Goal: Contribute content: Contribute content

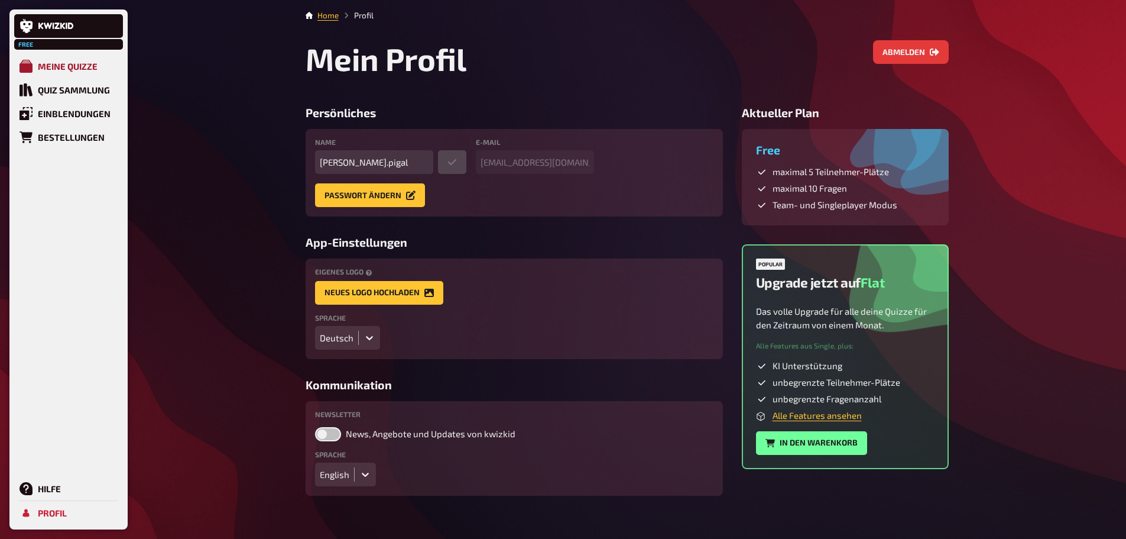
click at [56, 72] on link "Meine Quizze" at bounding box center [68, 66] width 109 height 24
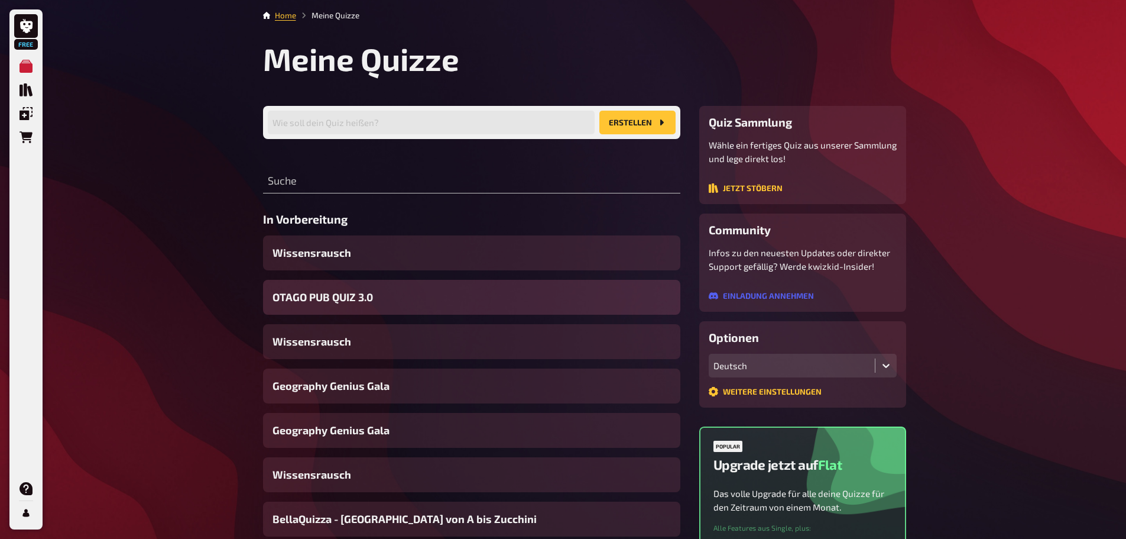
click at [313, 296] on span "OTAGO PUB QUIZ 3.0" at bounding box center [323, 297] width 101 height 16
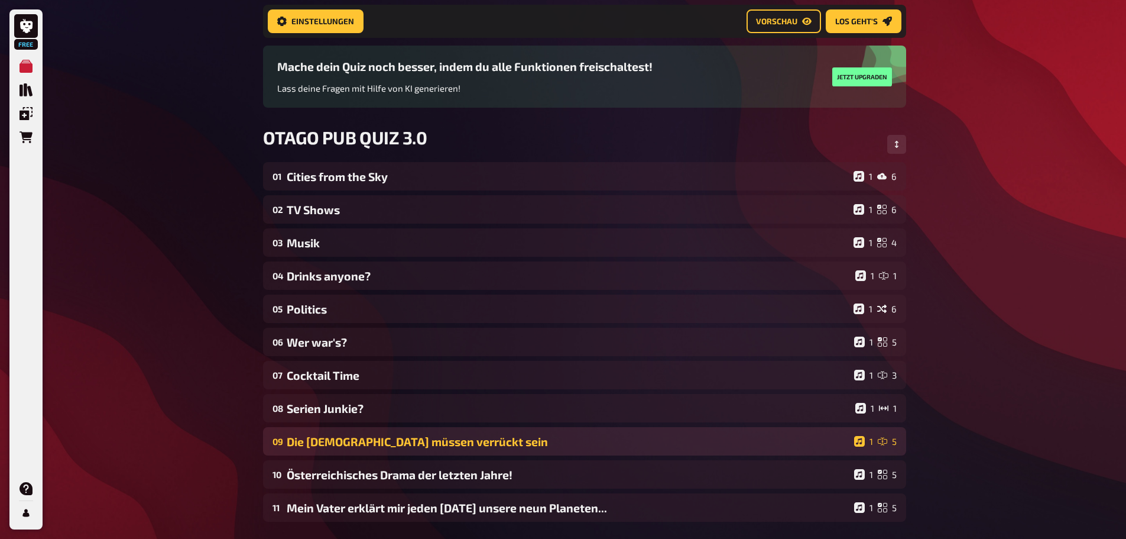
scroll to position [226, 0]
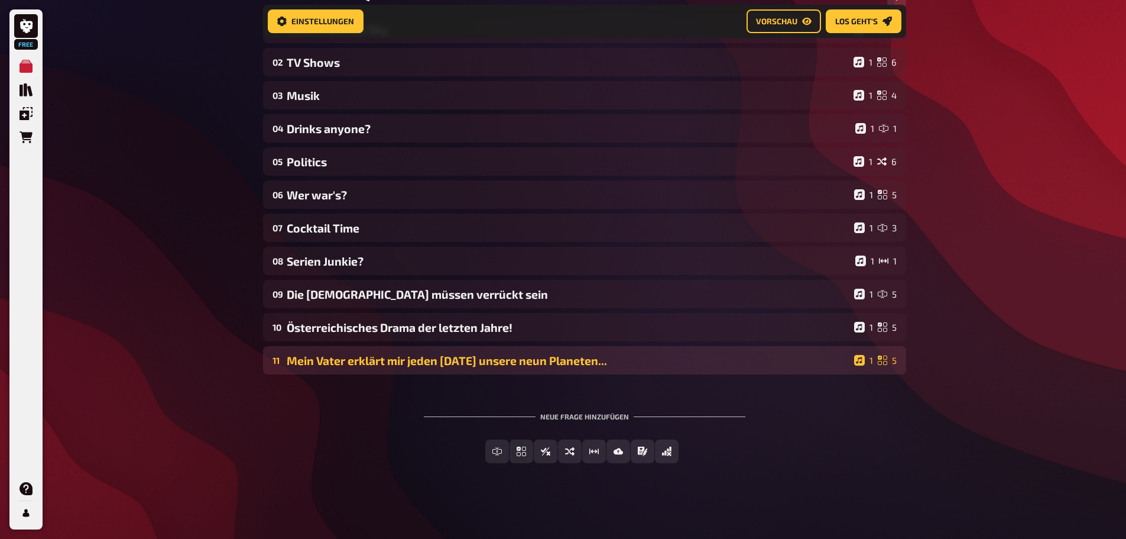
click at [396, 359] on div "Mein Vater erklärt mir jeden [DATE] unsere neun Planeten..." at bounding box center [568, 361] width 563 height 14
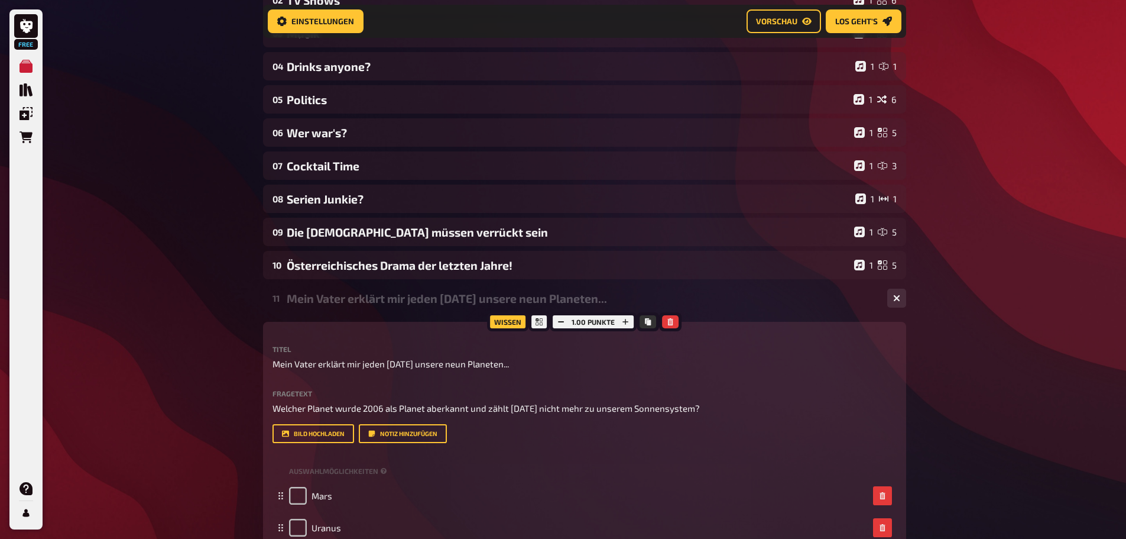
scroll to position [344, 0]
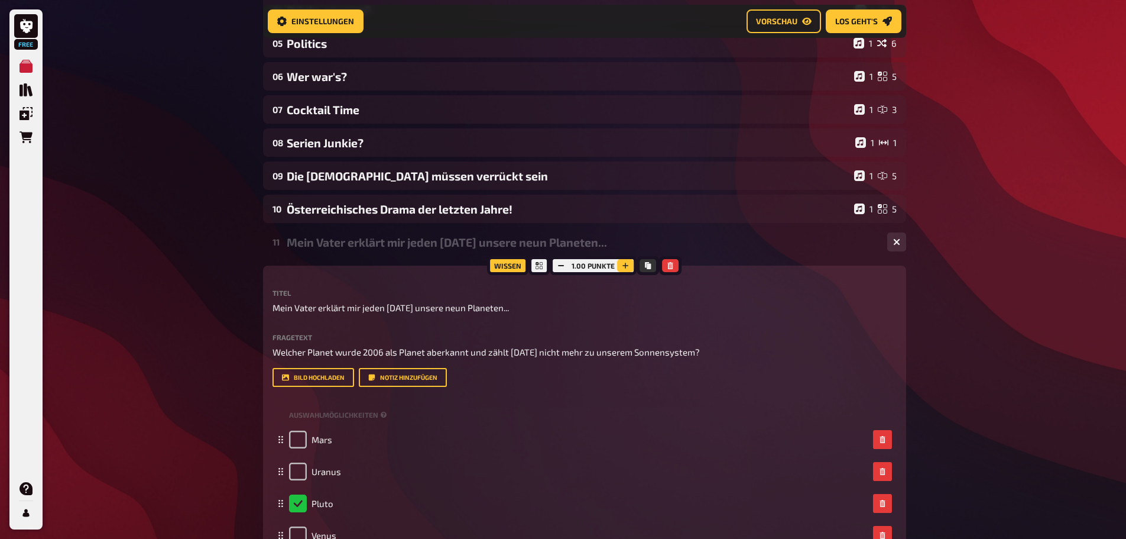
click at [626, 264] on icon "button" at bounding box center [625, 265] width 7 height 7
click at [626, 261] on button "button" at bounding box center [625, 265] width 17 height 13
click at [663, 242] on div "Mein Vater erklärt mir jeden [DATE] unsere neun Planeten..." at bounding box center [582, 242] width 591 height 14
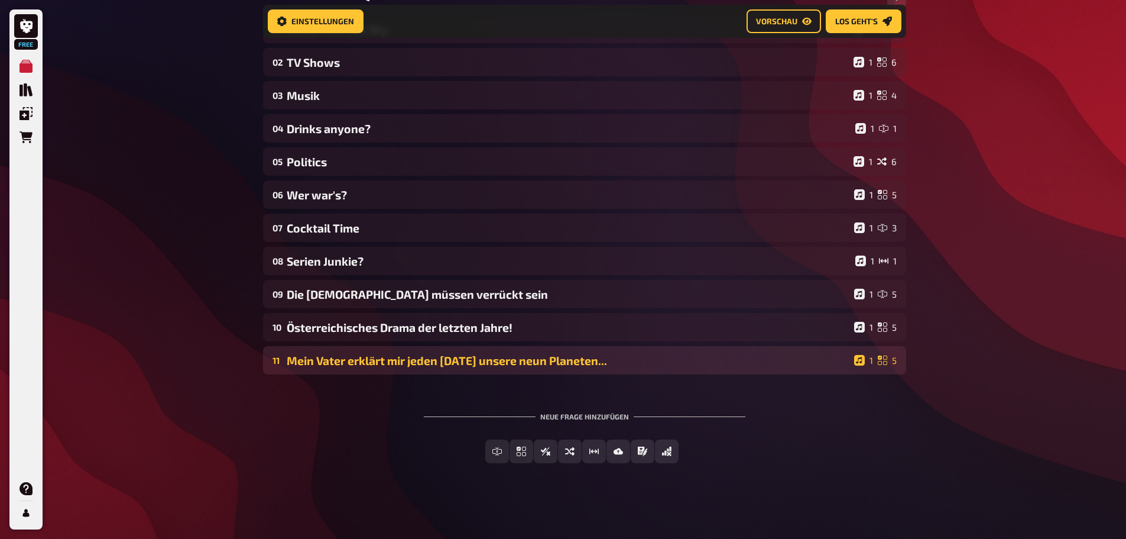
click at [469, 362] on div "Mein Vater erklärt mir jeden [DATE] unsere neun Planeten..." at bounding box center [568, 361] width 563 height 14
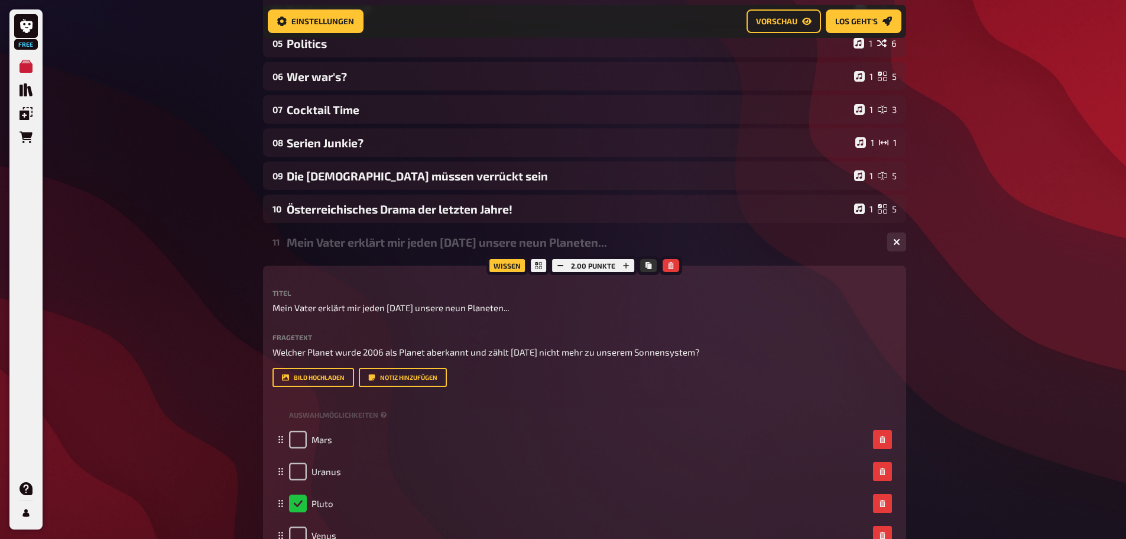
scroll to position [521, 0]
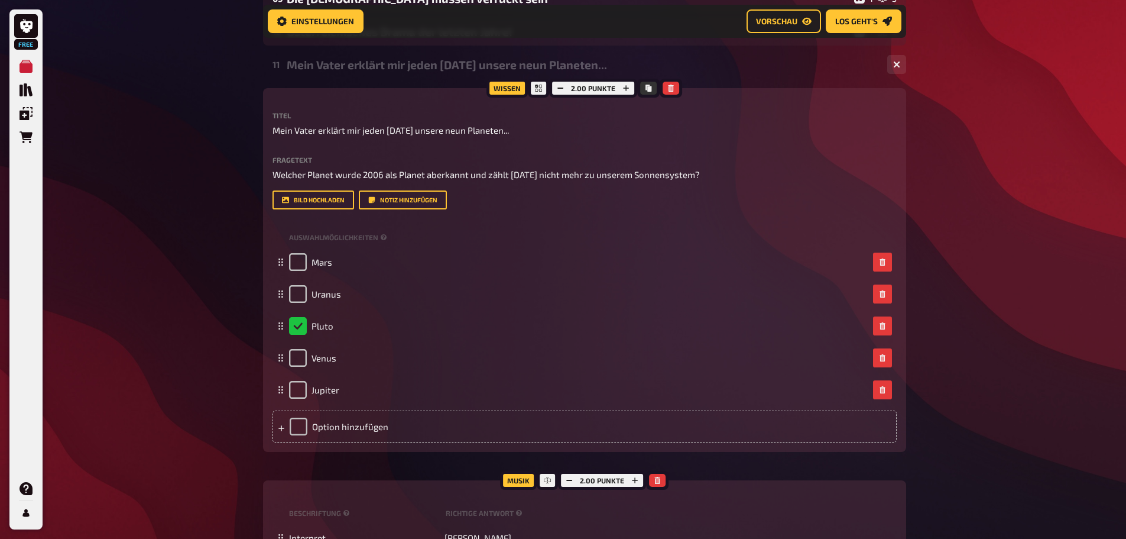
click at [476, 64] on div "Mein Vater erklärt mir jeden [DATE] unsere neun Planeten..." at bounding box center [582, 65] width 591 height 14
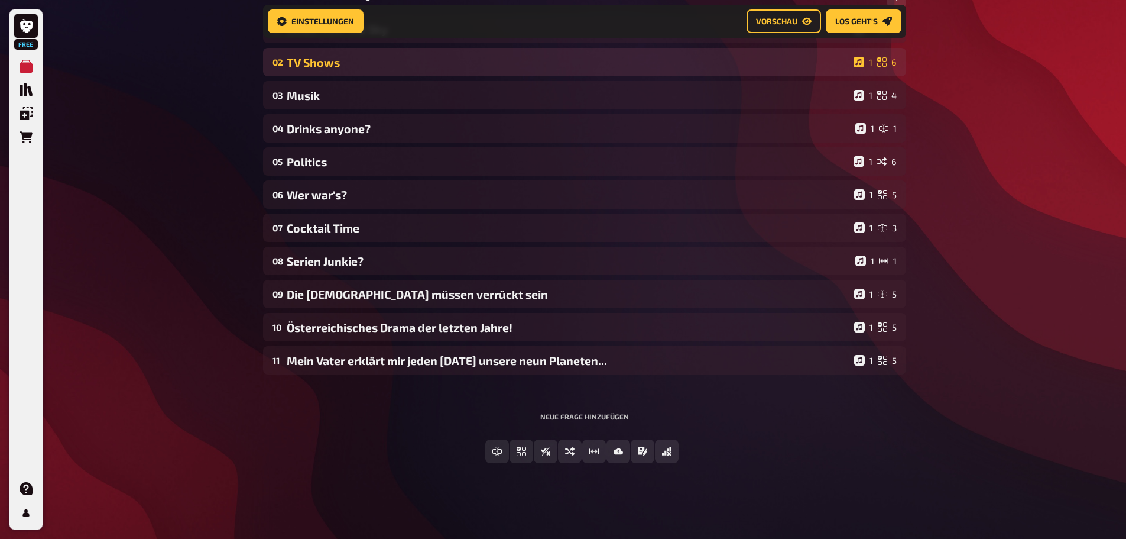
scroll to position [226, 0]
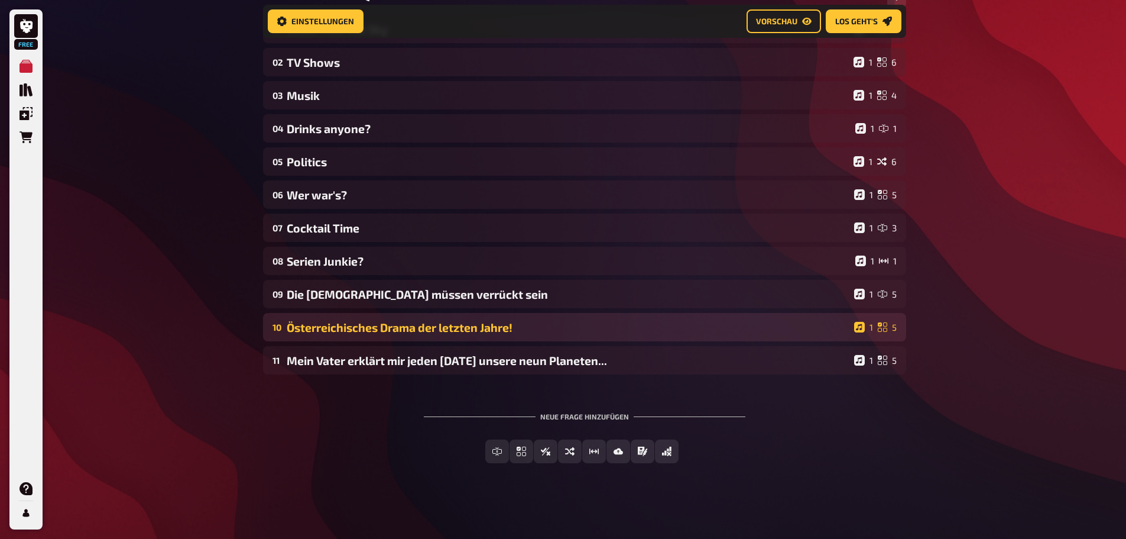
click at [384, 325] on div "Österreichisches Drama der letzten Jahre!" at bounding box center [568, 327] width 563 height 14
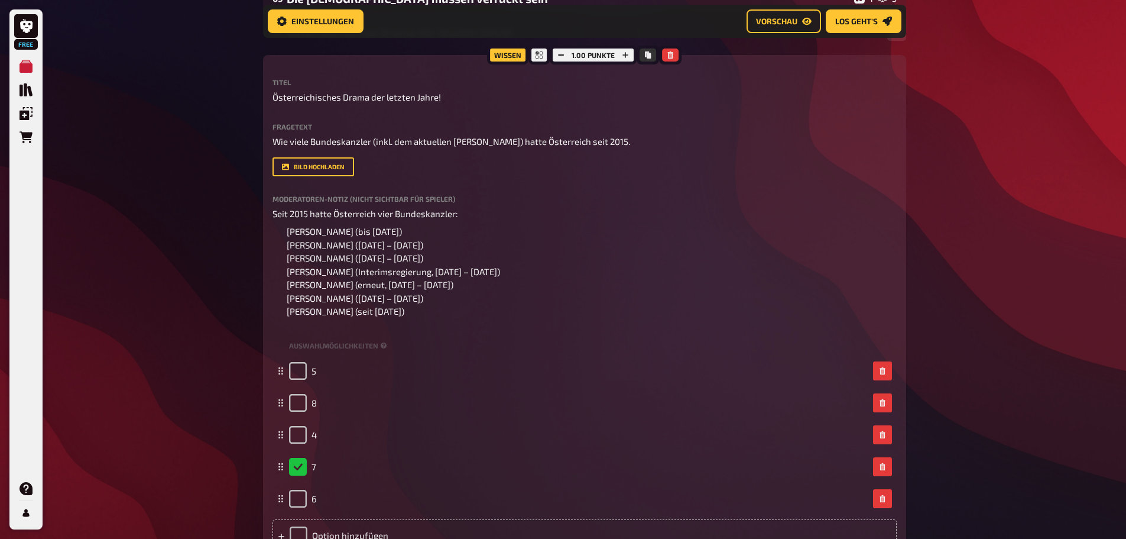
scroll to position [581, 0]
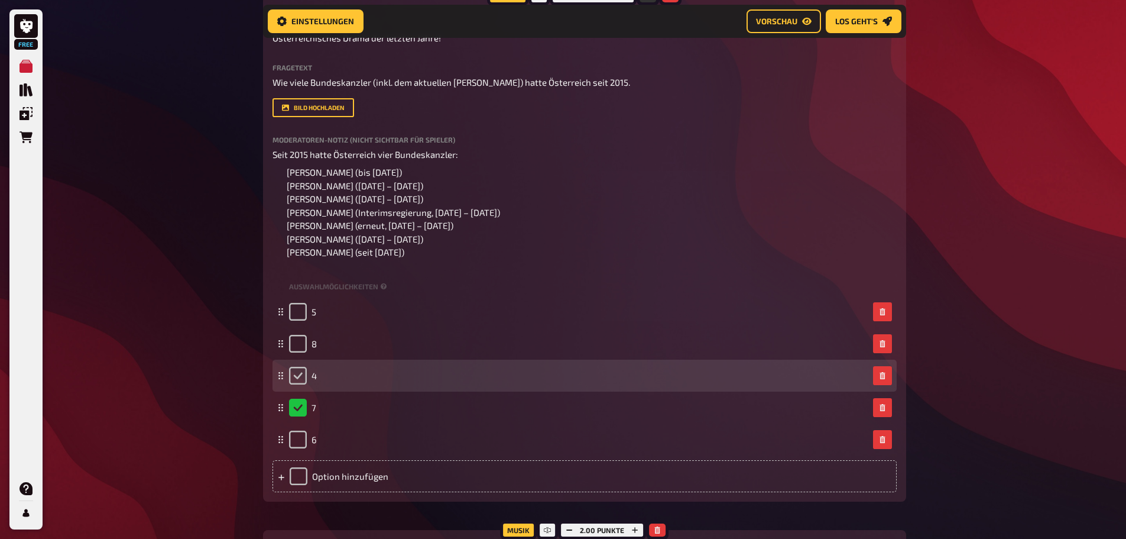
click at [291, 372] on input "checkbox" at bounding box center [298, 376] width 18 height 18
checkbox input "true"
checkbox input "false"
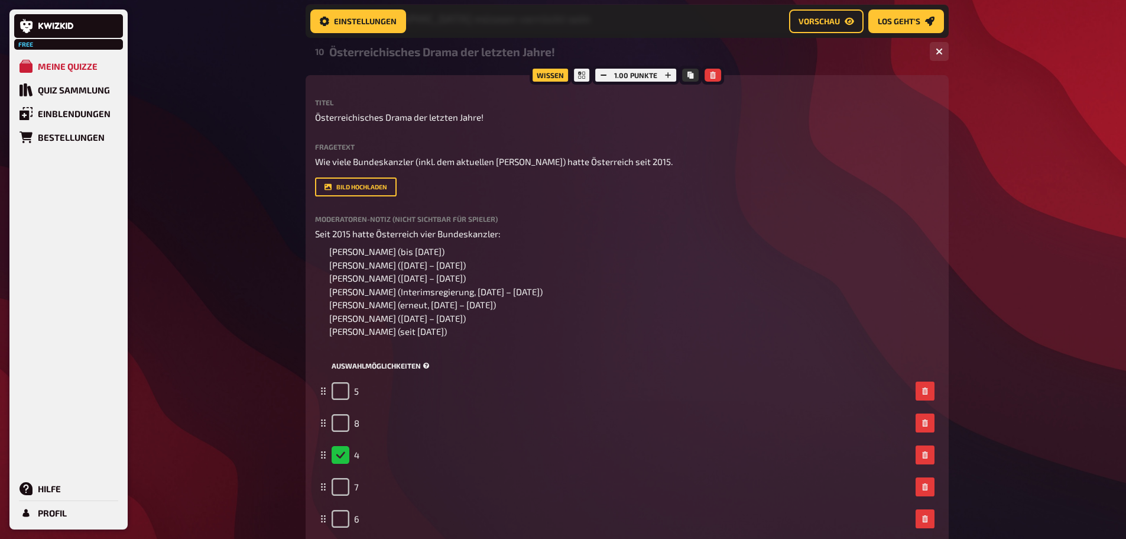
scroll to position [521, 0]
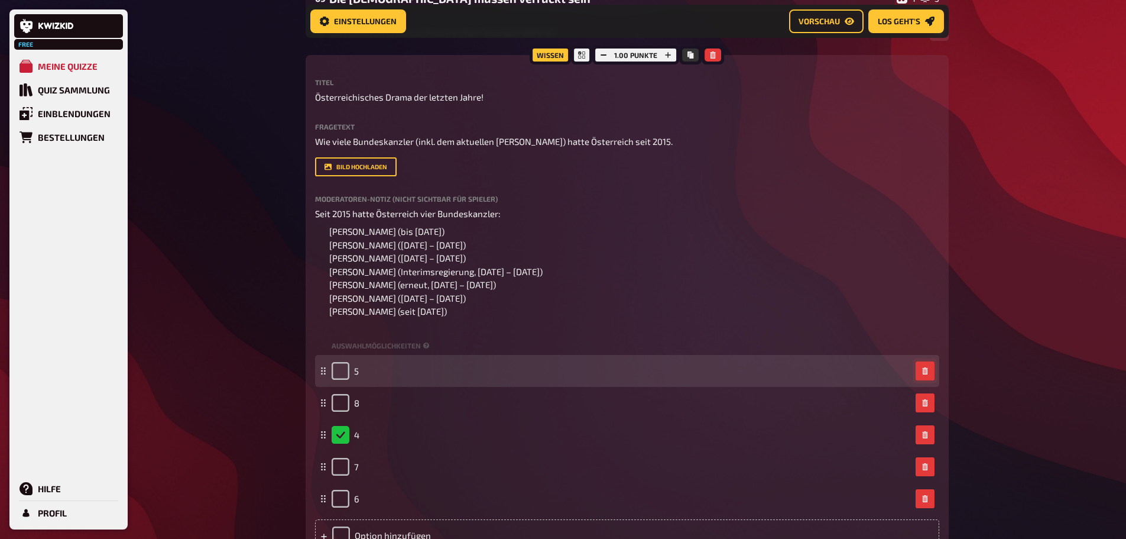
click at [924, 368] on icon "button" at bounding box center [925, 370] width 7 height 7
checkbox input "true"
checkbox input "false"
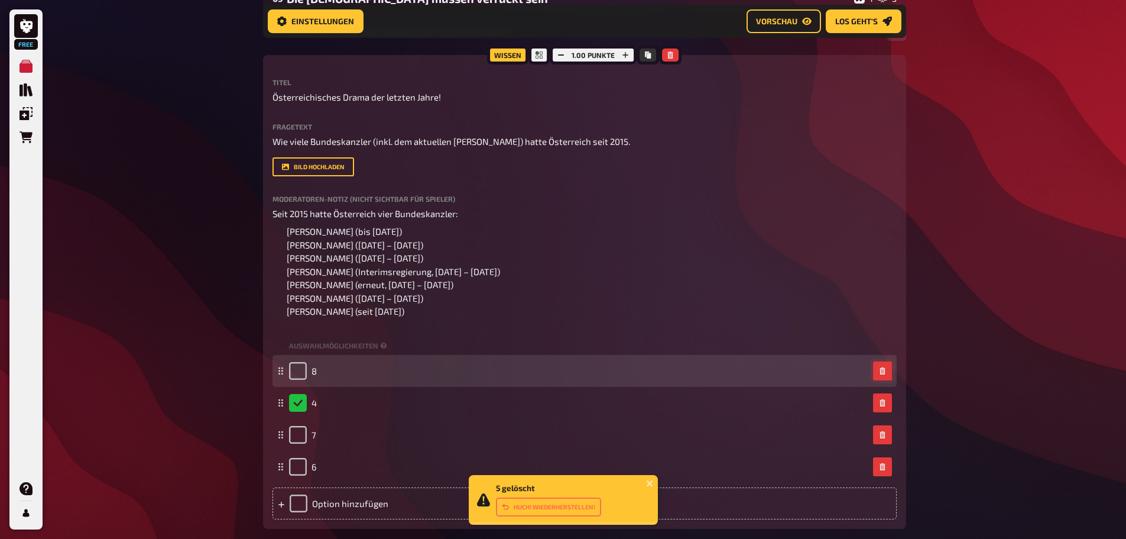
click at [884, 371] on icon "button" at bounding box center [882, 370] width 5 height 7
checkbox input "true"
checkbox input "false"
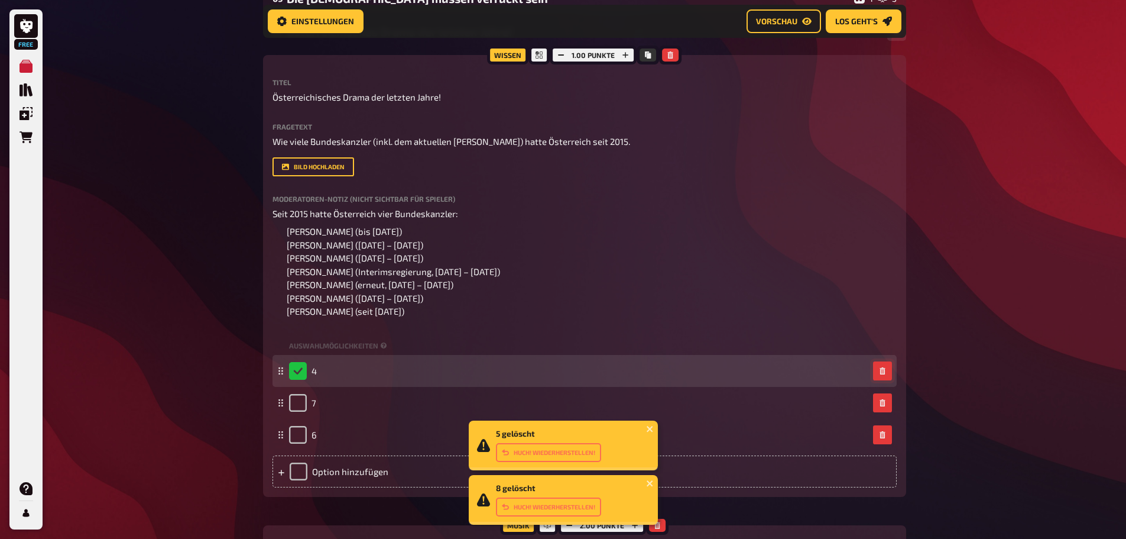
click at [885, 372] on icon "button" at bounding box center [882, 370] width 5 height 7
checkbox input "false"
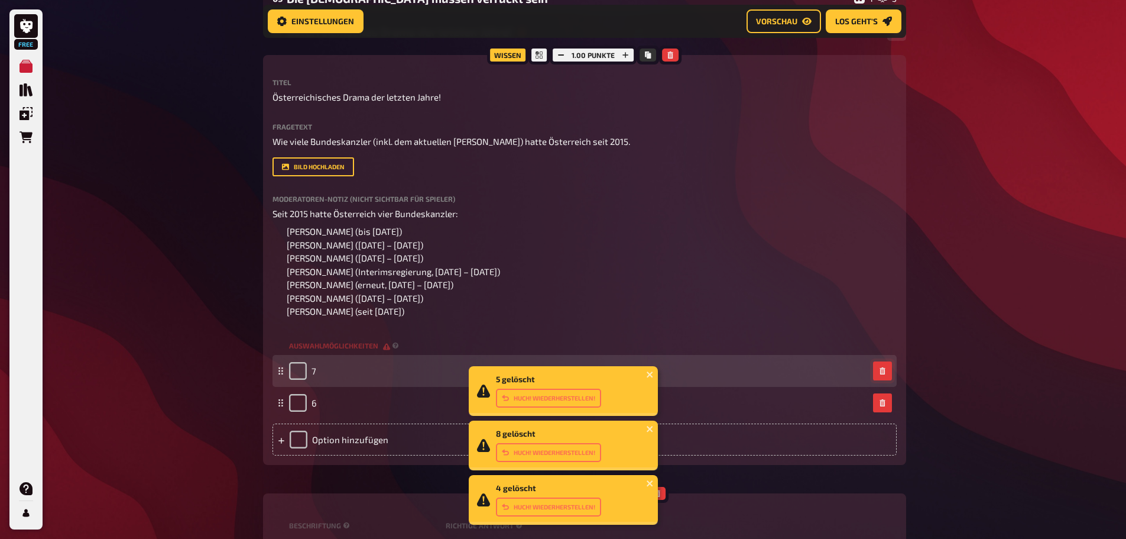
click at [884, 373] on icon "button" at bounding box center [882, 370] width 5 height 7
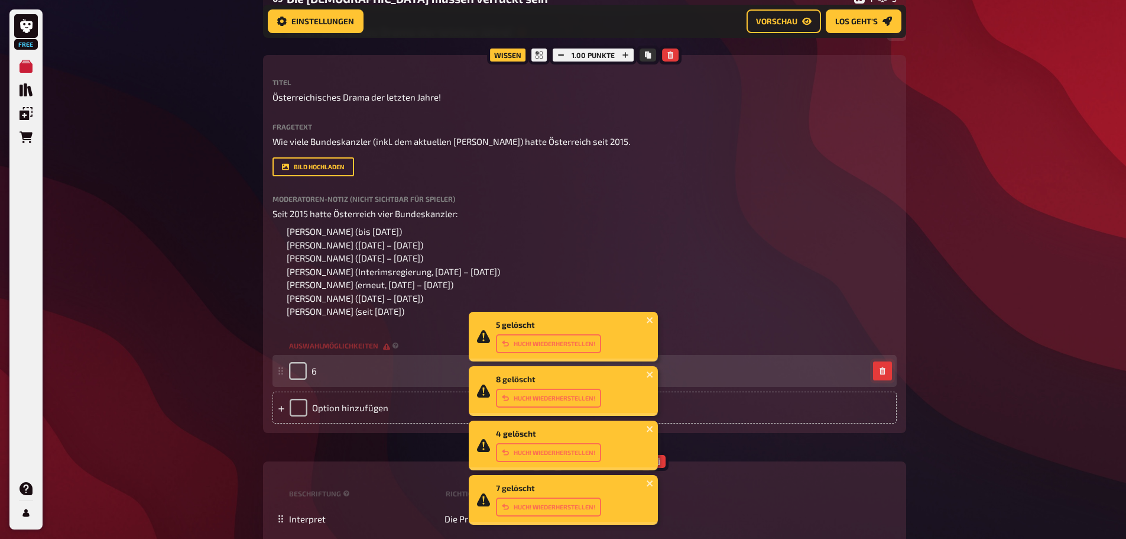
click at [884, 374] on icon "button" at bounding box center [882, 370] width 5 height 7
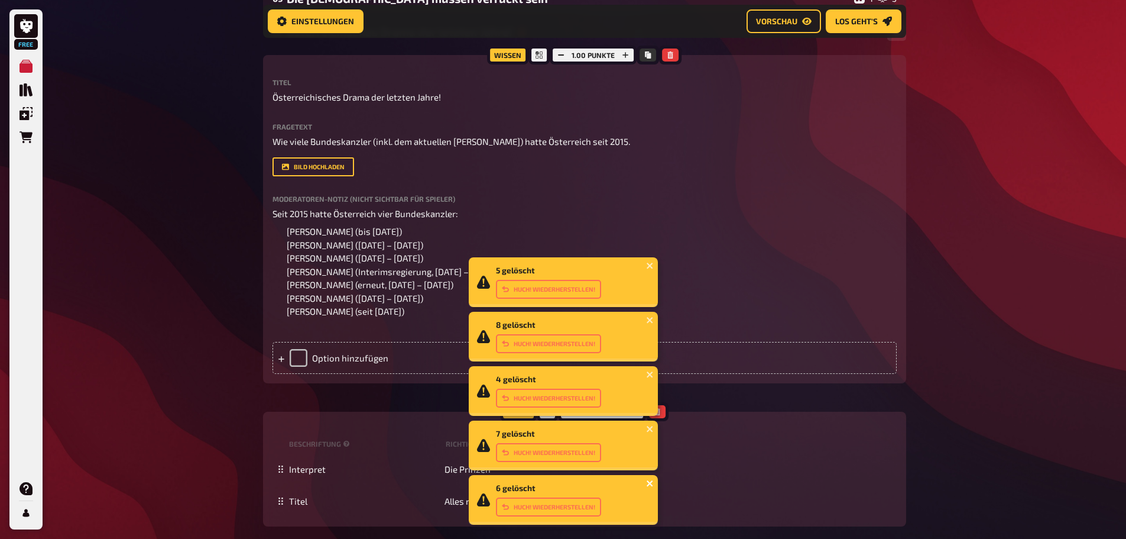
click at [652, 485] on icon "close" at bounding box center [650, 483] width 6 height 6
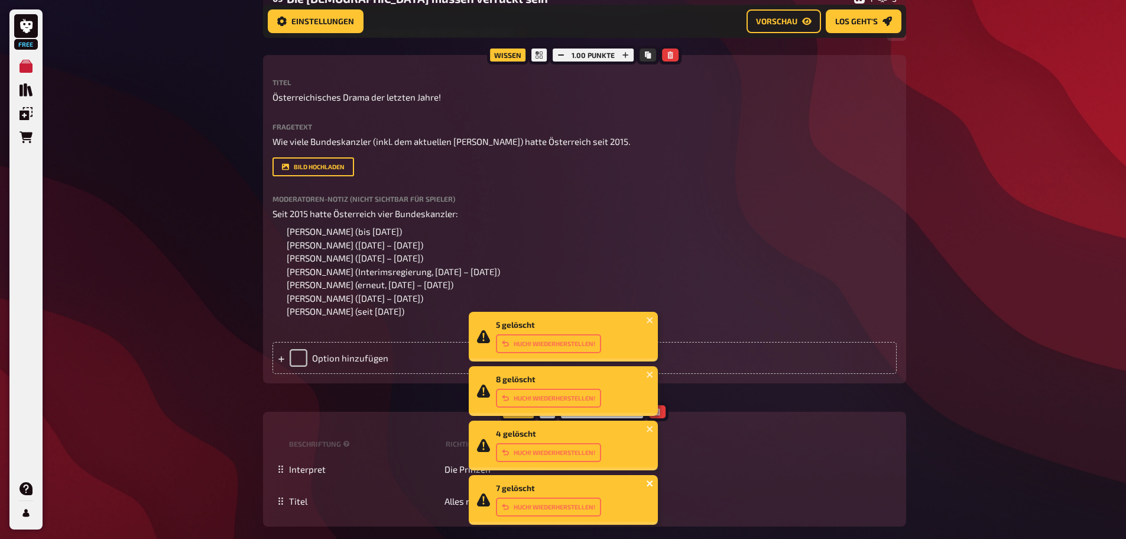
click at [649, 484] on icon "close" at bounding box center [650, 483] width 6 height 6
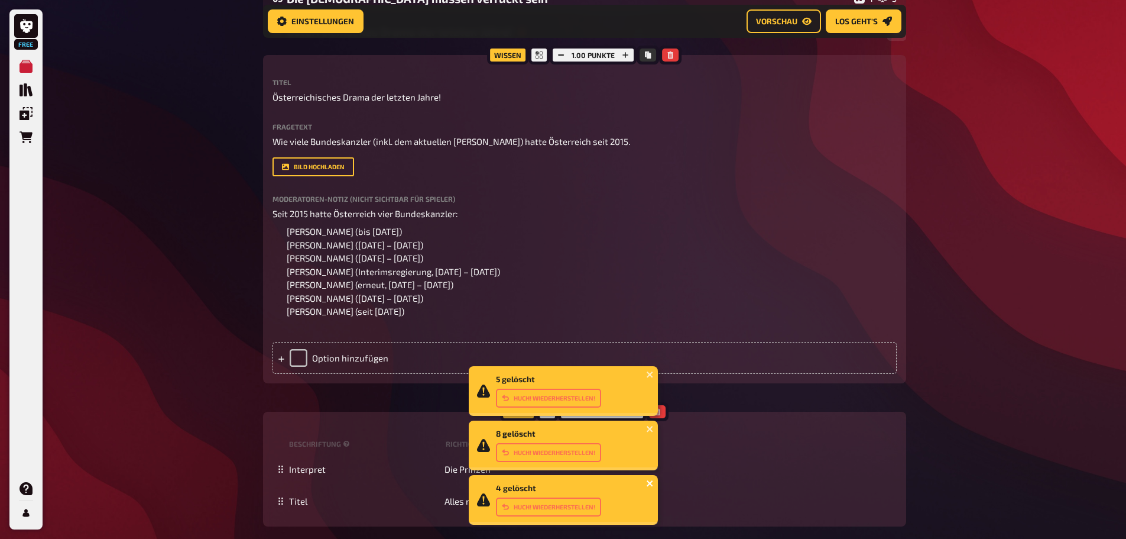
click at [649, 482] on icon "close" at bounding box center [650, 483] width 6 height 6
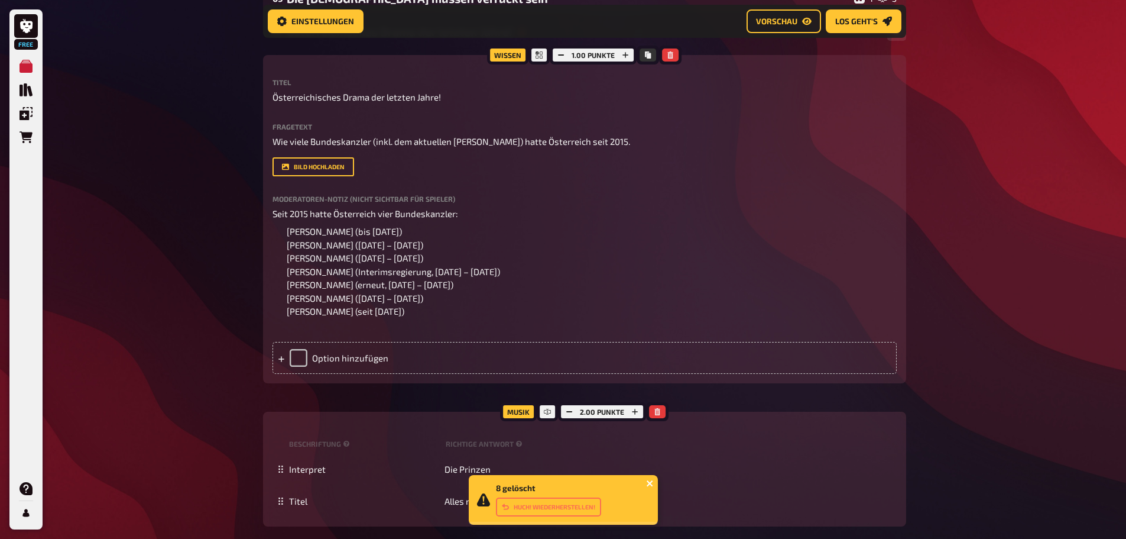
click at [651, 486] on icon "close" at bounding box center [650, 482] width 8 height 9
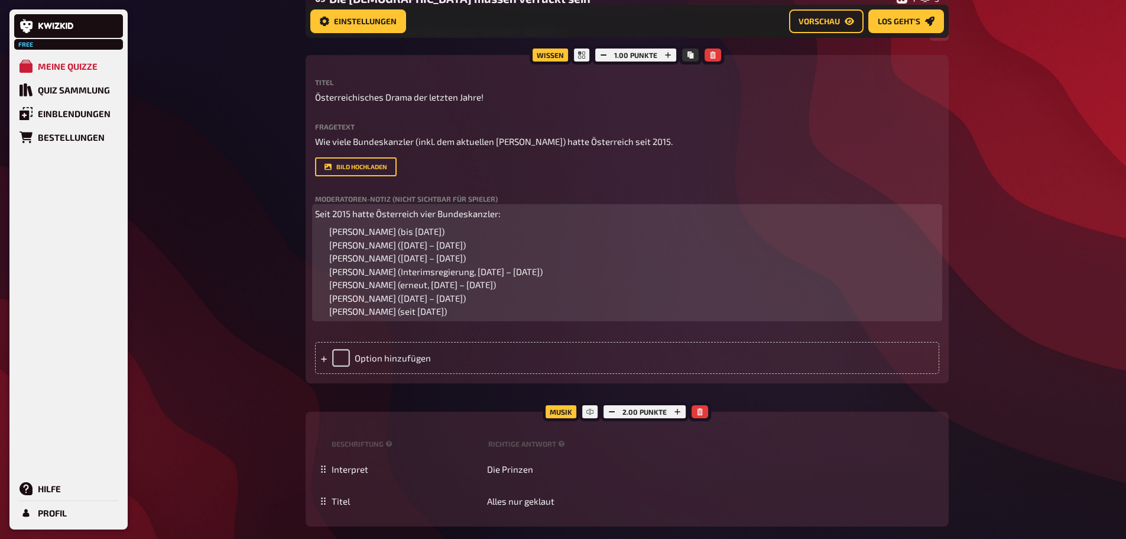
click at [520, 256] on ol "Werner Faymann (bis Mai 2016) Christian Kern (Mai 2016 – Dezember 2017) Sebasti…" at bounding box center [627, 271] width 624 height 93
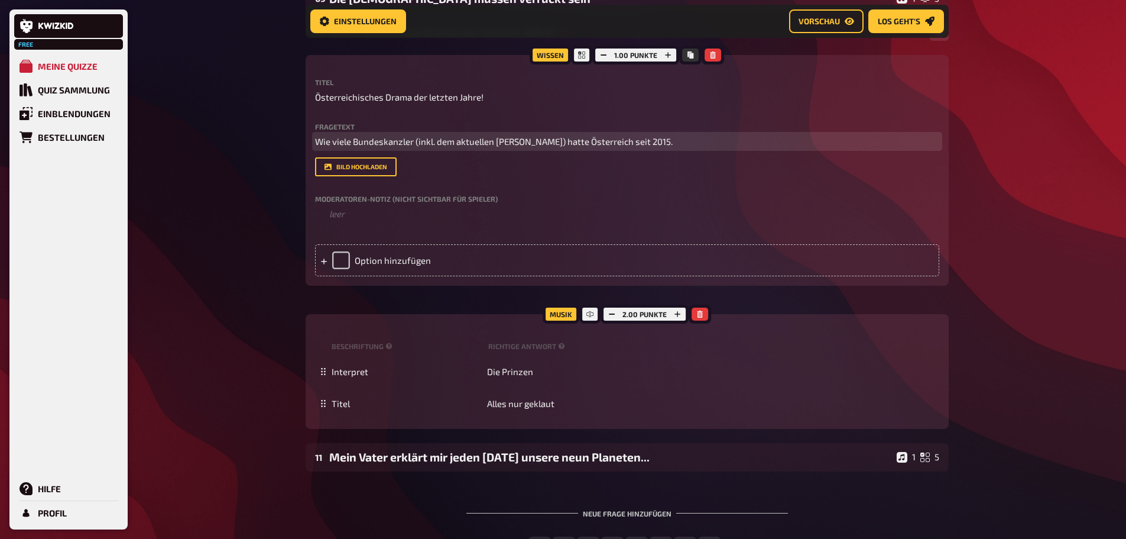
click at [528, 143] on span "Wie viele Bundeskanzler (inkl. dem aktuellen Kanzler) hatte Österreich seit 201…" at bounding box center [494, 141] width 358 height 11
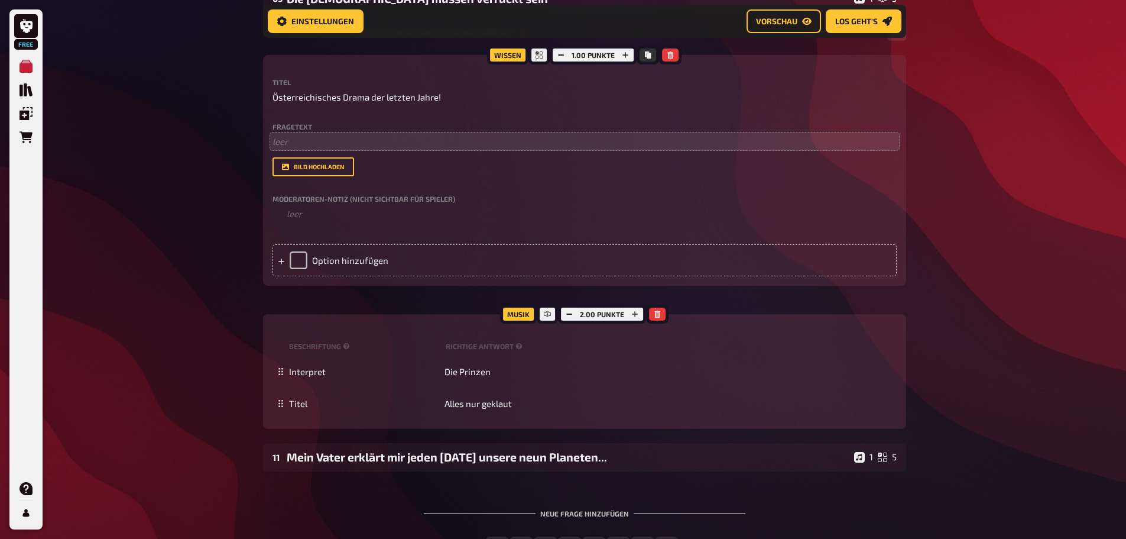
click at [218, 188] on div "Free Meine Quizze Quiz Sammlung Einblendungen Bestellungen Hilfe Profil Home Me…" at bounding box center [563, 57] width 1126 height 1157
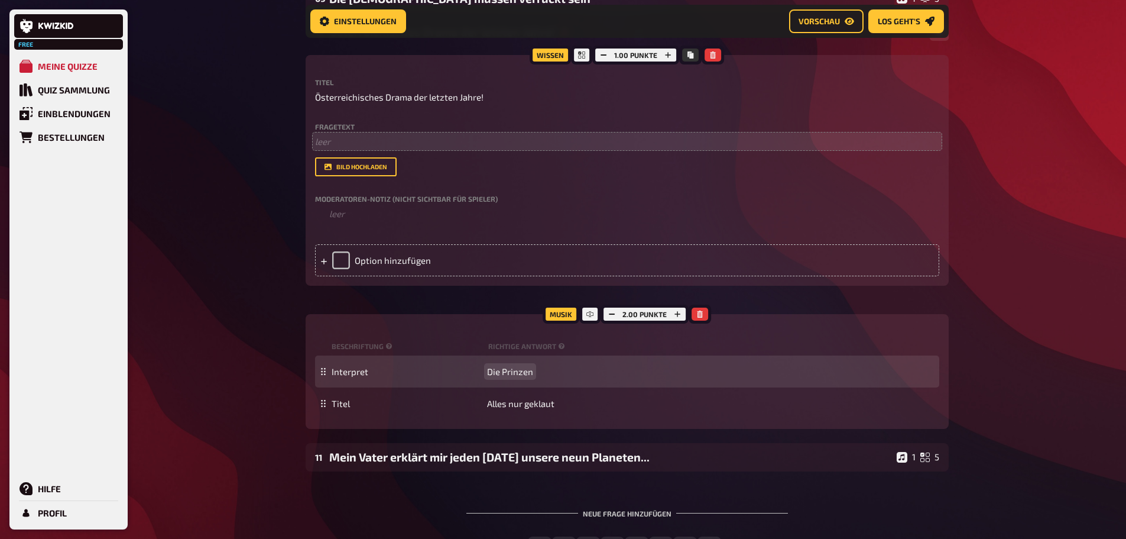
click at [516, 365] on div "Interpret Die Prinzen" at bounding box center [627, 371] width 624 height 32
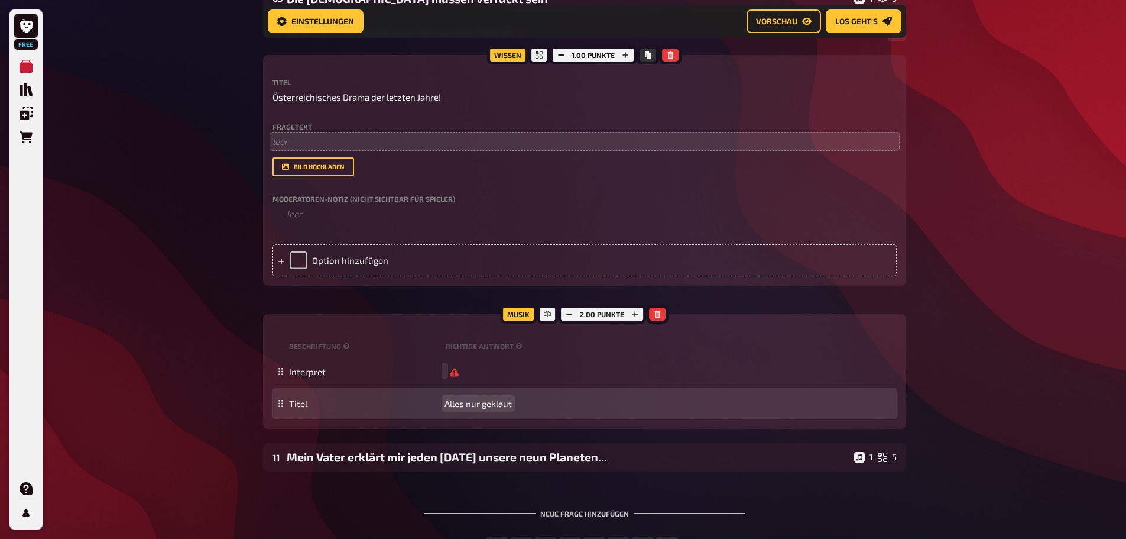
click at [492, 397] on div "Titel Alles nur geklaut" at bounding box center [585, 403] width 624 height 32
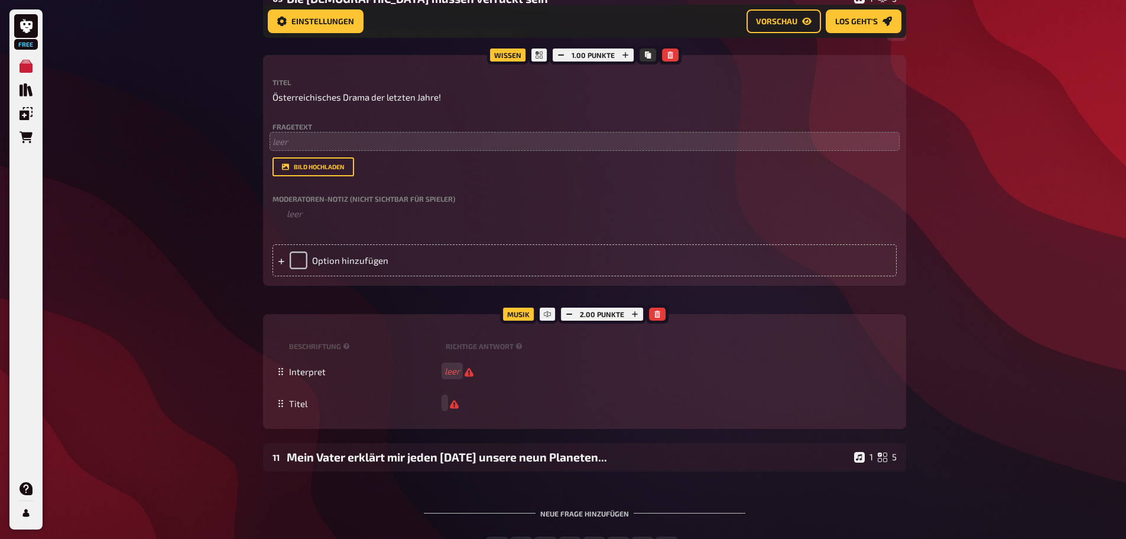
click at [214, 351] on div "Free Meine Quizze Quiz Sammlung Einblendungen Bestellungen Hilfe Profil Home Me…" at bounding box center [563, 57] width 1126 height 1157
click at [368, 93] on span "Österreichisches Drama der letzten Jahre!" at bounding box center [357, 97] width 169 height 14
drag, startPoint x: 969, startPoint y: 72, endPoint x: 954, endPoint y: 87, distance: 21.3
click at [970, 71] on div "Free Meine Quizze Quiz Sammlung Einblendungen Bestellungen Hilfe Profil Home Me…" at bounding box center [563, 57] width 1126 height 1157
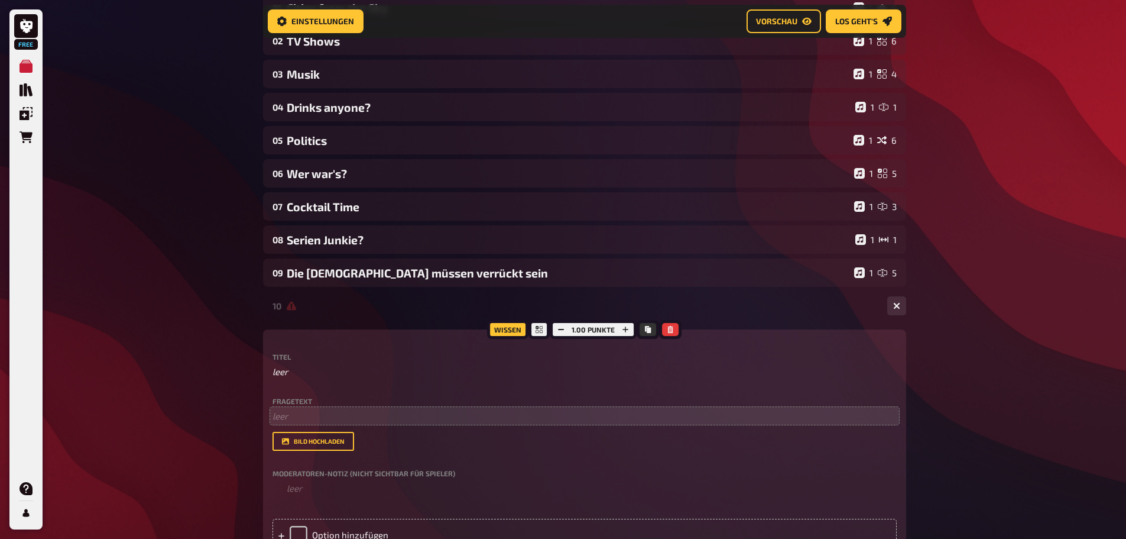
scroll to position [226, 0]
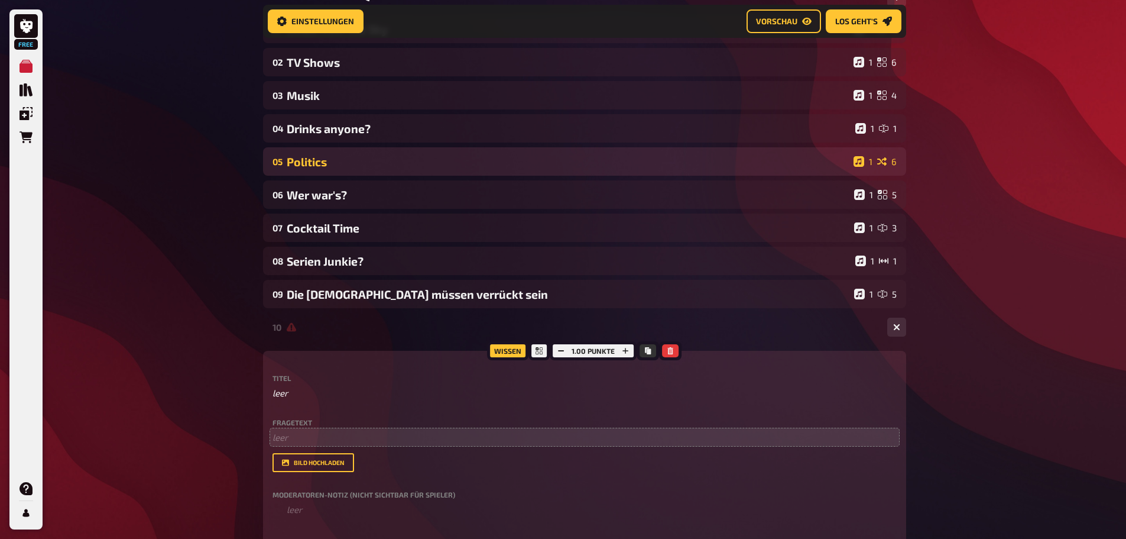
click at [310, 157] on div "Politics" at bounding box center [568, 162] width 562 height 14
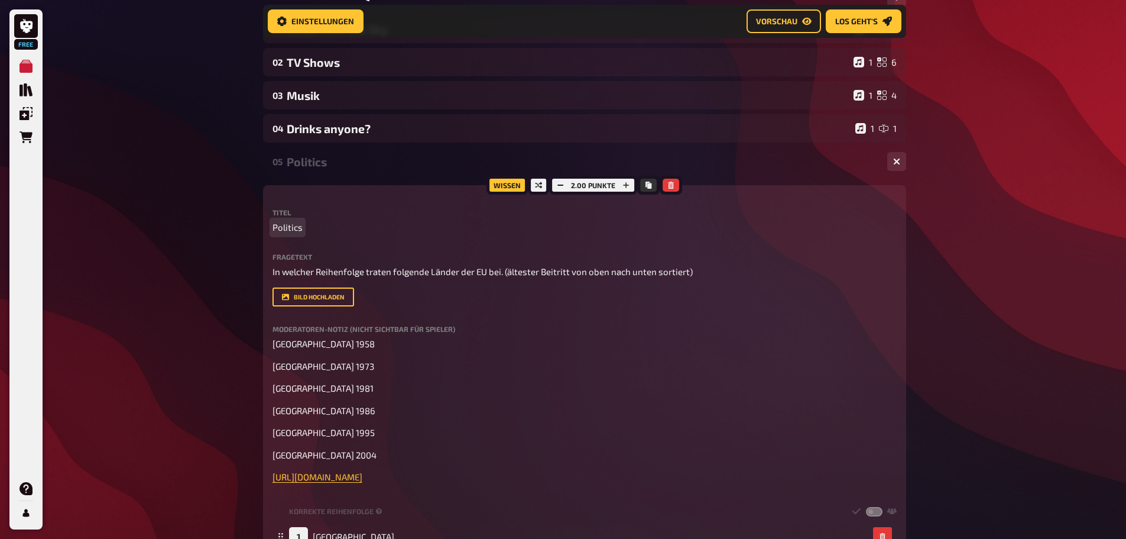
click at [291, 232] on span "Politics" at bounding box center [288, 228] width 30 height 14
drag, startPoint x: 1052, startPoint y: 231, endPoint x: 1038, endPoint y: 225, distance: 15.6
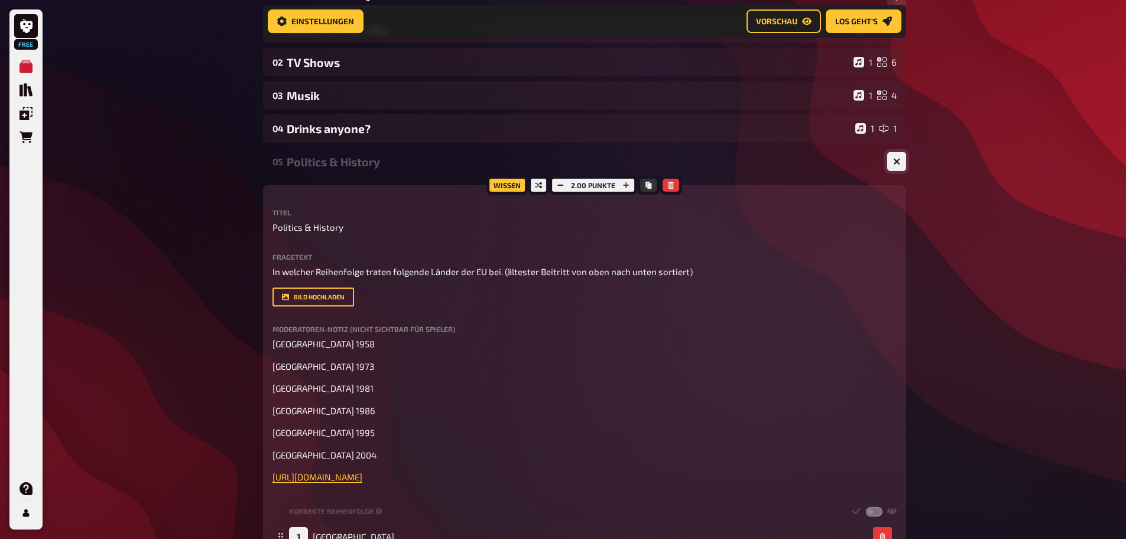
click at [892, 158] on button "button" at bounding box center [896, 161] width 19 height 19
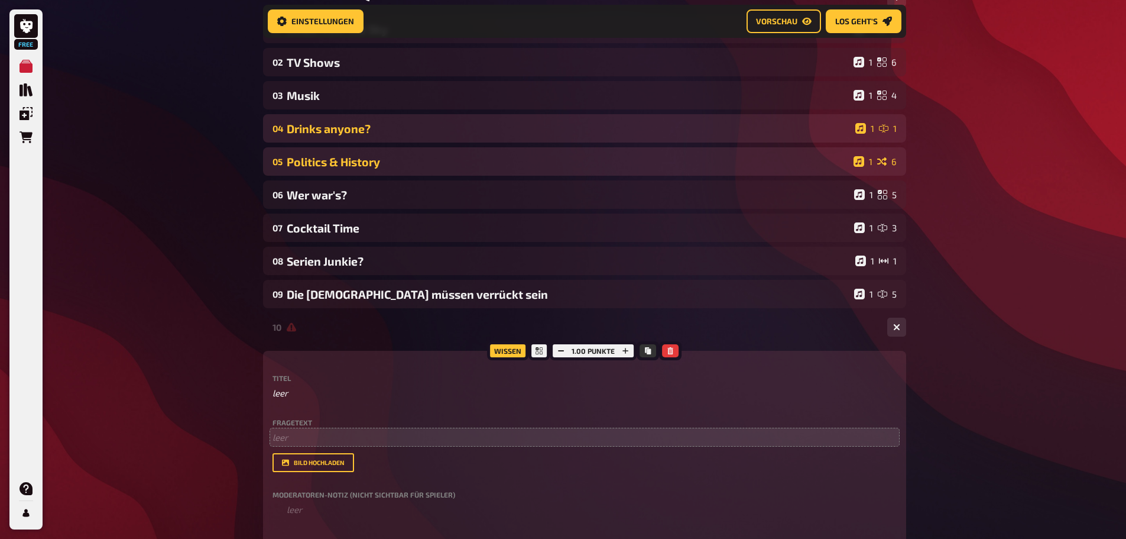
click at [334, 127] on div "Drinks anyone?" at bounding box center [569, 129] width 564 height 14
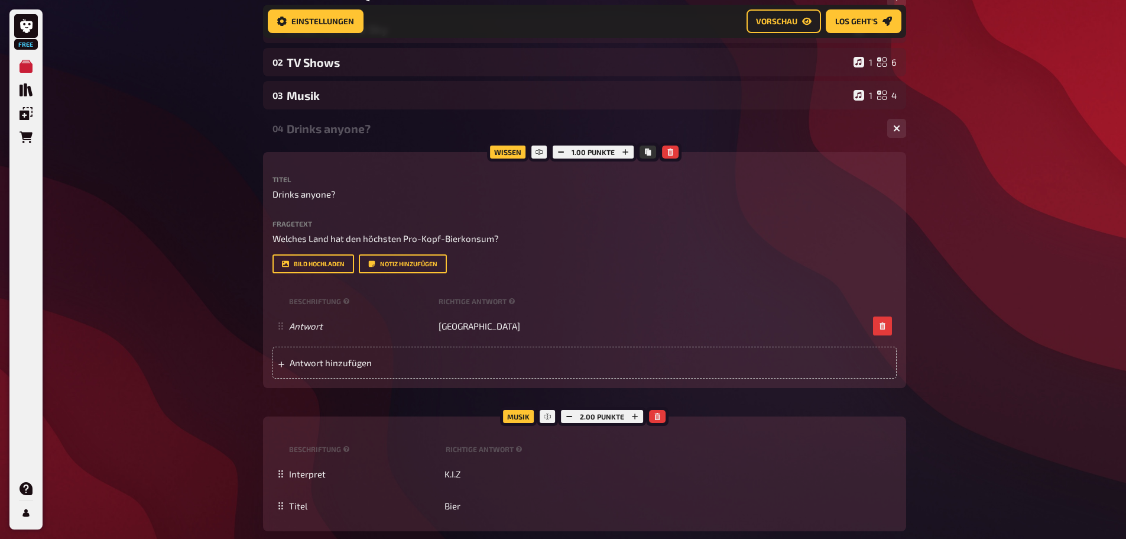
click at [888, 175] on div "Wissen 1.00 Punkte Titel Drinks anyone? Fragetext Welches Land hat den höchsten…" at bounding box center [584, 270] width 643 height 236
click at [897, 134] on button "button" at bounding box center [896, 128] width 19 height 19
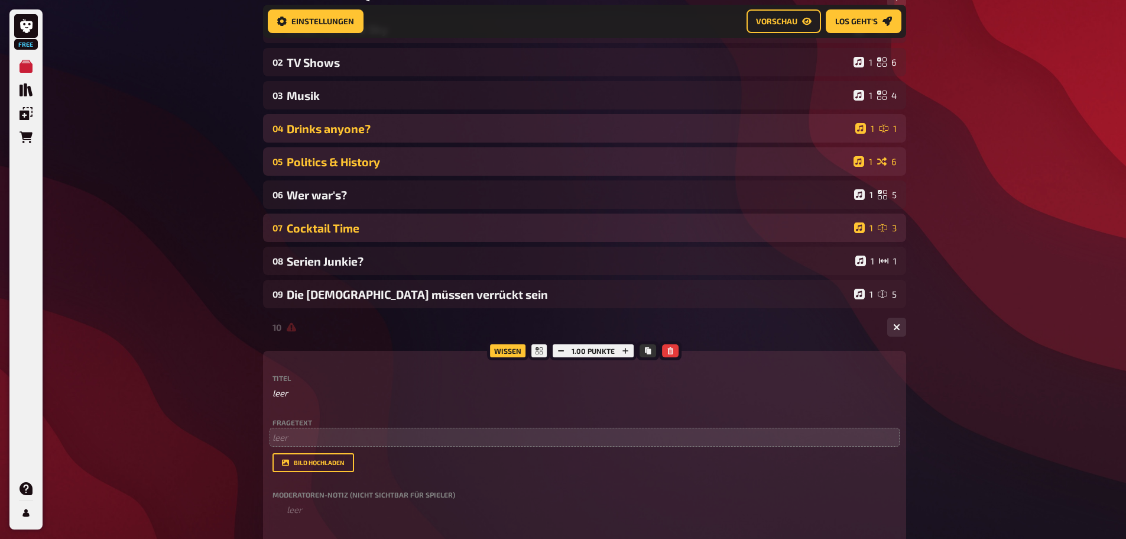
click at [352, 235] on div "07 Cocktail Time 1 3" at bounding box center [584, 227] width 643 height 28
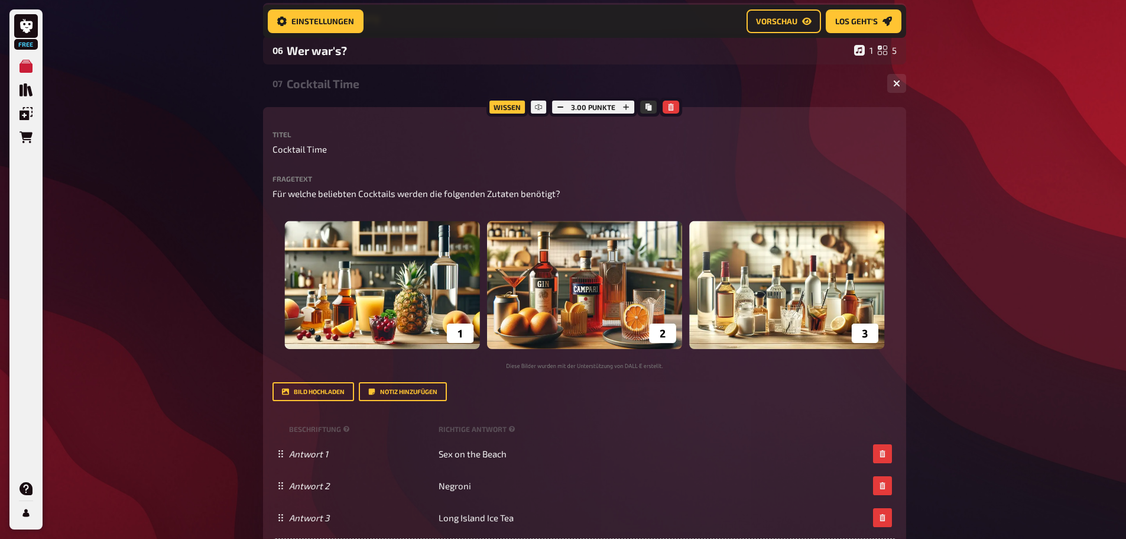
scroll to position [344, 0]
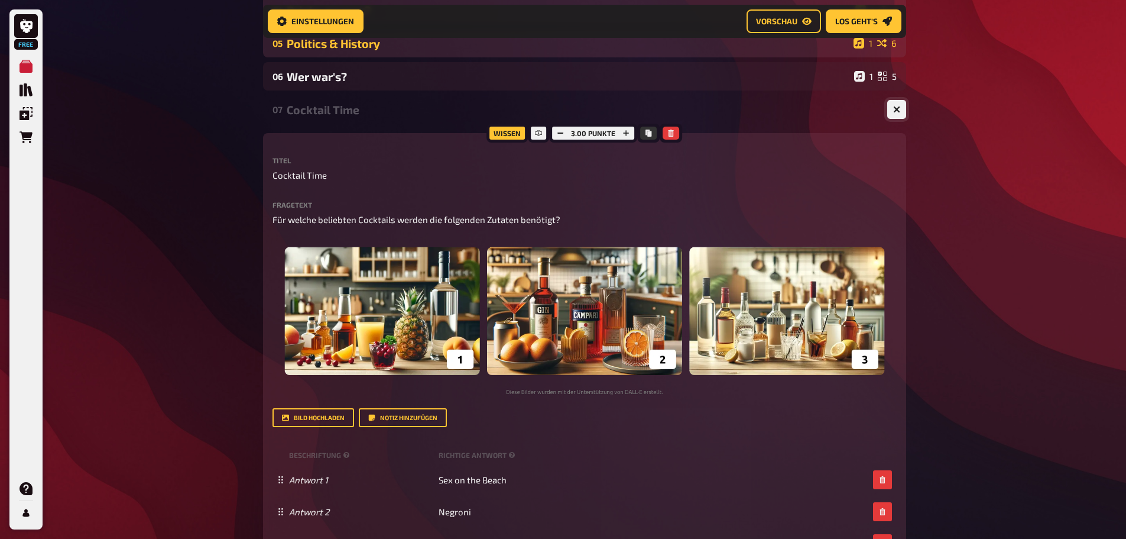
click at [893, 110] on icon "button" at bounding box center [896, 109] width 7 height 7
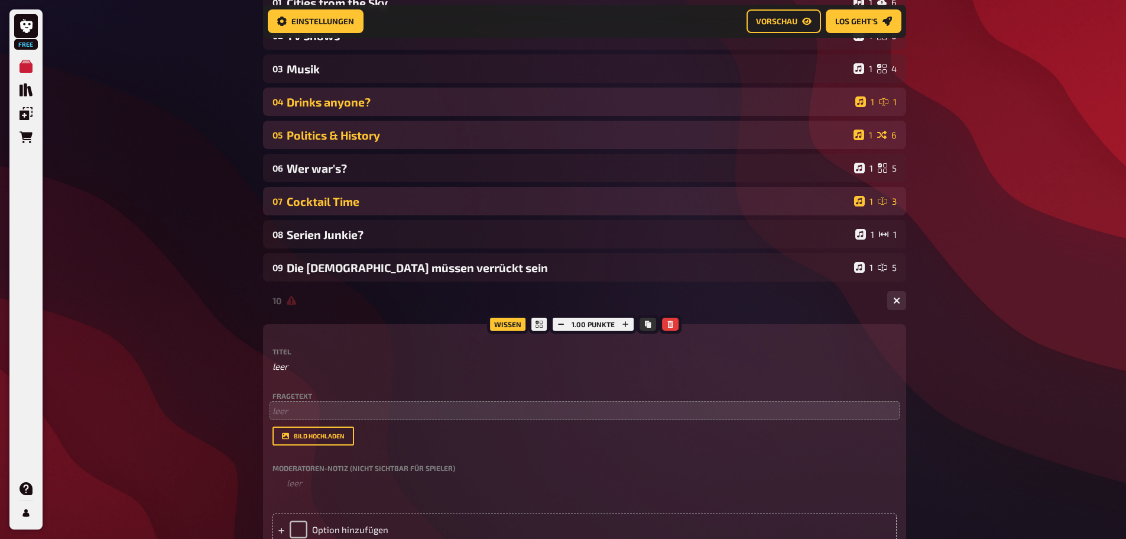
scroll to position [226, 0]
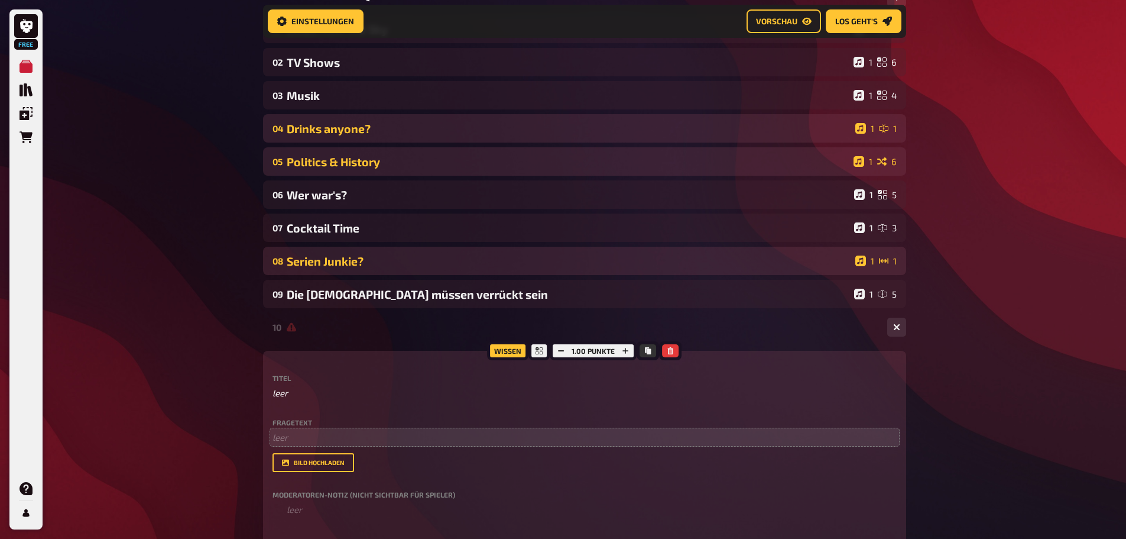
click at [349, 263] on div "Serien Junkie?" at bounding box center [569, 261] width 564 height 14
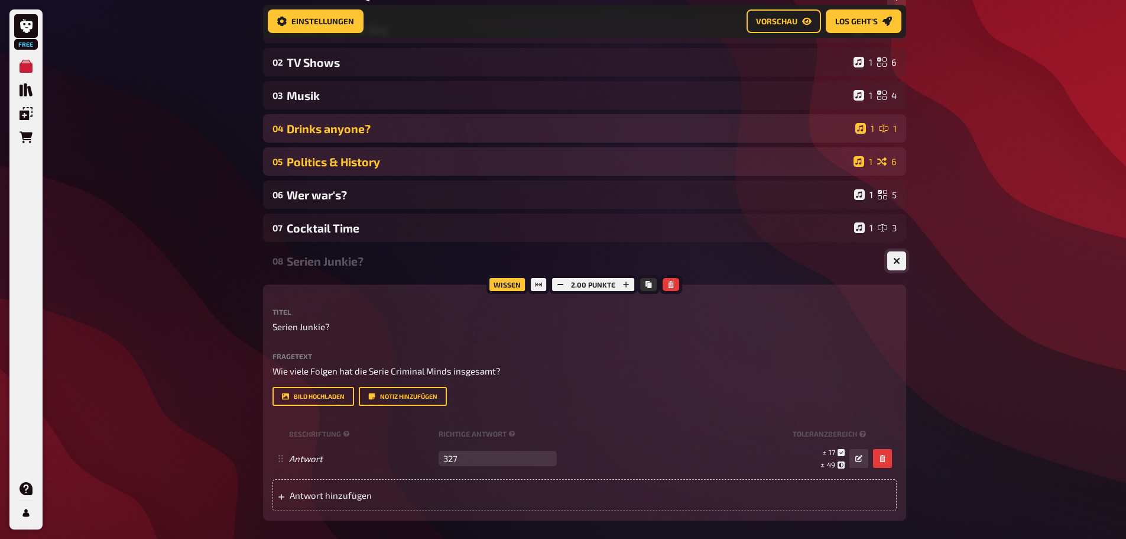
click at [898, 260] on icon "button" at bounding box center [896, 260] width 11 height 11
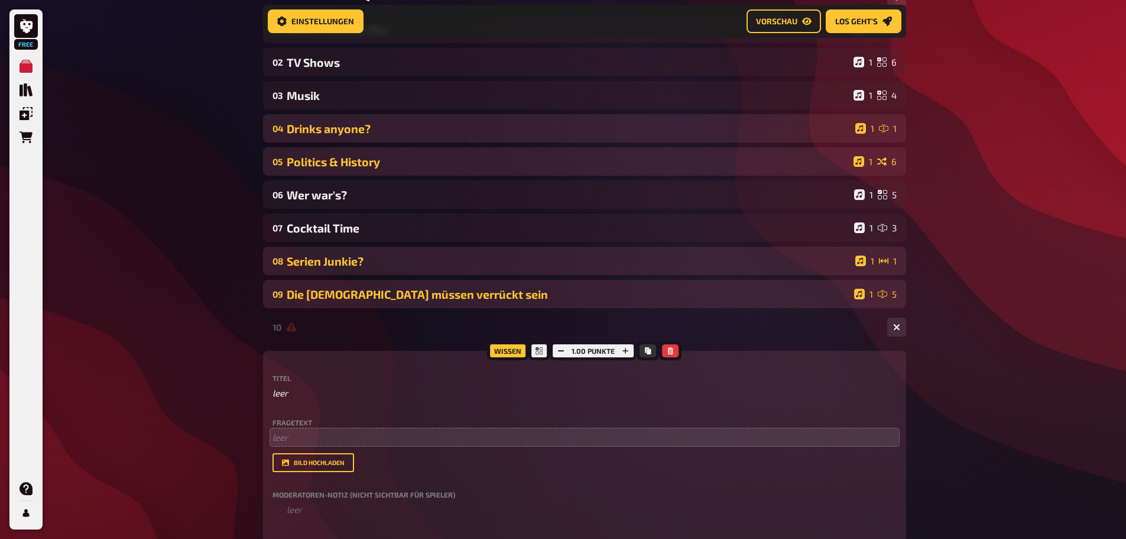
click at [759, 291] on div "Die [DEMOGRAPHIC_DATA] müssen verrückt sein" at bounding box center [568, 294] width 563 height 14
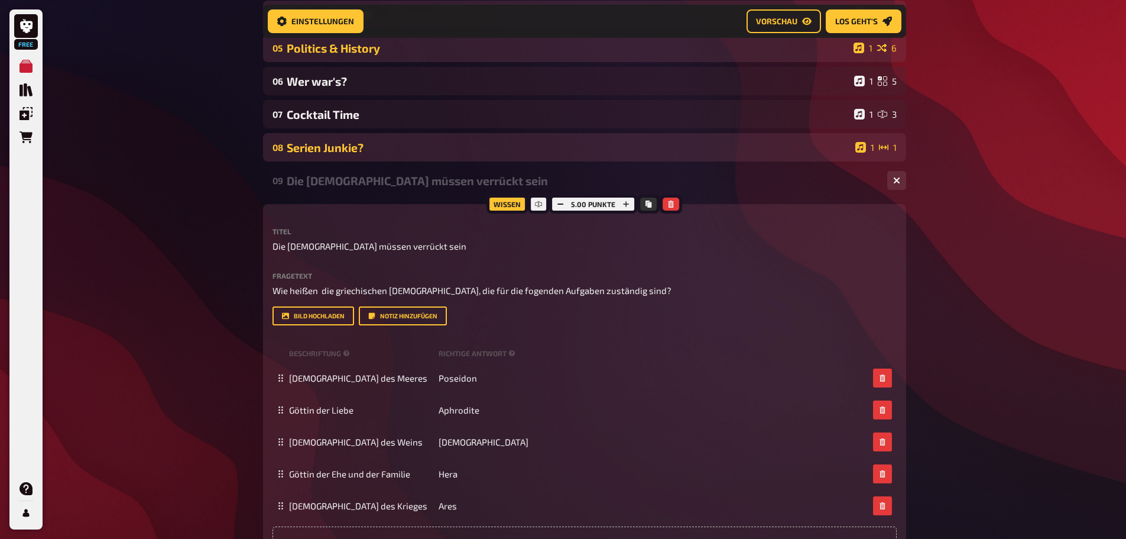
scroll to position [344, 0]
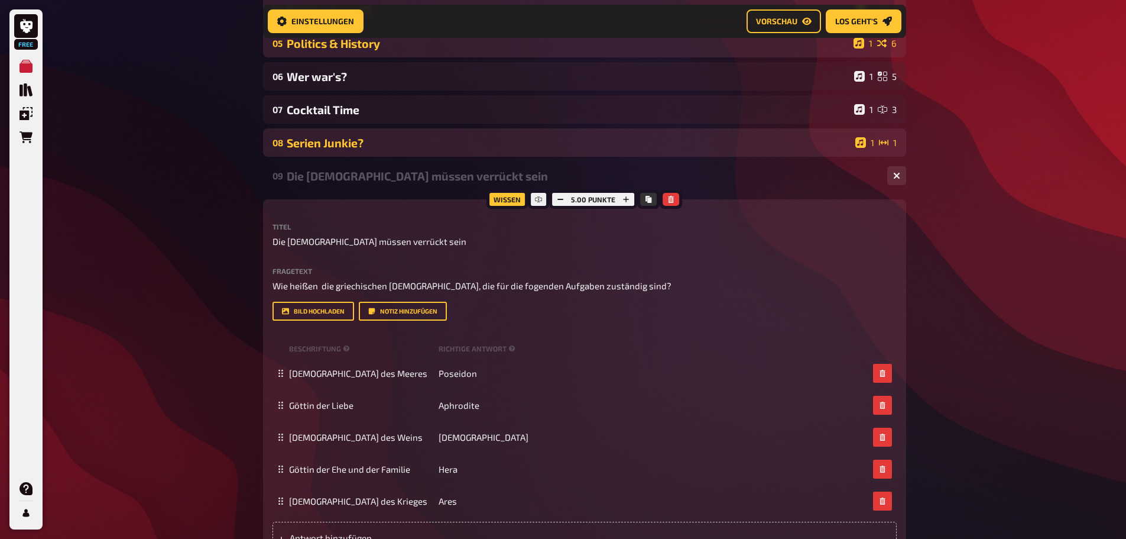
click at [391, 172] on div "Die [DEMOGRAPHIC_DATA] müssen verrückt sein" at bounding box center [582, 176] width 591 height 14
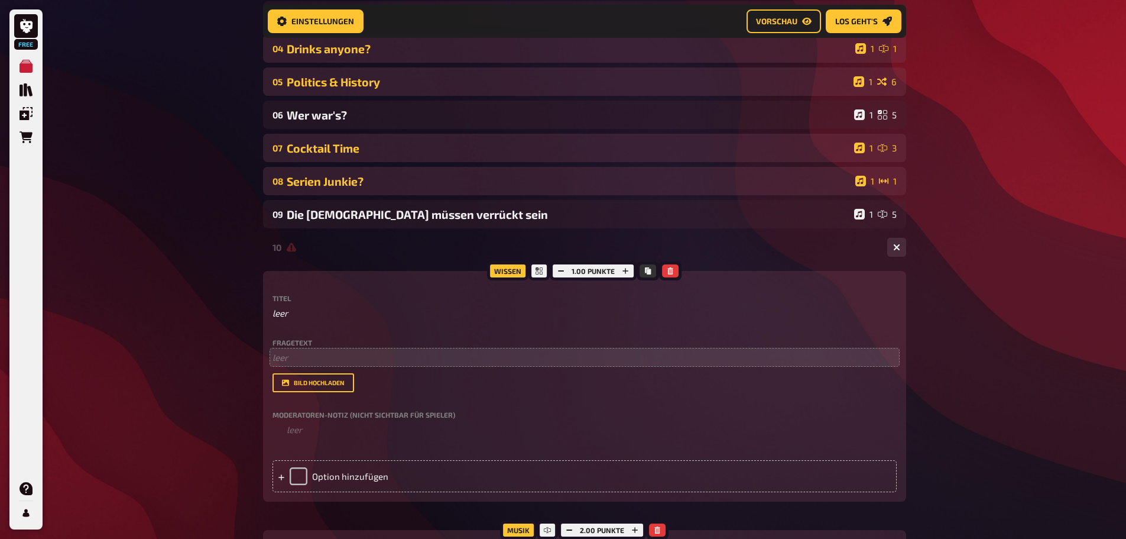
scroll to position [285, 0]
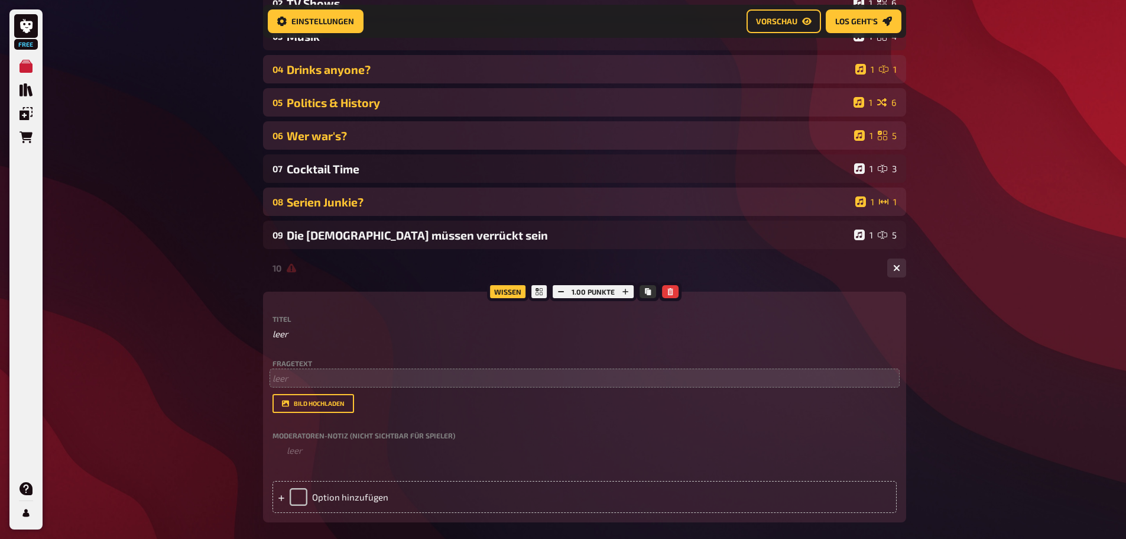
click at [336, 133] on div "Wer war's?" at bounding box center [568, 136] width 563 height 14
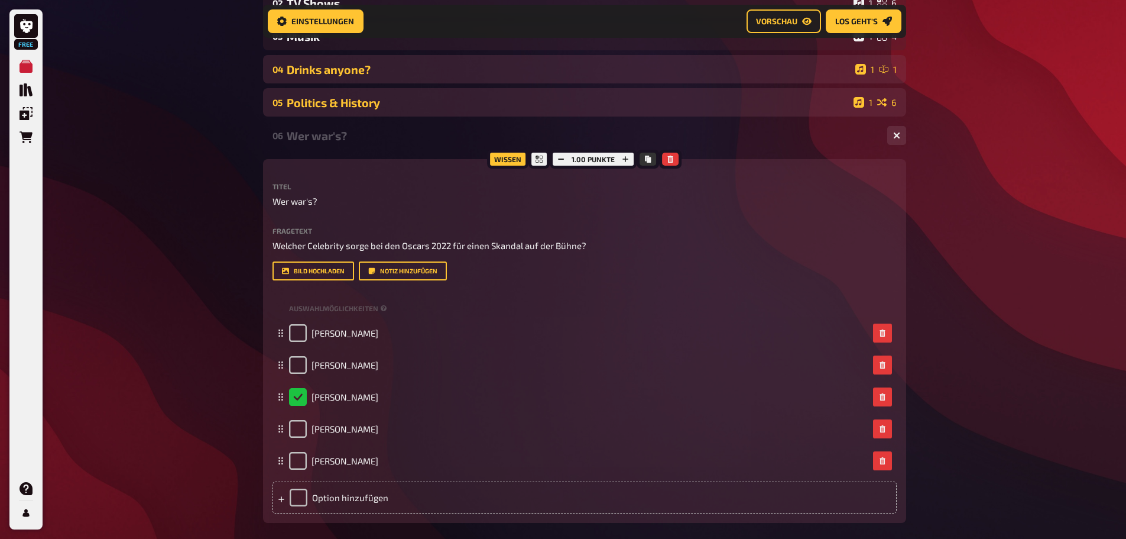
click at [332, 135] on div "Wer war's?" at bounding box center [582, 136] width 591 height 14
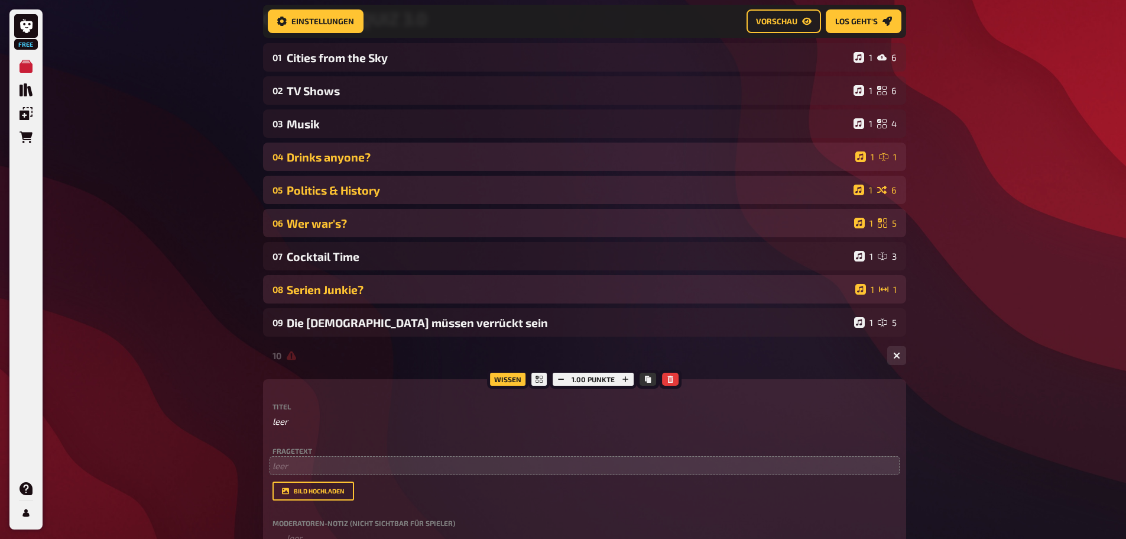
scroll to position [167, 0]
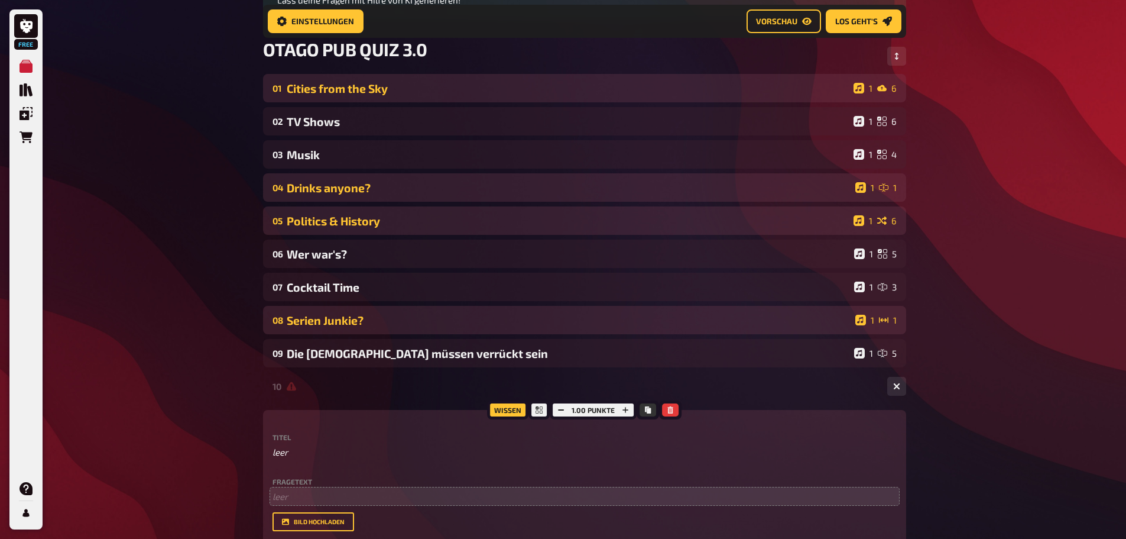
click at [423, 86] on div "Cities from the Sky" at bounding box center [568, 89] width 562 height 14
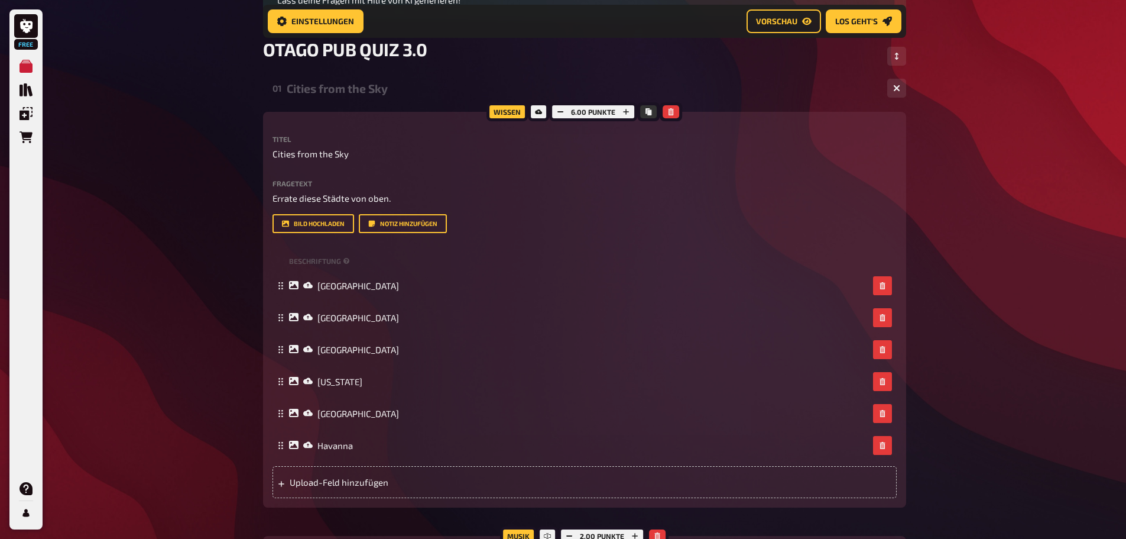
click at [408, 85] on div "Cities from the Sky" at bounding box center [582, 89] width 591 height 14
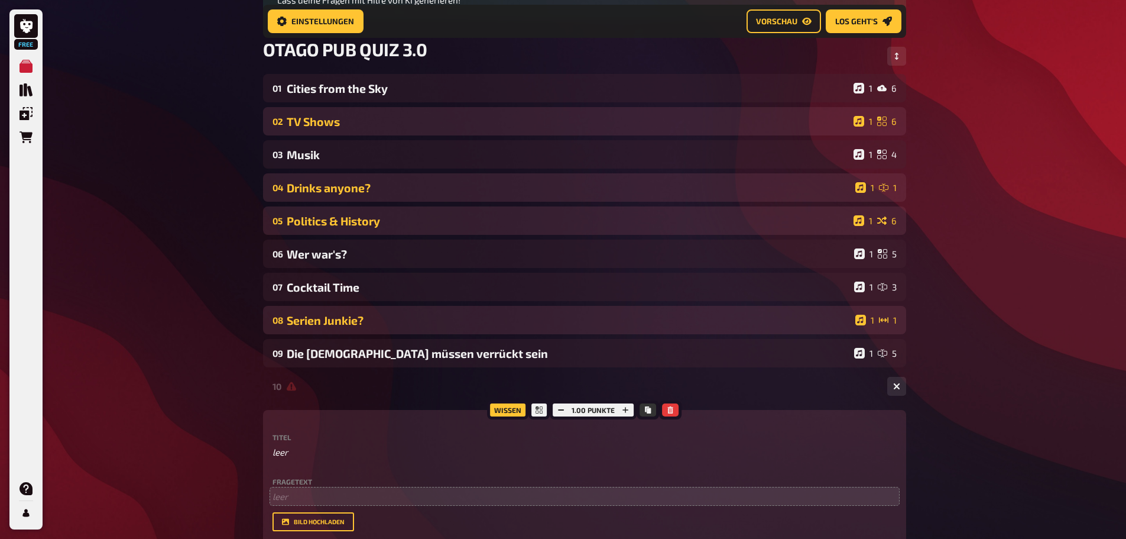
click at [357, 133] on div "02 TV Shows 1 6" at bounding box center [584, 121] width 643 height 28
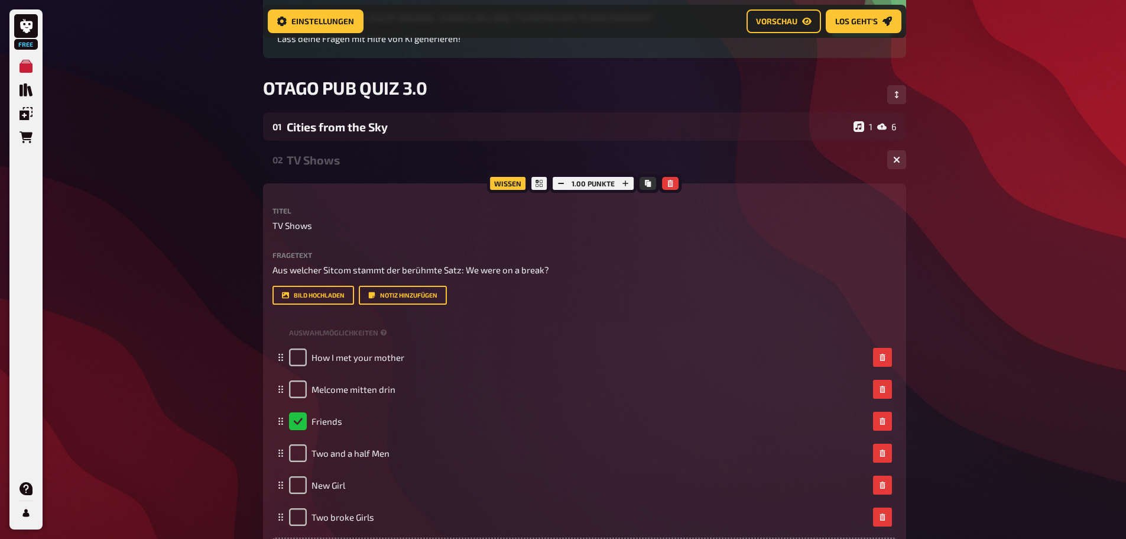
scroll to position [108, 0]
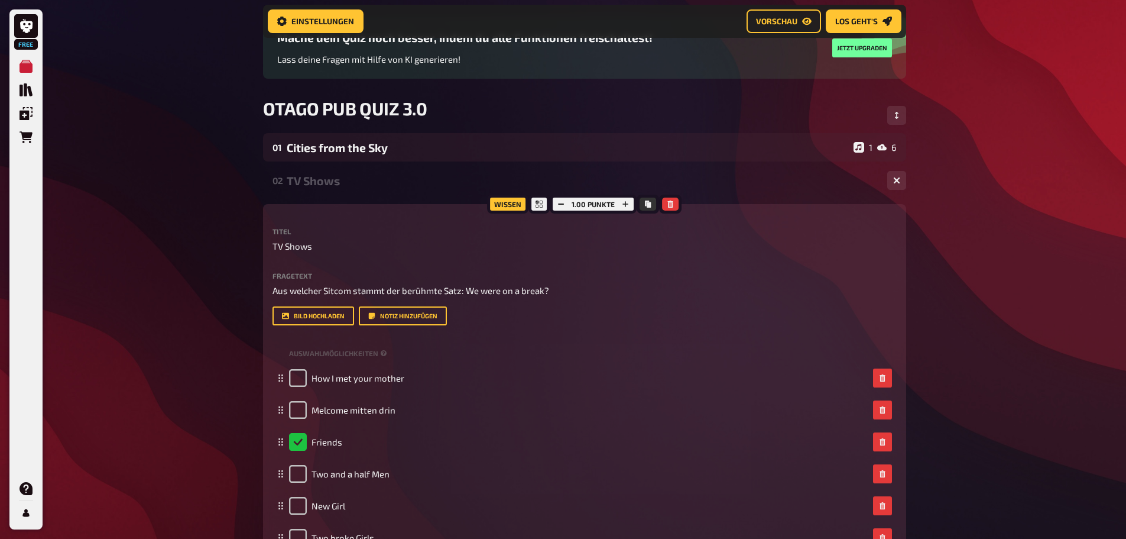
click at [321, 186] on div "TV Shows" at bounding box center [582, 181] width 591 height 14
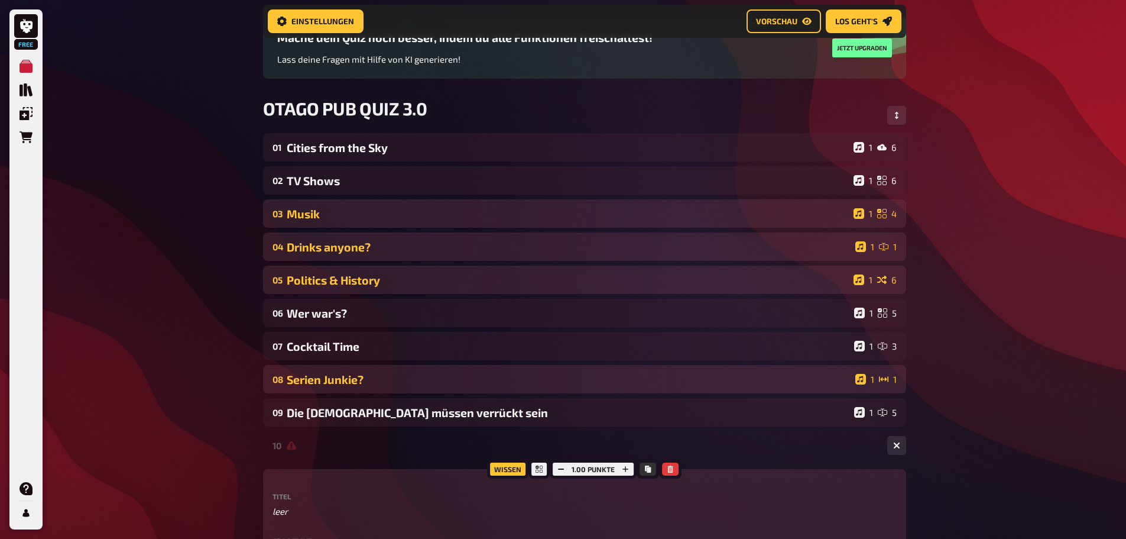
click at [323, 213] on div "Musik" at bounding box center [568, 214] width 562 height 14
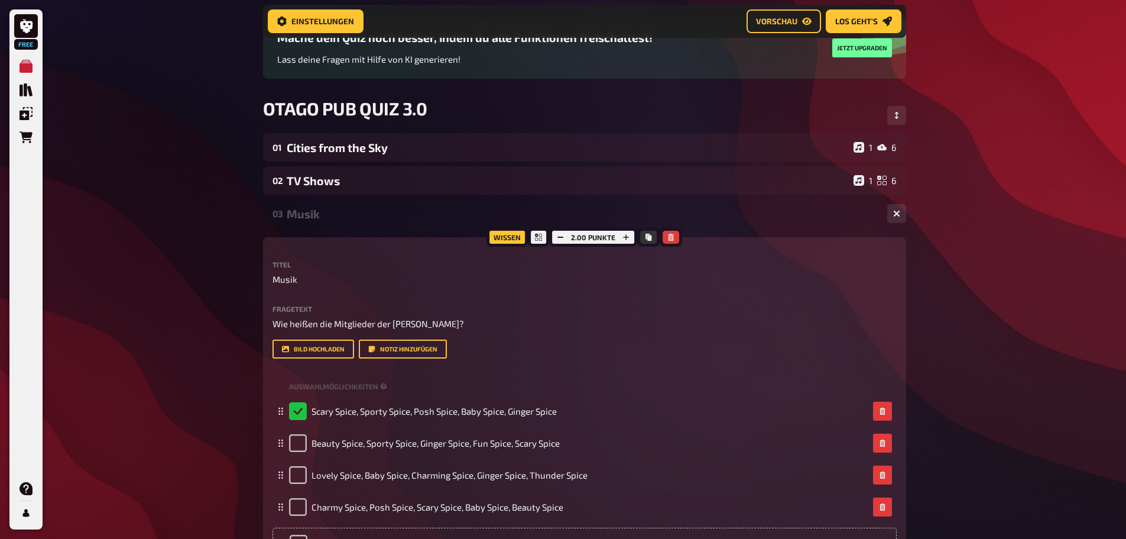
click at [305, 216] on div "Musik" at bounding box center [582, 214] width 591 height 14
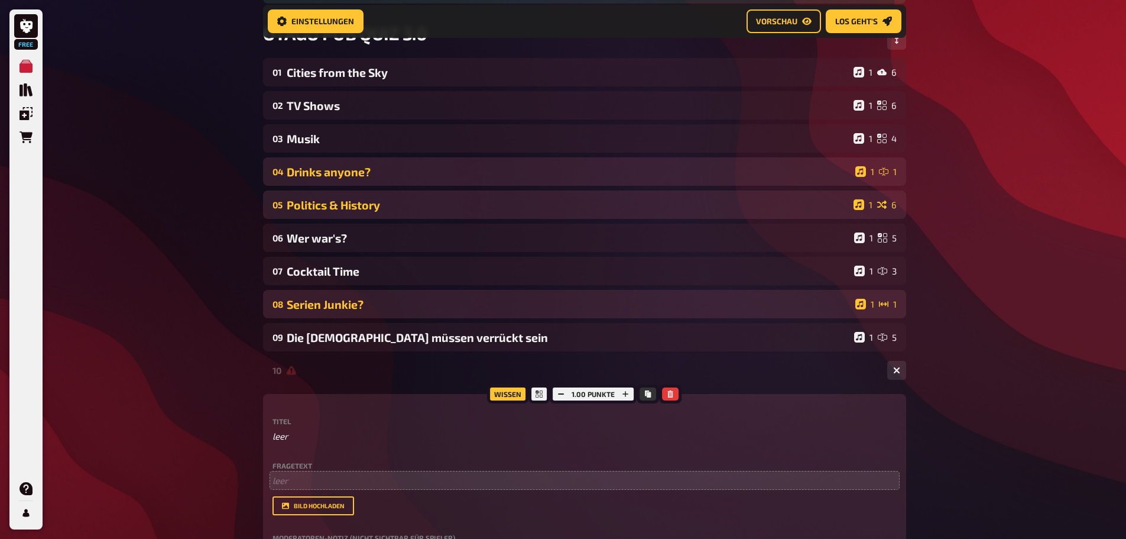
scroll to position [285, 0]
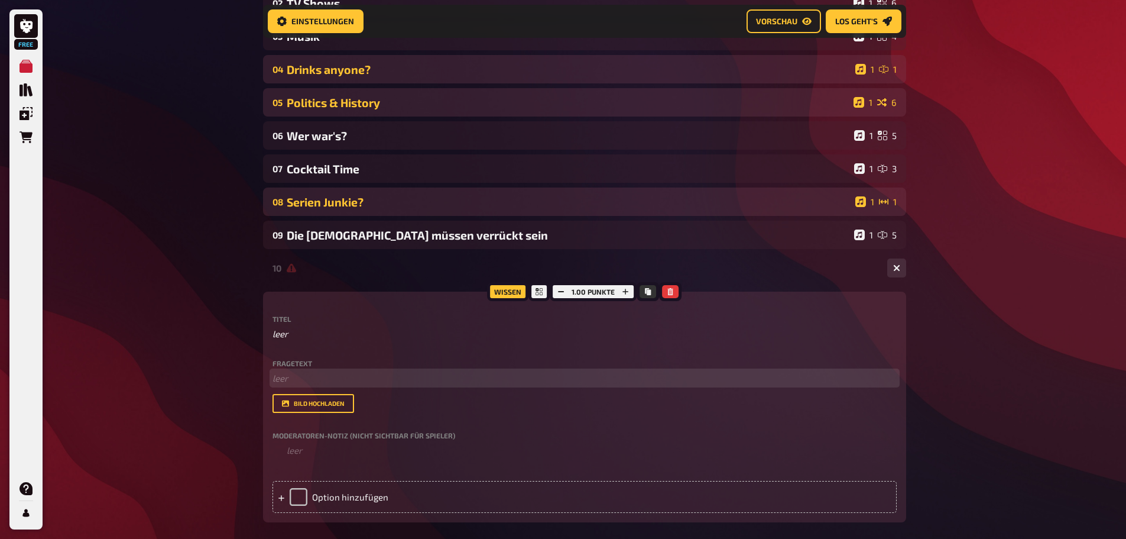
click at [278, 375] on p "﻿ leer" at bounding box center [585, 378] width 624 height 14
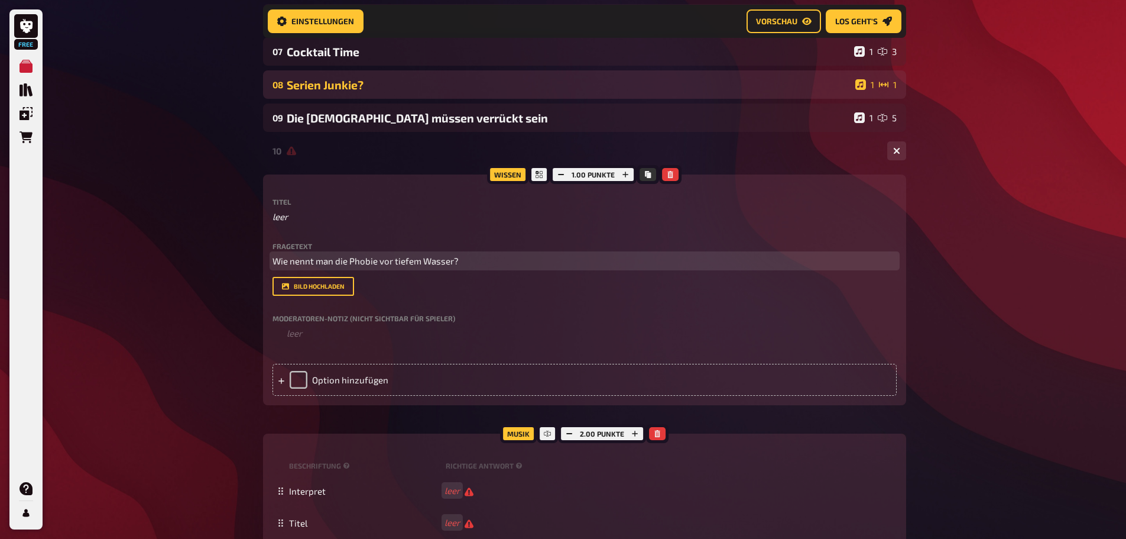
scroll to position [403, 0]
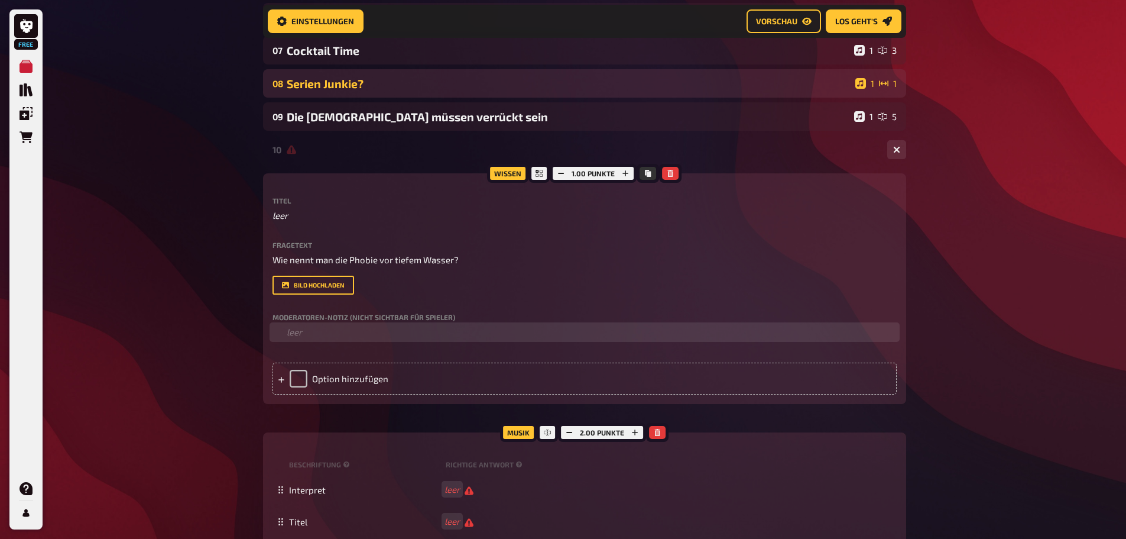
click at [287, 335] on ol "﻿ leer" at bounding box center [585, 332] width 624 height 14
click at [310, 333] on ol "﻿ leer" at bounding box center [585, 332] width 624 height 14
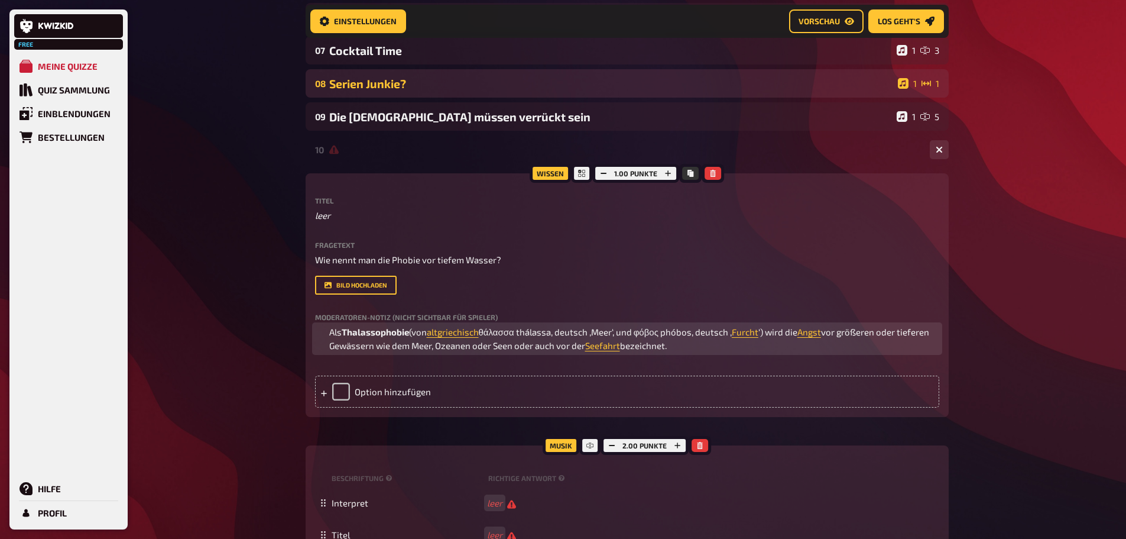
click at [442, 352] on ol "Als Thalassophobie (von altgriechisch θάλασσα thálassa, deutsch ‚Meer‘, und φόβ…" at bounding box center [627, 338] width 624 height 27
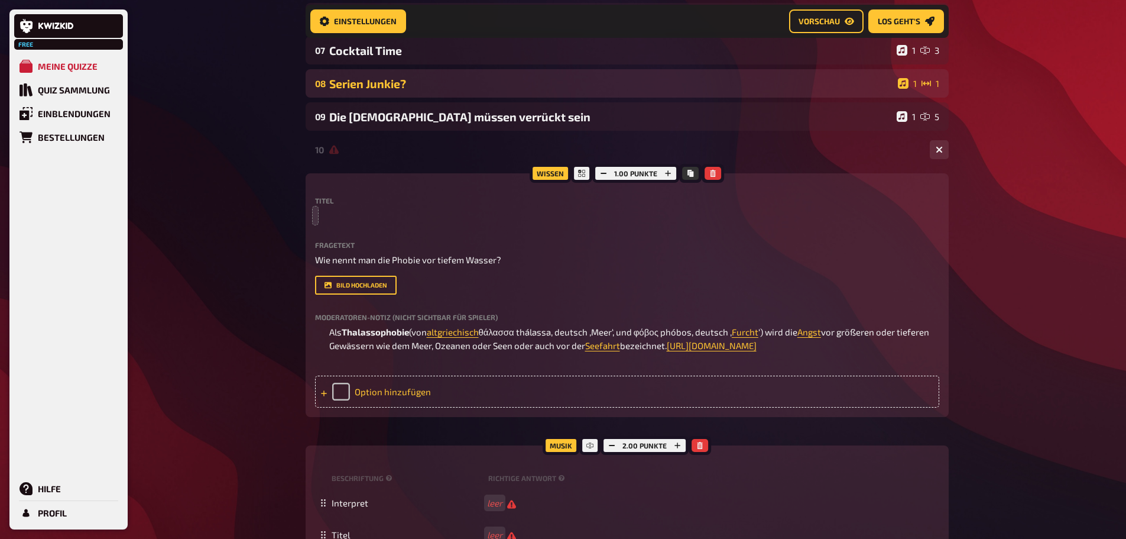
click at [381, 407] on div "Option hinzufügen" at bounding box center [627, 391] width 624 height 32
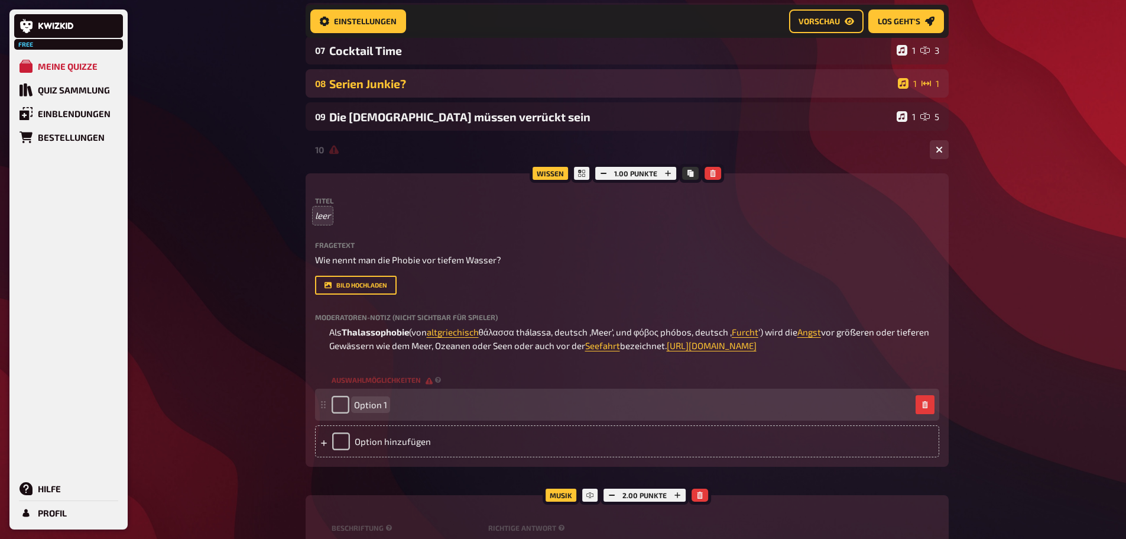
click at [360, 410] on span "Option 1" at bounding box center [370, 404] width 33 height 11
paste span
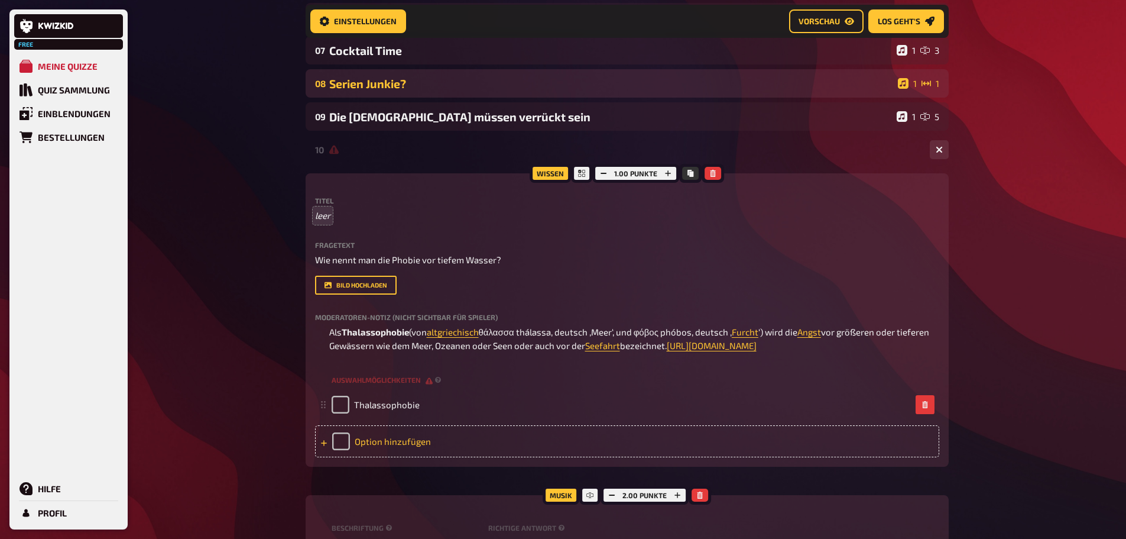
click at [389, 457] on div "Option hinzufügen" at bounding box center [627, 441] width 624 height 32
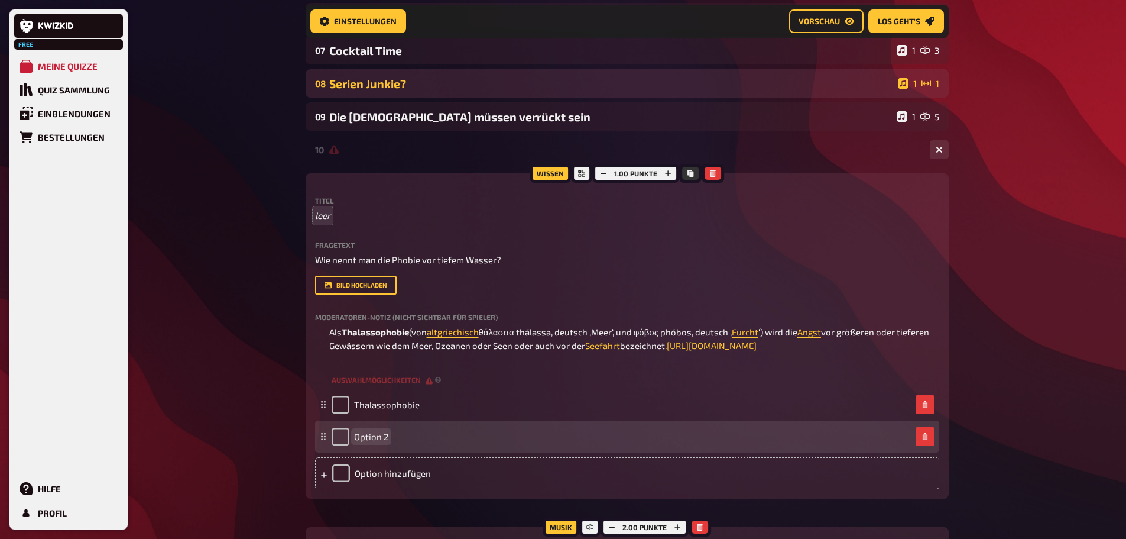
click at [376, 442] on span "Option 2" at bounding box center [371, 436] width 34 height 11
paste span
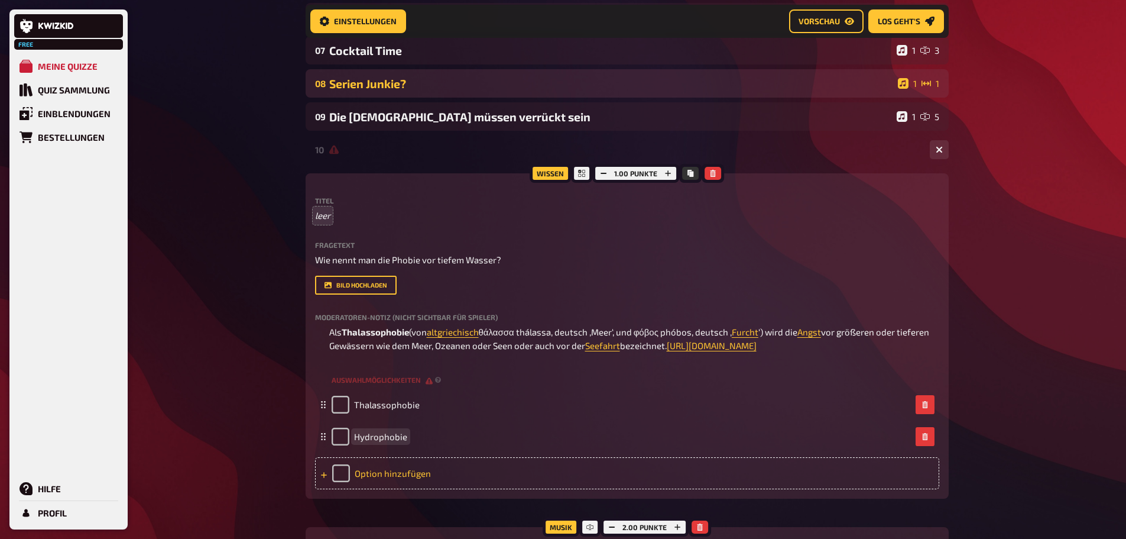
click at [407, 489] on div "Option hinzufügen" at bounding box center [627, 473] width 624 height 32
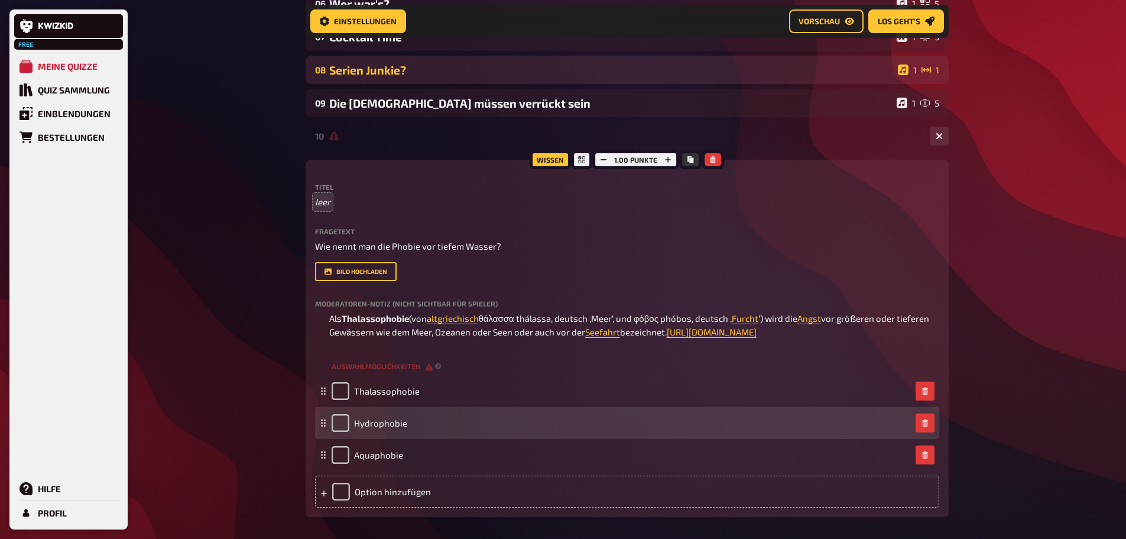
scroll to position [462, 0]
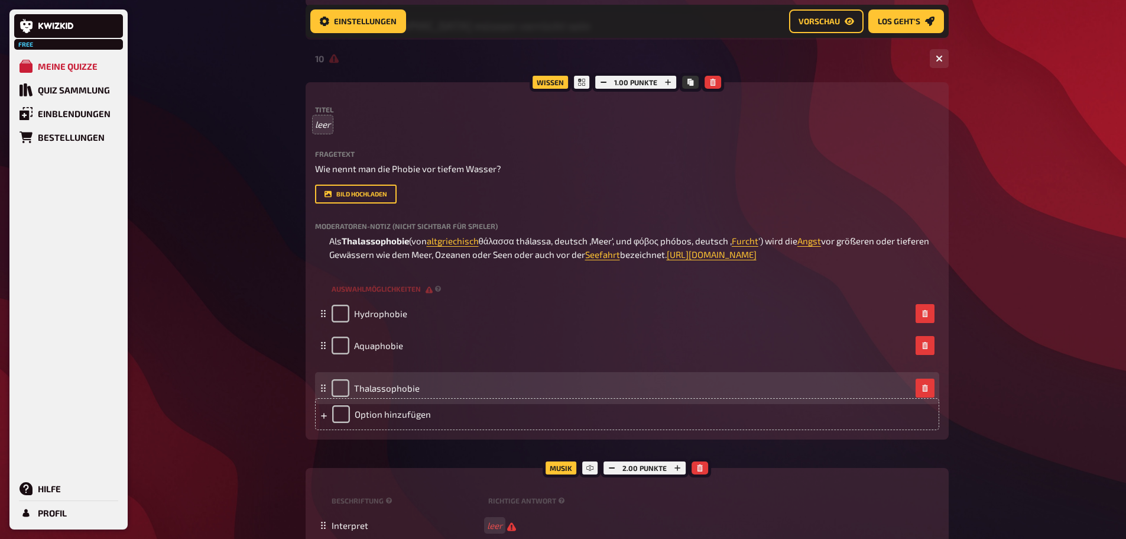
drag, startPoint x: 323, startPoint y: 383, endPoint x: 329, endPoint y: 452, distance: 69.4
click at [329, 404] on div "Thalassophobie" at bounding box center [627, 388] width 624 height 32
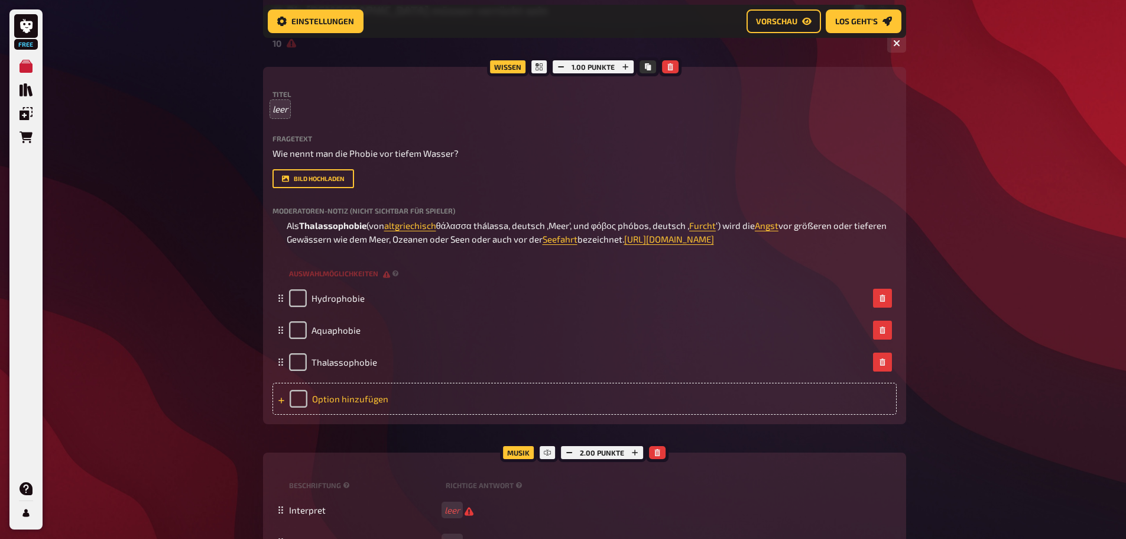
click at [343, 414] on div "Option hinzufügen" at bounding box center [585, 399] width 624 height 32
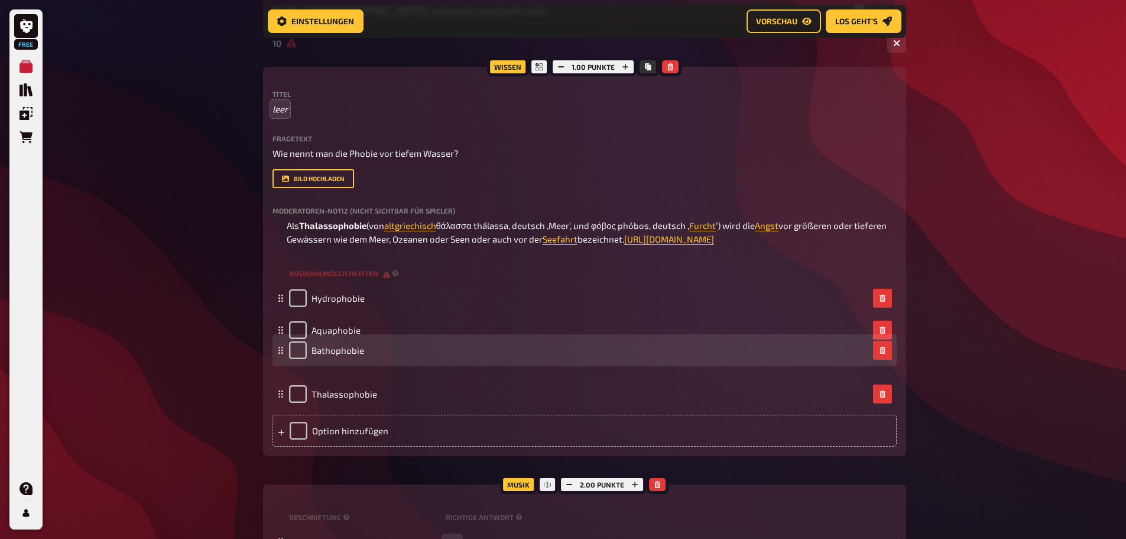
drag, startPoint x: 277, startPoint y: 433, endPoint x: 275, endPoint y: 389, distance: 43.8
click at [275, 366] on div "Bathophobie" at bounding box center [585, 350] width 624 height 32
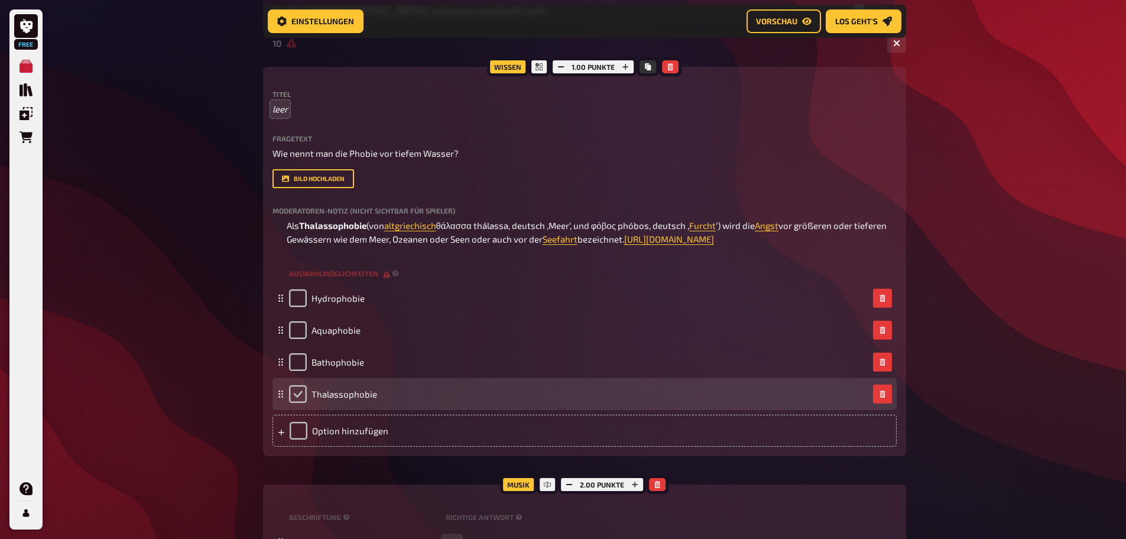
click at [300, 403] on input "checkbox" at bounding box center [298, 394] width 18 height 18
checkbox input "true"
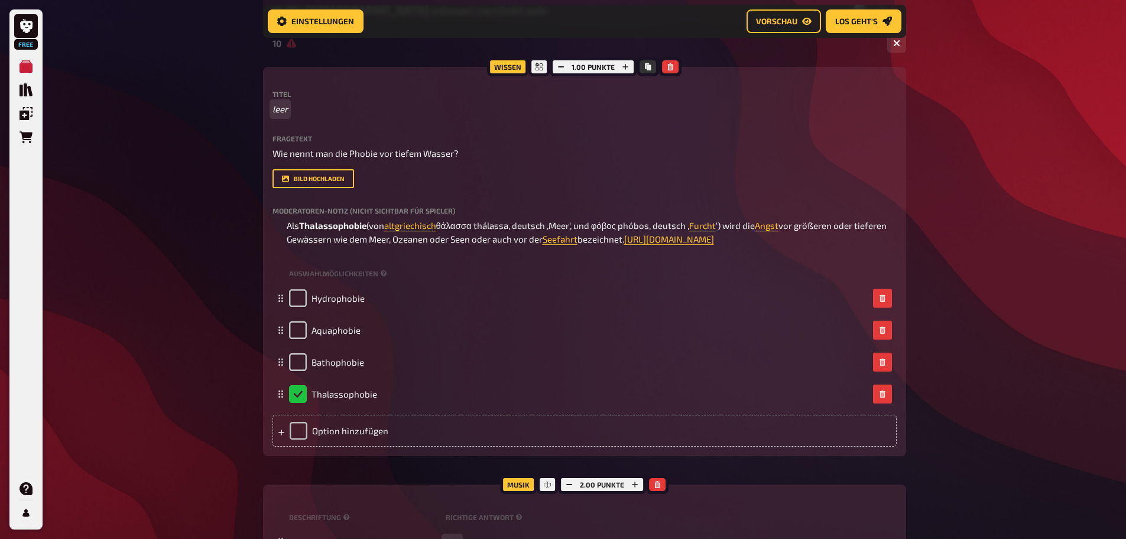
click at [293, 104] on p "leer" at bounding box center [585, 109] width 624 height 14
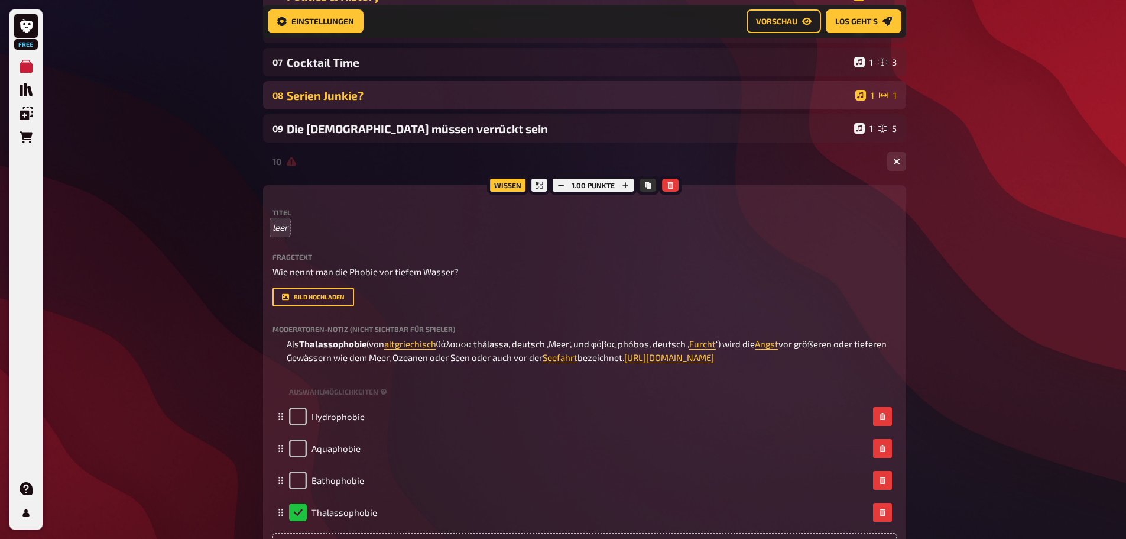
click at [733, 166] on div at bounding box center [582, 161] width 591 height 9
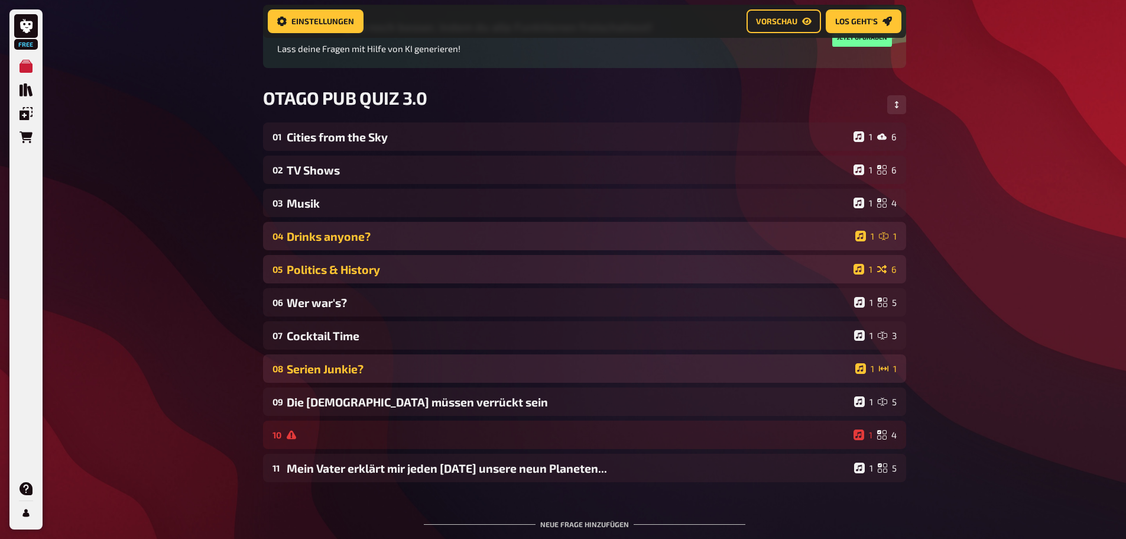
scroll to position [108, 0]
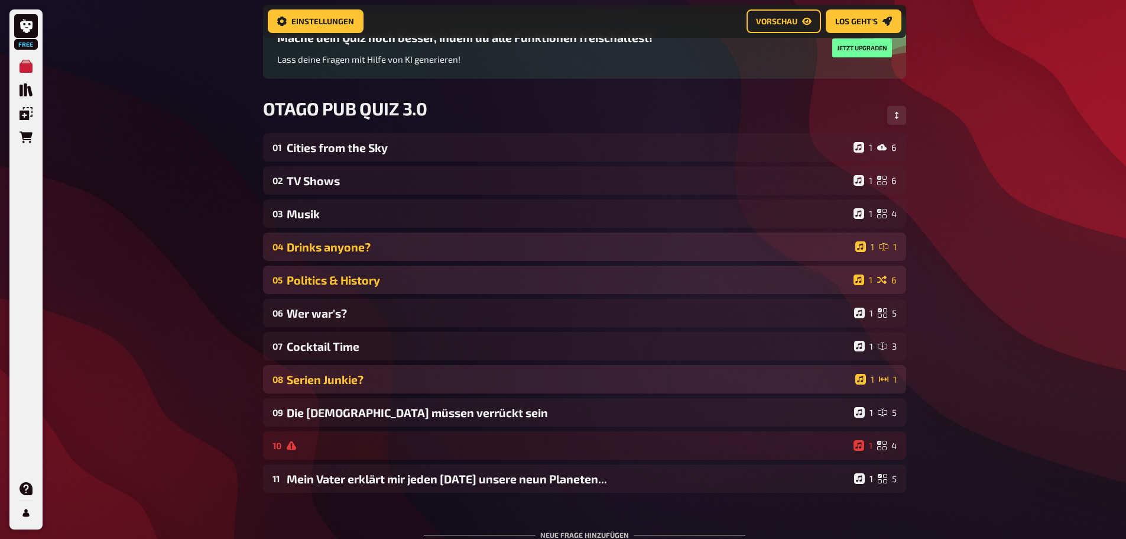
click at [331, 245] on div "Drinks anyone?" at bounding box center [569, 247] width 564 height 14
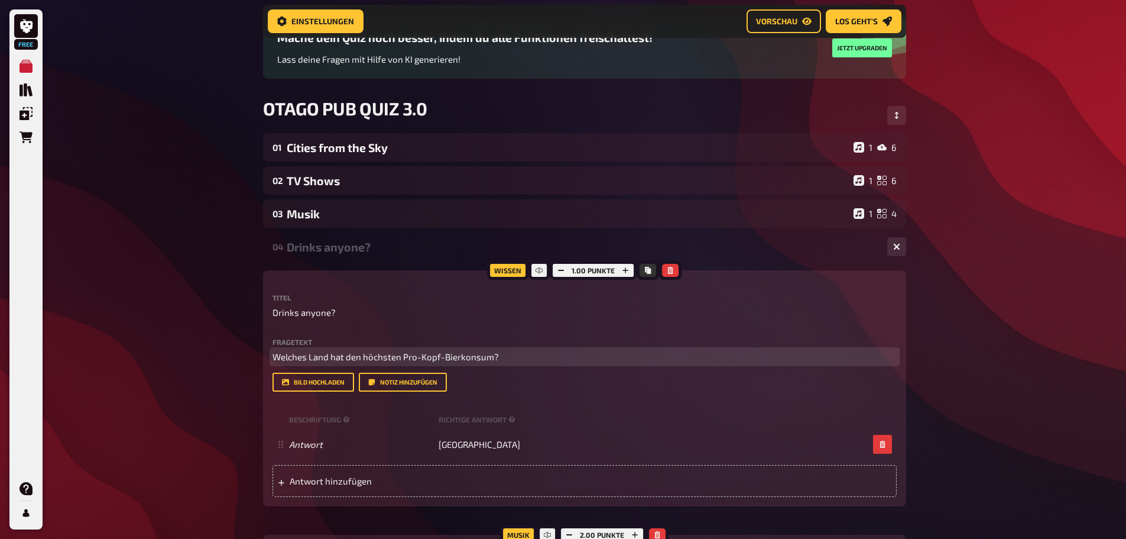
click at [506, 363] on p "Welches Land hat den höchsten Pro-Kopf-Bierkonsum?" at bounding box center [585, 357] width 624 height 14
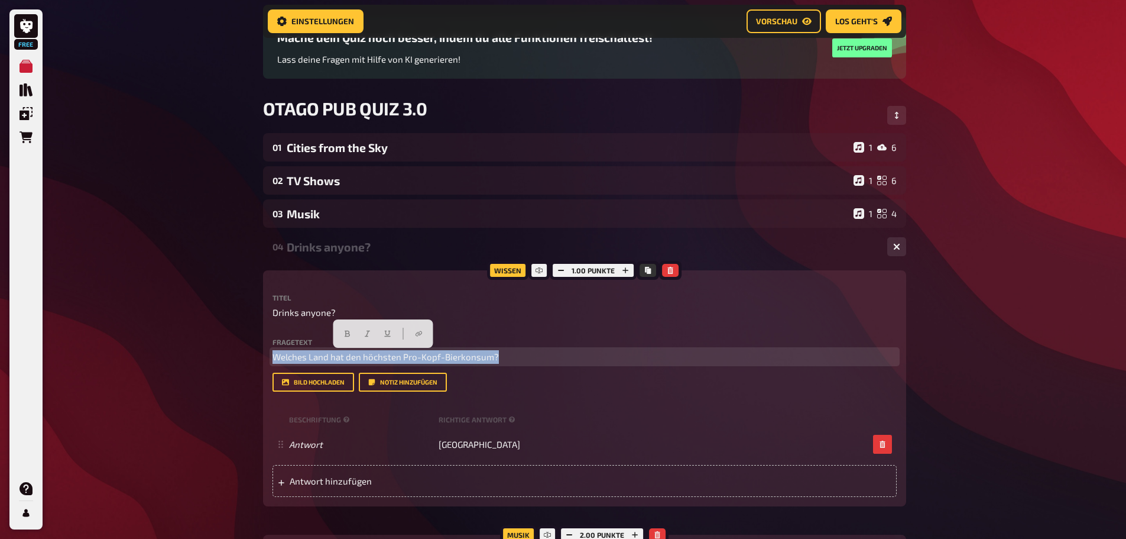
copy span "Welches Land hat den höchsten Pro-Kopf-Bierkonsum?"
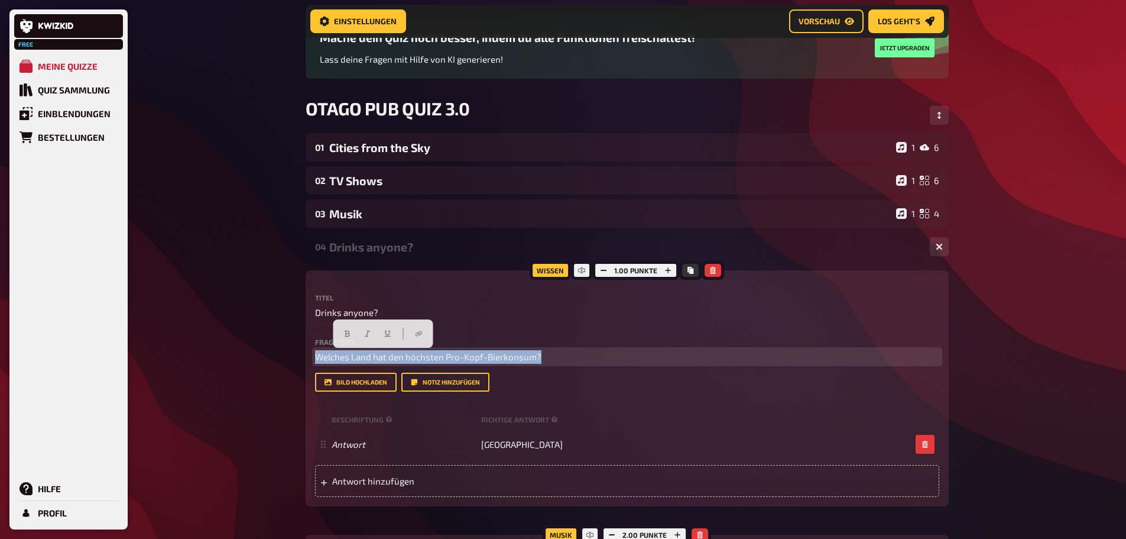
click at [521, 352] on span "Welches Land hat den höchsten Pro-Kopf-Bierkonsum?" at bounding box center [428, 356] width 226 height 11
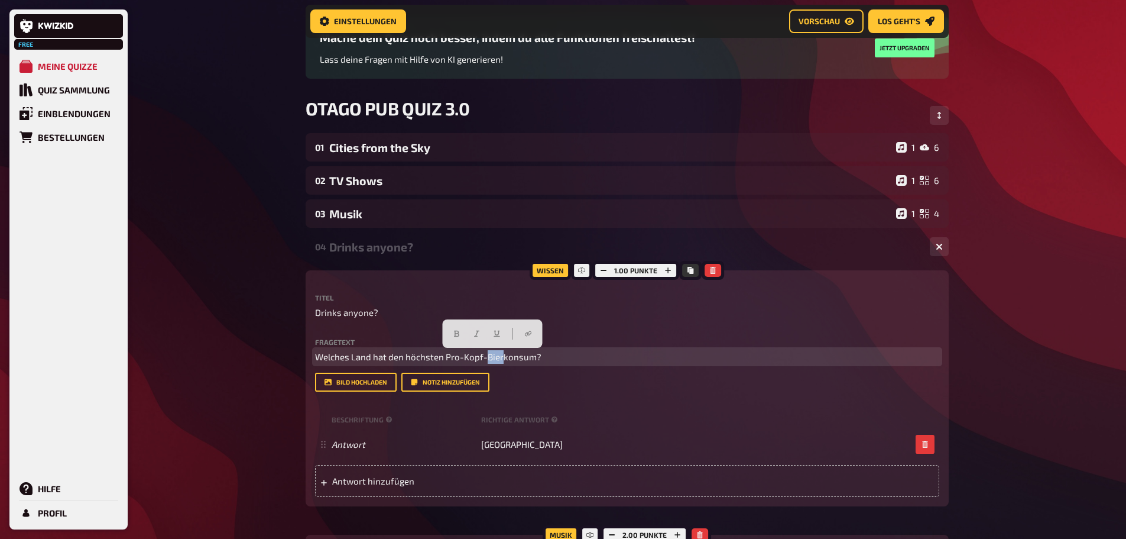
drag, startPoint x: 500, startPoint y: 358, endPoint x: 484, endPoint y: 358, distance: 16.6
click at [484, 358] on span "Welches Land hat den höchsten Pro-Kopf-Bierkonsum?" at bounding box center [428, 356] width 226 height 11
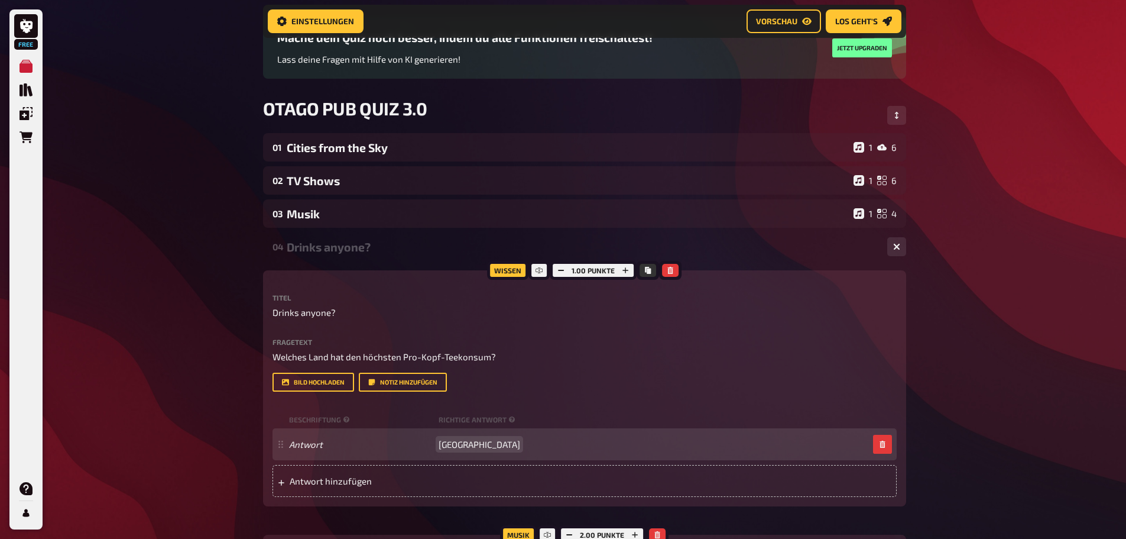
click at [472, 441] on span "Tschechien" at bounding box center [480, 444] width 82 height 11
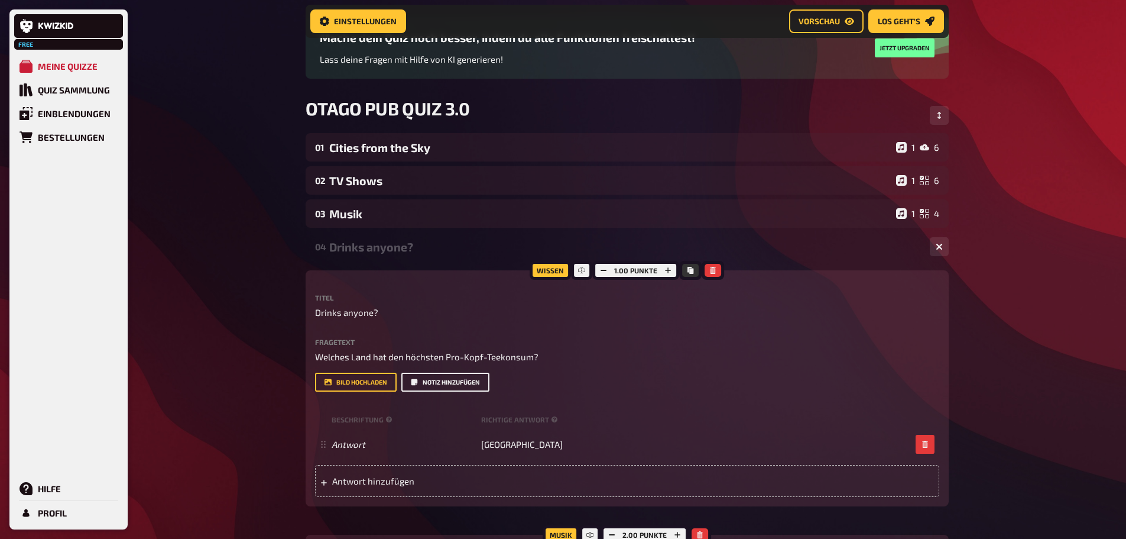
click at [444, 384] on button "Notiz hinzufügen" at bounding box center [445, 381] width 88 height 19
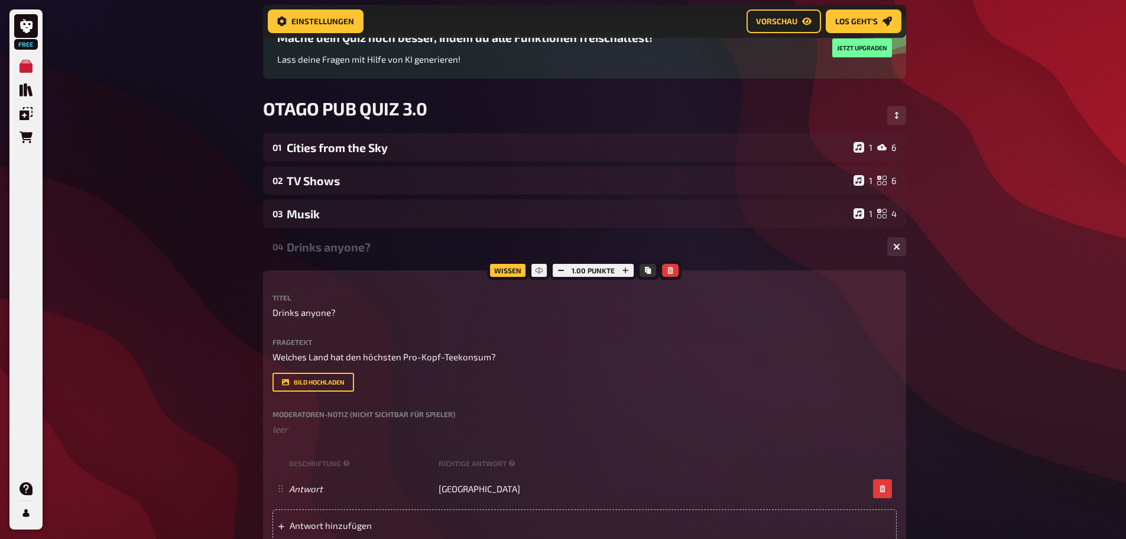
scroll to position [167, 0]
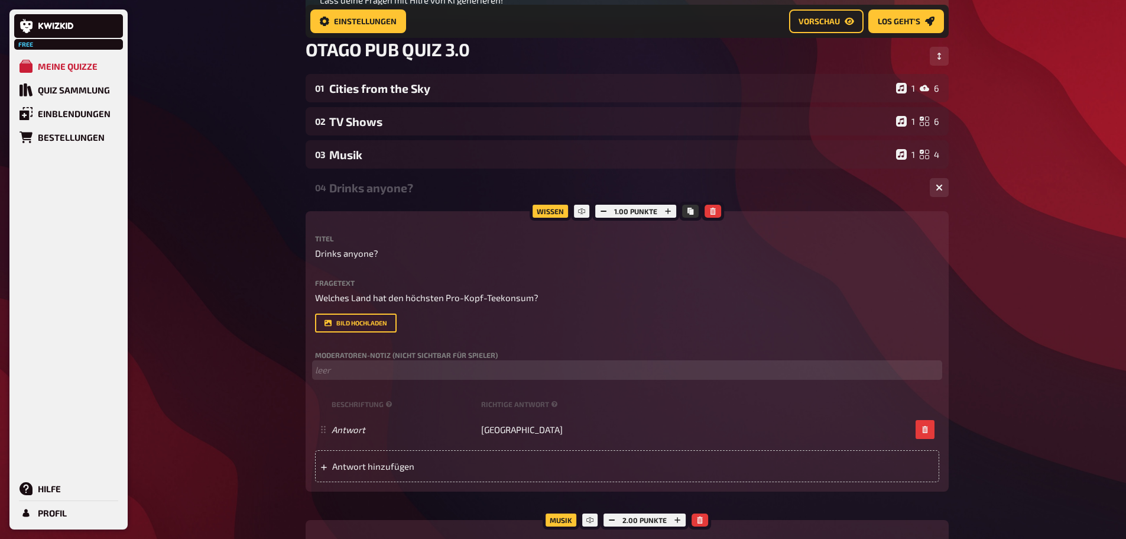
click at [373, 368] on p "﻿ leer" at bounding box center [627, 370] width 624 height 14
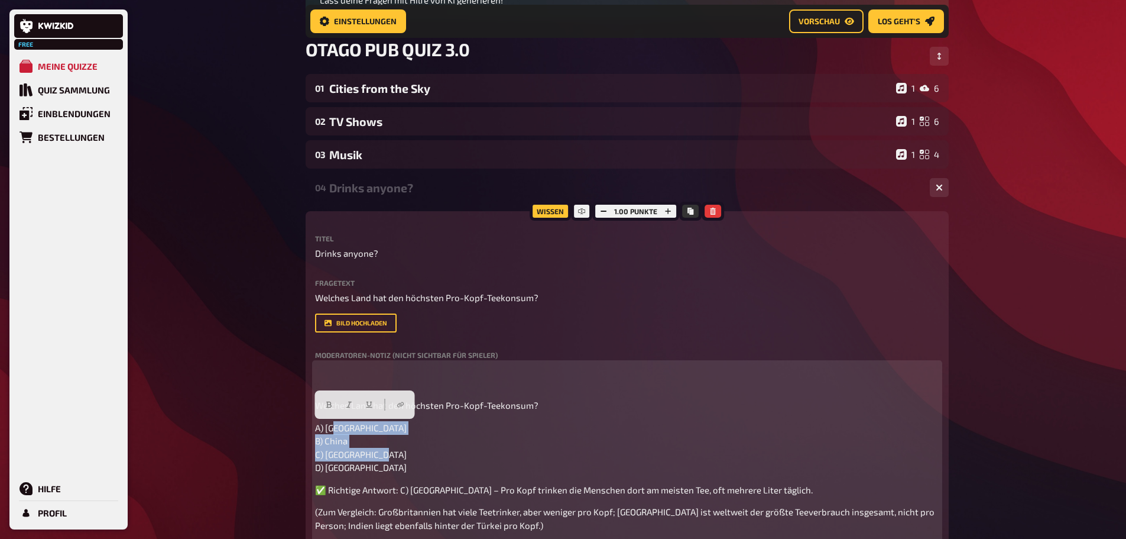
drag, startPoint x: 353, startPoint y: 472, endPoint x: 306, endPoint y: 428, distance: 64.4
click at [315, 428] on p "A) Großbritannien B) China C) Türkei D) Indien" at bounding box center [627, 447] width 624 height 53
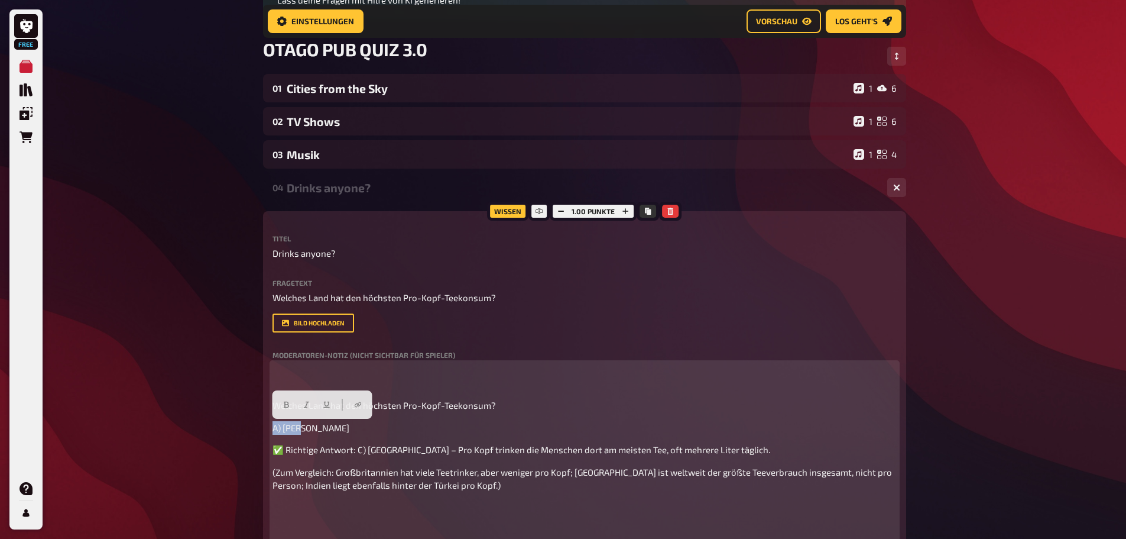
drag, startPoint x: 314, startPoint y: 429, endPoint x: 266, endPoint y: 426, distance: 48.0
click at [266, 426] on div "Wissen 1.00 Punkte Titel Drinks anyone? Fragetext Welches Land hat den höchsten…" at bounding box center [584, 453] width 643 height 484
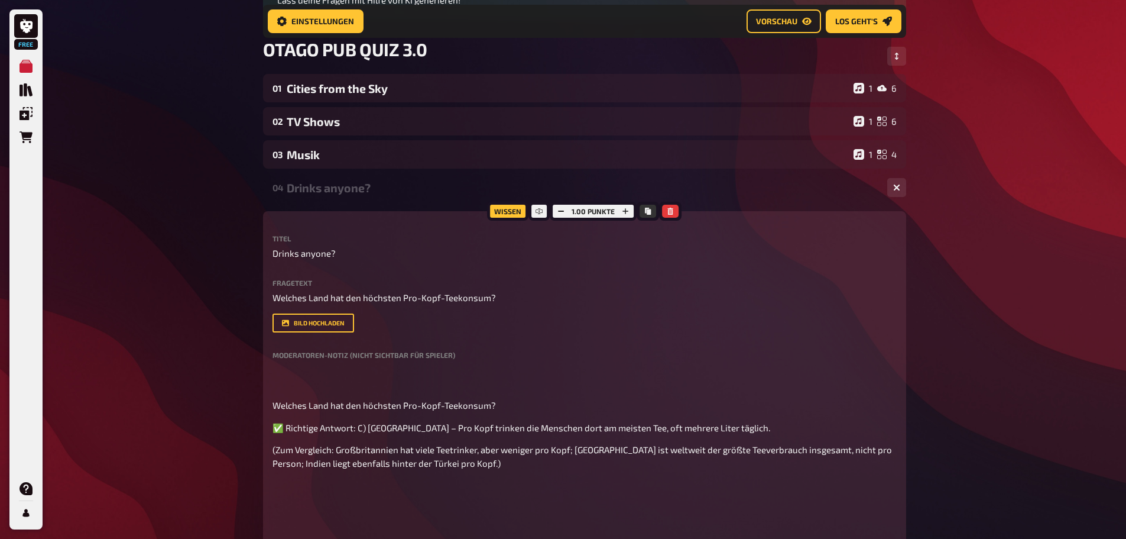
click at [270, 402] on div "Wissen 1.00 Punkte Titel Drinks anyone? Fragetext Welches Land hat den höchsten…" at bounding box center [584, 442] width 643 height 462
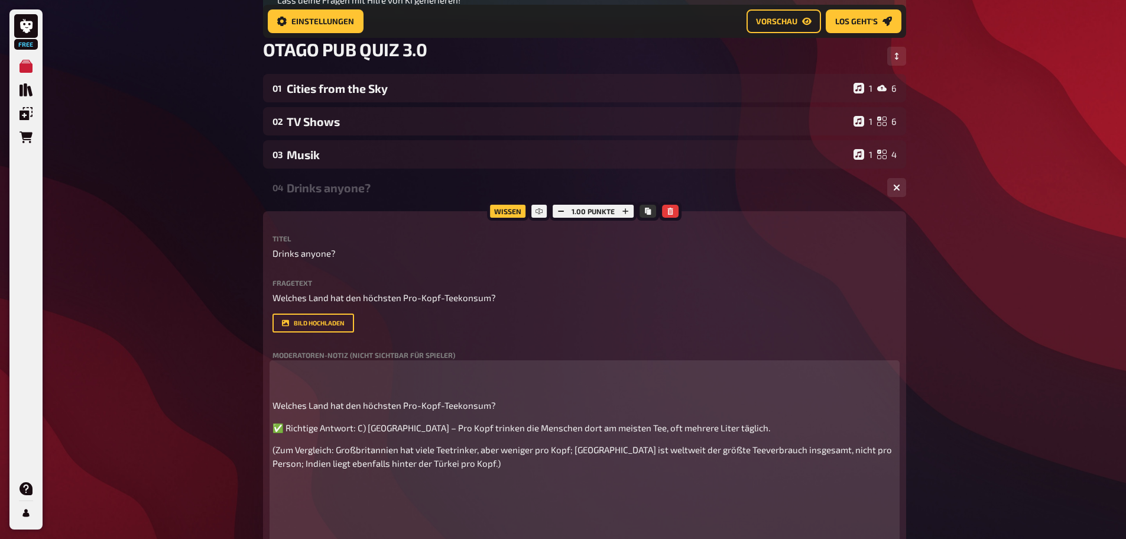
click at [273, 410] on span "Welches Land hat den höchsten Pro-Kopf-Teekonsum?" at bounding box center [384, 405] width 223 height 11
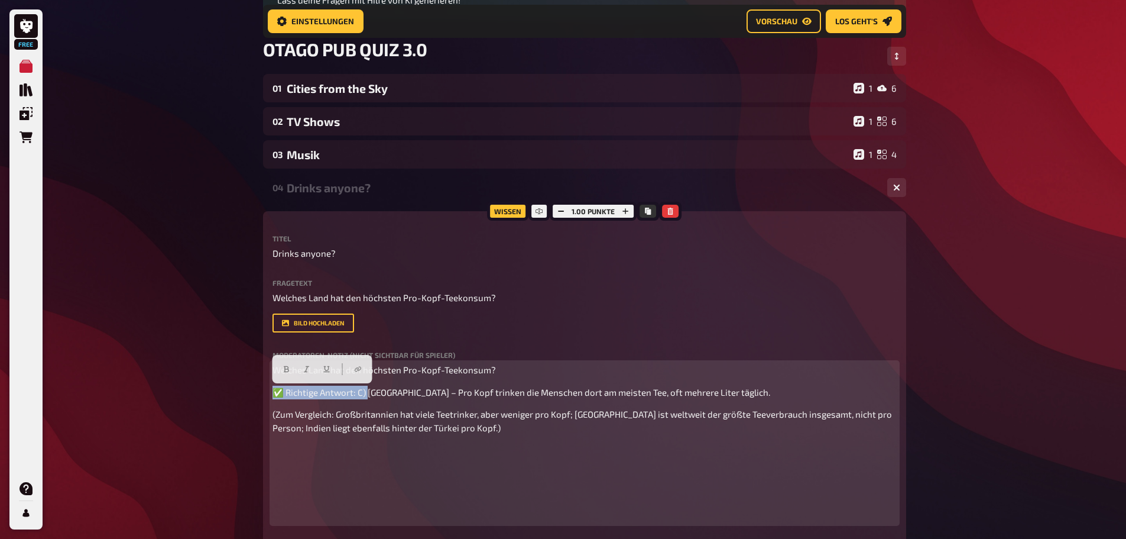
drag, startPoint x: 368, startPoint y: 393, endPoint x: 277, endPoint y: 393, distance: 91.1
click at [277, 393] on span "✅ Richtige Antwort: C) Türkei – Pro Kopf trinken die Menschen dort am meisten T…" at bounding box center [522, 392] width 498 height 11
click at [383, 429] on span "(Zum Vergleich: Großbritannien hat viele Teetrinker, aber weniger pro Kopf; [GE…" at bounding box center [583, 421] width 621 height 24
click at [431, 434] on p "(Zum Vergleich: Großbritannien hat viele Teetrinker, aber weniger pro Kopf; [GE…" at bounding box center [585, 420] width 624 height 27
click at [452, 427] on p "(Zum Vergleich: Großbritannien hat viele Teetrinker, aber weniger pro Kopf; [GE…" at bounding box center [585, 420] width 624 height 27
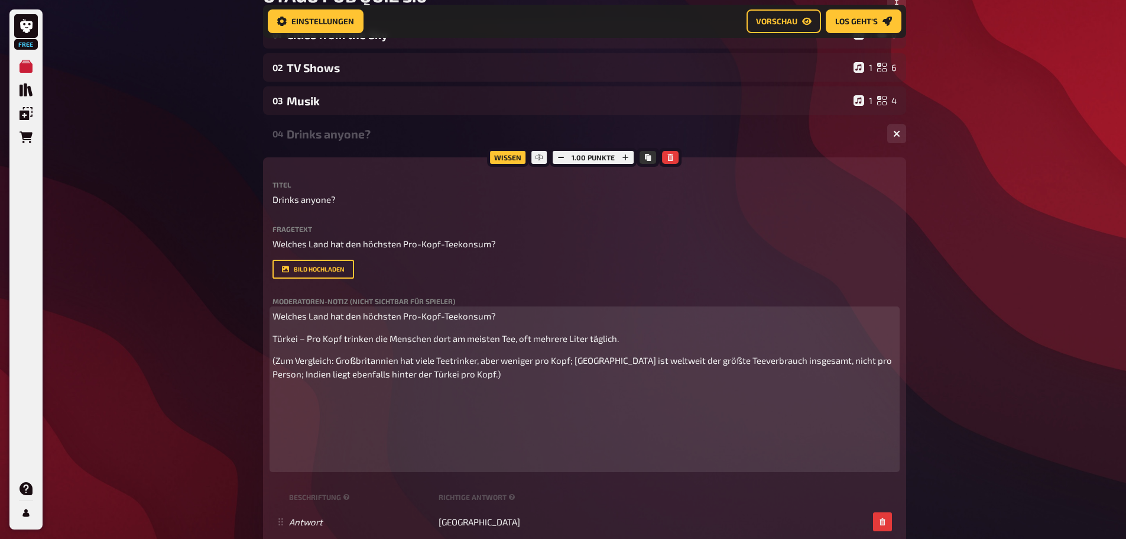
scroll to position [285, 0]
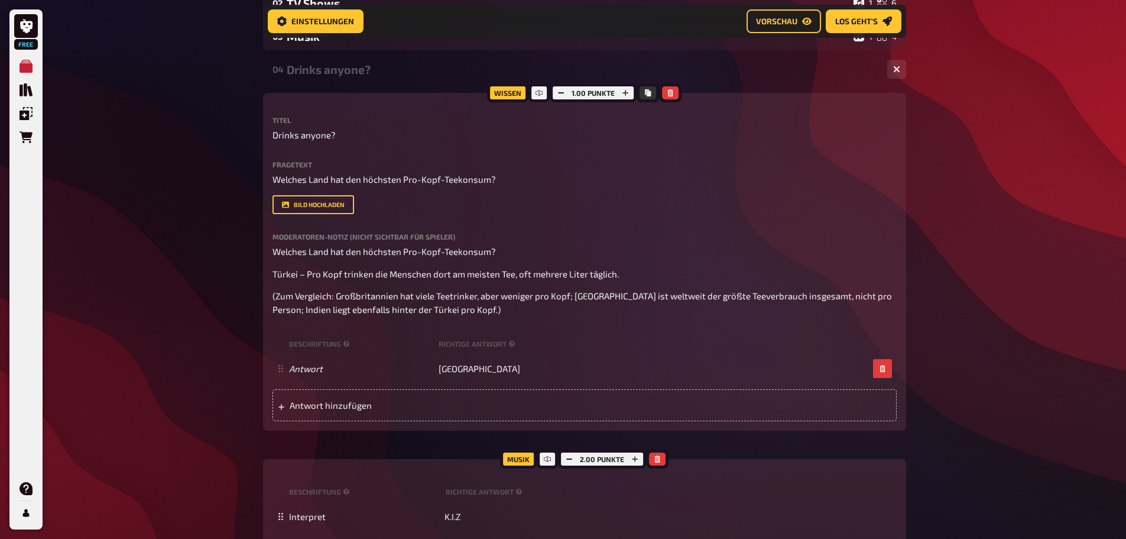
click at [558, 328] on div "Titel Drinks anyone? Fragetext Welches Land hat den höchsten Pro-Kopf-Teekonsum…" at bounding box center [585, 268] width 624 height 305
click at [332, 132] on span "Drinks anyone?" at bounding box center [304, 135] width 63 height 14
click at [296, 136] on span "Drinks anyone?" at bounding box center [304, 135] width 63 height 14
click at [332, 139] on p "Afternoon Tea" at bounding box center [585, 135] width 624 height 14
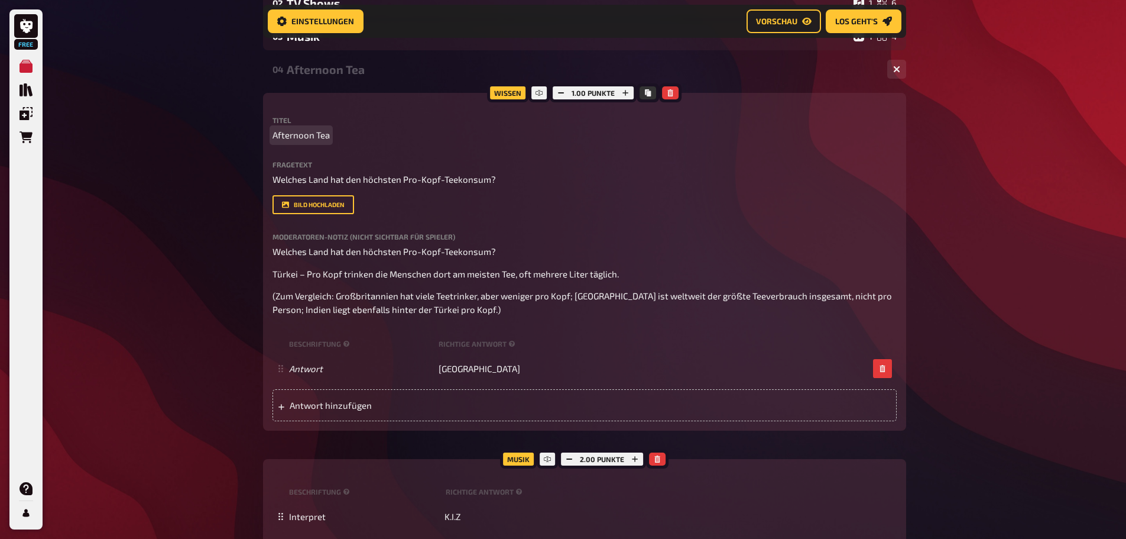
click at [329, 138] on span "Afternoon Tea" at bounding box center [301, 135] width 57 height 14
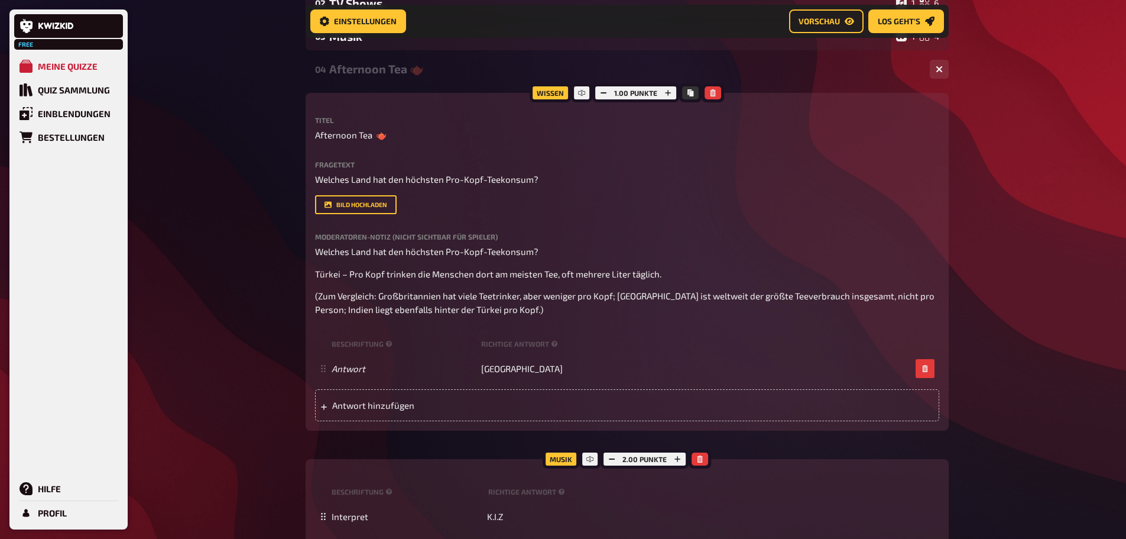
click at [293, 197] on div "Free Meine Quizze Quiz Sammlung Einblendungen Bestellungen Hilfe Profil Home Me…" at bounding box center [563, 347] width 1126 height 1264
click at [314, 203] on div "Wissen 1.00 Punkte Titel Afternoon Tea 🫖 Fragetext Welches Land hat den höchste…" at bounding box center [627, 262] width 643 height 338
click at [326, 203] on icon "Bild hochladen" at bounding box center [328, 204] width 7 height 7
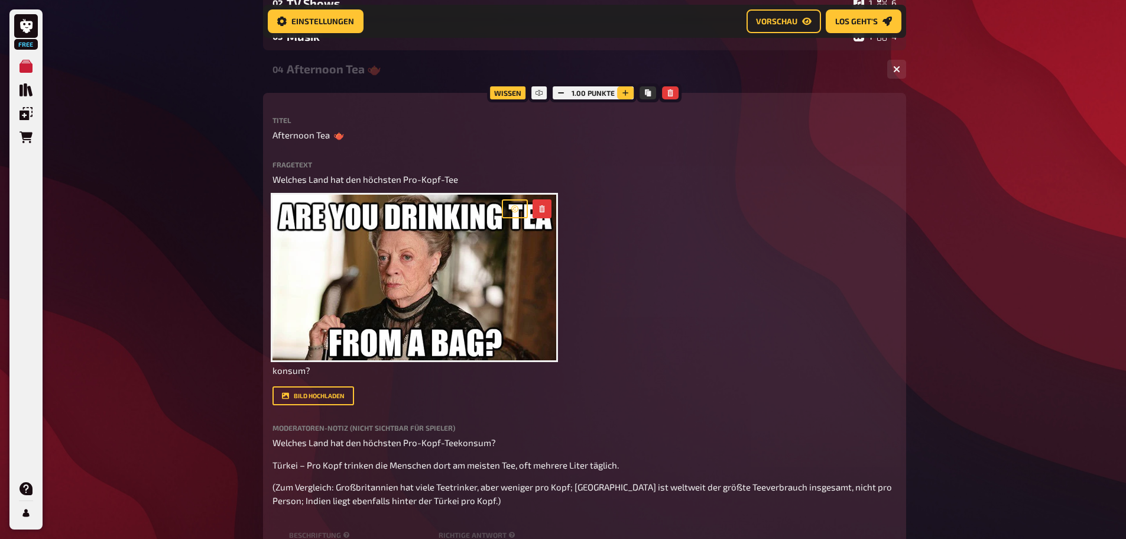
click at [624, 93] on icon "button" at bounding box center [626, 93] width 6 height 6
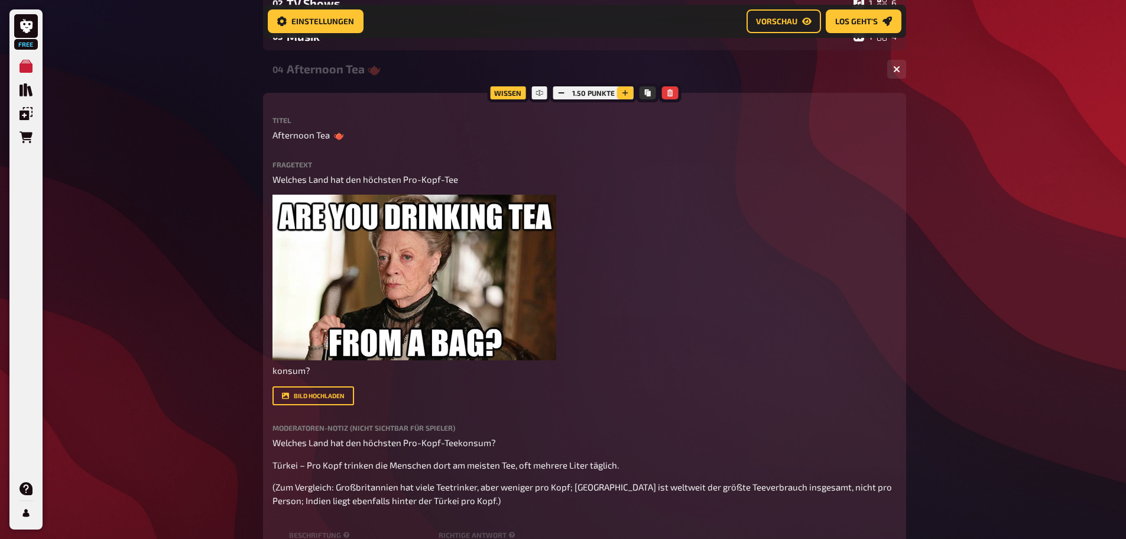
click at [623, 93] on icon "button" at bounding box center [626, 93] width 6 height 6
click at [926, 160] on div "Free Meine Quizze Quiz Sammlung Einblendungen Bestellungen Hilfe Profil Home Me…" at bounding box center [563, 442] width 1126 height 1455
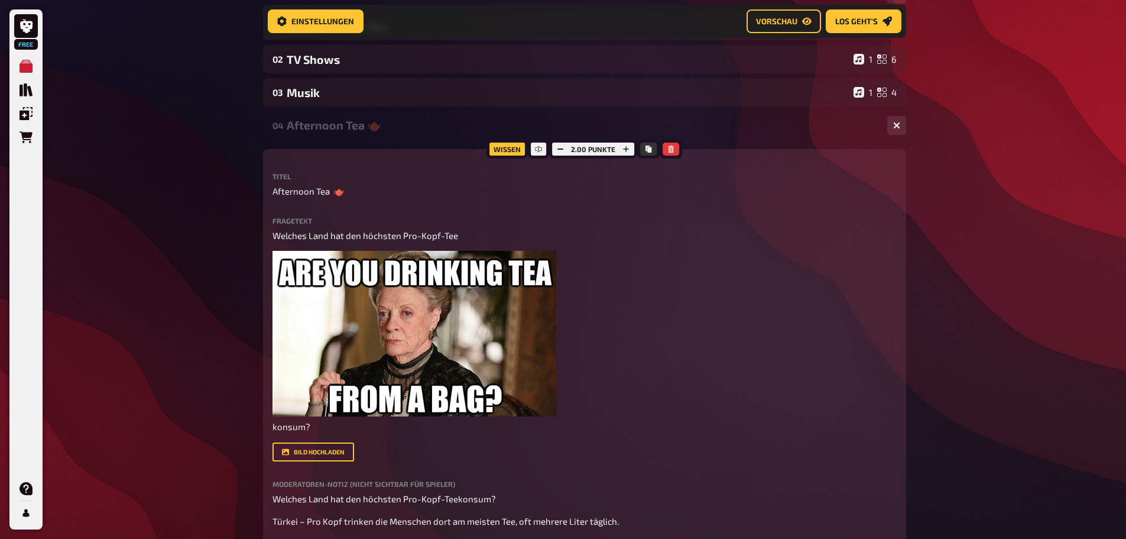
scroll to position [226, 0]
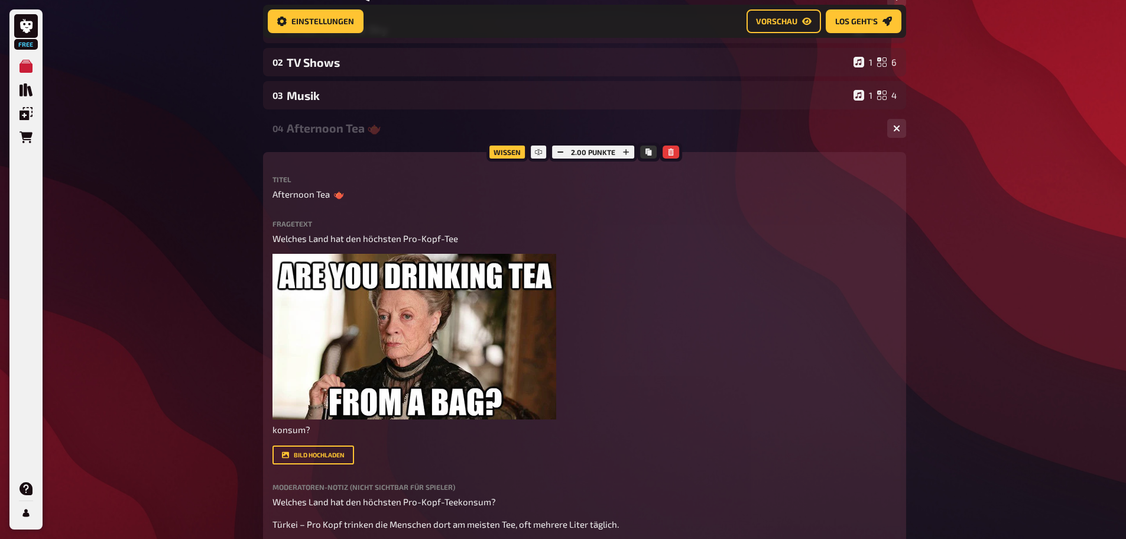
click at [791, 120] on div "04 Afternoon Tea 🫖 1 1" at bounding box center [584, 128] width 643 height 28
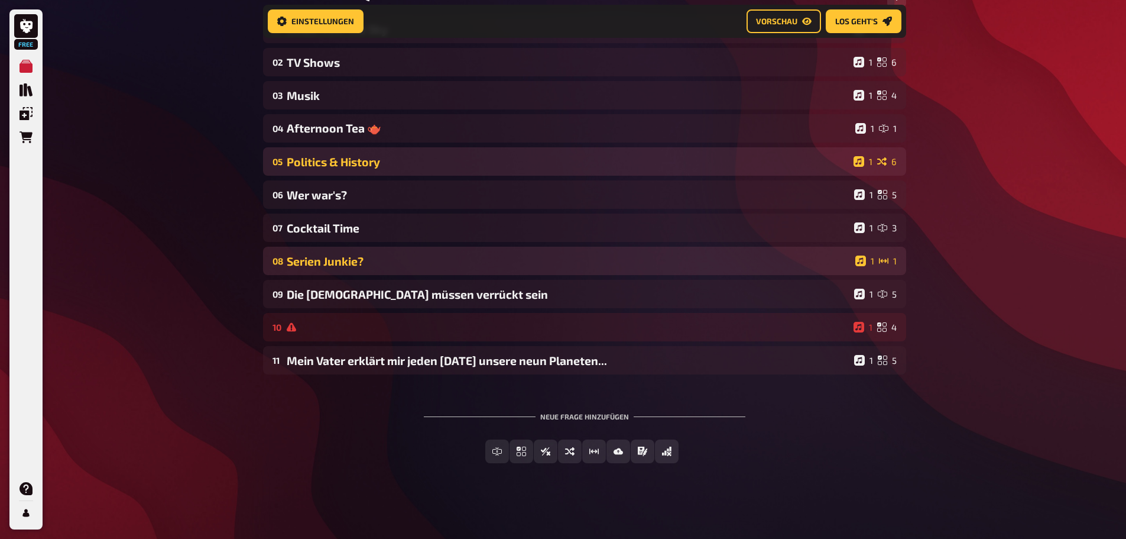
click at [375, 161] on div "Politics & History" at bounding box center [568, 162] width 562 height 14
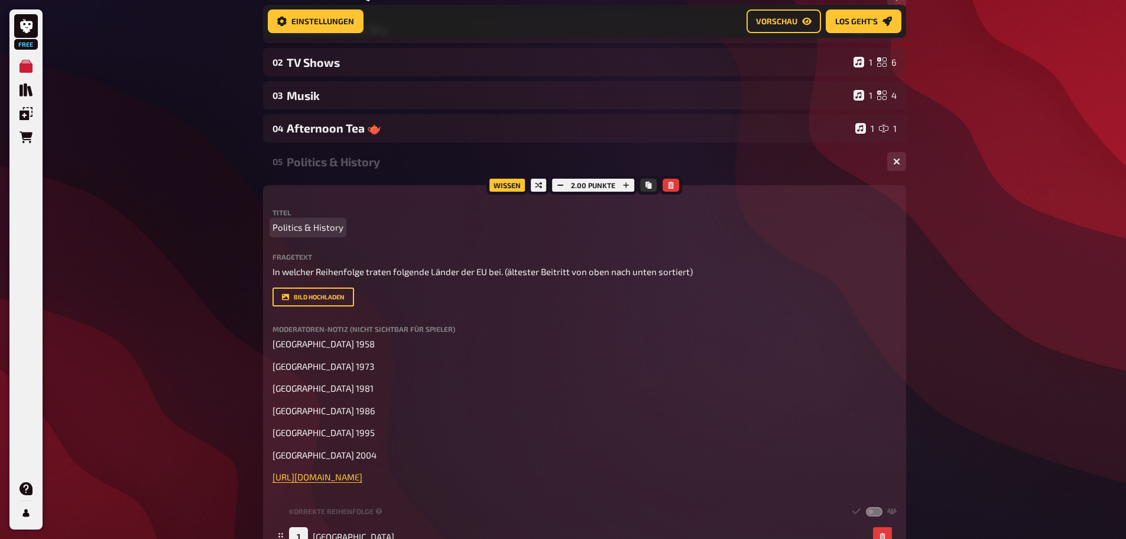
click at [335, 227] on span "Politics & History" at bounding box center [308, 228] width 71 height 14
click at [339, 166] on div "Politics & History 🎀" at bounding box center [582, 161] width 591 height 14
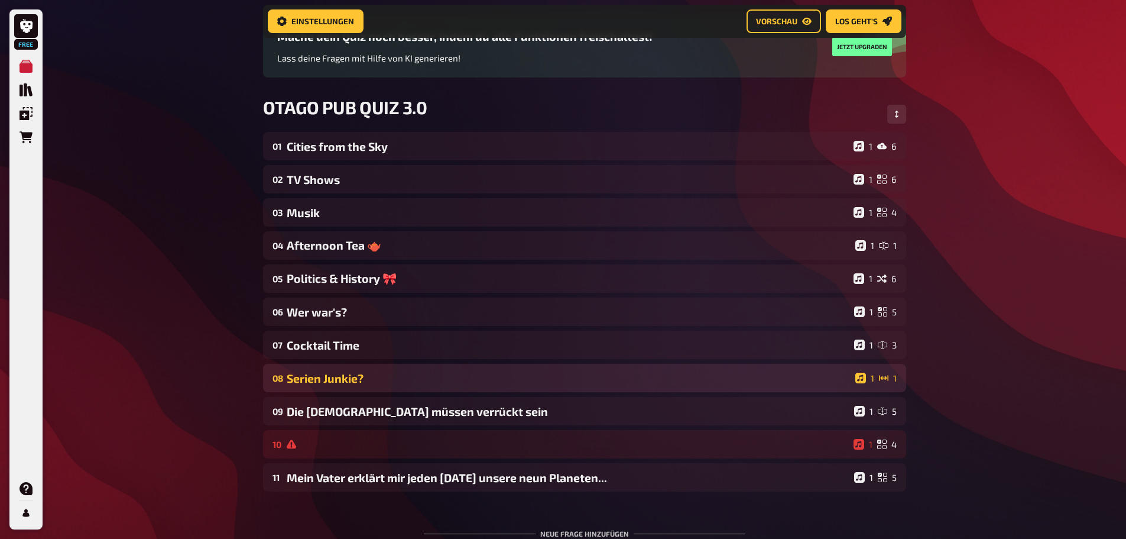
scroll to position [108, 0]
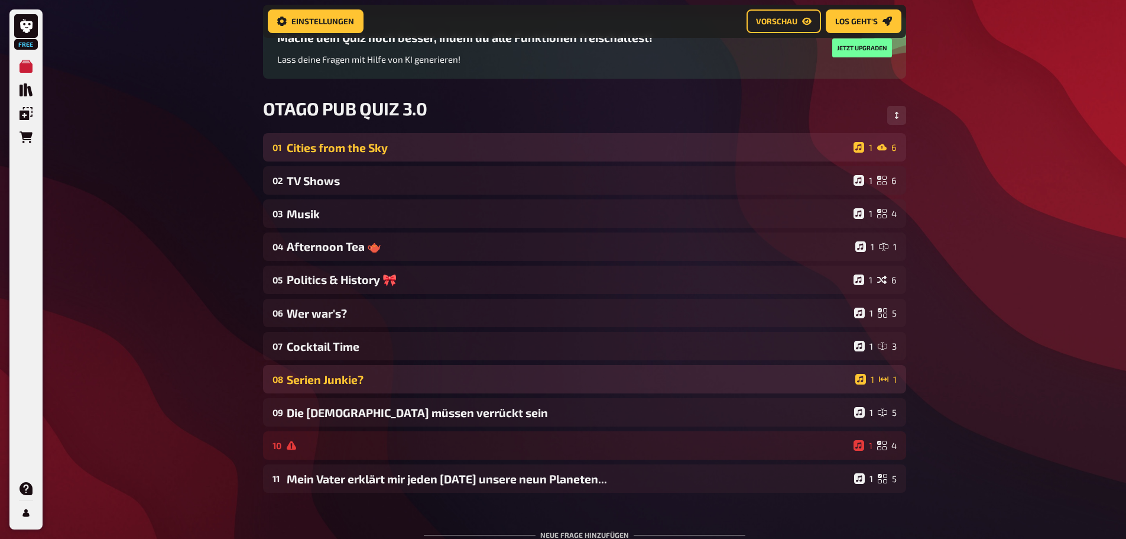
click at [351, 150] on div "Cities from the Sky" at bounding box center [568, 148] width 562 height 14
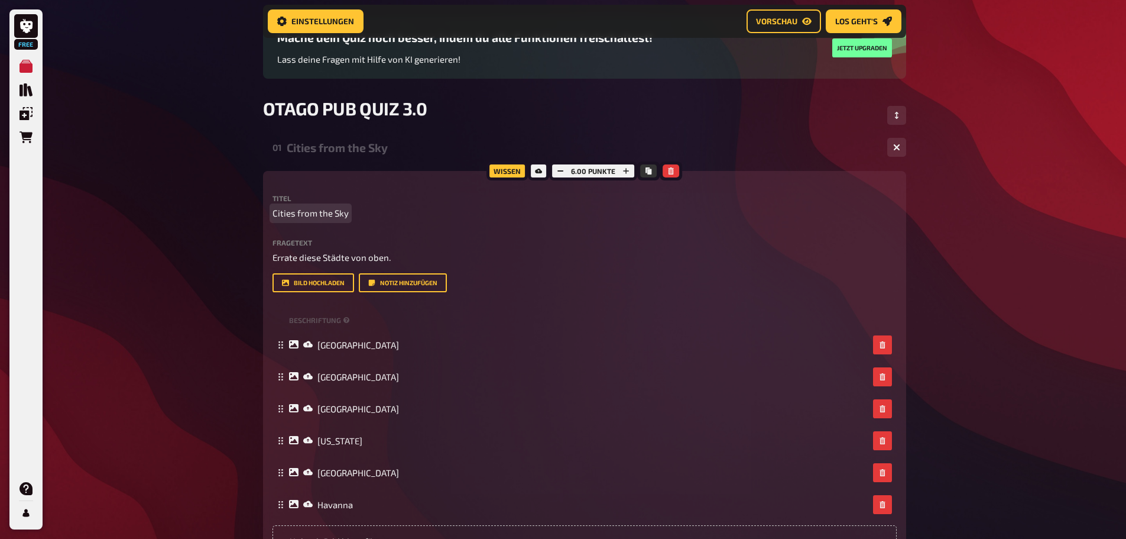
click at [378, 214] on p "Cities from the Sky" at bounding box center [585, 213] width 624 height 14
click at [343, 149] on div "Cities from the Sky 🏙️" at bounding box center [582, 147] width 591 height 14
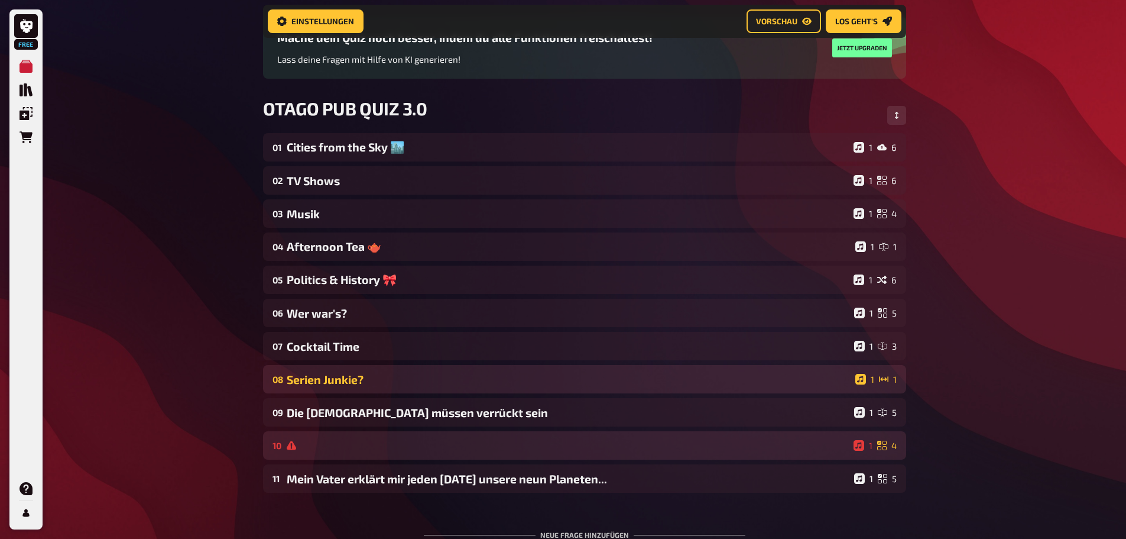
scroll to position [226, 0]
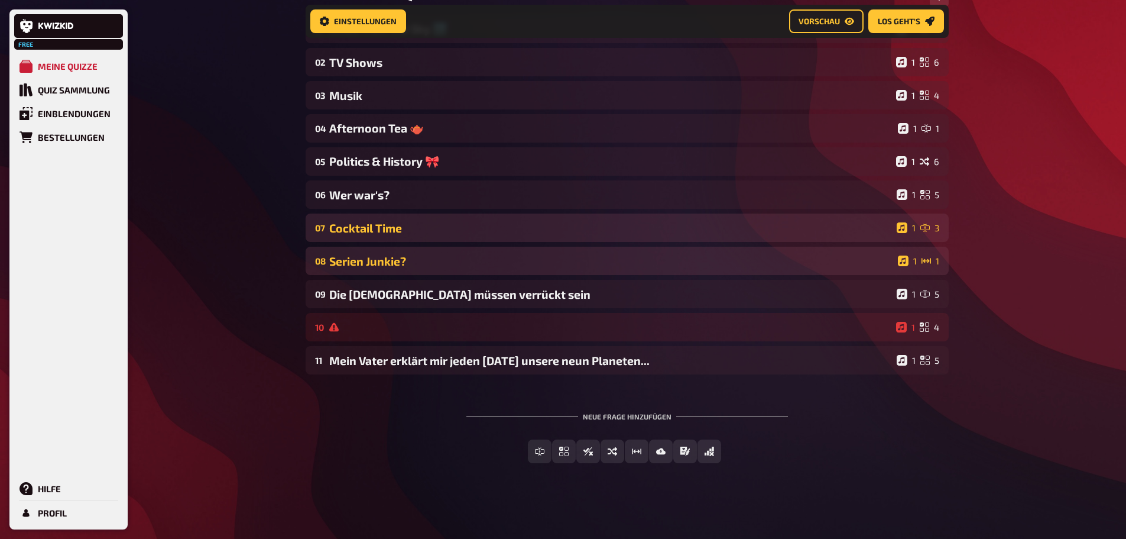
click at [371, 232] on div "Cocktail Time" at bounding box center [610, 228] width 563 height 14
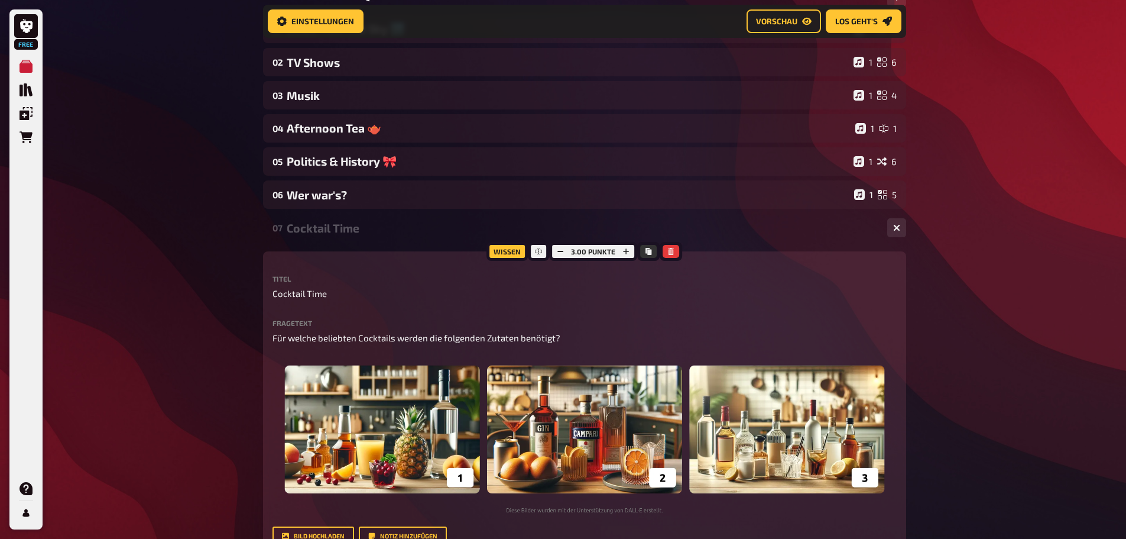
click at [371, 224] on div "Cocktail Time" at bounding box center [582, 228] width 591 height 14
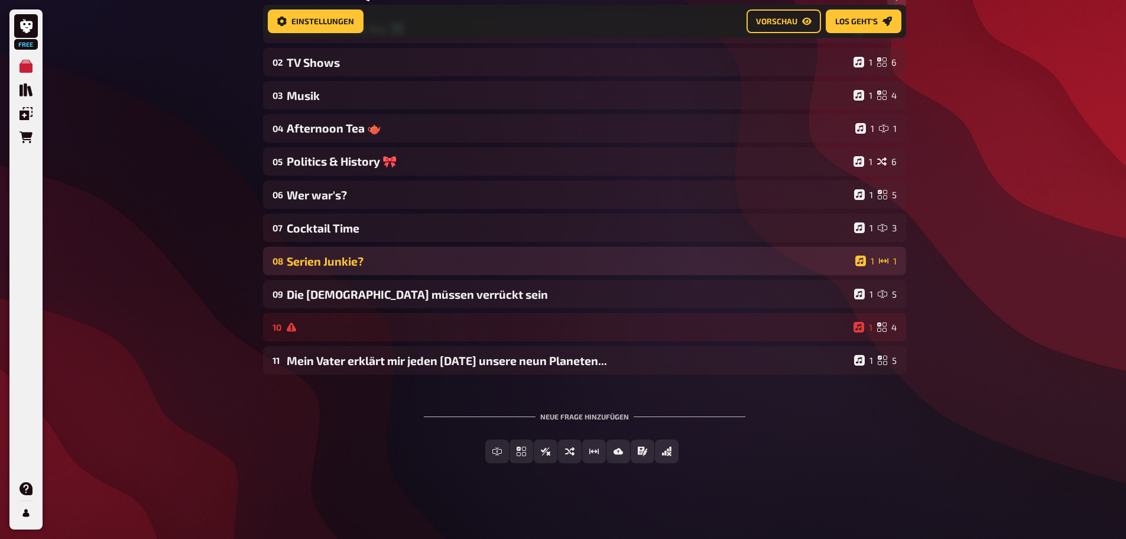
click at [358, 264] on div "Serien Junkie?" at bounding box center [569, 261] width 564 height 14
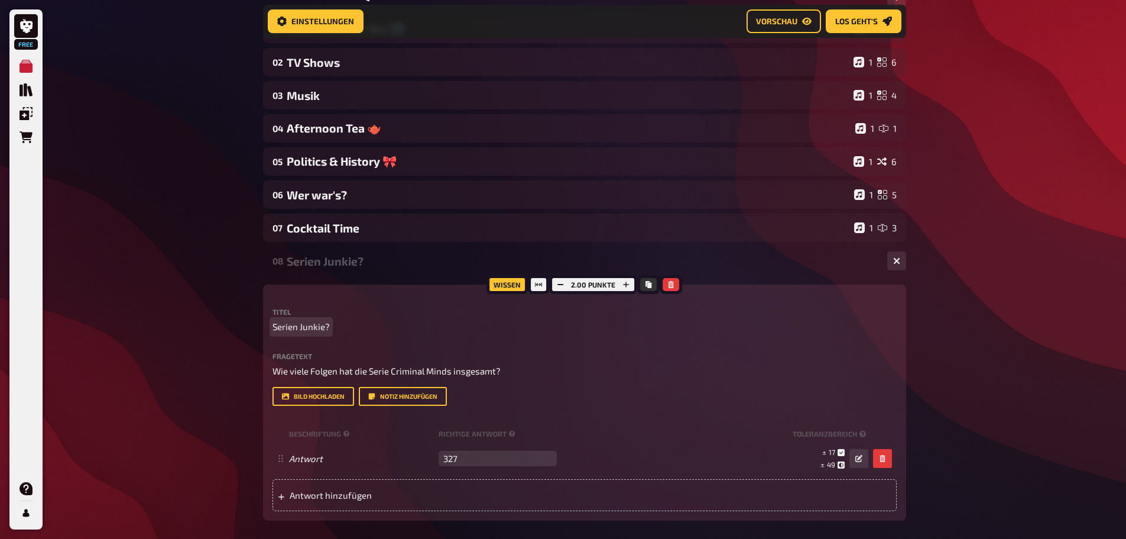
click at [323, 325] on span "Serien Junkie?" at bounding box center [301, 327] width 57 height 14
click at [297, 262] on div "Serien Junkie" at bounding box center [582, 261] width 591 height 14
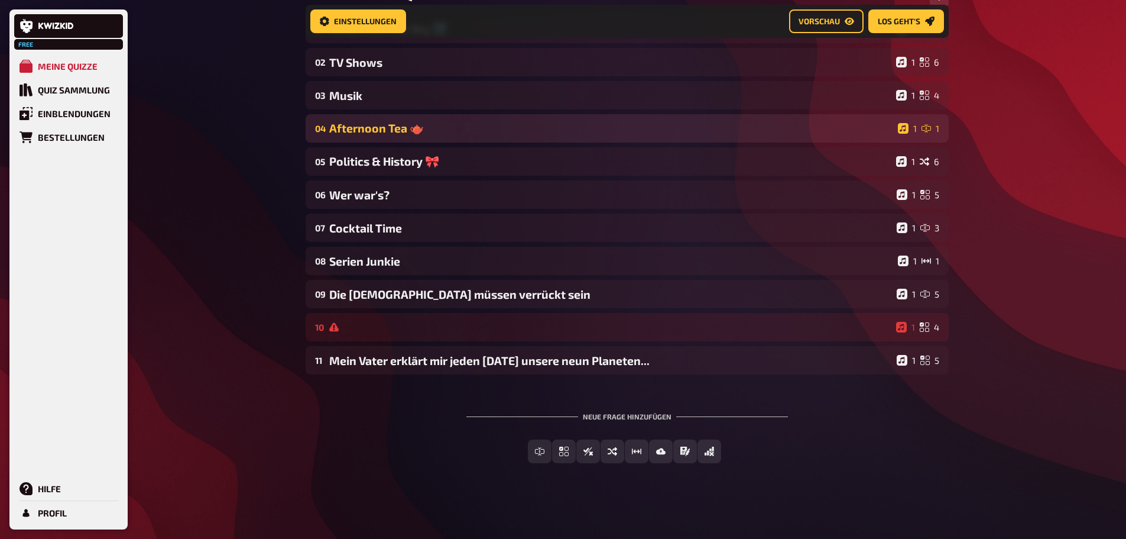
click at [429, 125] on div "Afternoon Tea 🫖" at bounding box center [611, 128] width 564 height 14
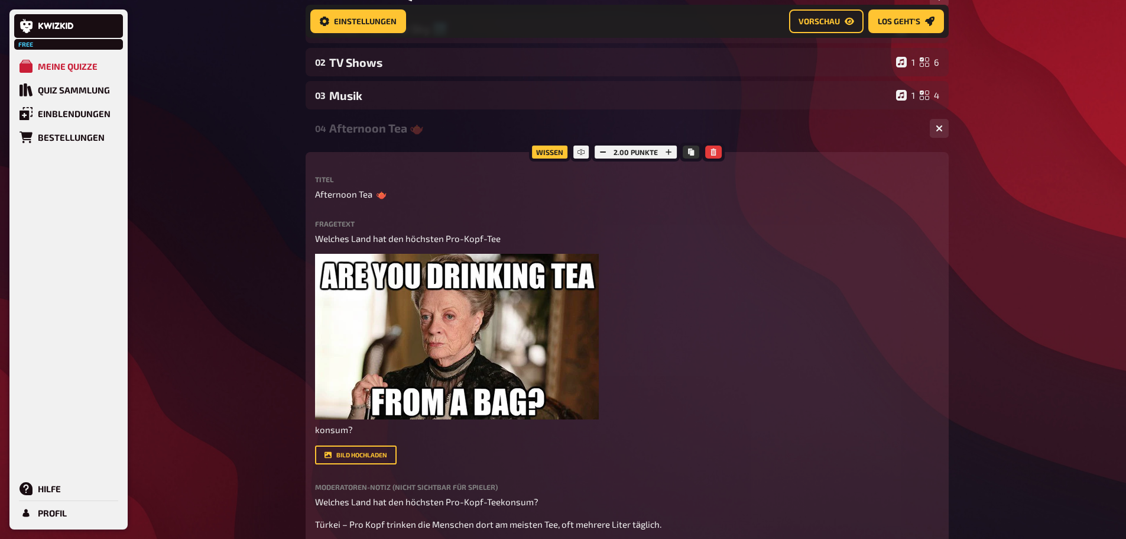
click at [438, 126] on div "Afternoon Tea 🫖" at bounding box center [624, 128] width 591 height 14
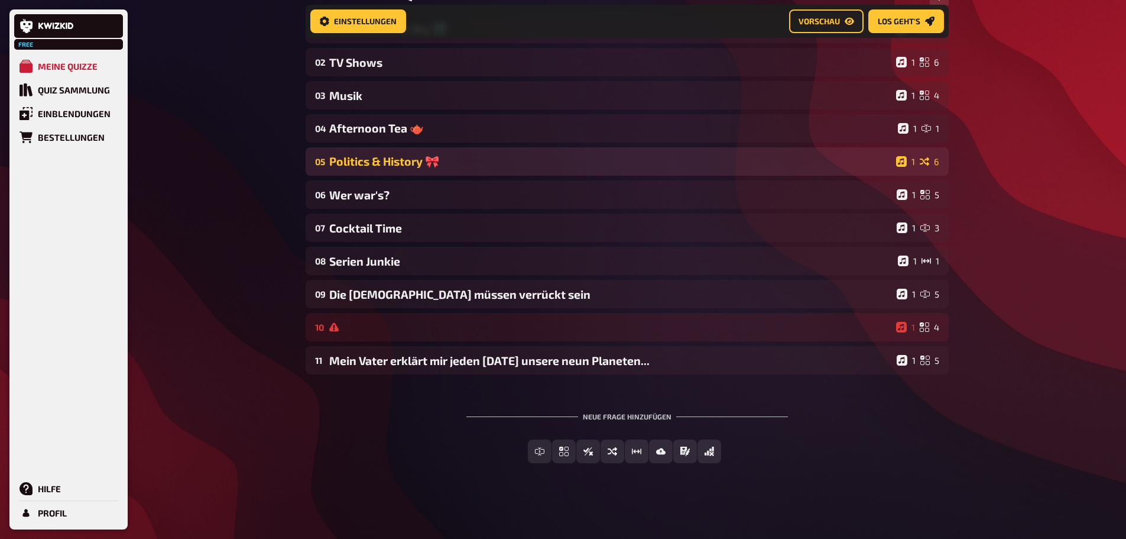
click at [412, 157] on div "Politics & History 🎀" at bounding box center [610, 161] width 562 height 14
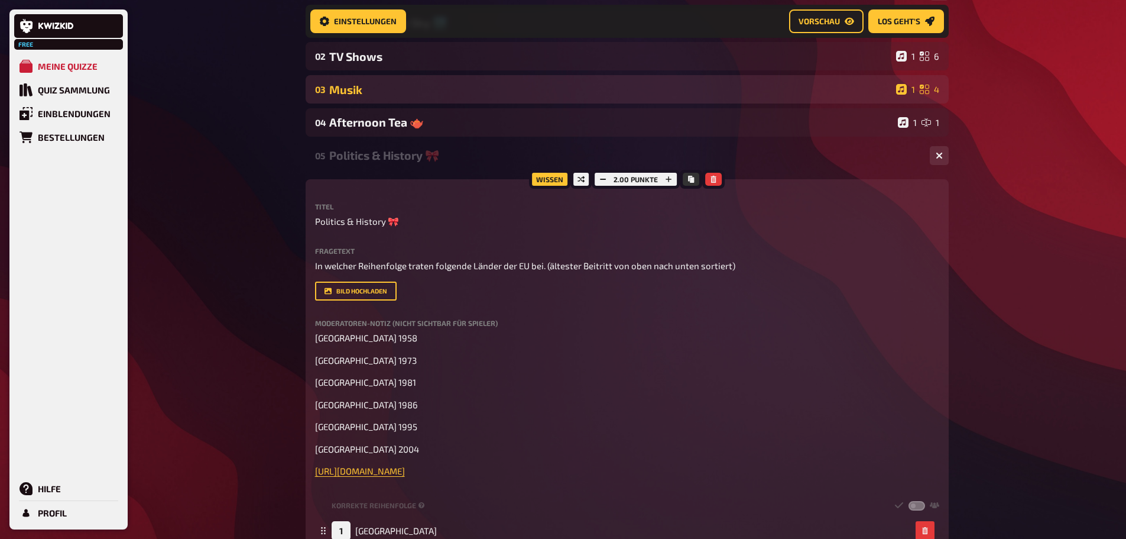
scroll to position [167, 0]
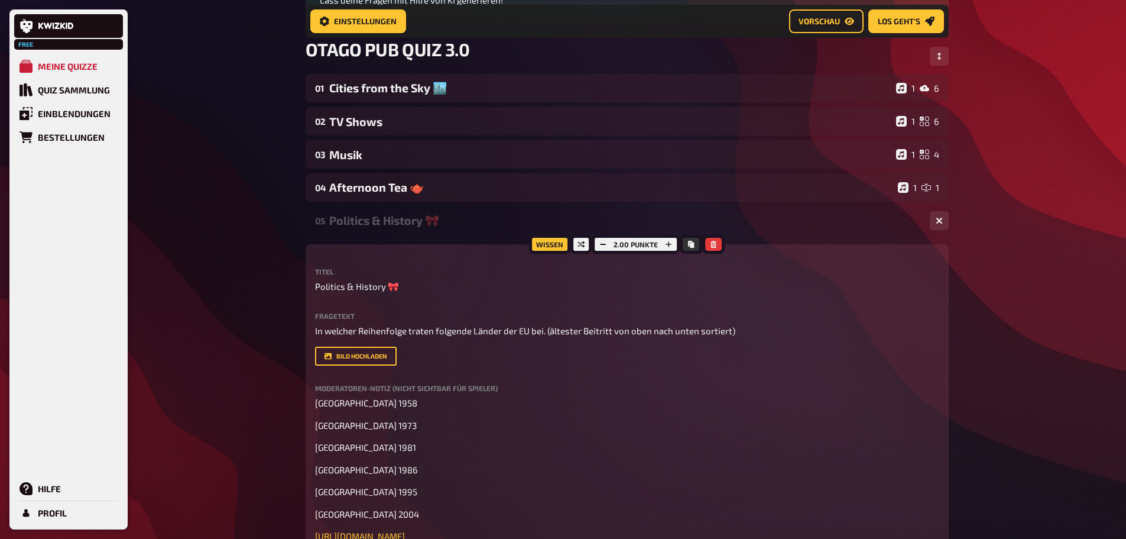
click at [433, 225] on div "Politics & History 🎀" at bounding box center [624, 220] width 591 height 14
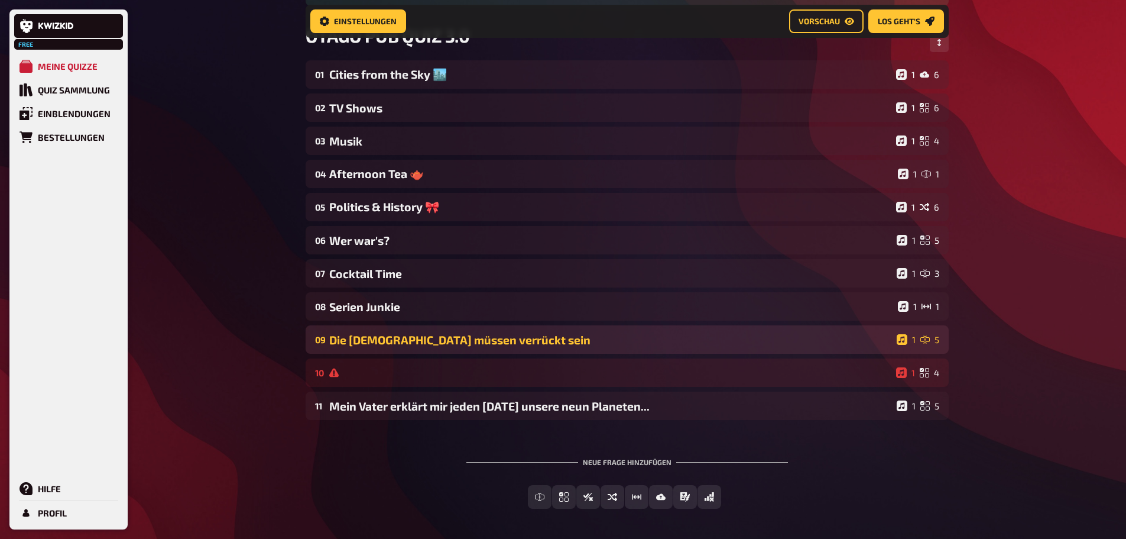
scroll to position [226, 0]
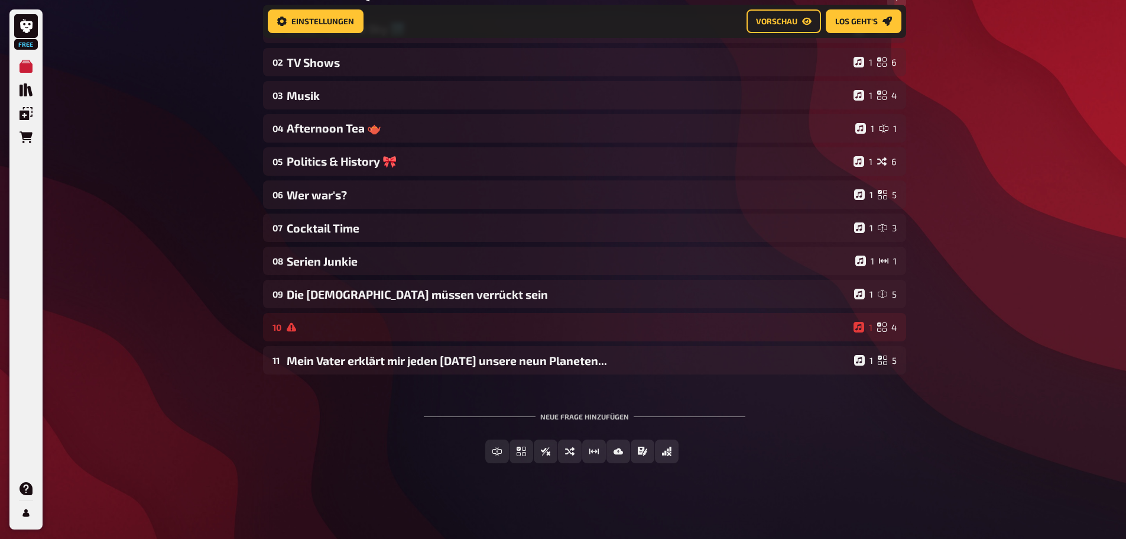
click at [591, 416] on div "Neue Frage hinzufügen" at bounding box center [585, 411] width 322 height 37
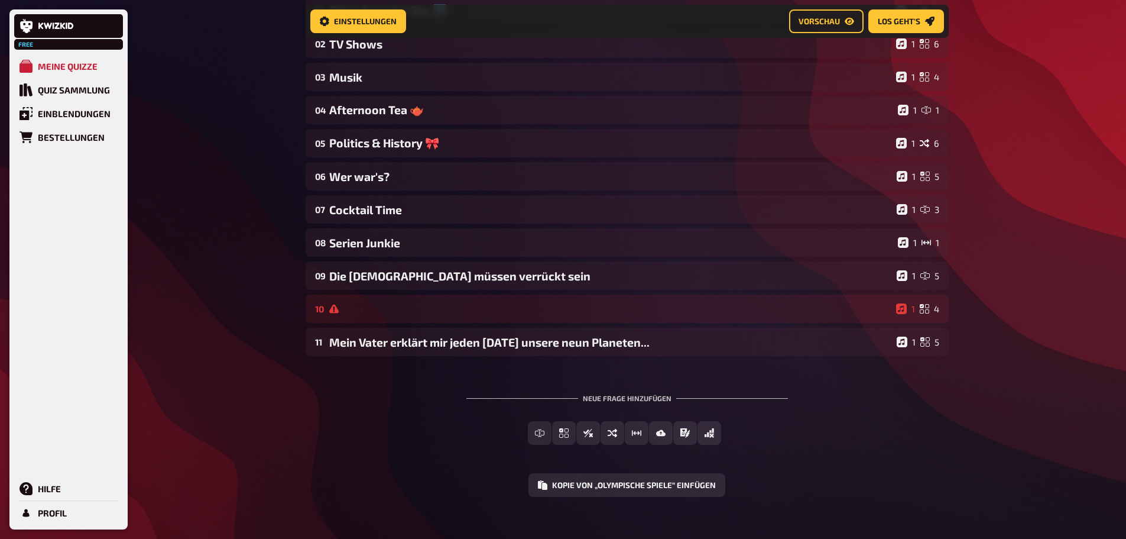
scroll to position [259, 0]
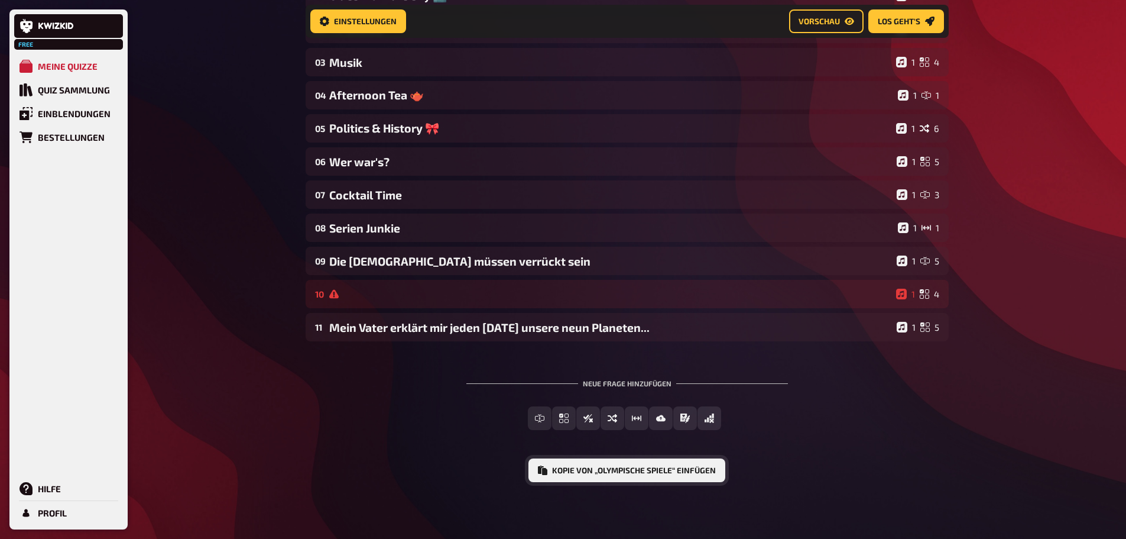
click at [634, 471] on button "Kopie von „Olympische Spiele“ einfügen" at bounding box center [627, 470] width 197 height 24
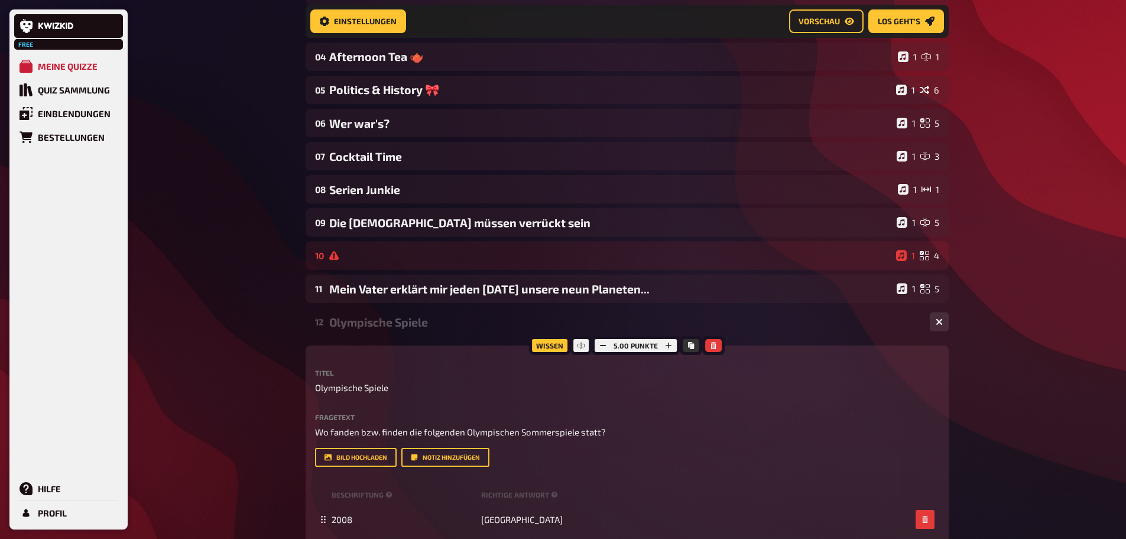
scroll to position [377, 0]
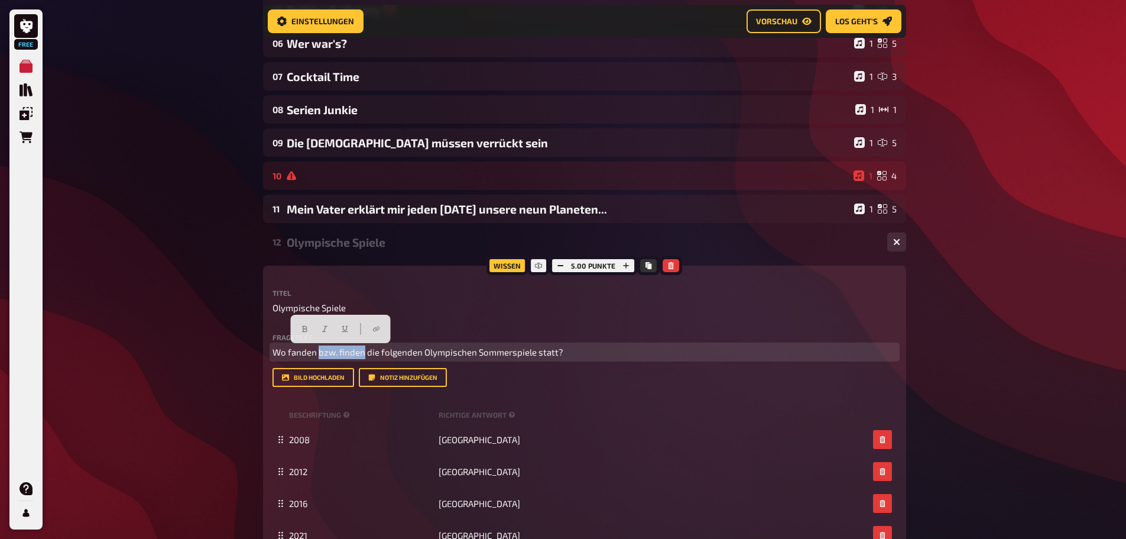
drag, startPoint x: 362, startPoint y: 351, endPoint x: 318, endPoint y: 349, distance: 44.4
click at [318, 349] on span "Wo fanden bzw. finden die folgenden Olympischen Sommerspiele statt?" at bounding box center [418, 351] width 291 height 11
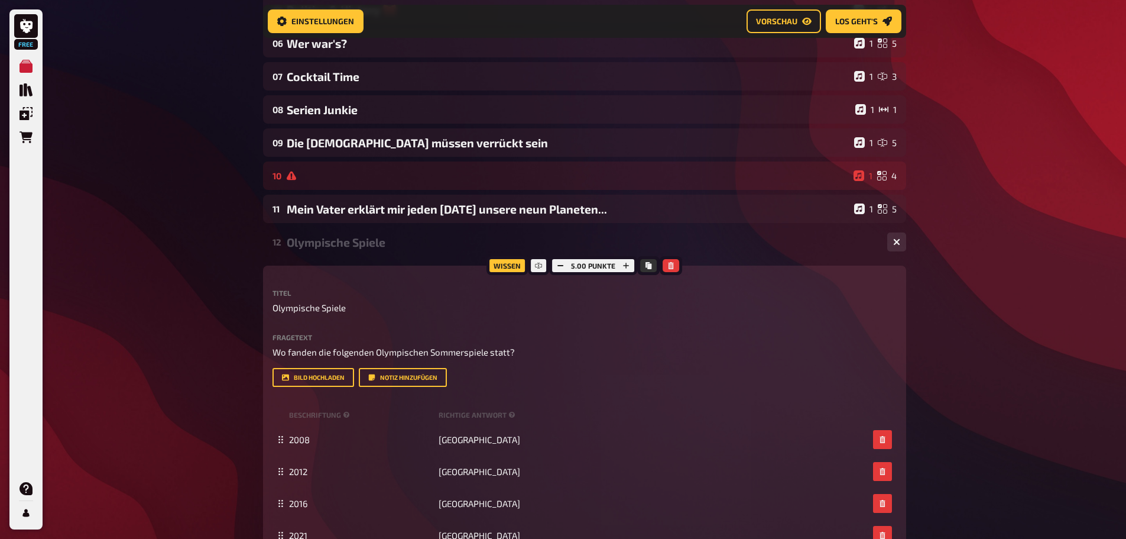
click at [169, 376] on div "Free Meine Quizze Quiz Sammlung Einblendungen Bestellungen Hilfe Profil Home Me…" at bounding box center [563, 221] width 1126 height 1197
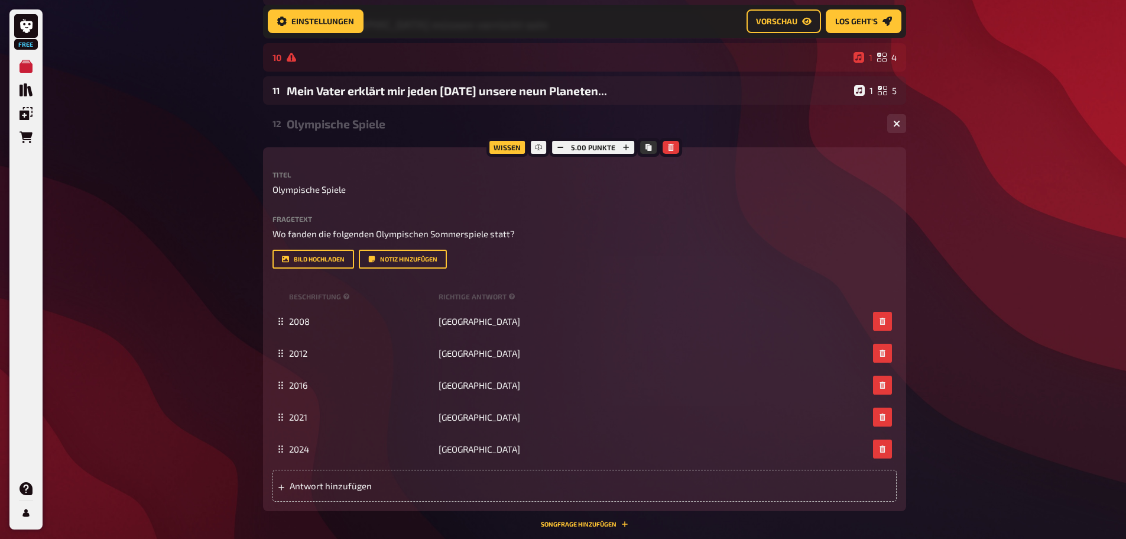
click at [965, 280] on div "Free Meine Quizze Quiz Sammlung Einblendungen Bestellungen Hilfe Profil Home Me…" at bounding box center [563, 103] width 1126 height 1197
click at [377, 126] on div "Olympische Spiele" at bounding box center [582, 124] width 591 height 14
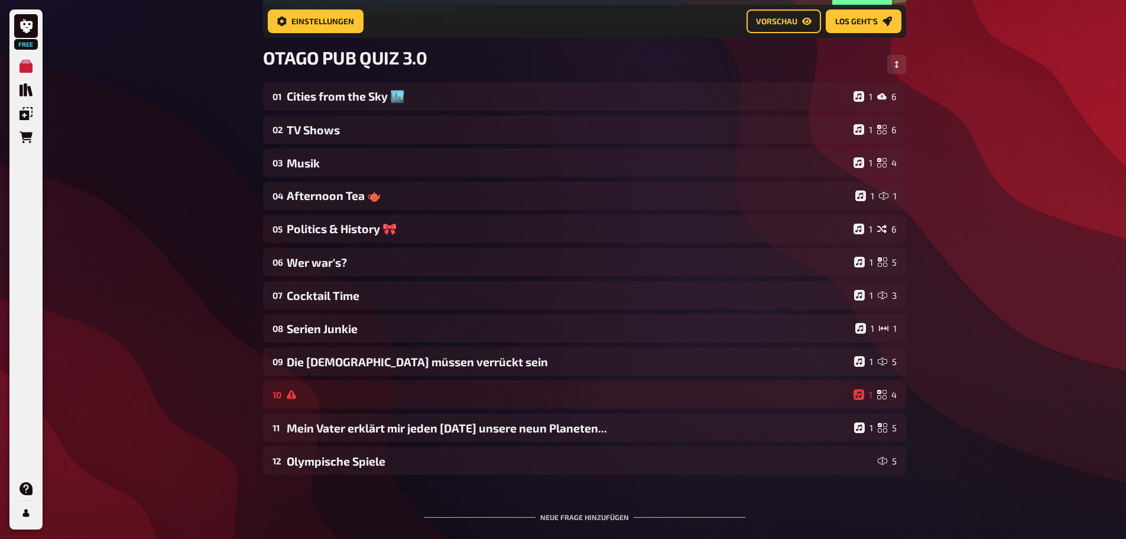
scroll to position [82, 0]
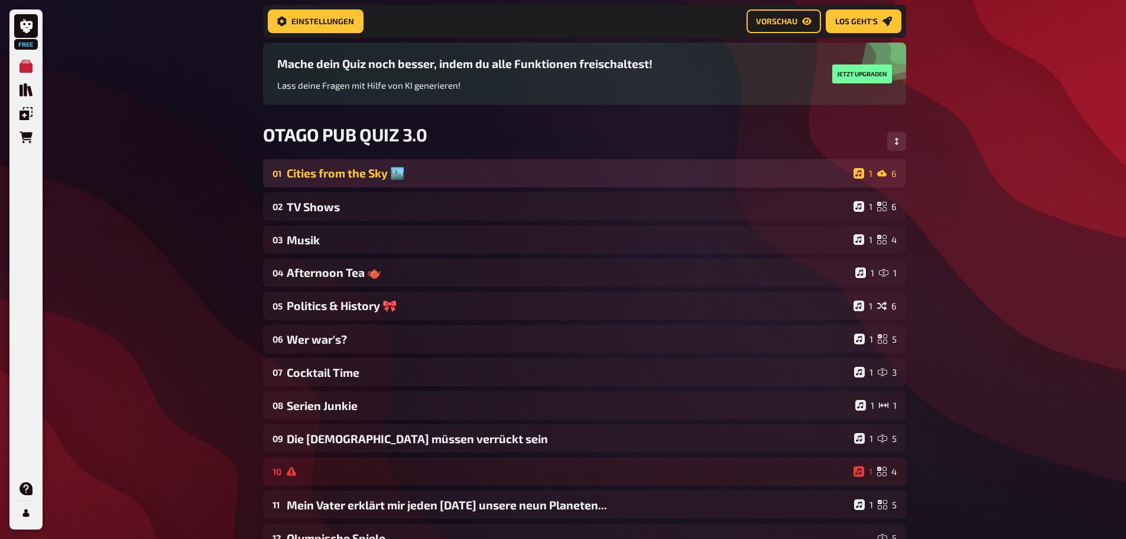
click at [352, 179] on div "Cities from the Sky 🏙️" at bounding box center [568, 173] width 562 height 14
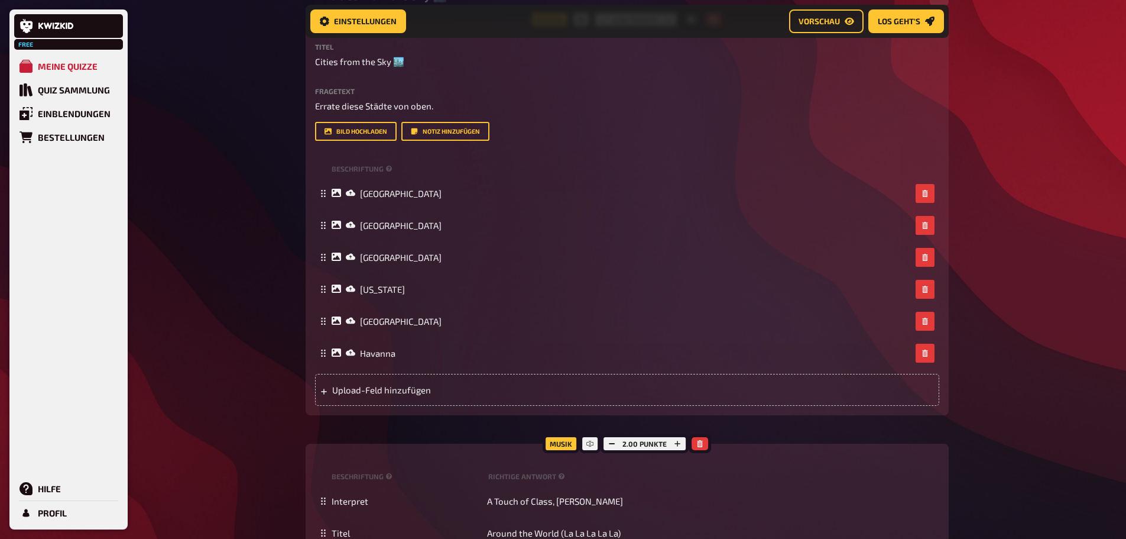
scroll to position [141, 0]
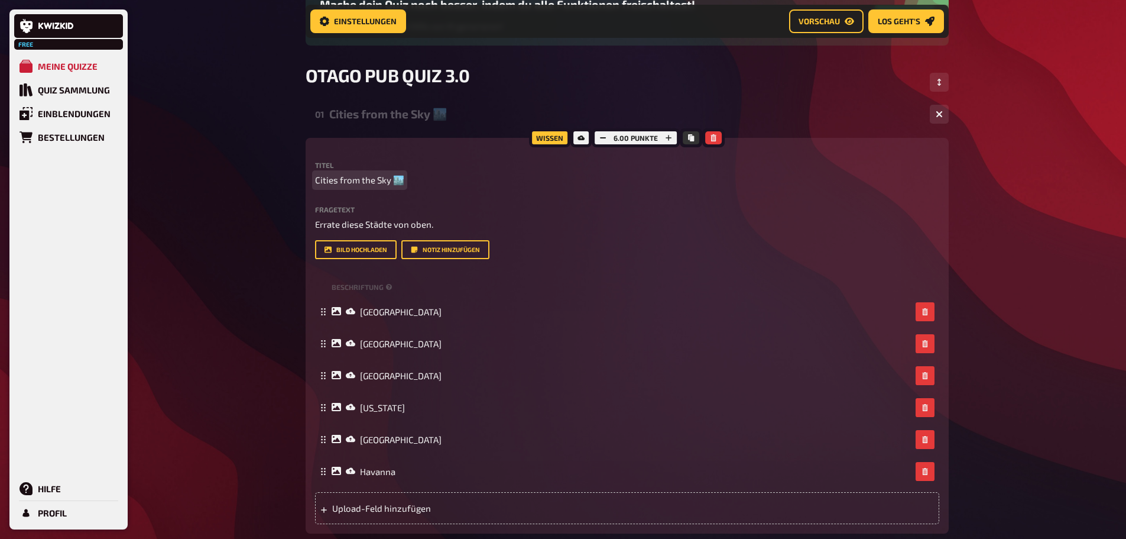
drag, startPoint x: 427, startPoint y: 189, endPoint x: 421, endPoint y: 175, distance: 15.4
click at [427, 189] on div "Titel Cities from the Sky 🏙️ Fragetext Errate diese Städte von oben. Hier hinzi…" at bounding box center [627, 210] width 624 height 98
click at [416, 112] on div "Cities from the Sky 🏙️" at bounding box center [624, 114] width 591 height 14
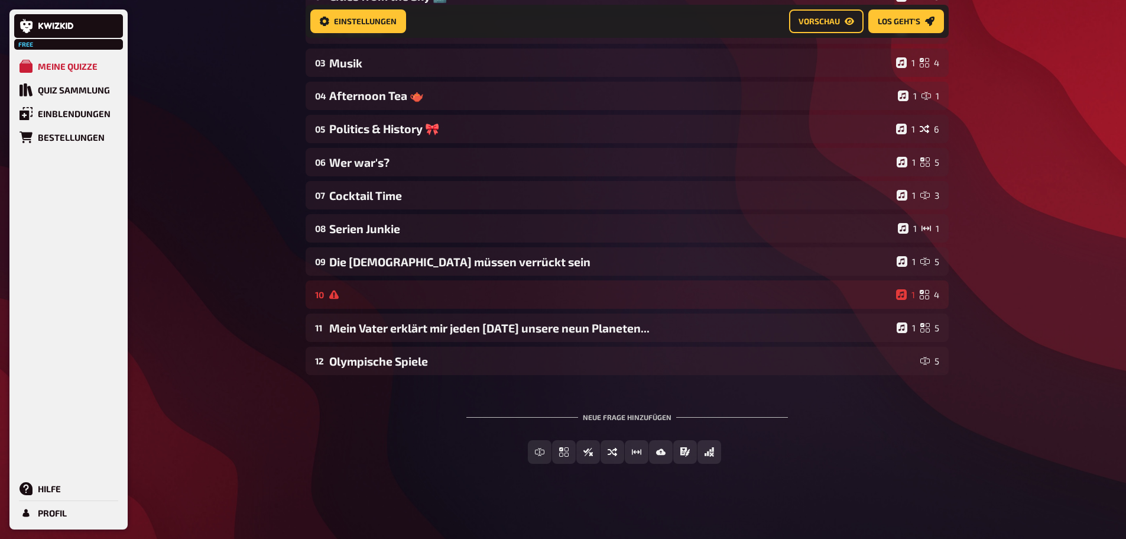
scroll to position [259, 0]
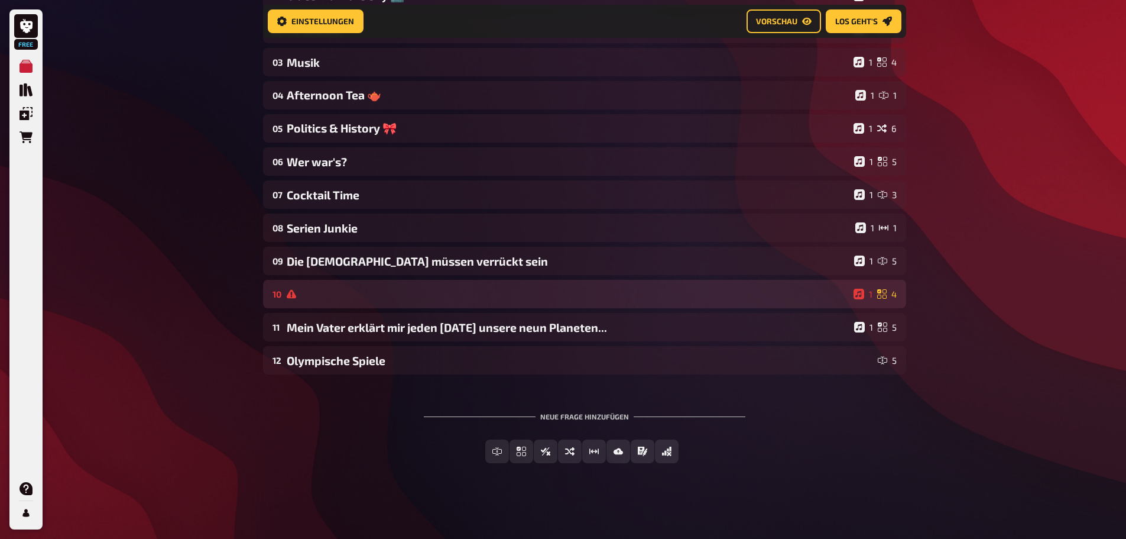
click at [400, 287] on div "10 1 4" at bounding box center [584, 294] width 643 height 28
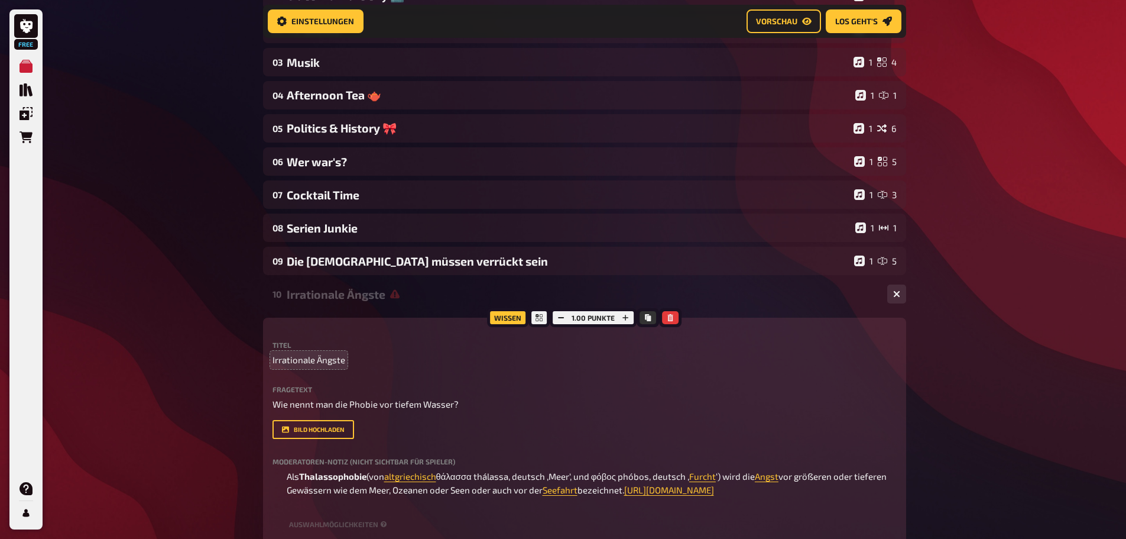
drag, startPoint x: 193, startPoint y: 340, endPoint x: 286, endPoint y: 337, distance: 92.9
click at [193, 339] on div "Free Meine Quizze Quiz Sammlung Einblendungen Bestellungen Hilfe Profil Home Me…" at bounding box center [563, 415] width 1126 height 1349
drag, startPoint x: 372, startPoint y: 296, endPoint x: 378, endPoint y: 296, distance: 6.5
click at [371, 296] on div "Irrationale Ängste" at bounding box center [582, 294] width 591 height 14
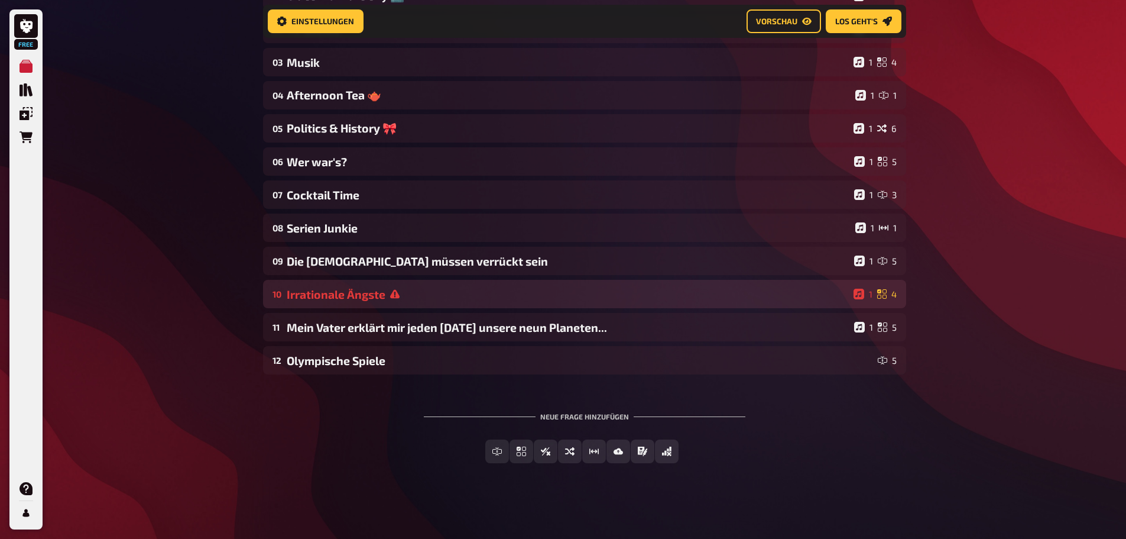
click at [397, 297] on icon at bounding box center [394, 294] width 9 height 9
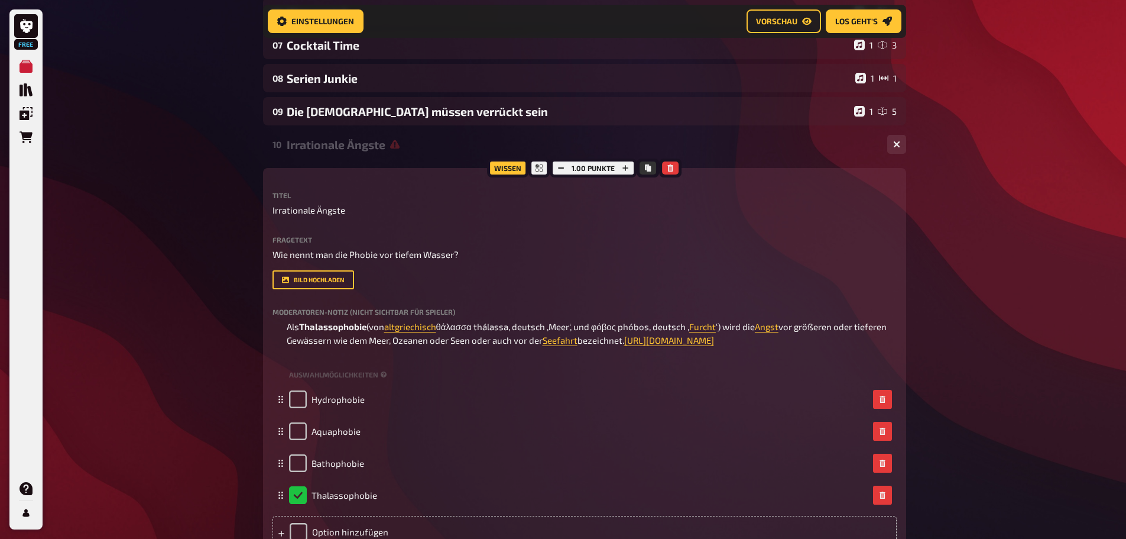
scroll to position [377, 0]
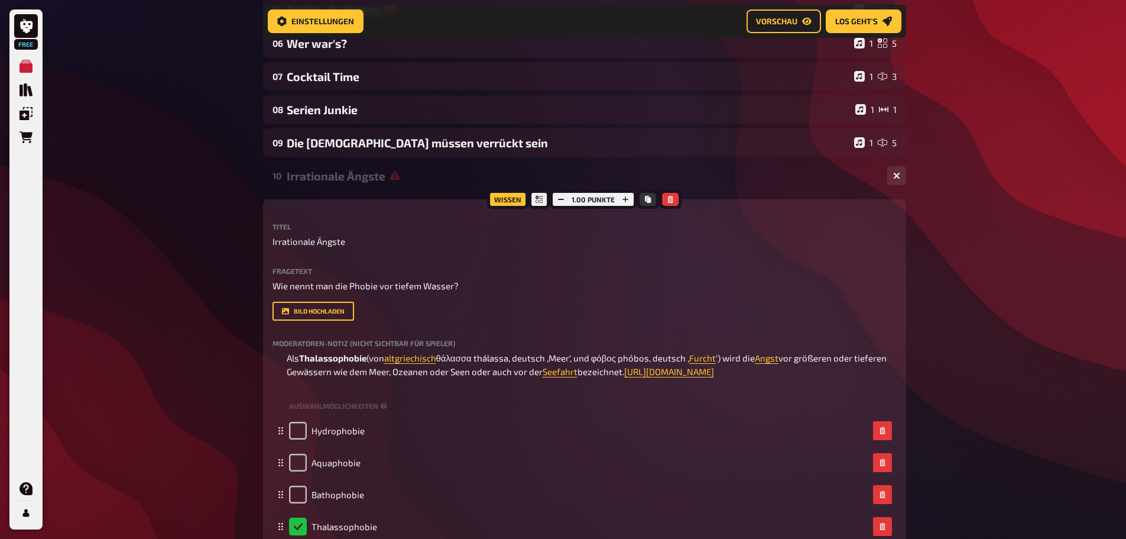
drag, startPoint x: 1090, startPoint y: 264, endPoint x: 1001, endPoint y: 264, distance: 88.7
click at [1091, 262] on div "Free Meine Quizze Quiz Sammlung Einblendungen Bestellungen Hilfe Profil Home Me…" at bounding box center [563, 297] width 1126 height 1349
click at [902, 174] on button "button" at bounding box center [896, 175] width 19 height 19
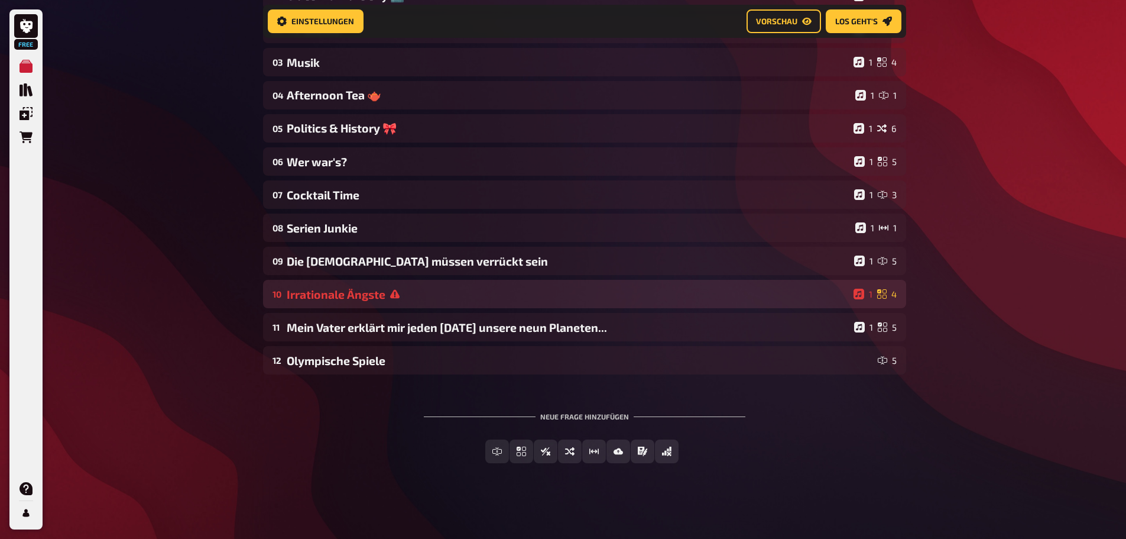
scroll to position [259, 0]
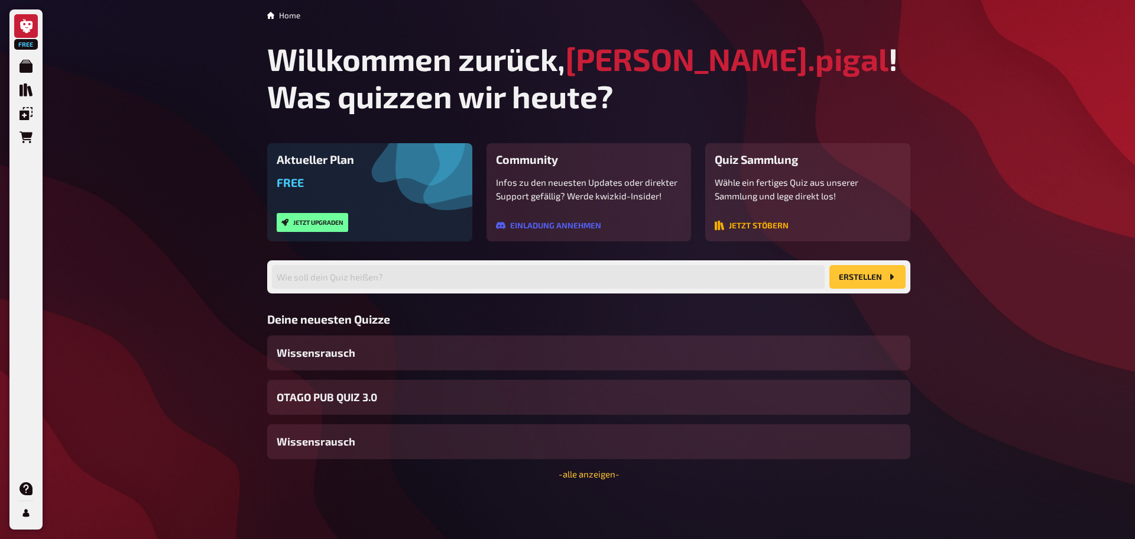
click at [769, 228] on button "Jetzt stöbern" at bounding box center [752, 225] width 74 height 9
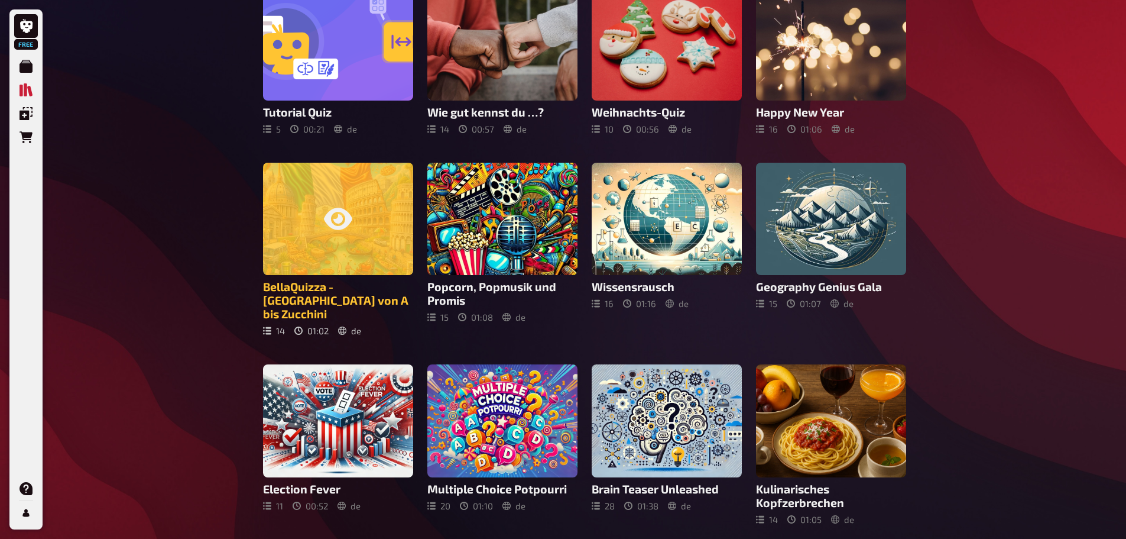
scroll to position [177, 0]
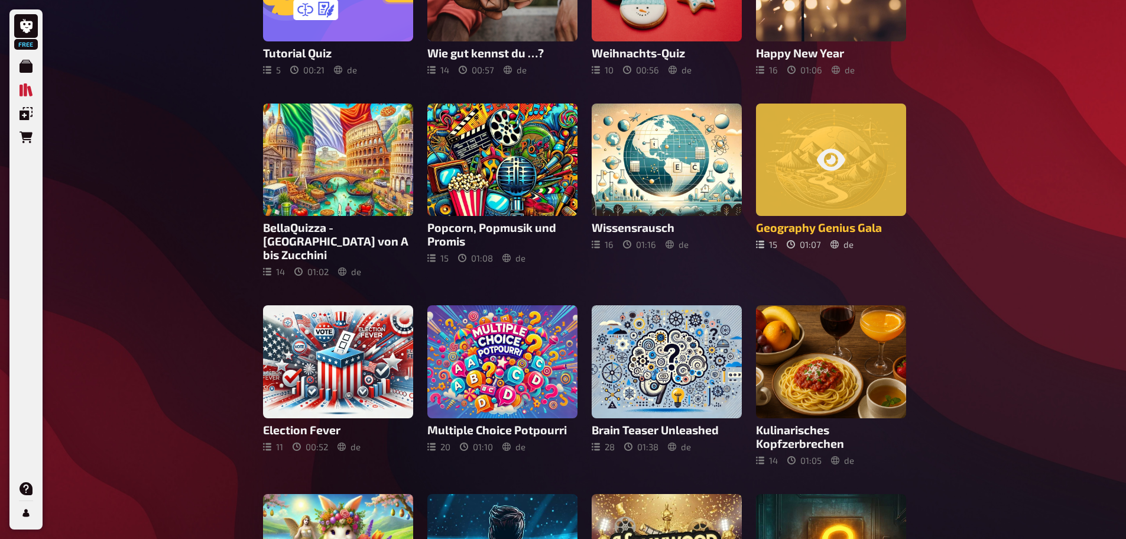
click at [881, 184] on div at bounding box center [831, 159] width 150 height 113
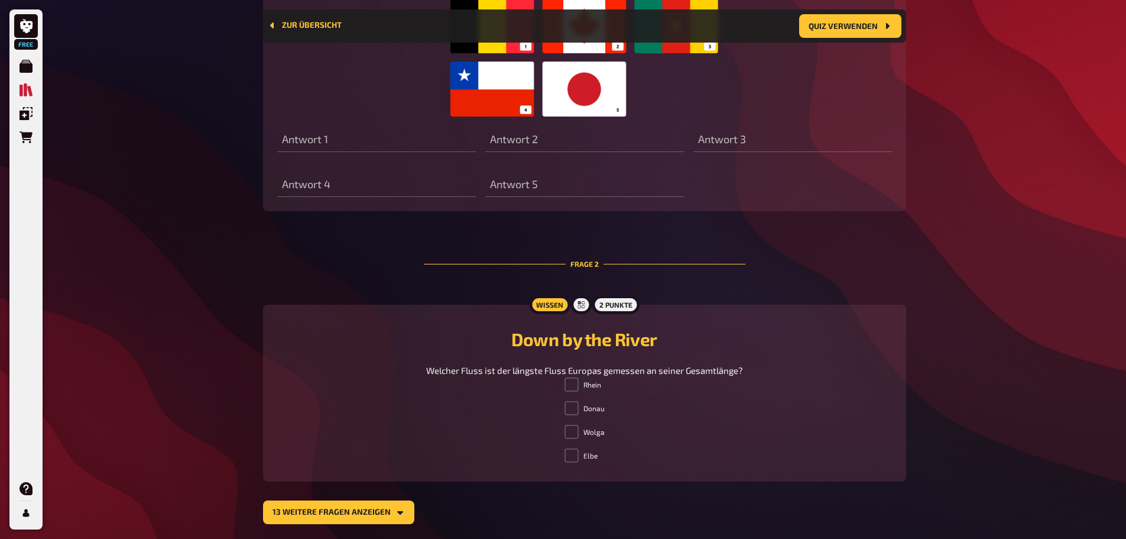
scroll to position [702, 0]
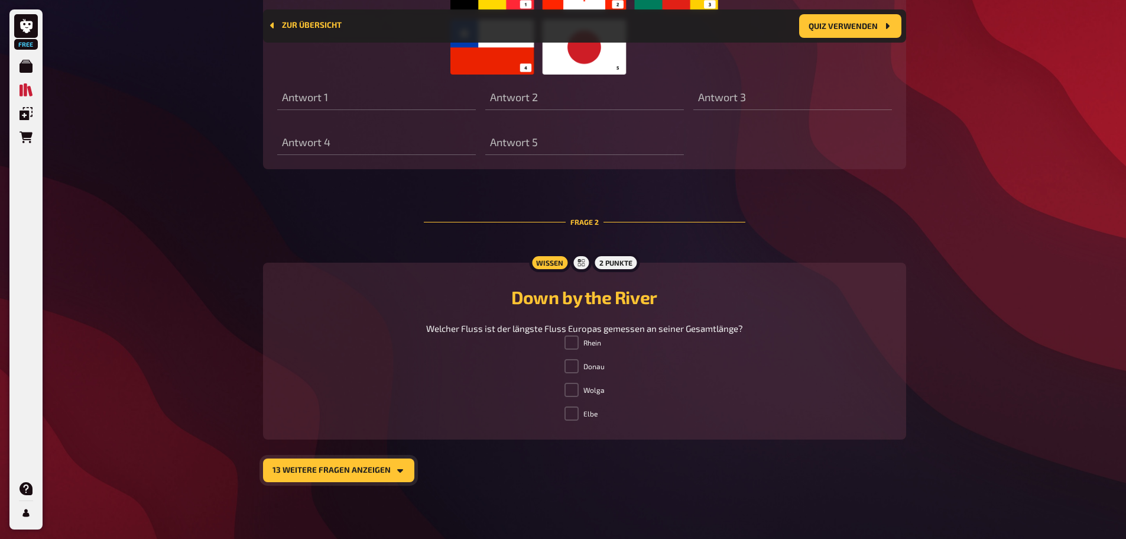
click at [271, 479] on button "13 weitere Fragen anzeigen" at bounding box center [338, 470] width 151 height 24
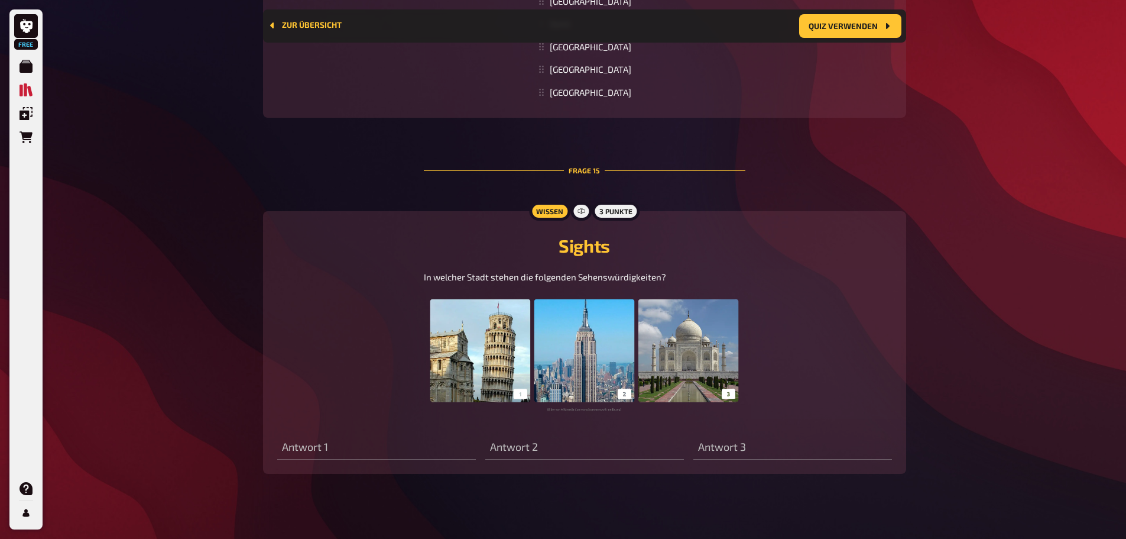
scroll to position [4398, 0]
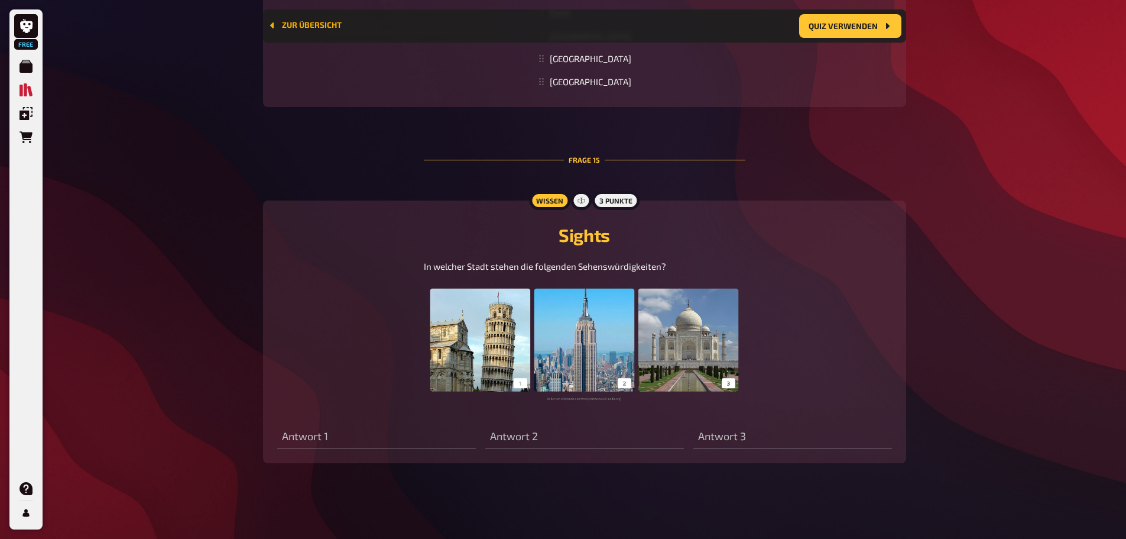
click at [325, 23] on button "Zur Übersicht" at bounding box center [305, 25] width 74 height 9
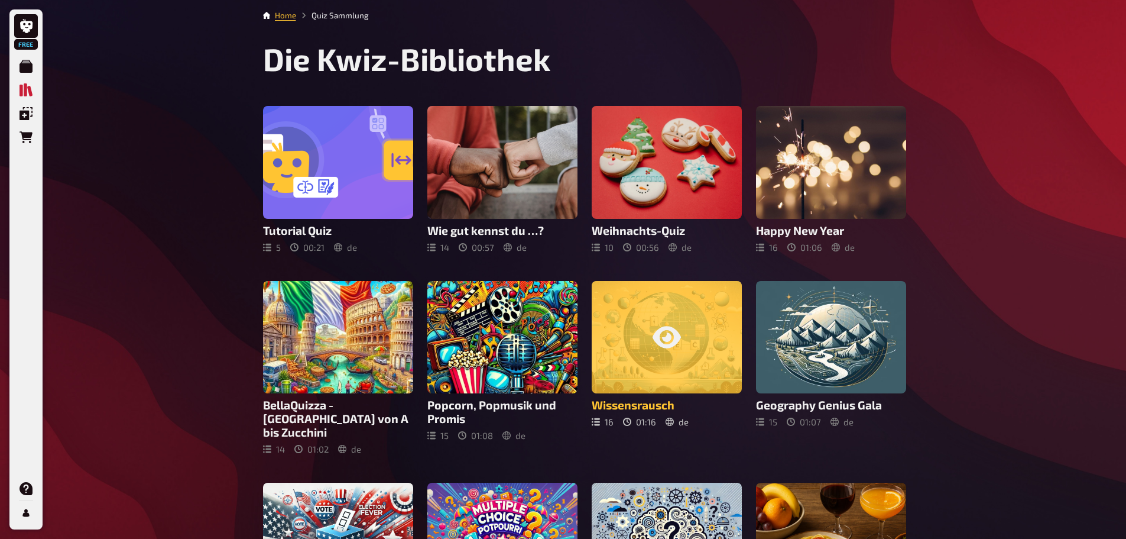
click at [684, 349] on div at bounding box center [667, 337] width 150 height 113
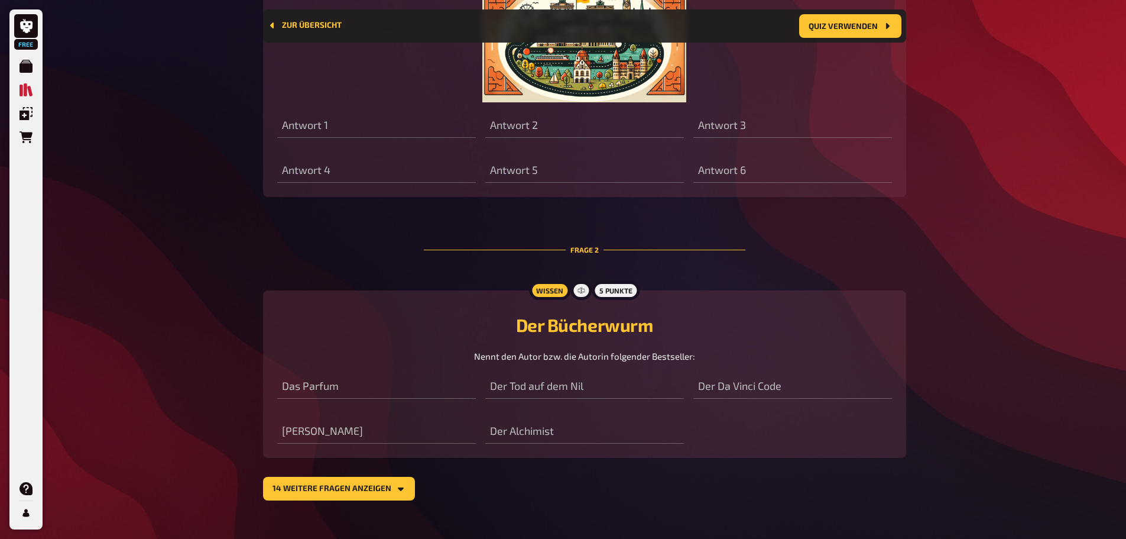
scroll to position [754, 0]
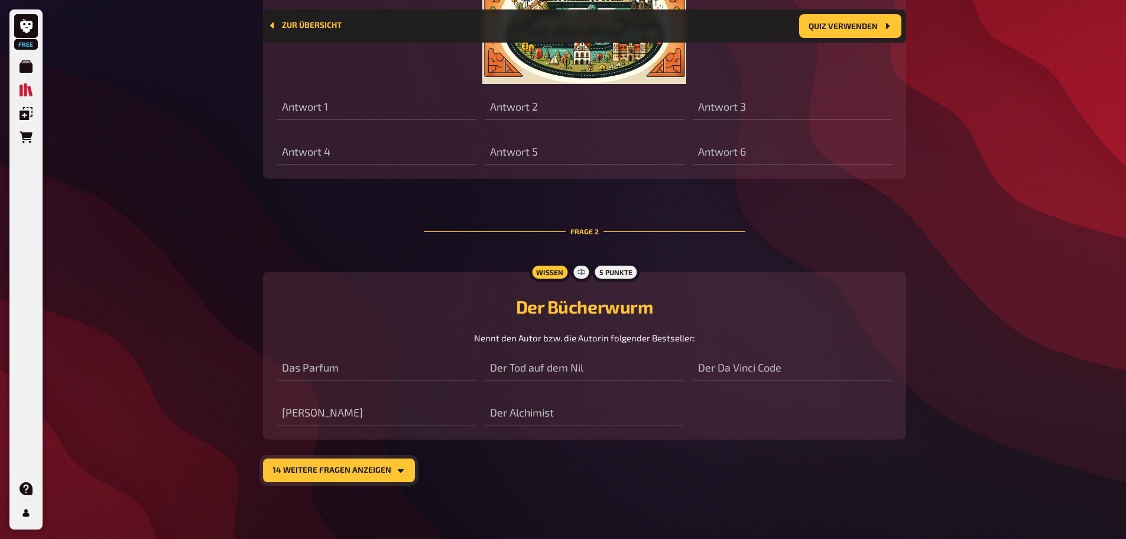
click at [365, 472] on button "14 weitere Fragen anzeigen" at bounding box center [339, 470] width 152 height 24
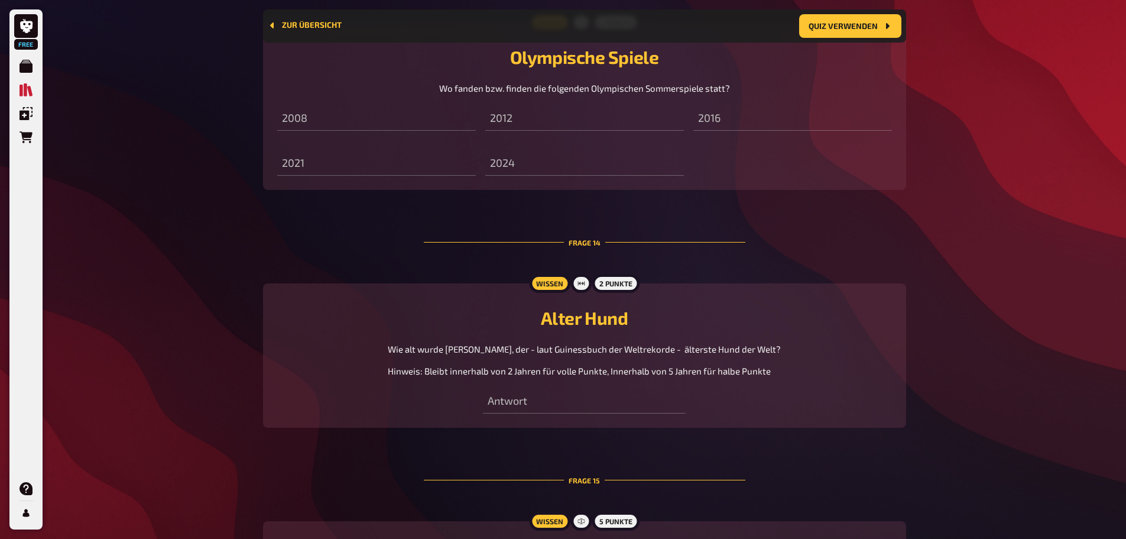
scroll to position [4190, 0]
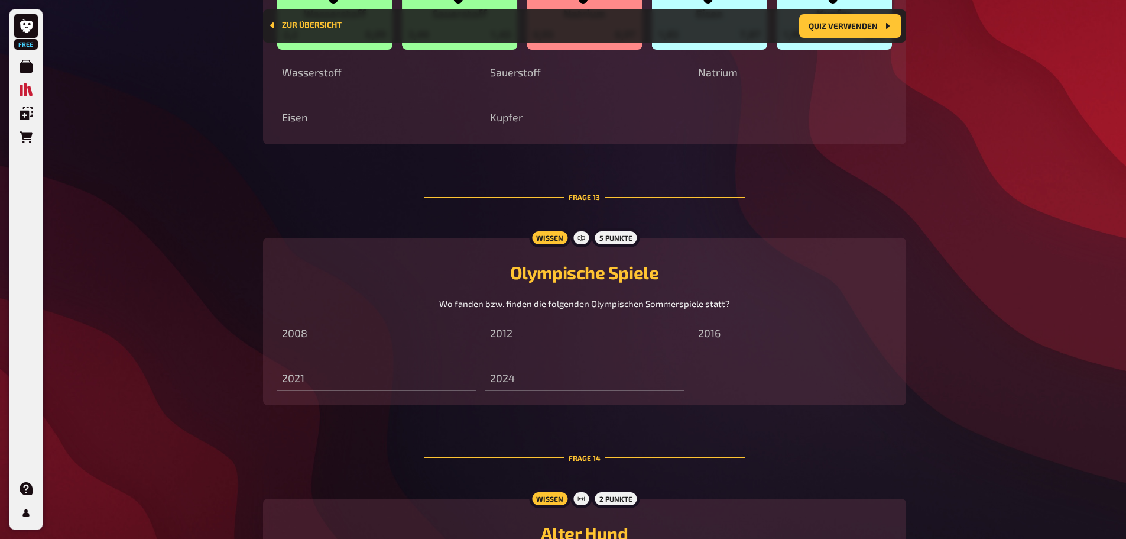
click at [593, 268] on h2 "Olympische Spiele" at bounding box center [584, 271] width 615 height 21
click at [668, 278] on h2 "Olympische Spiele" at bounding box center [584, 271] width 615 height 21
click at [852, 28] on button "Quiz verwenden" at bounding box center [850, 26] width 102 height 24
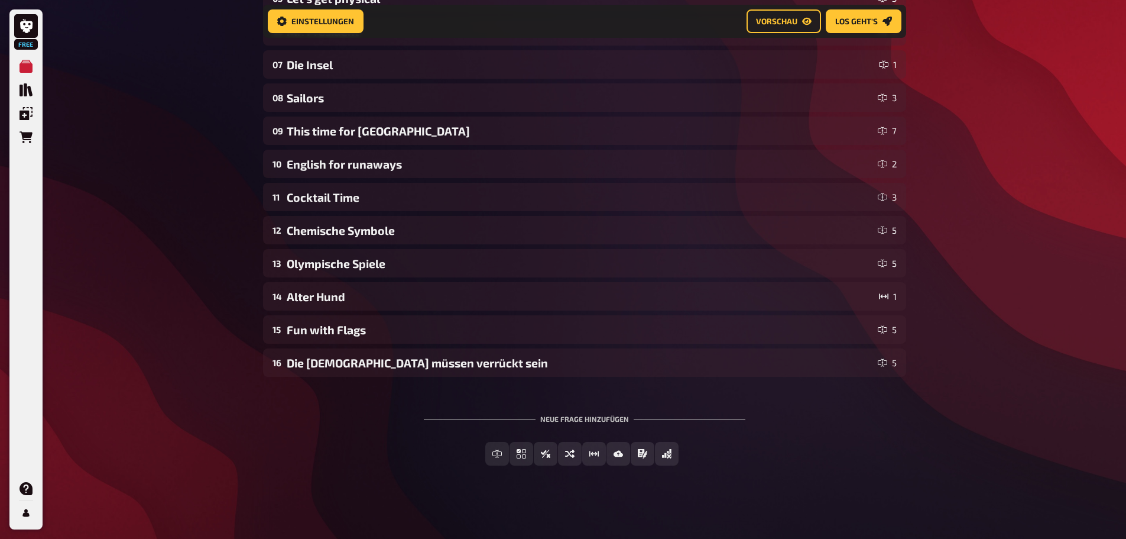
scroll to position [391, 0]
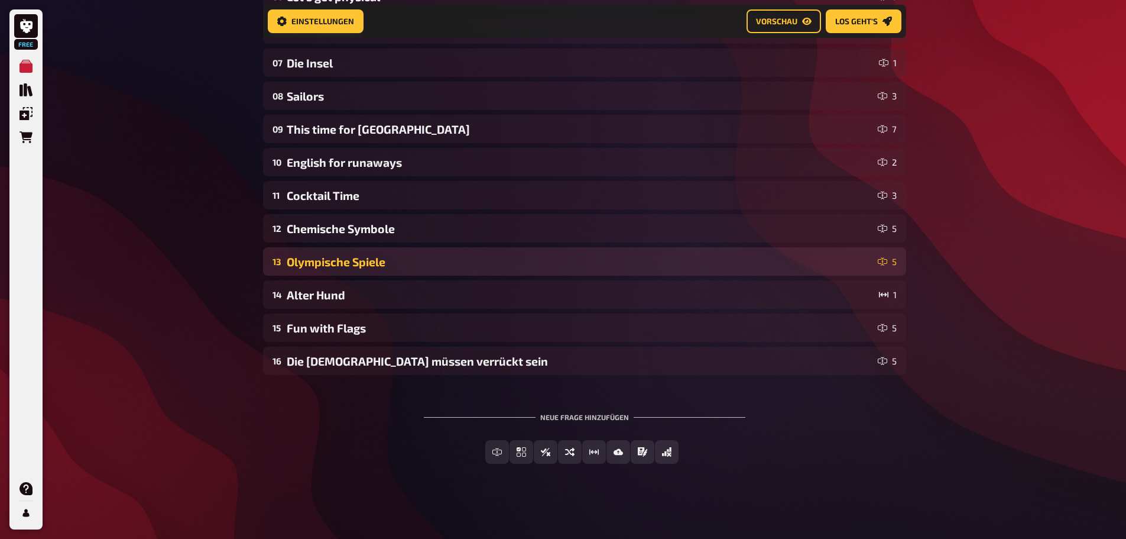
click at [357, 268] on div "Olympische Spiele" at bounding box center [580, 262] width 587 height 14
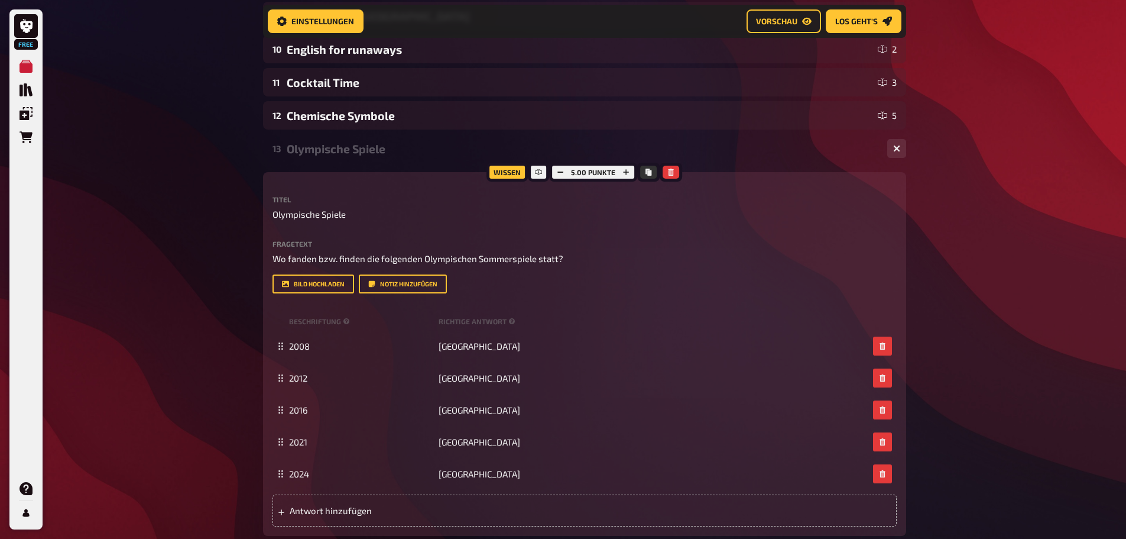
scroll to position [509, 0]
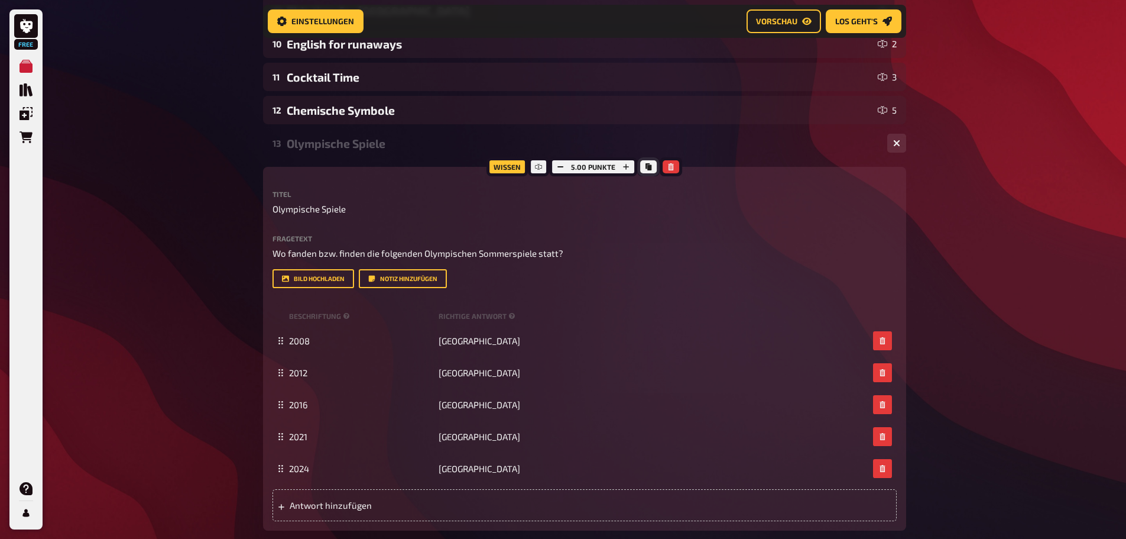
click at [646, 166] on icon "Kopieren" at bounding box center [649, 166] width 6 height 7
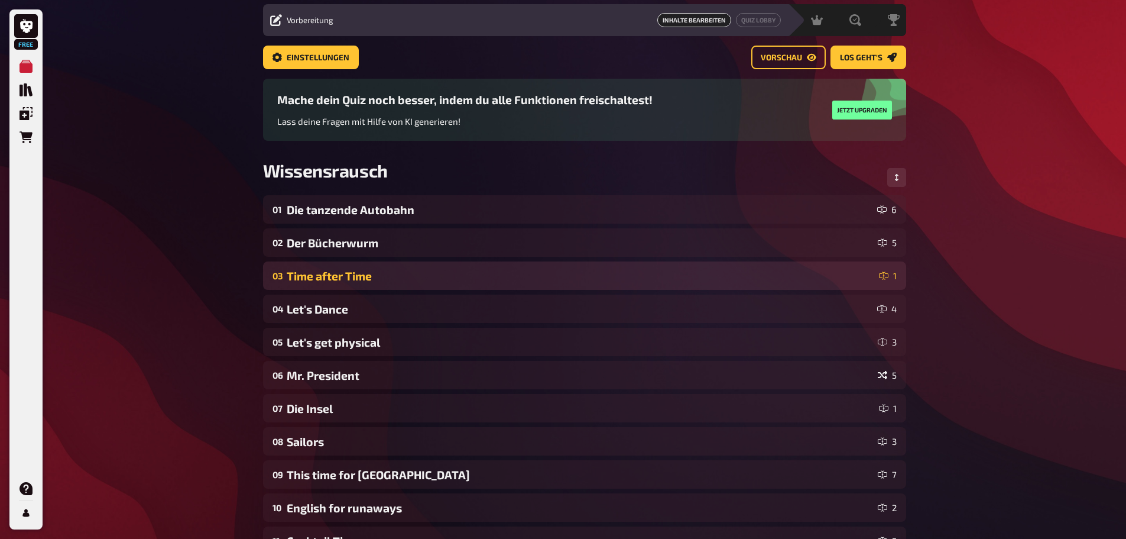
scroll to position [0, 0]
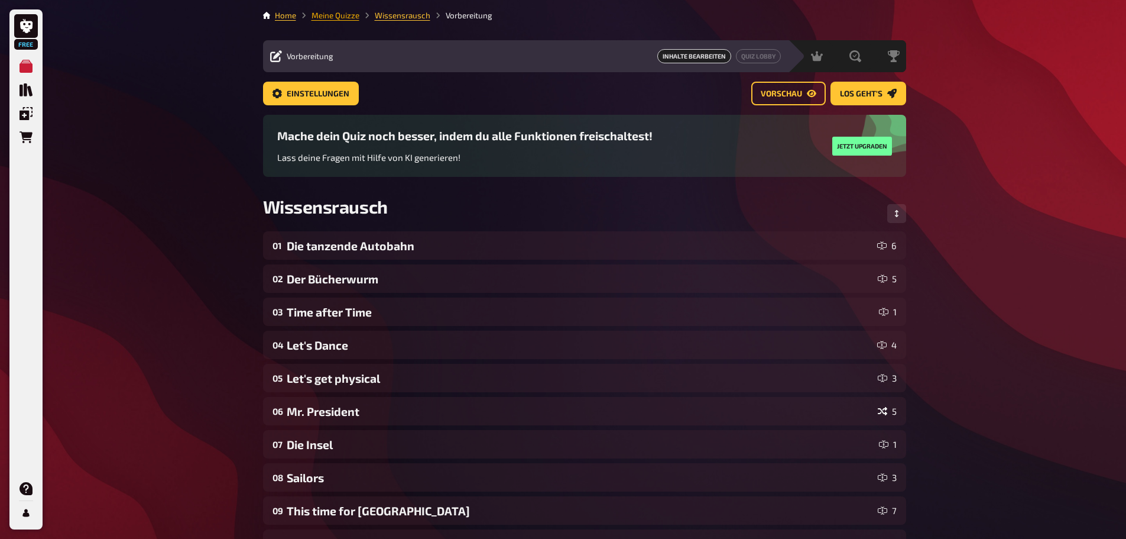
click at [352, 13] on link "Meine Quizze" at bounding box center [336, 15] width 48 height 9
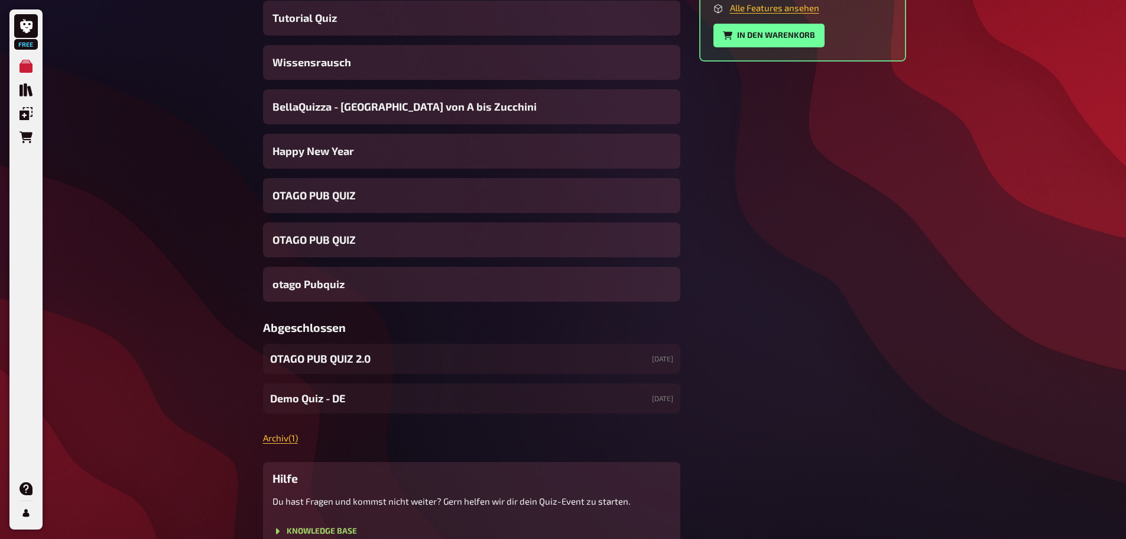
scroll to position [359, 0]
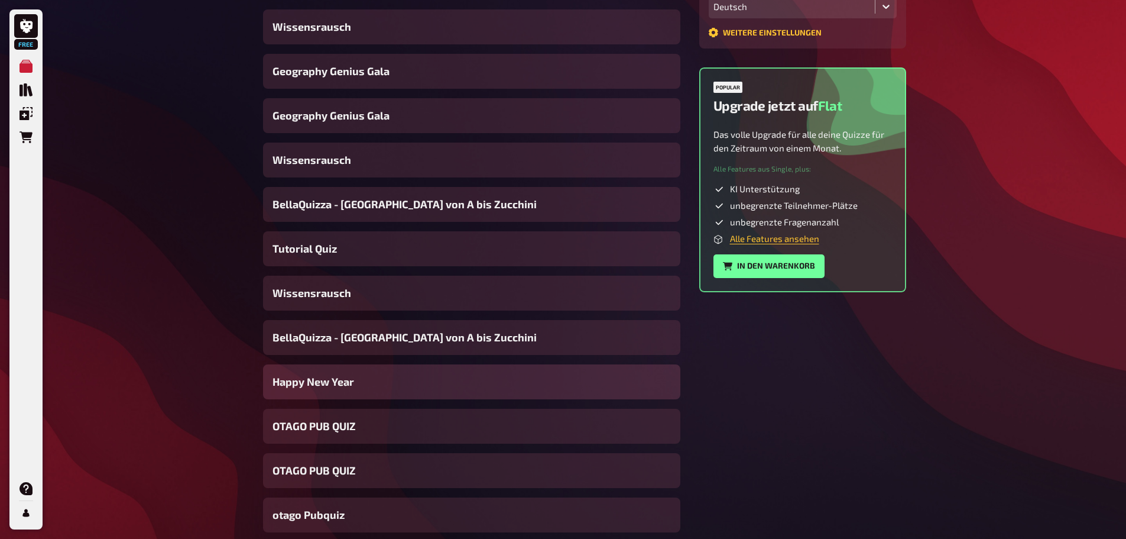
click at [355, 381] on div "Happy New Year" at bounding box center [471, 381] width 417 height 35
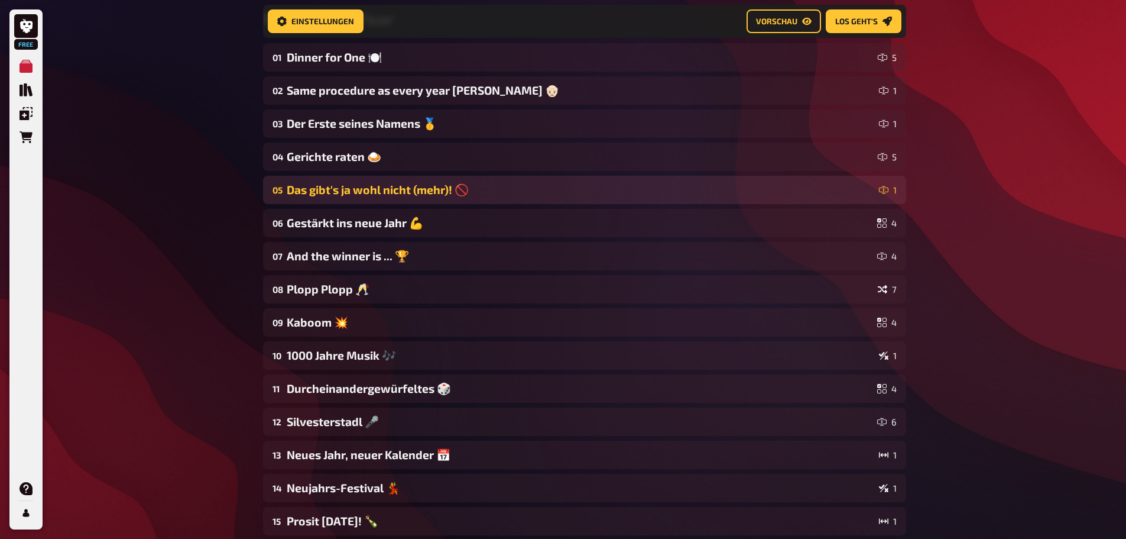
scroll to position [246, 0]
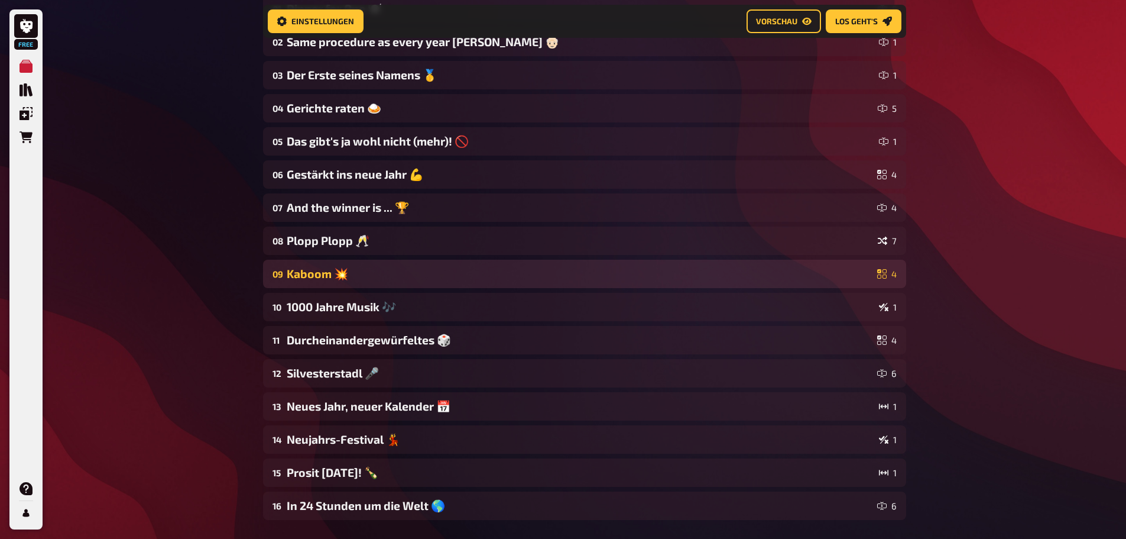
click at [433, 270] on div "Kaboom 💥" at bounding box center [580, 274] width 586 height 14
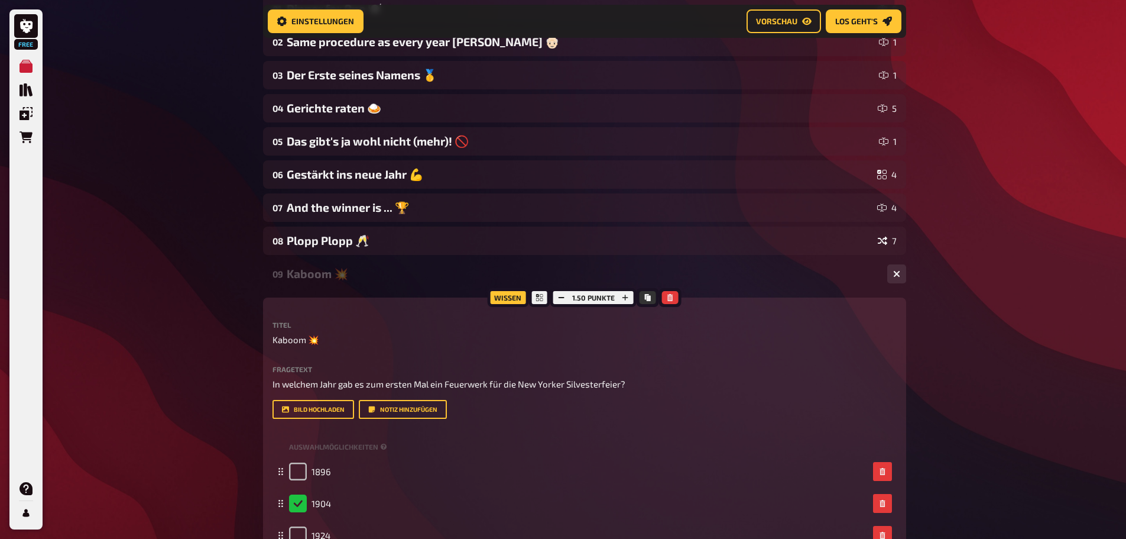
click at [350, 270] on div "Kaboom 💥" at bounding box center [582, 274] width 591 height 14
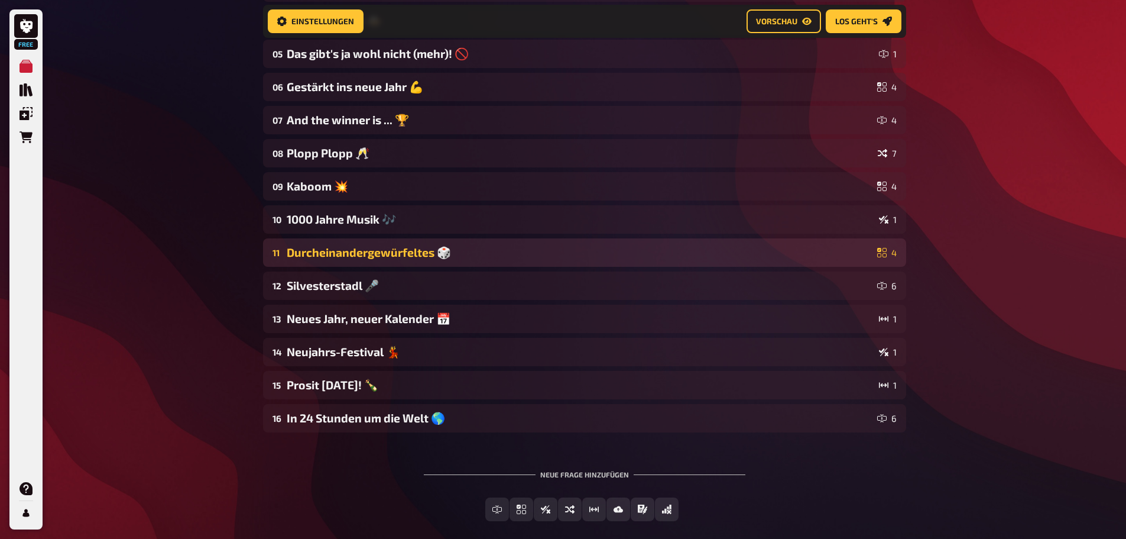
scroll to position [364, 0]
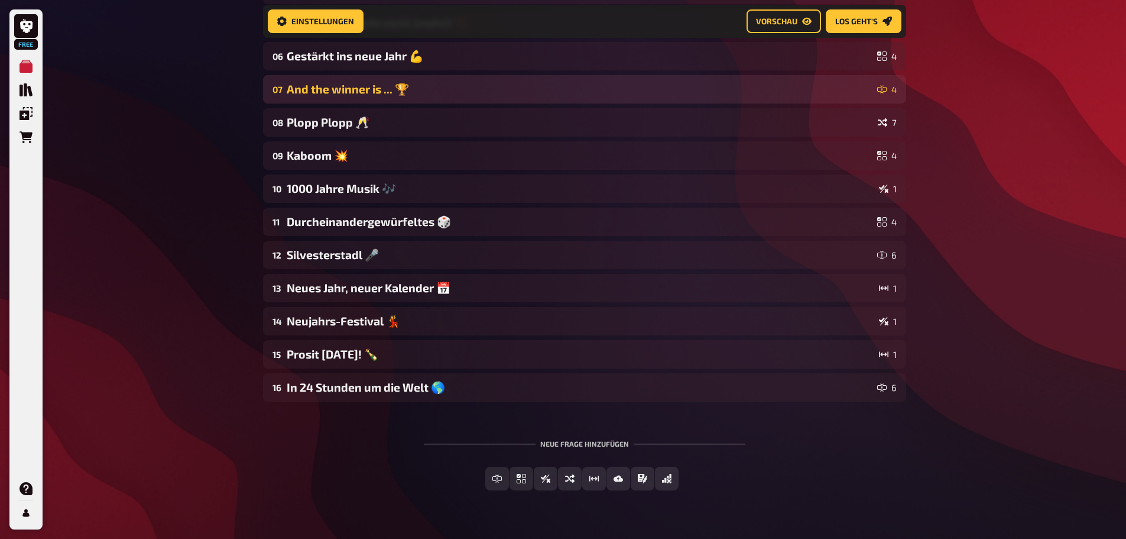
click at [342, 88] on div "And the winner is ... 🏆" at bounding box center [580, 89] width 586 height 14
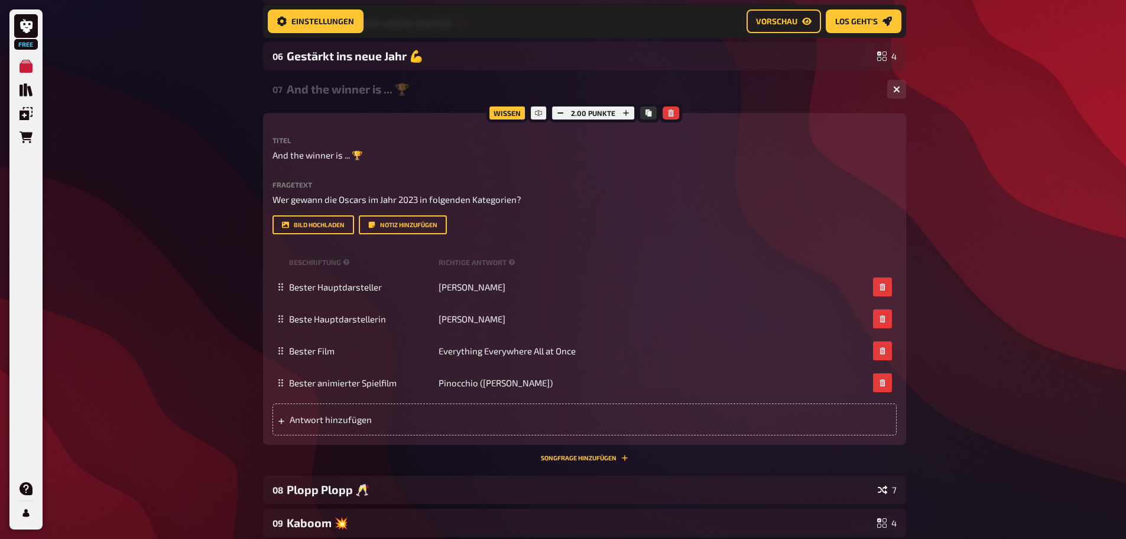
click at [342, 88] on div "And the winner is ... 🏆" at bounding box center [582, 89] width 591 height 14
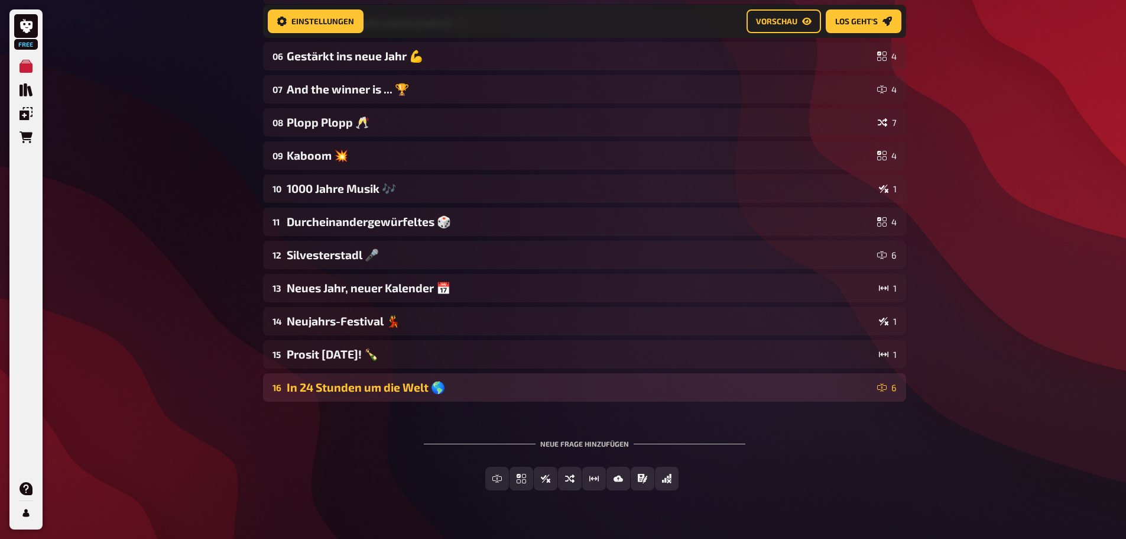
click at [420, 386] on div "In 24 Stunden um die Welt 🌎" at bounding box center [580, 387] width 586 height 14
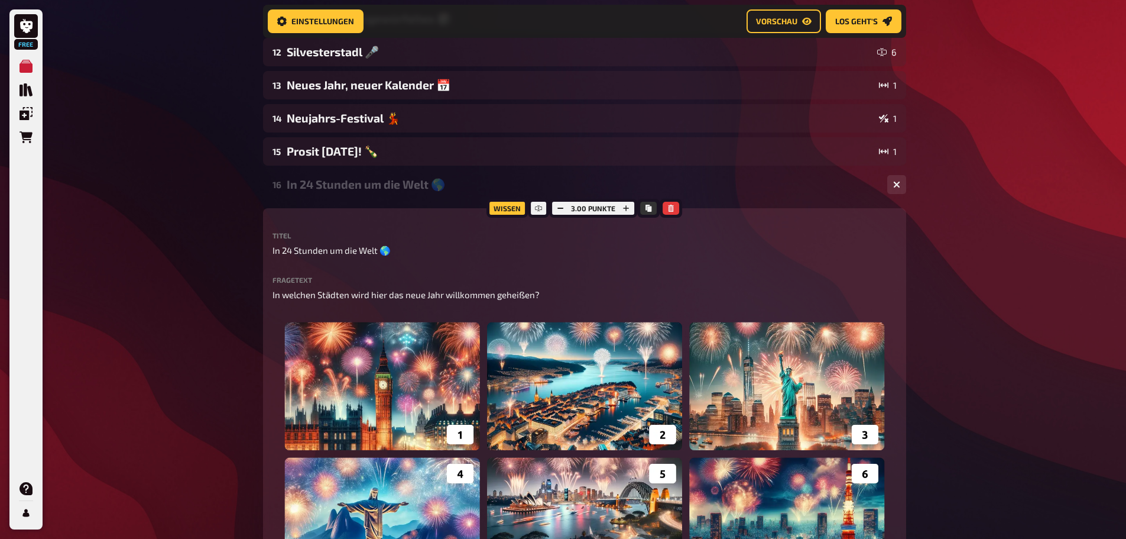
scroll to position [601, 0]
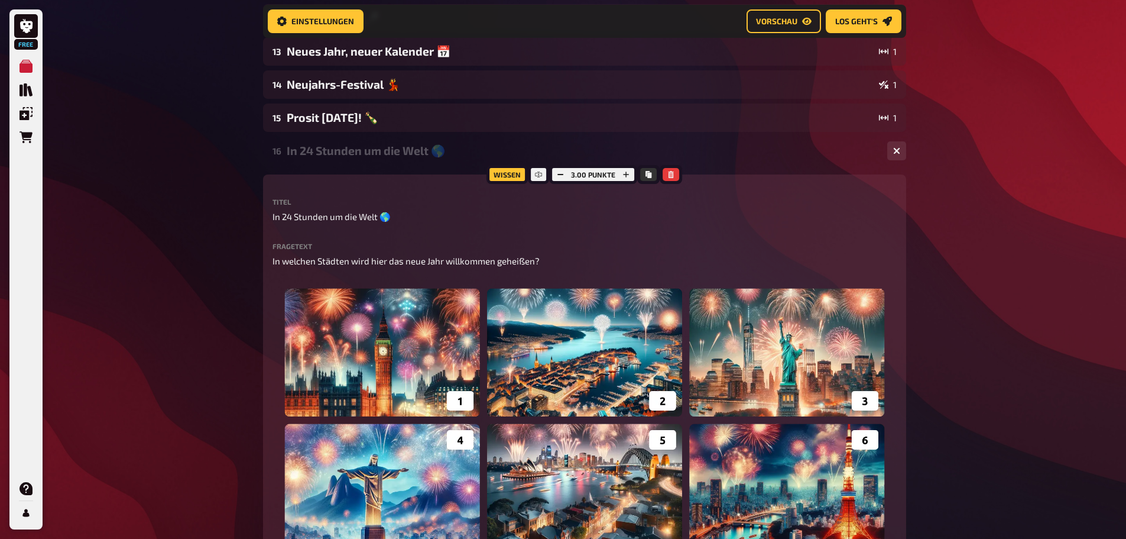
click at [370, 145] on div "In 24 Stunden um die Welt 🌎" at bounding box center [582, 151] width 591 height 14
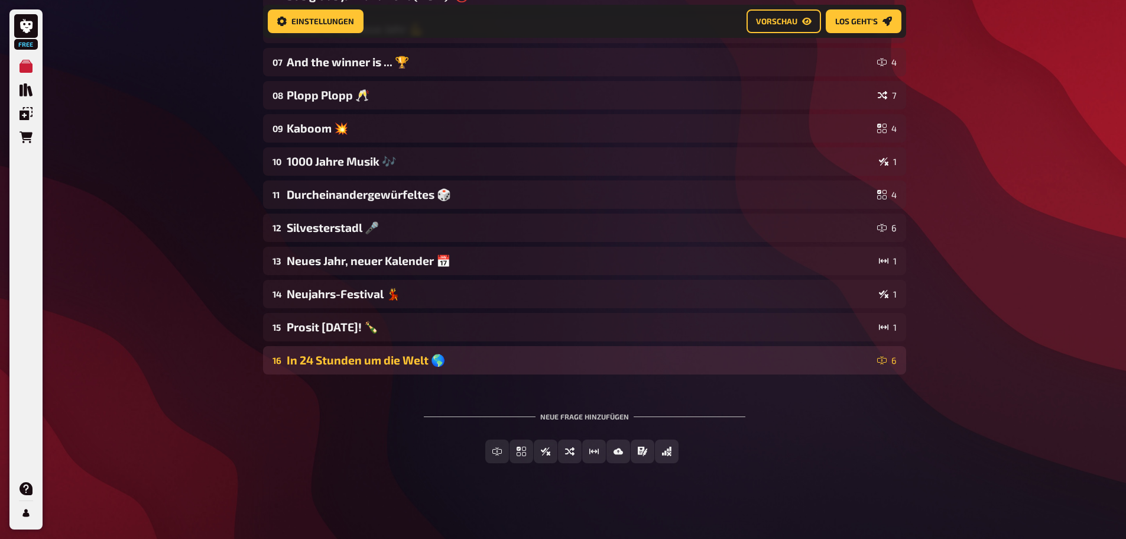
scroll to position [391, 0]
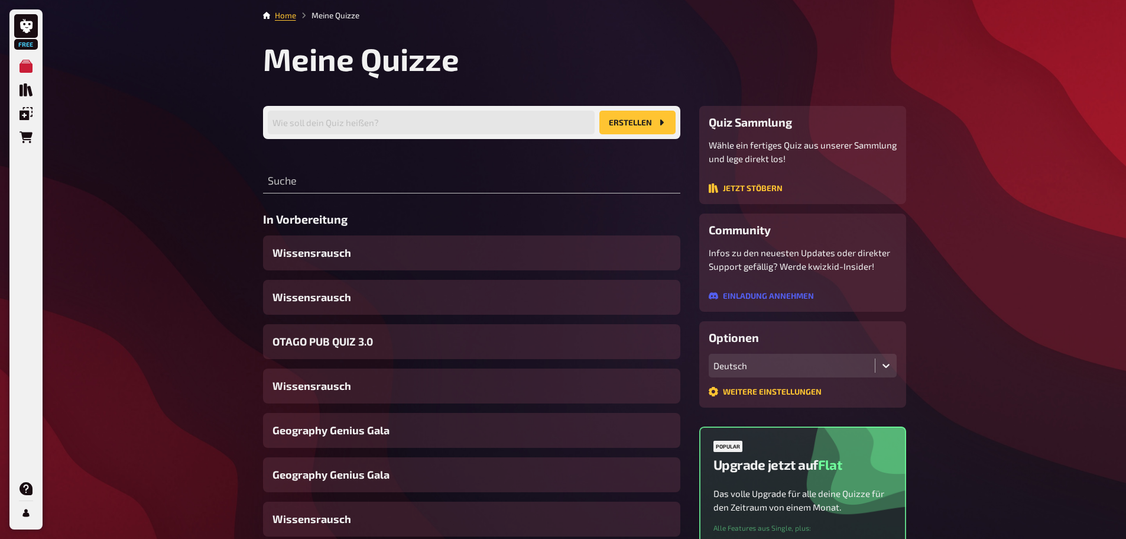
click at [759, 182] on div "Wähle ein fertiges Quiz aus unserer Sammlung und lege direkt los! Jetzt stöbern" at bounding box center [803, 166] width 188 height 56
click at [754, 180] on div "Wähle ein fertiges Quiz aus unserer Sammlung und lege direkt los! Jetzt stöbern" at bounding box center [803, 166] width 188 height 56
click at [755, 187] on button "Jetzt stöbern" at bounding box center [746, 187] width 74 height 9
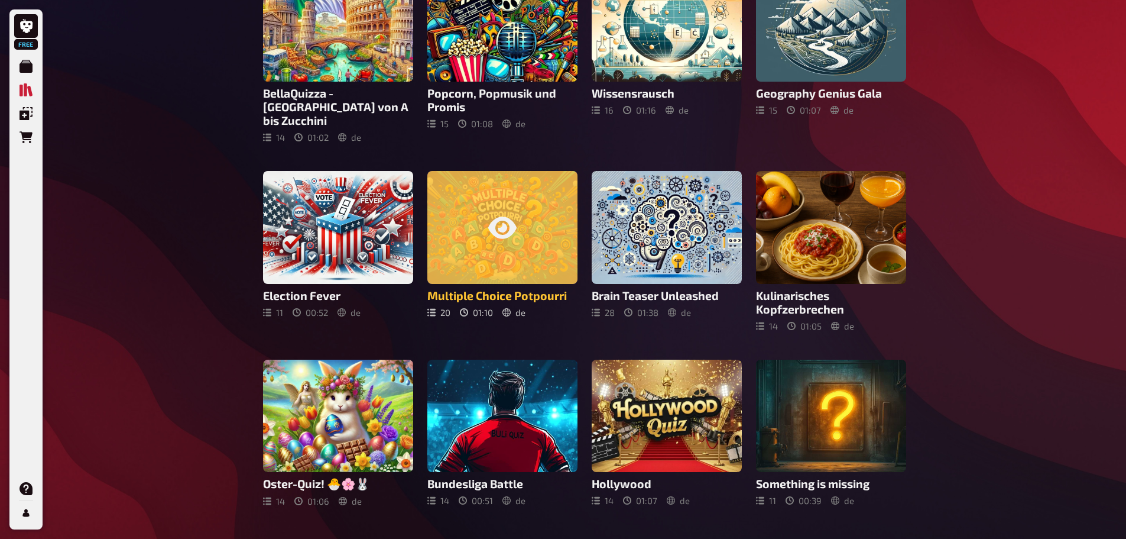
scroll to position [323, 0]
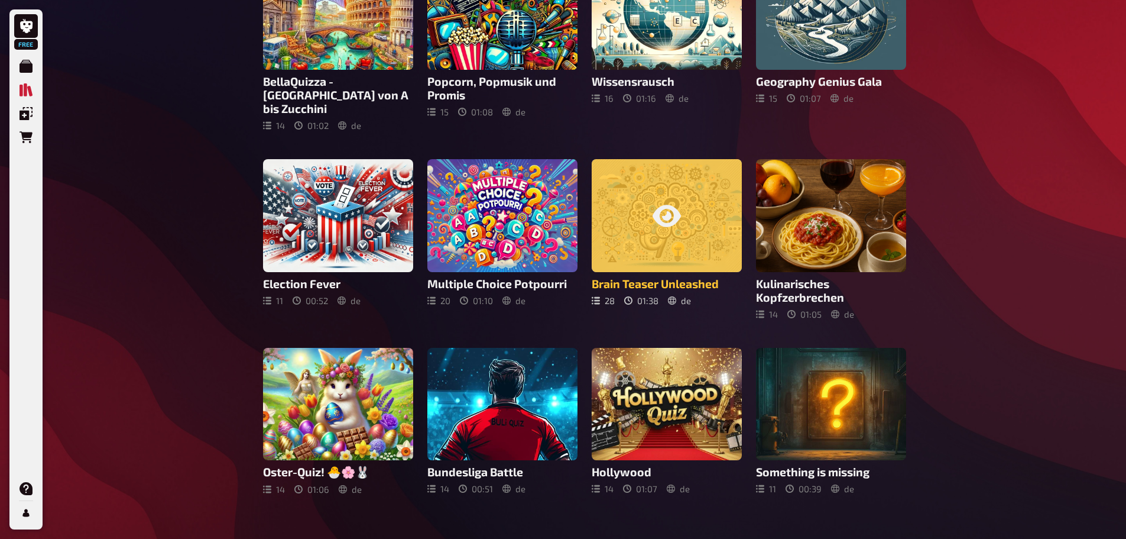
click at [697, 231] on div at bounding box center [667, 215] width 150 height 113
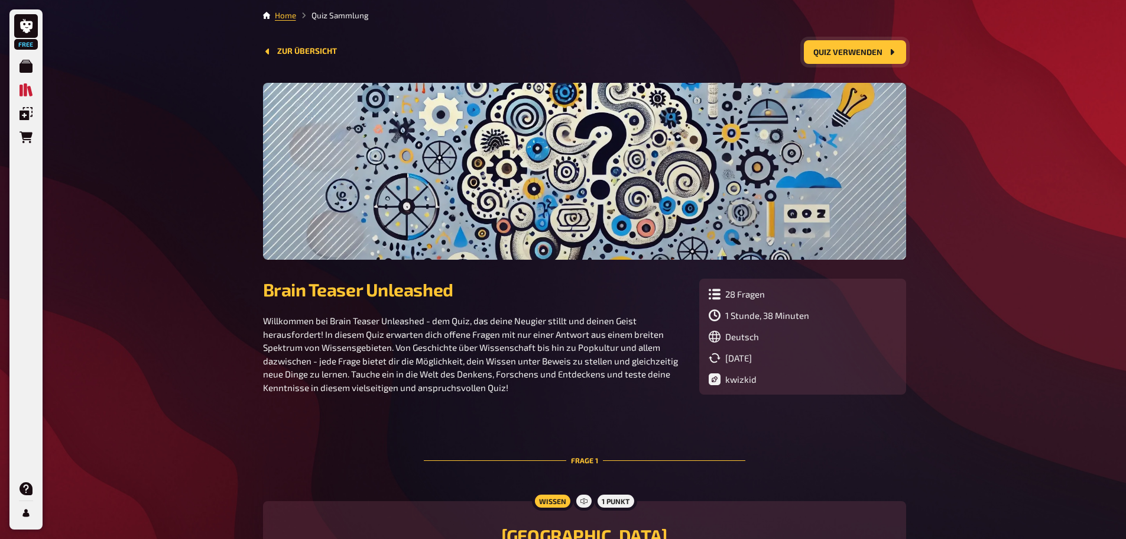
click at [834, 47] on button "Quiz verwenden" at bounding box center [855, 52] width 102 height 24
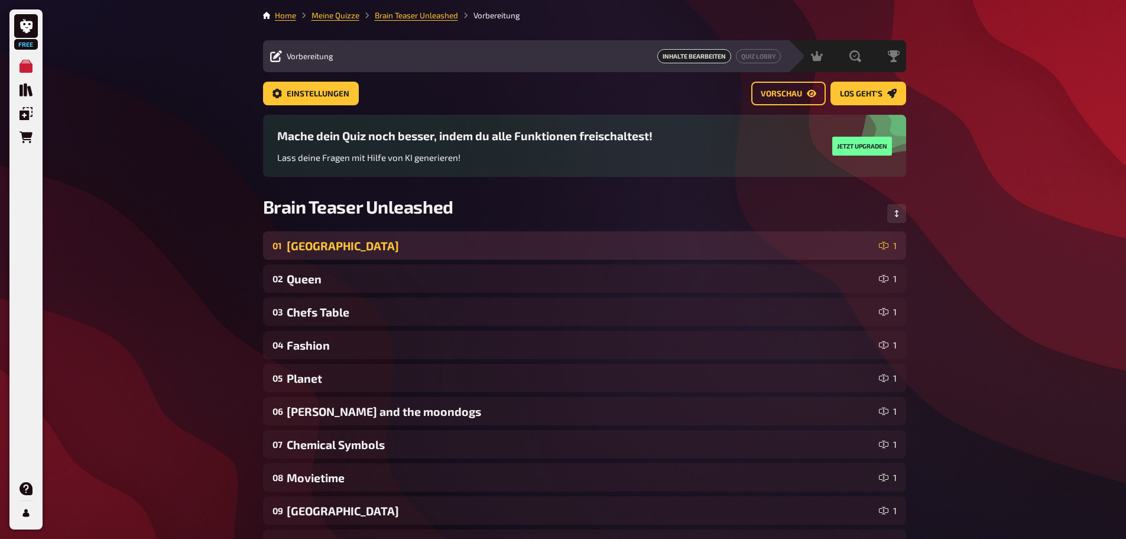
click at [323, 242] on div "Antarctica" at bounding box center [581, 246] width 588 height 14
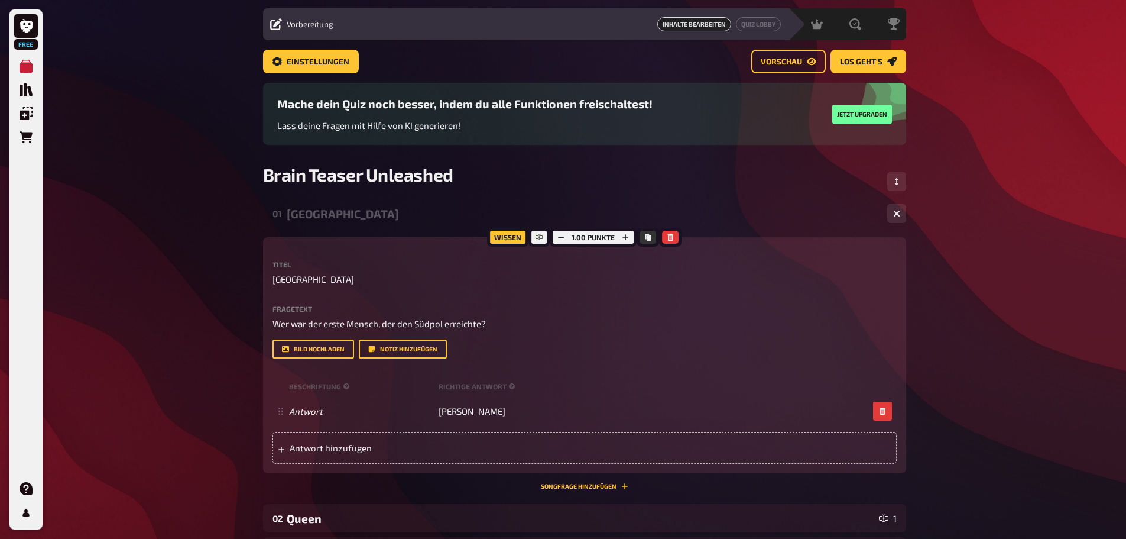
scroll to position [59, 0]
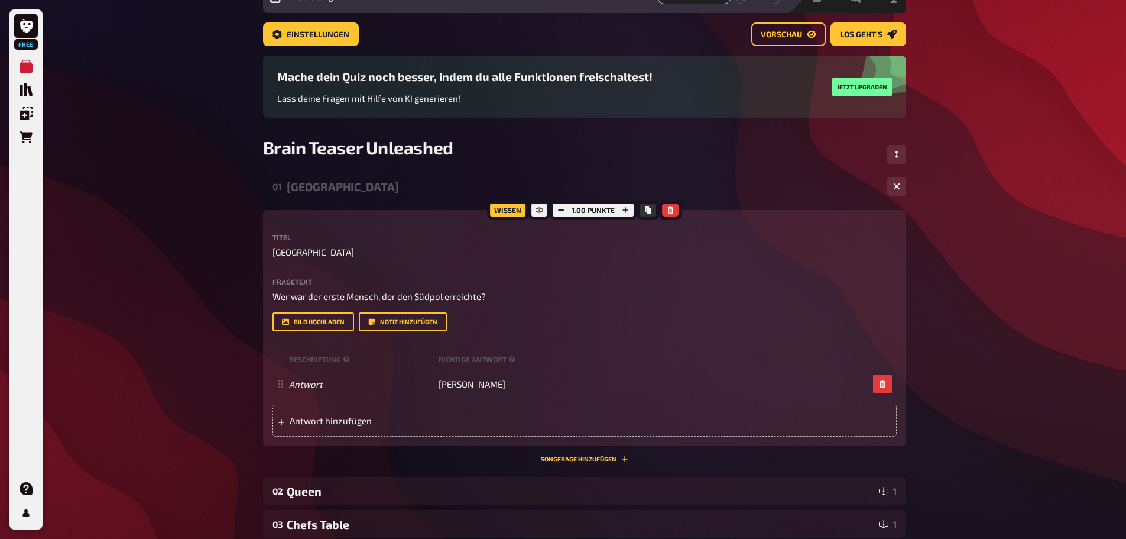
click at [325, 192] on div "Antarctica" at bounding box center [582, 187] width 591 height 14
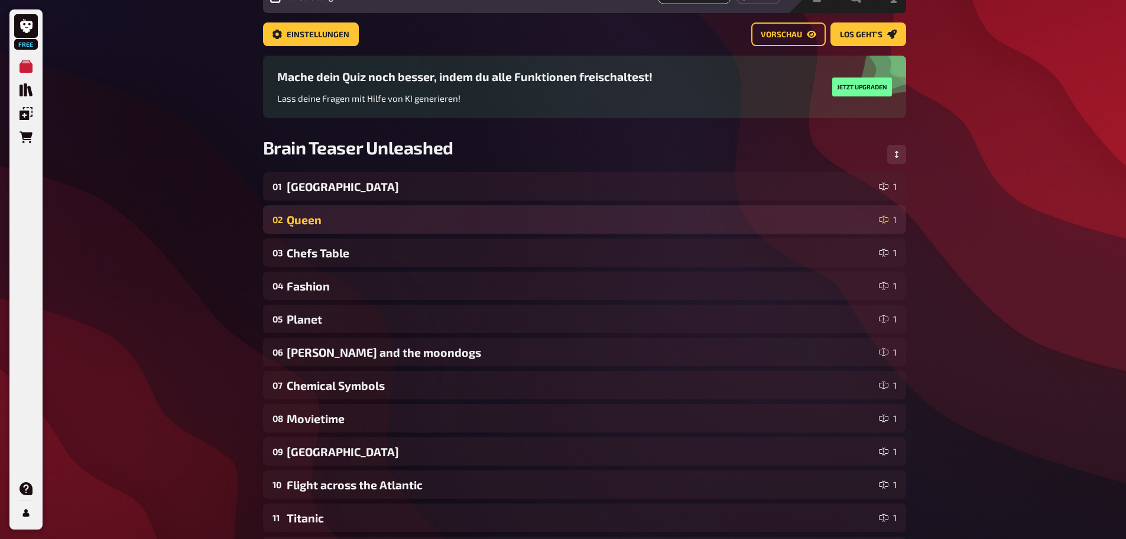
click at [330, 226] on div "Queen" at bounding box center [581, 220] width 588 height 14
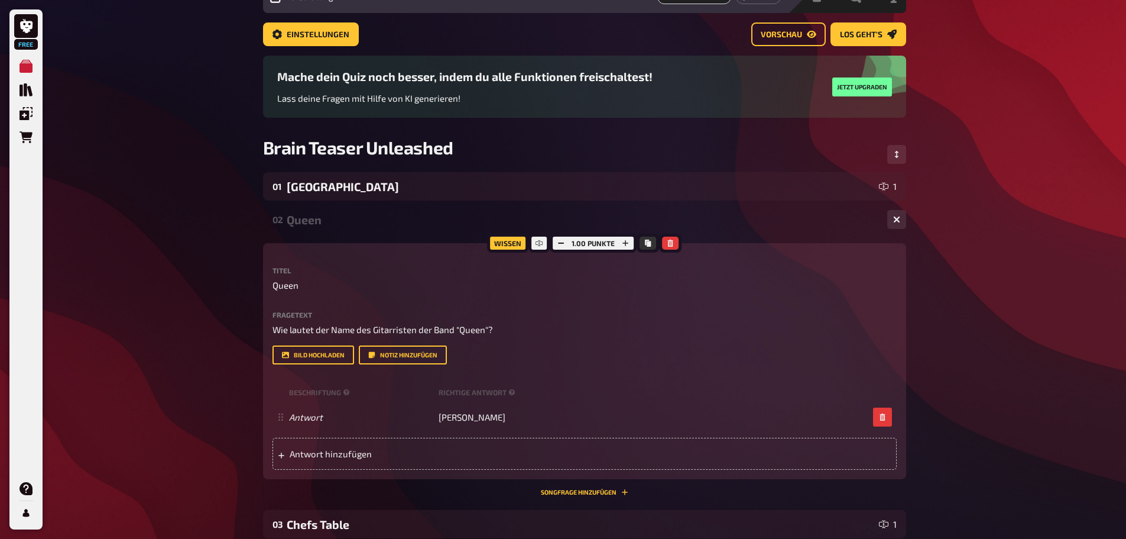
click at [320, 223] on div "Queen" at bounding box center [582, 220] width 591 height 14
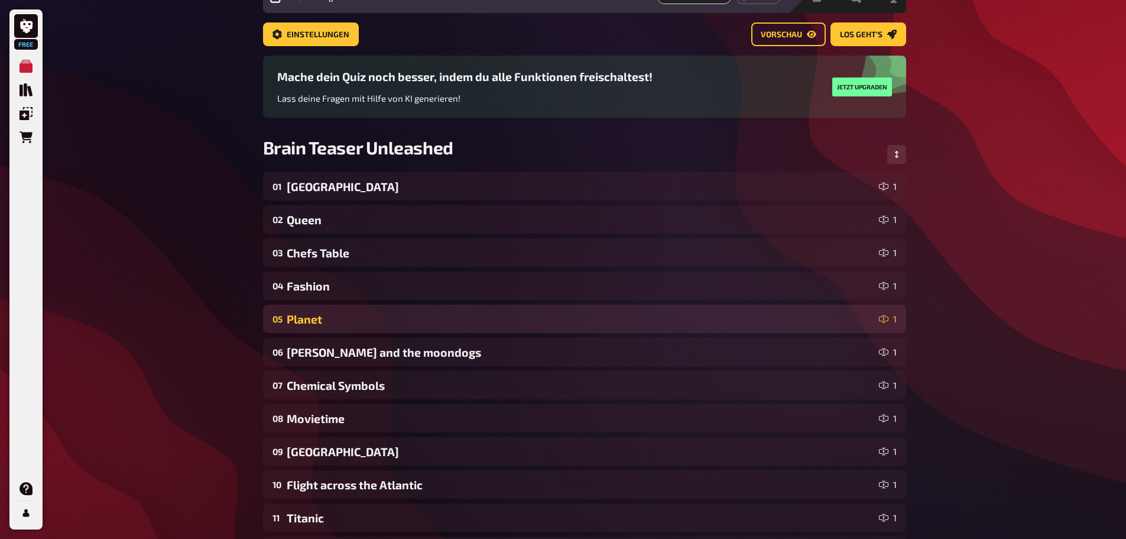
click at [315, 319] on div "Planet" at bounding box center [581, 319] width 588 height 14
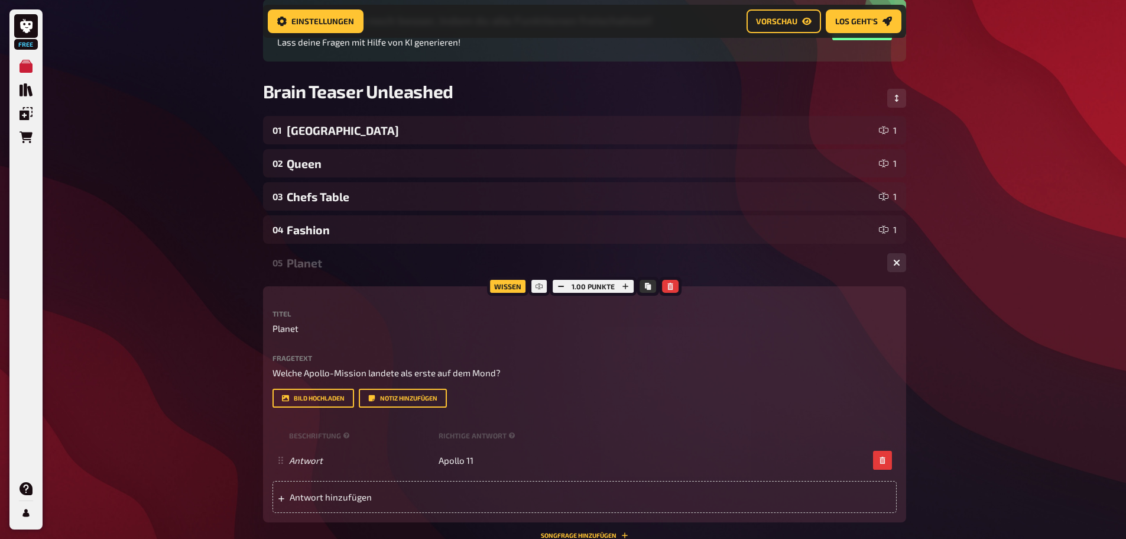
scroll to position [128, 0]
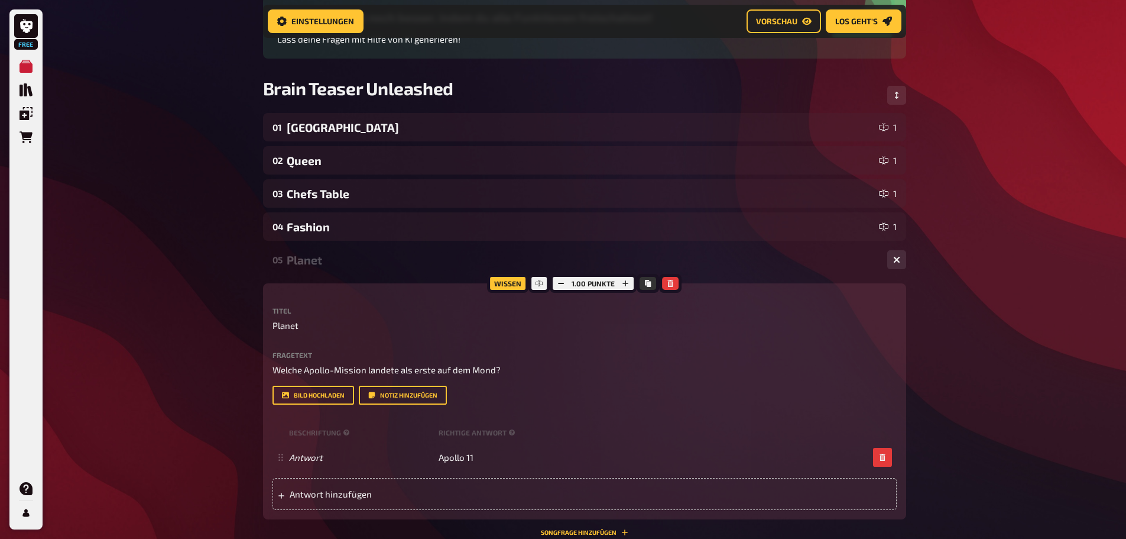
click at [303, 261] on div "Planet" at bounding box center [582, 260] width 591 height 14
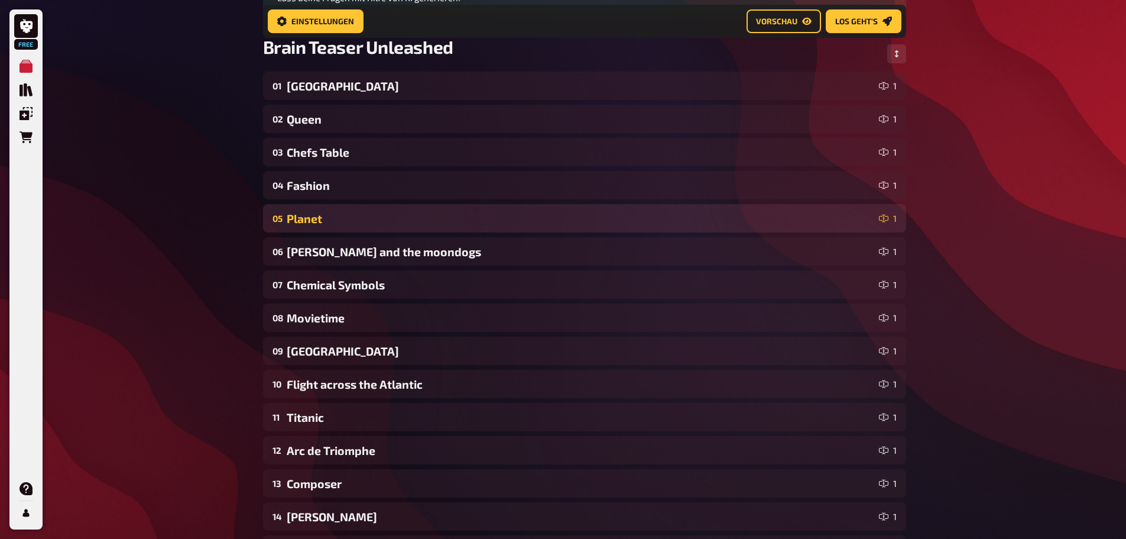
scroll to position [187, 0]
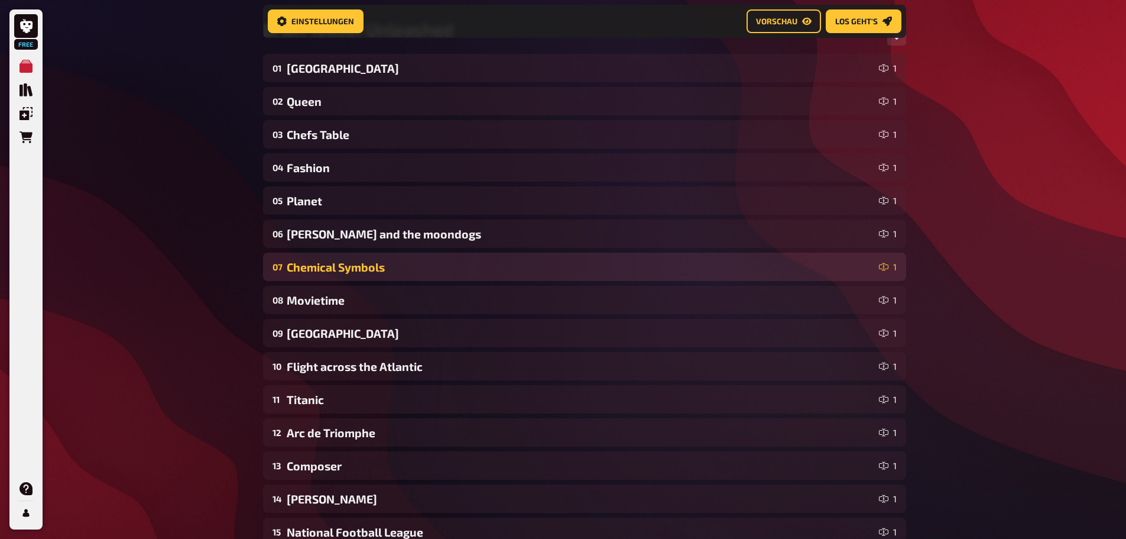
click at [342, 270] on div "Chemical Symbols" at bounding box center [581, 267] width 588 height 14
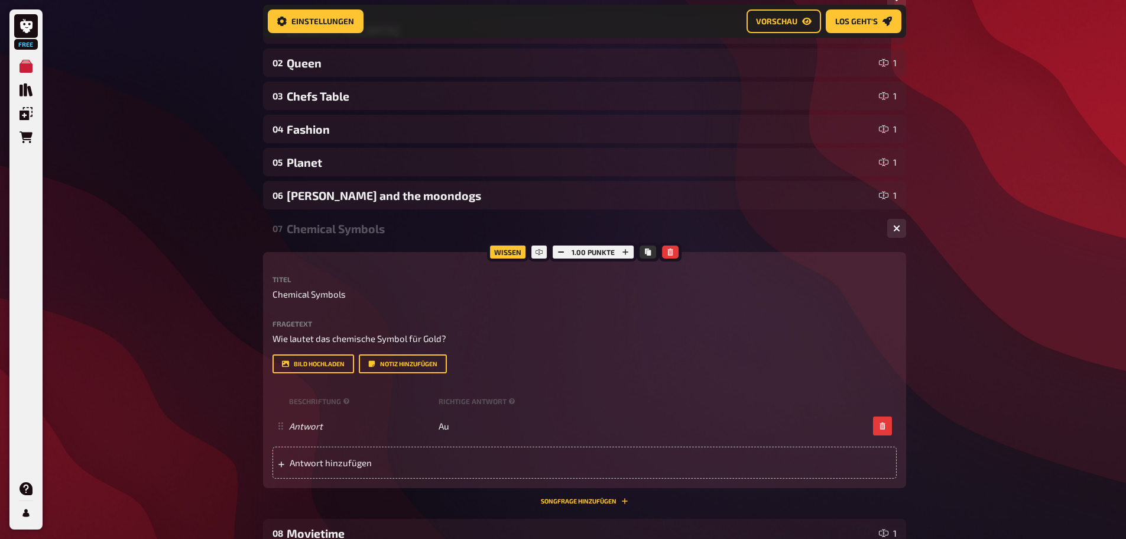
scroll to position [246, 0]
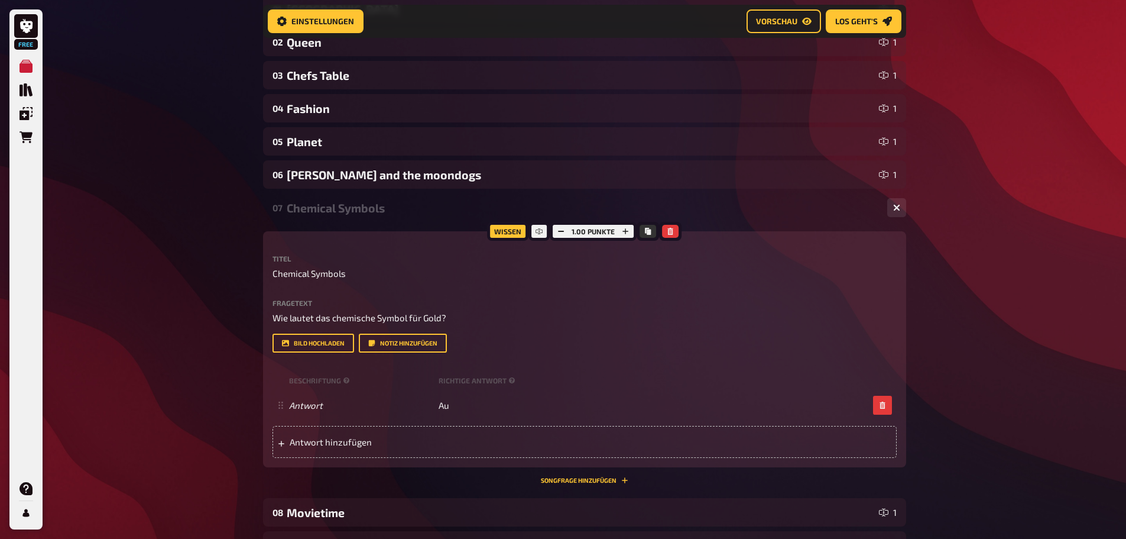
click at [320, 208] on div "Chemical Symbols" at bounding box center [582, 208] width 591 height 14
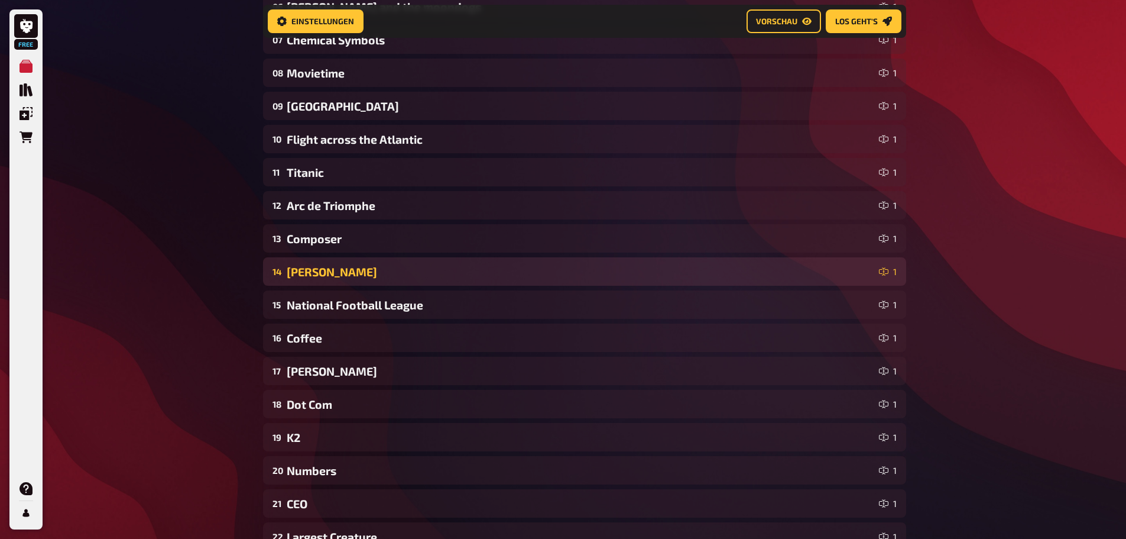
scroll to position [423, 0]
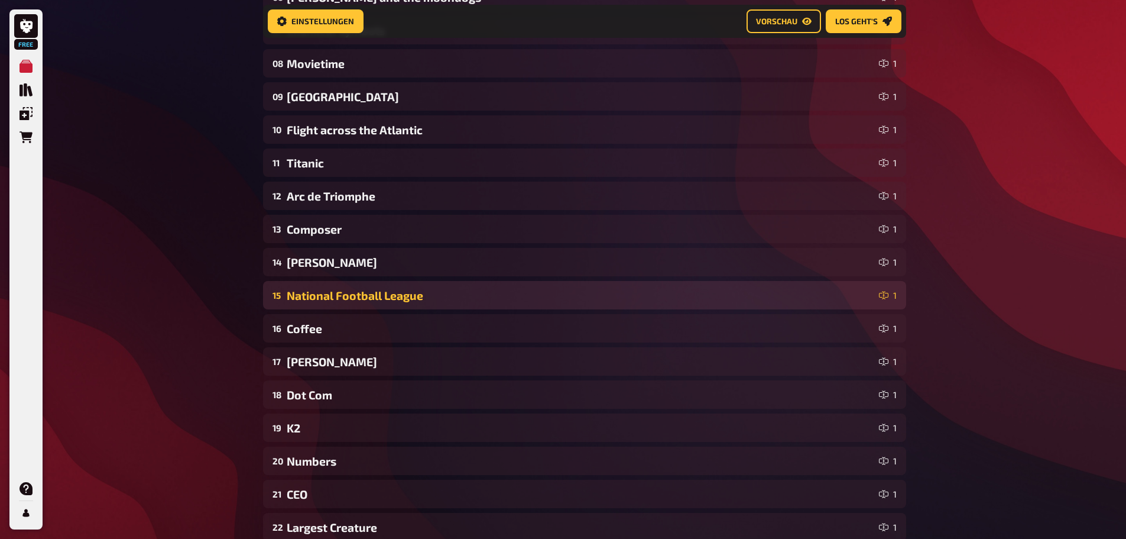
click at [370, 300] on div "National Football League" at bounding box center [581, 296] width 588 height 14
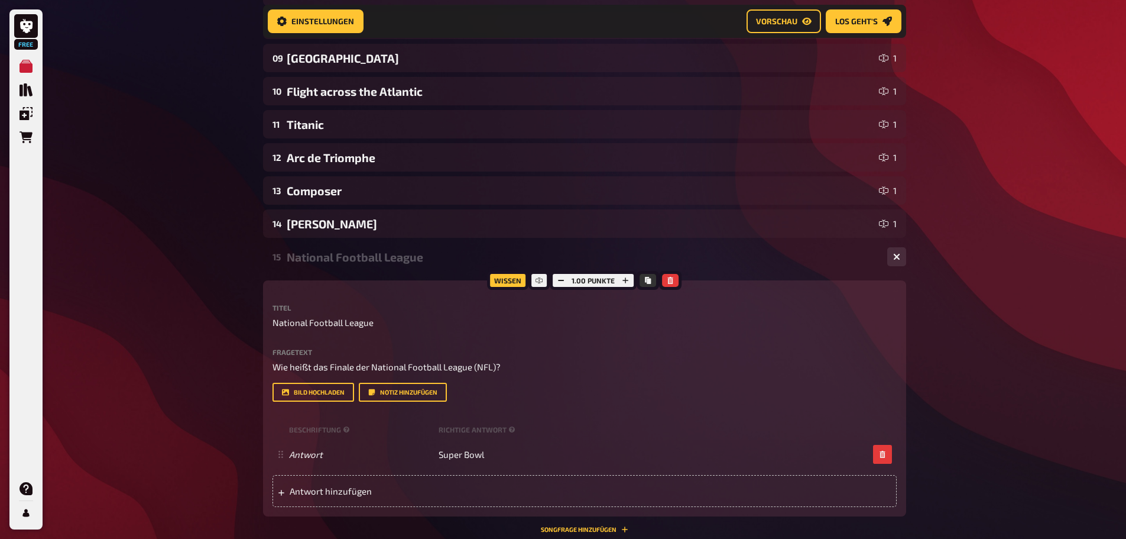
scroll to position [482, 0]
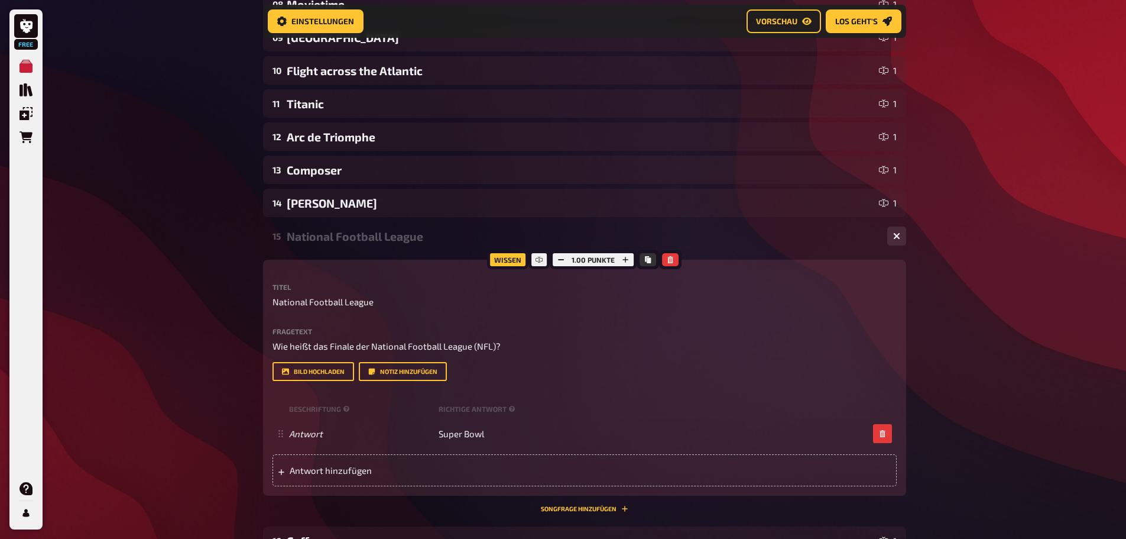
click at [331, 251] on div "15 National Football League 1 Wissen 1.00 Punkte Titel National Football League…" at bounding box center [584, 367] width 643 height 290
click at [327, 233] on div "National Football League" at bounding box center [582, 236] width 591 height 14
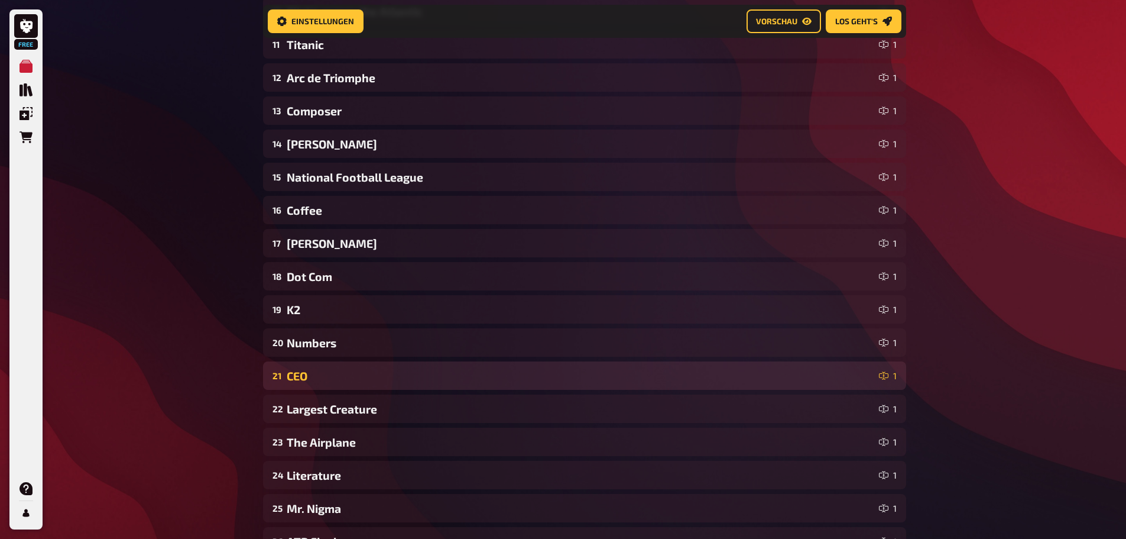
scroll to position [601, 0]
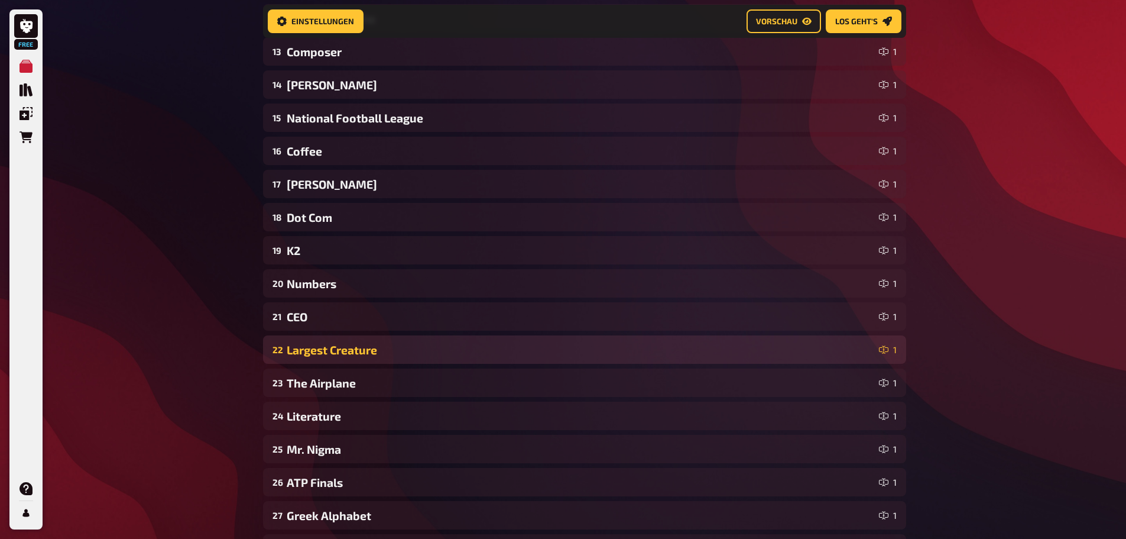
click at [304, 346] on div "Largest Creature" at bounding box center [581, 350] width 588 height 14
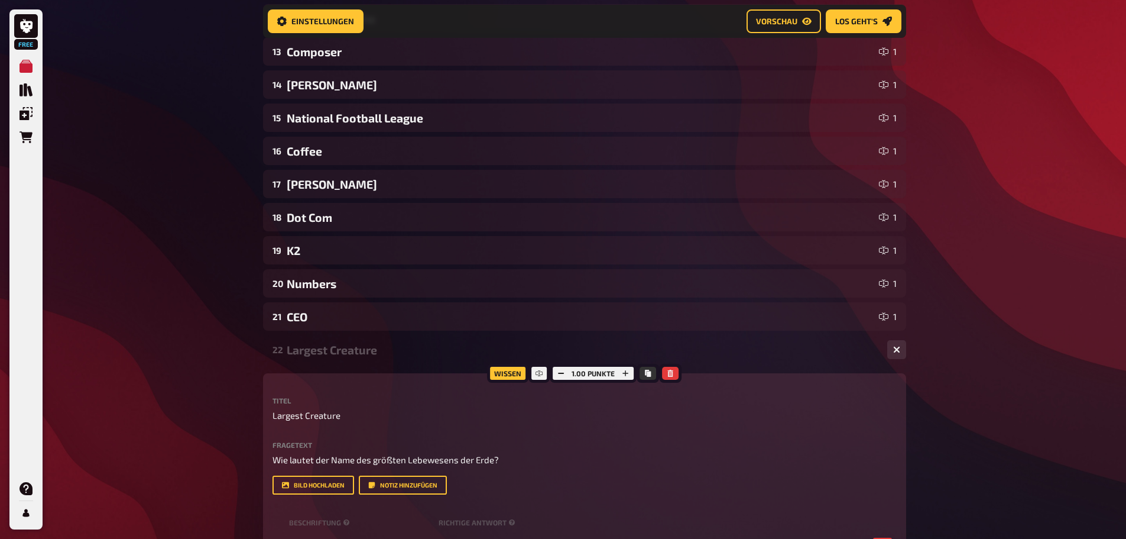
click at [305, 347] on div "Largest Creature" at bounding box center [582, 350] width 591 height 14
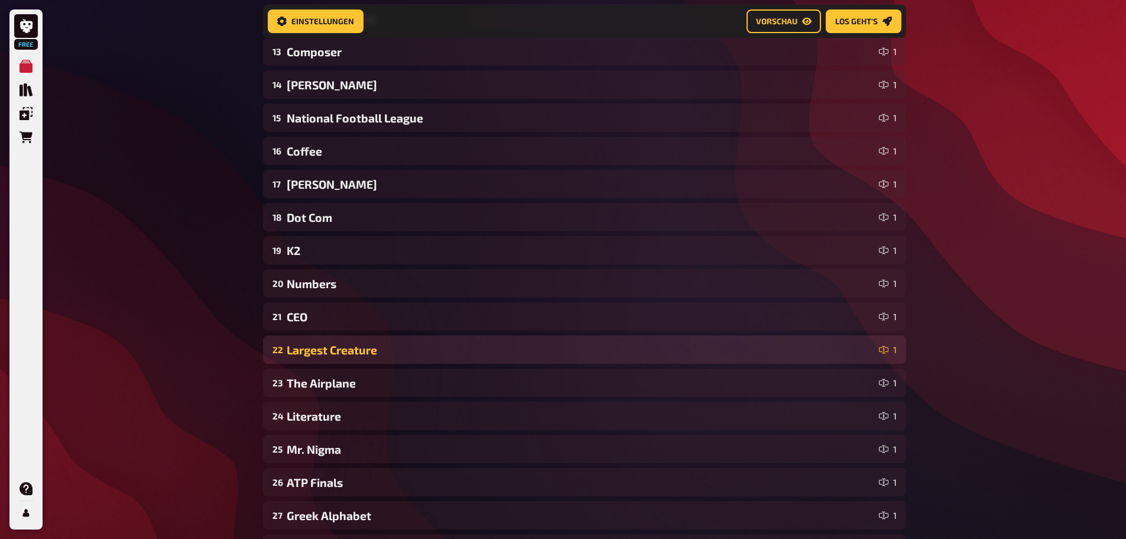
scroll to position [719, 0]
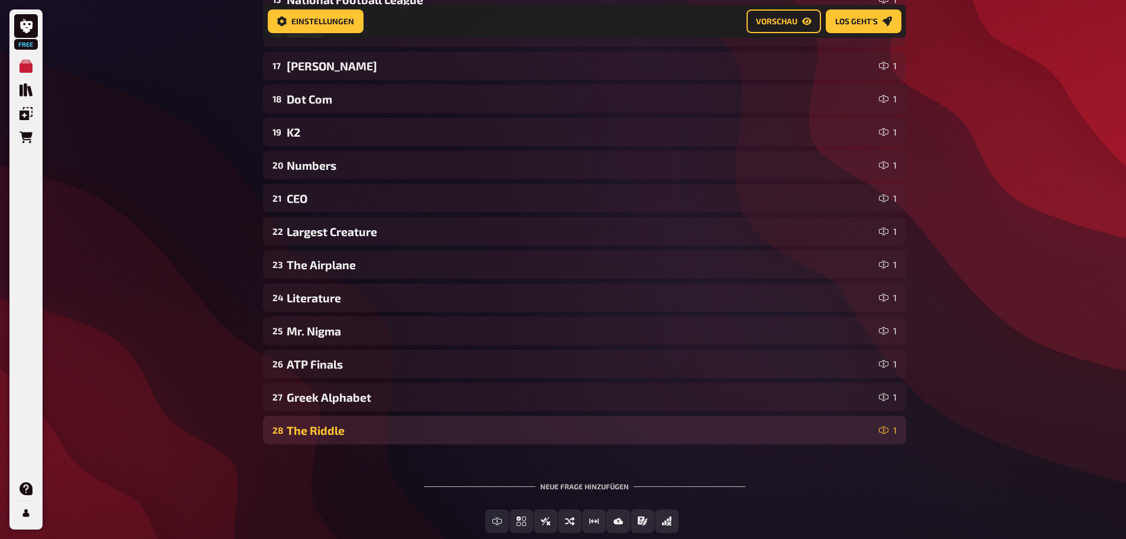
click at [319, 430] on div "The Riddle" at bounding box center [581, 430] width 588 height 14
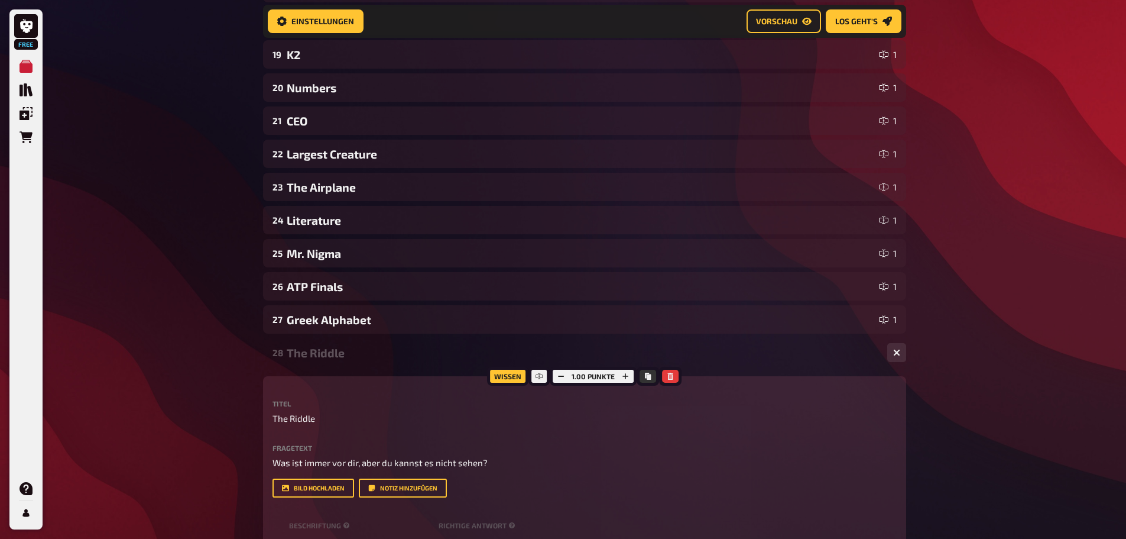
scroll to position [896, 0]
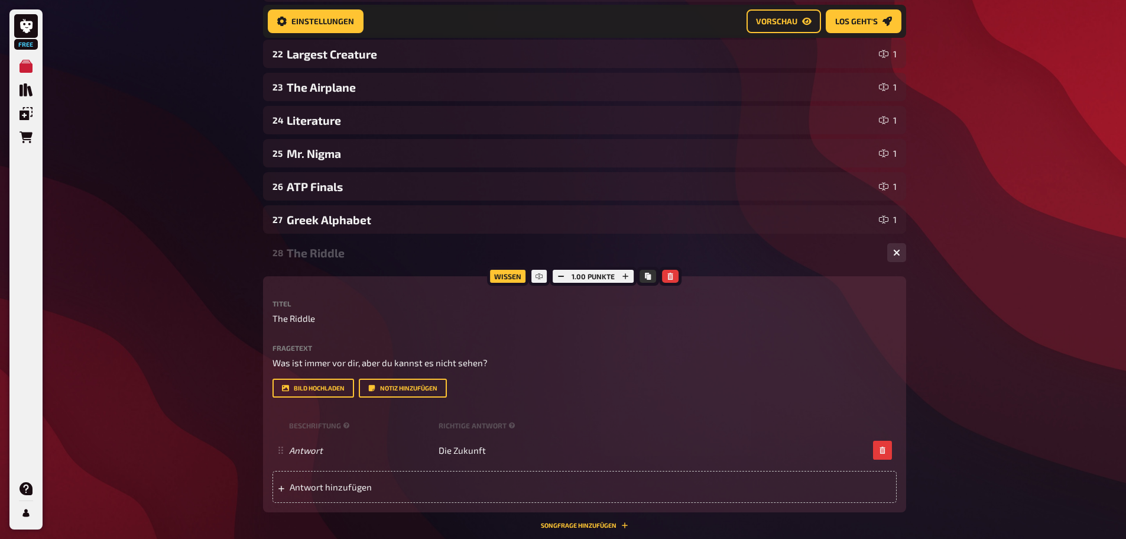
click at [305, 244] on div "28 The Riddle 1" at bounding box center [584, 252] width 643 height 28
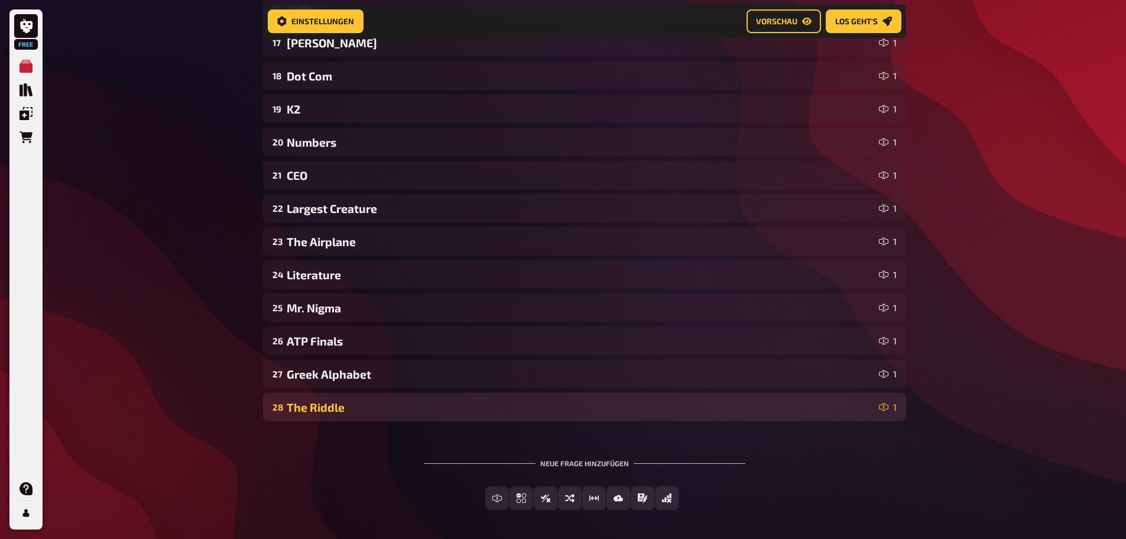
scroll to position [730, 0]
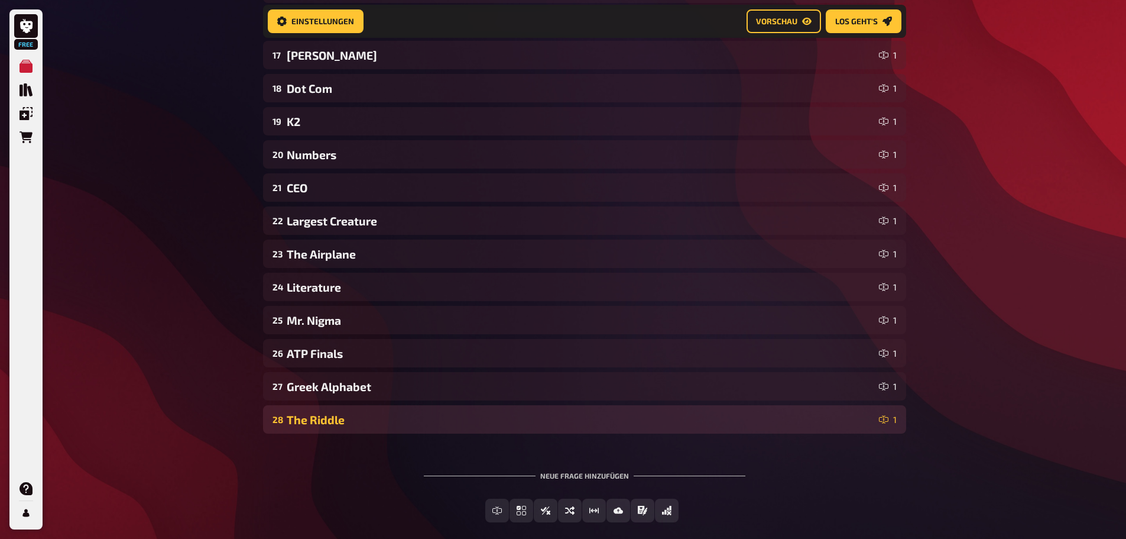
click at [298, 426] on div "28 The Riddle 1" at bounding box center [584, 419] width 643 height 28
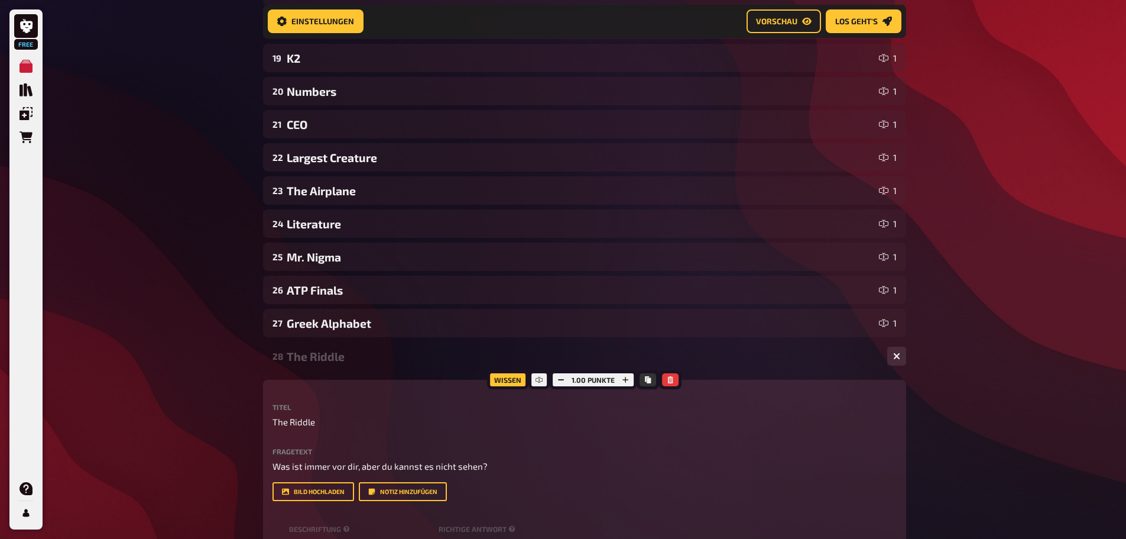
scroll to position [907, 0]
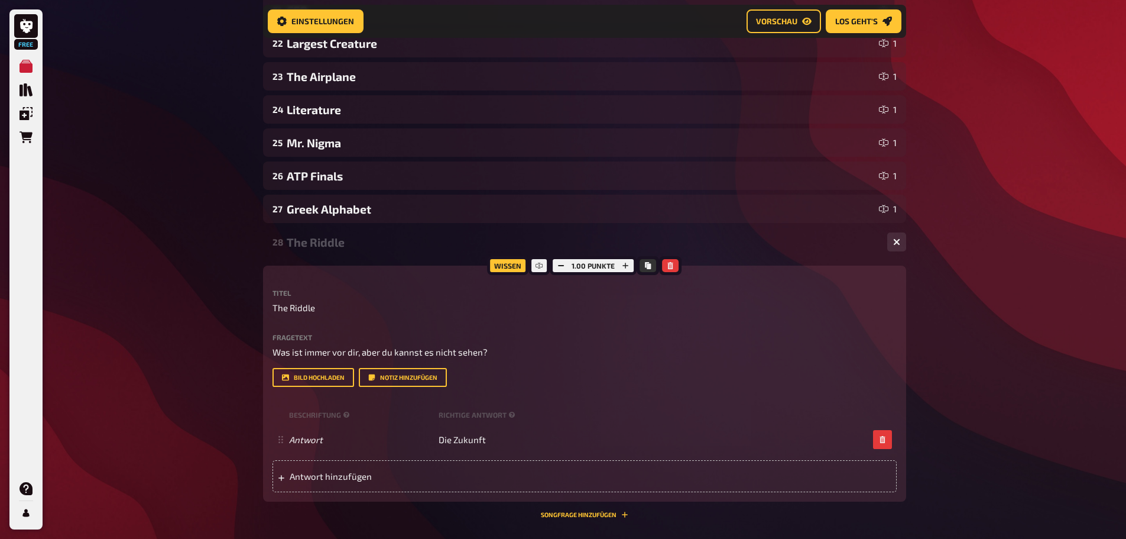
click at [294, 245] on div "The Riddle" at bounding box center [582, 242] width 591 height 14
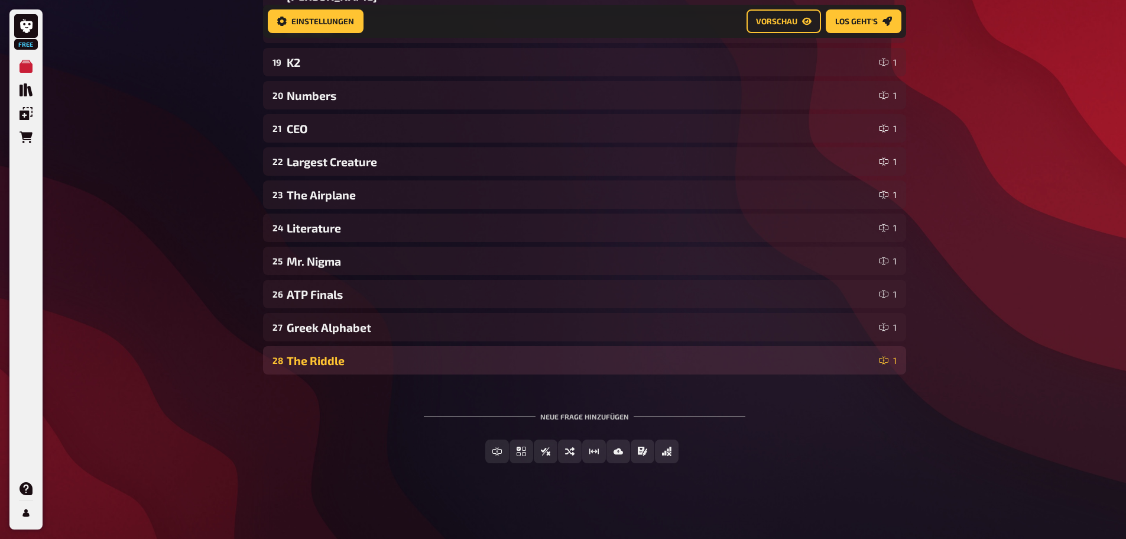
scroll to position [789, 0]
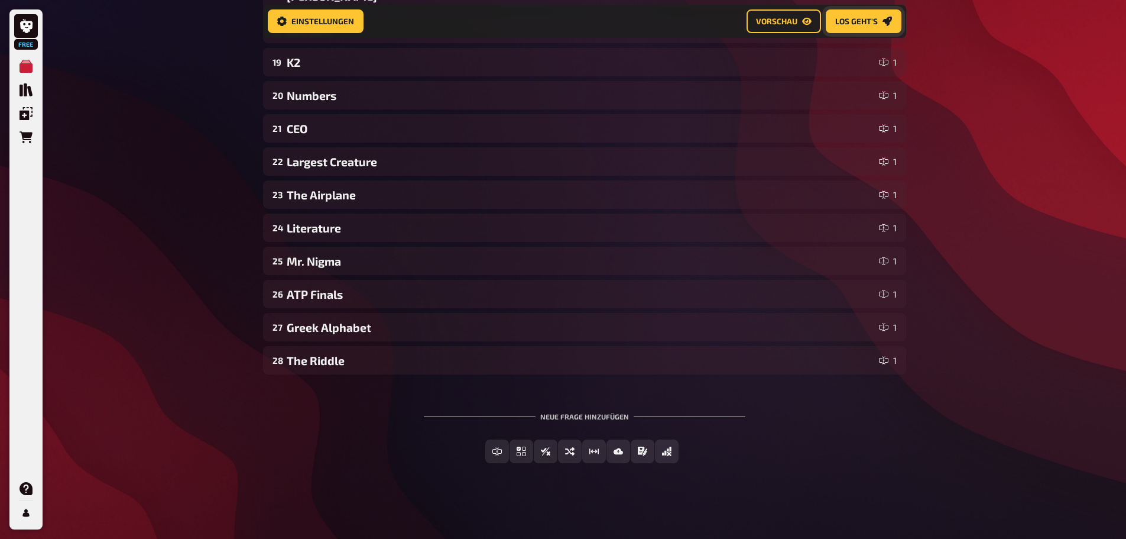
click at [872, 20] on span "Los geht's" at bounding box center [856, 21] width 43 height 8
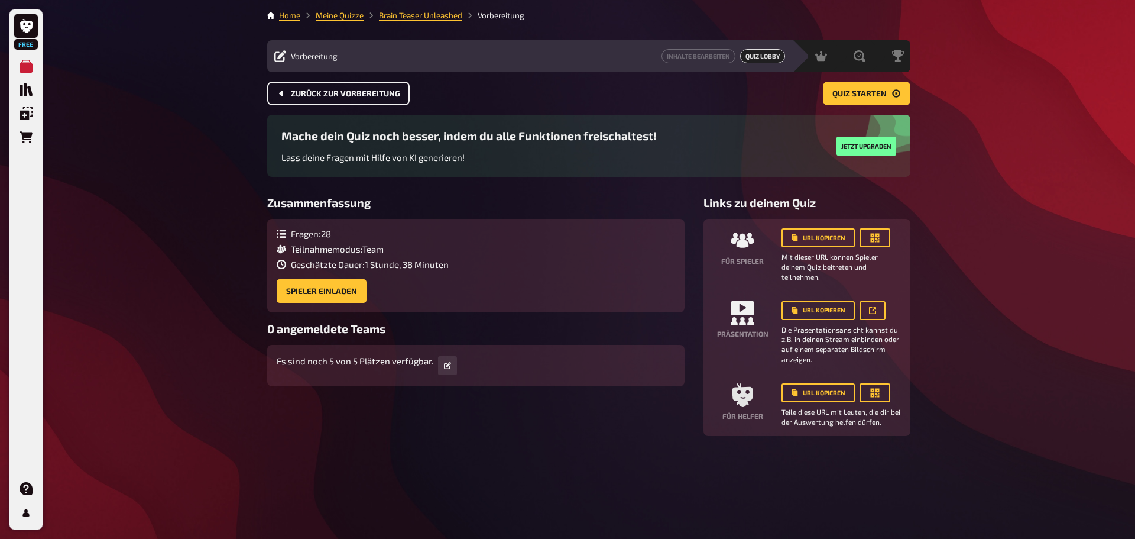
click at [362, 95] on span "Zurück zur Vorbereitung" at bounding box center [345, 94] width 109 height 8
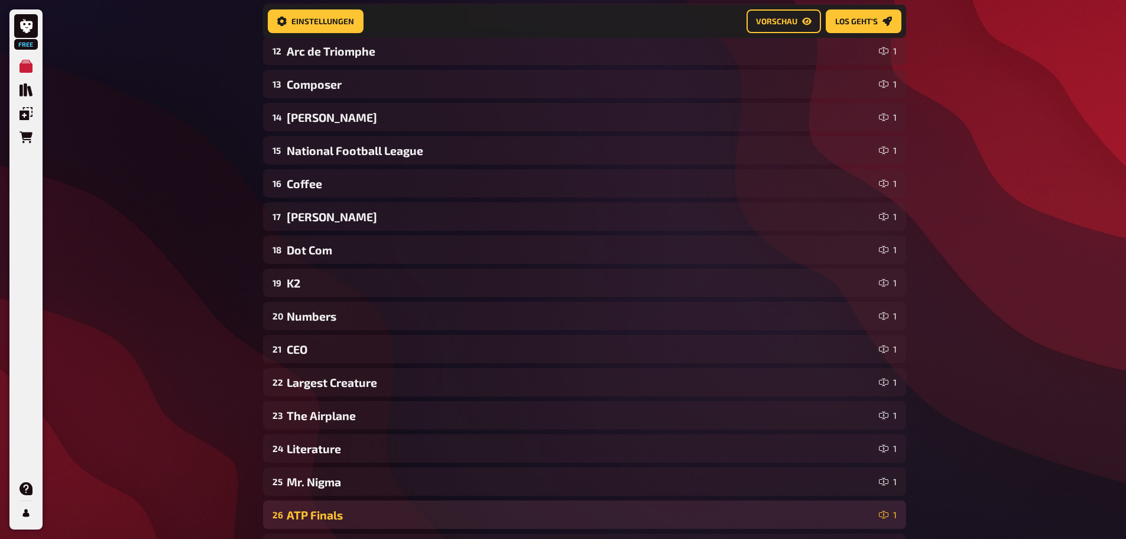
scroll to position [779, 0]
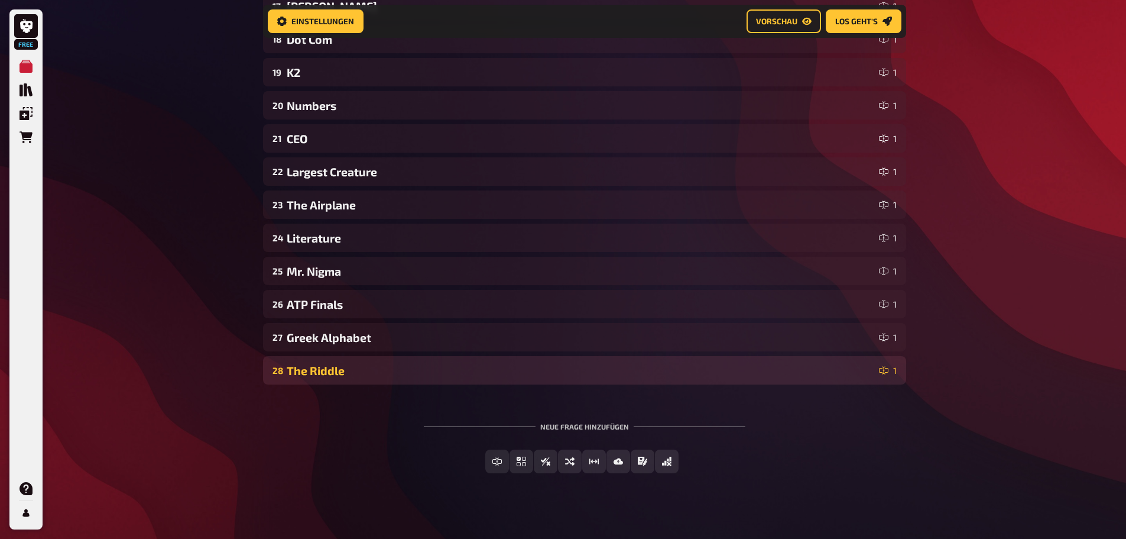
click at [378, 361] on div "28 The Riddle 1" at bounding box center [584, 370] width 643 height 28
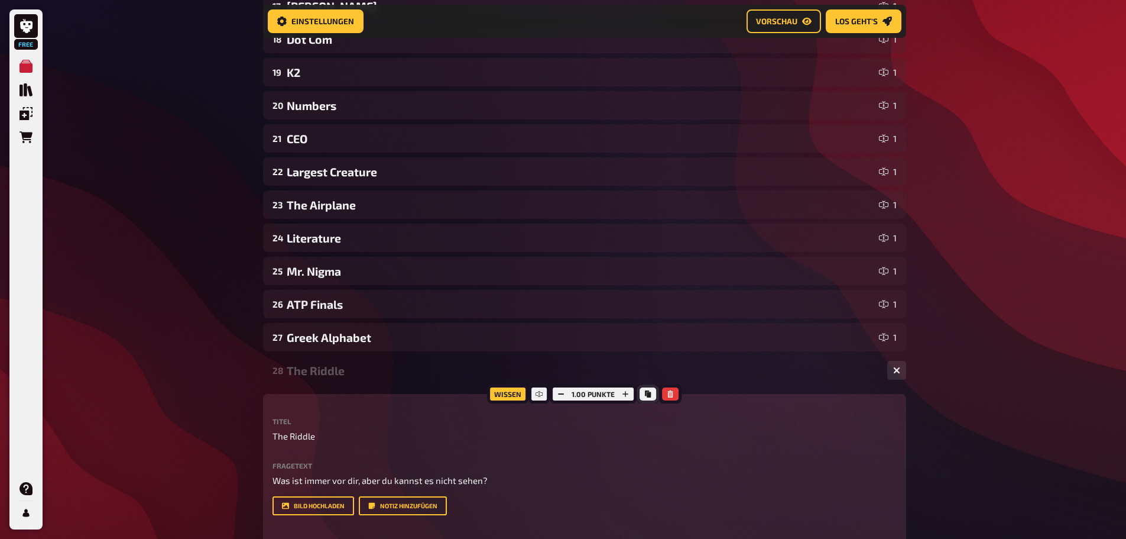
click at [646, 390] on icon "Kopieren" at bounding box center [647, 393] width 7 height 7
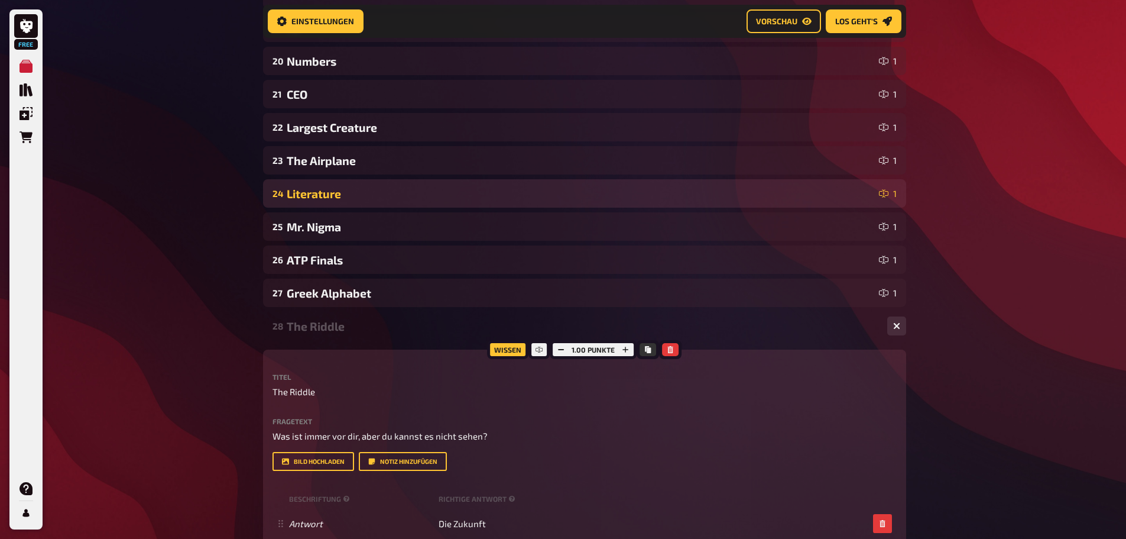
scroll to position [1060, 0]
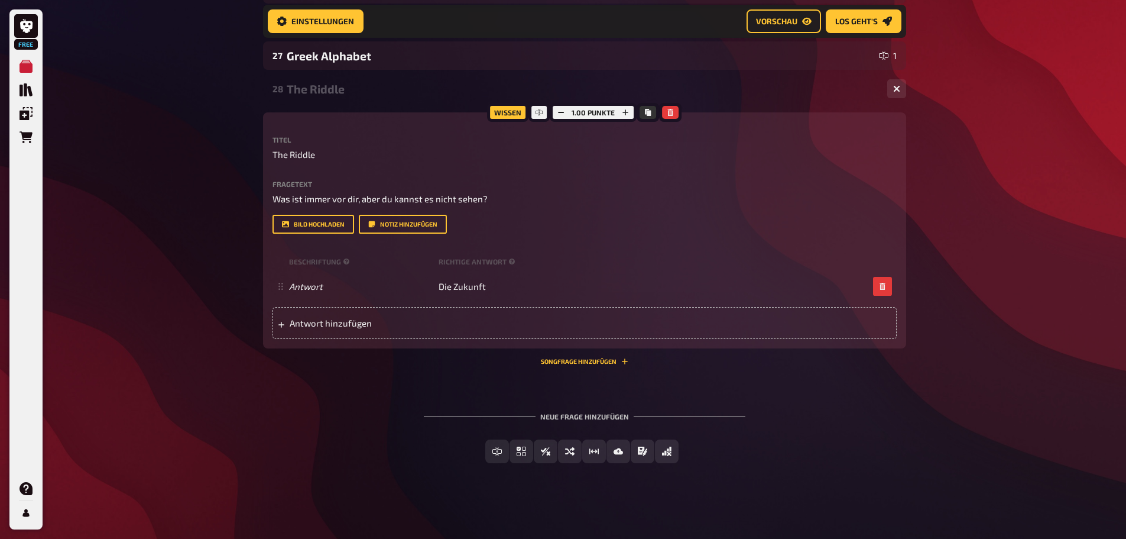
click at [318, 93] on div "The Riddle" at bounding box center [582, 89] width 591 height 14
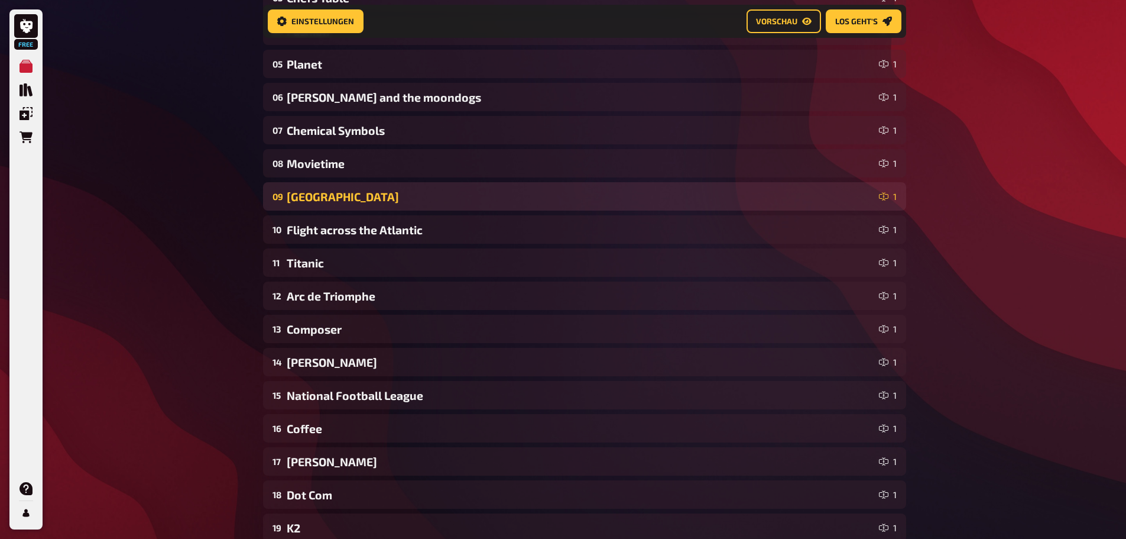
scroll to position [316, 0]
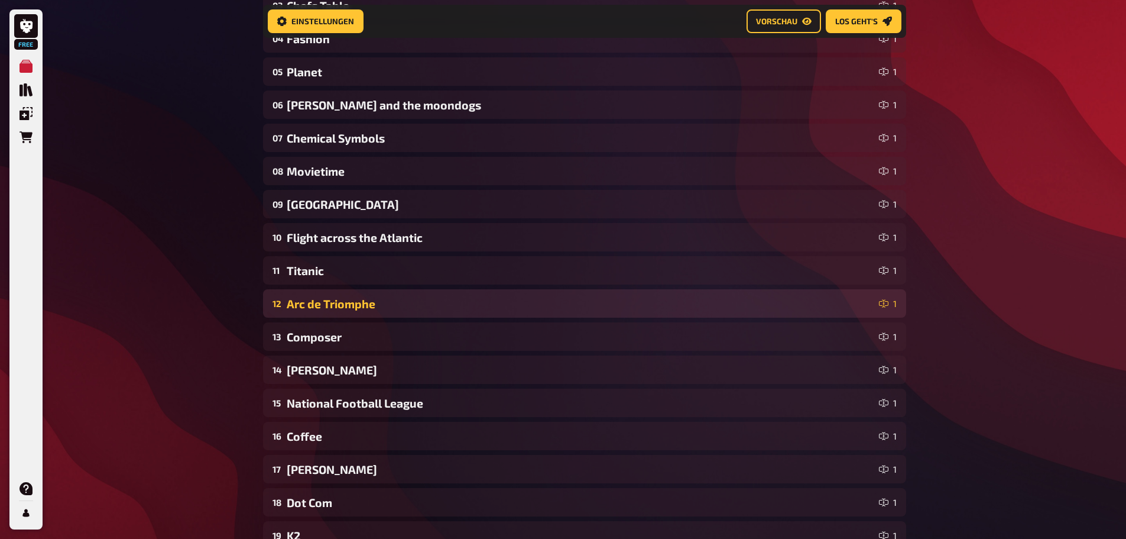
click at [347, 300] on div "Arc de Triomphe" at bounding box center [581, 304] width 588 height 14
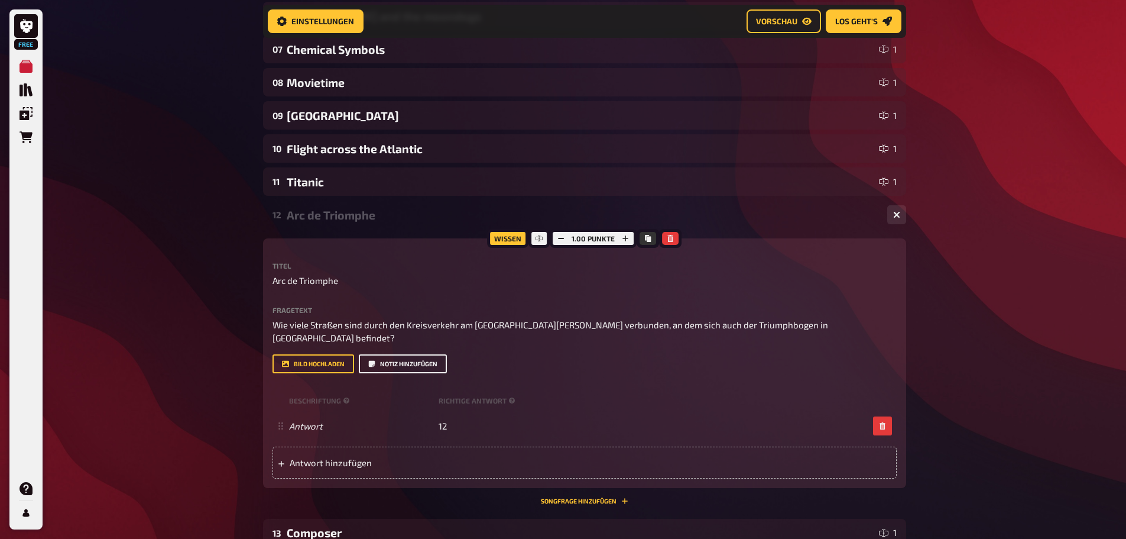
scroll to position [493, 0]
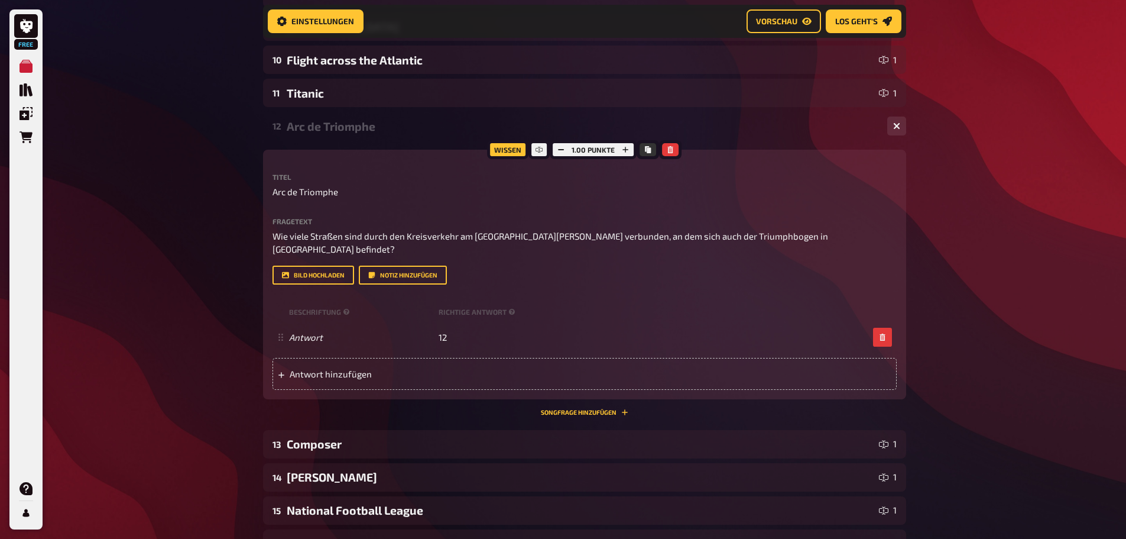
click at [345, 120] on div "Arc de Triomphe" at bounding box center [582, 126] width 591 height 14
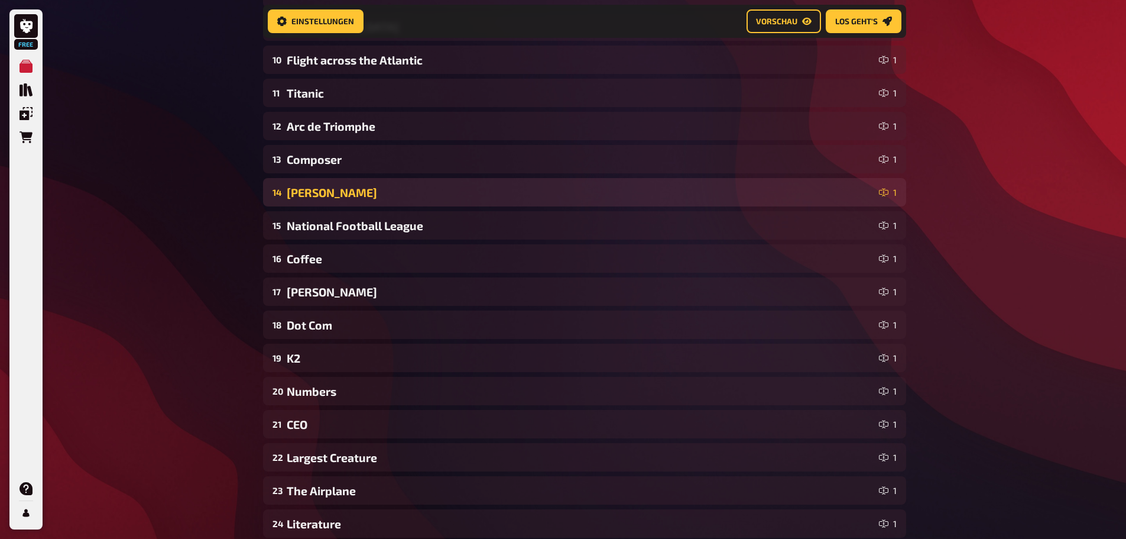
click at [330, 199] on div "Lord Vader" at bounding box center [581, 193] width 588 height 14
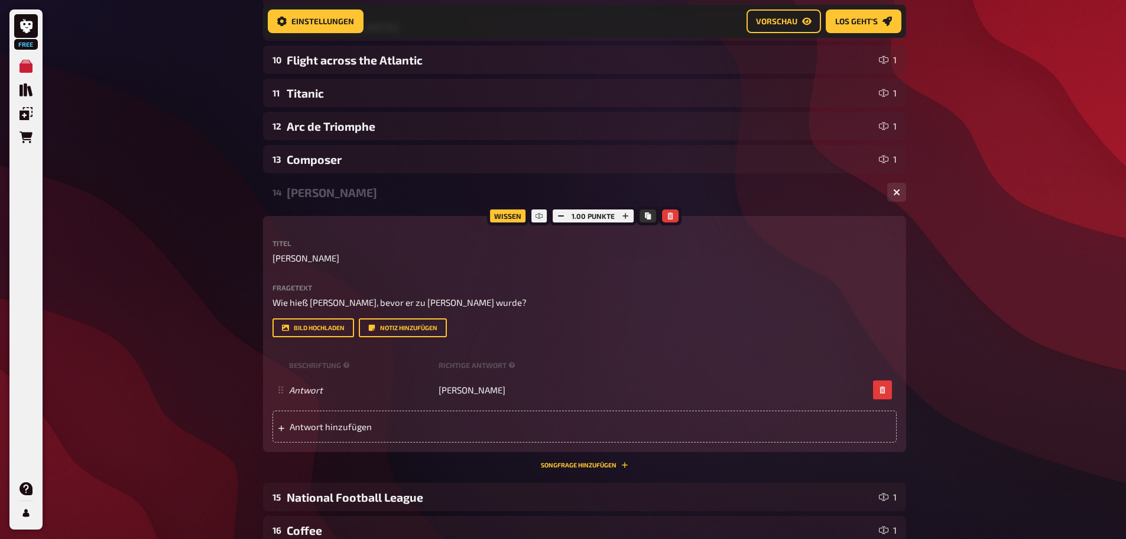
click at [329, 186] on div "Lord Vader" at bounding box center [582, 193] width 591 height 14
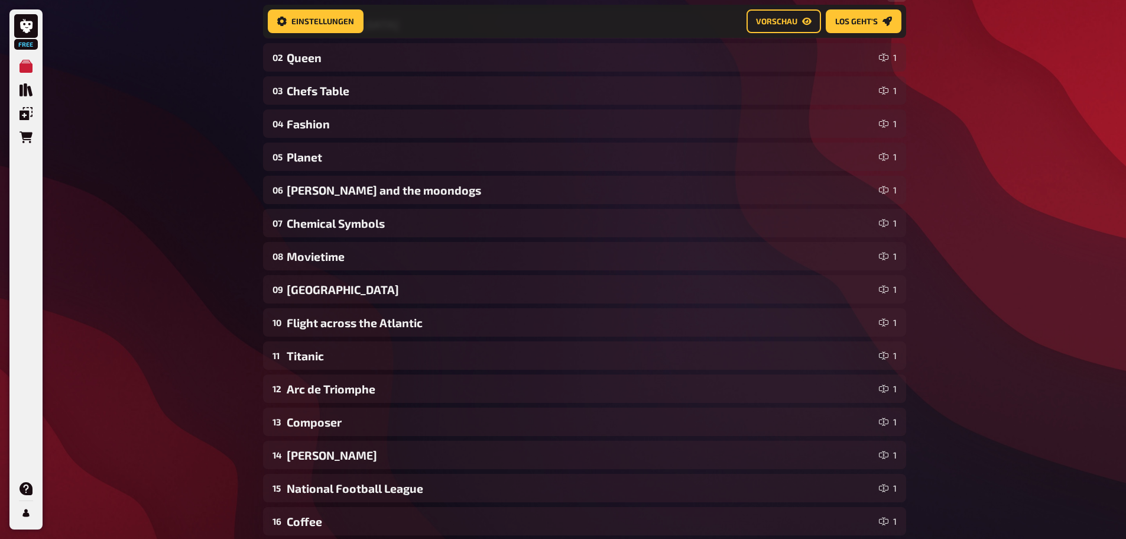
scroll to position [197, 0]
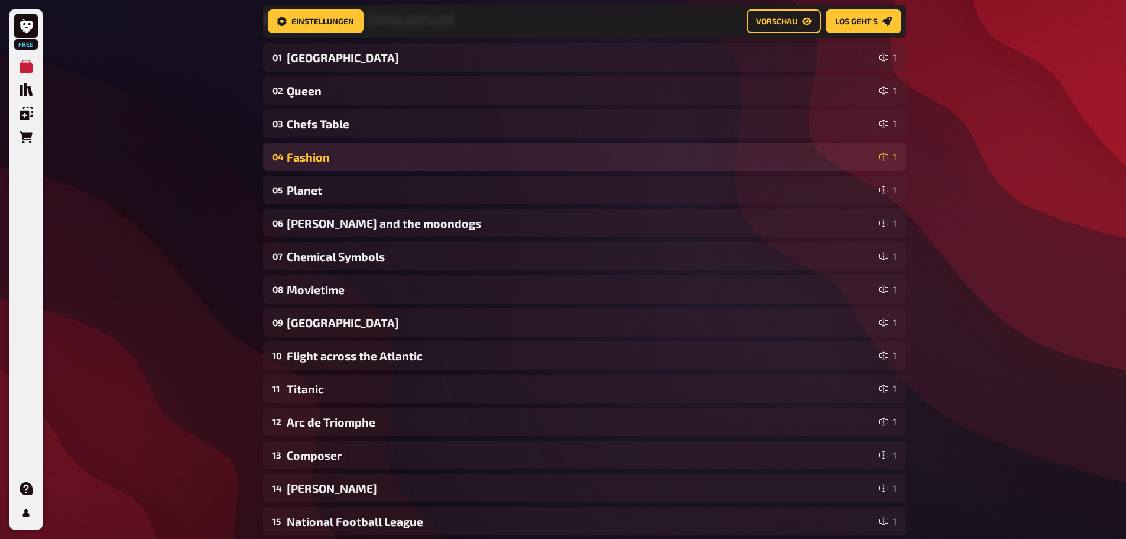
click at [320, 166] on div "04 Fashion 1" at bounding box center [584, 156] width 643 height 28
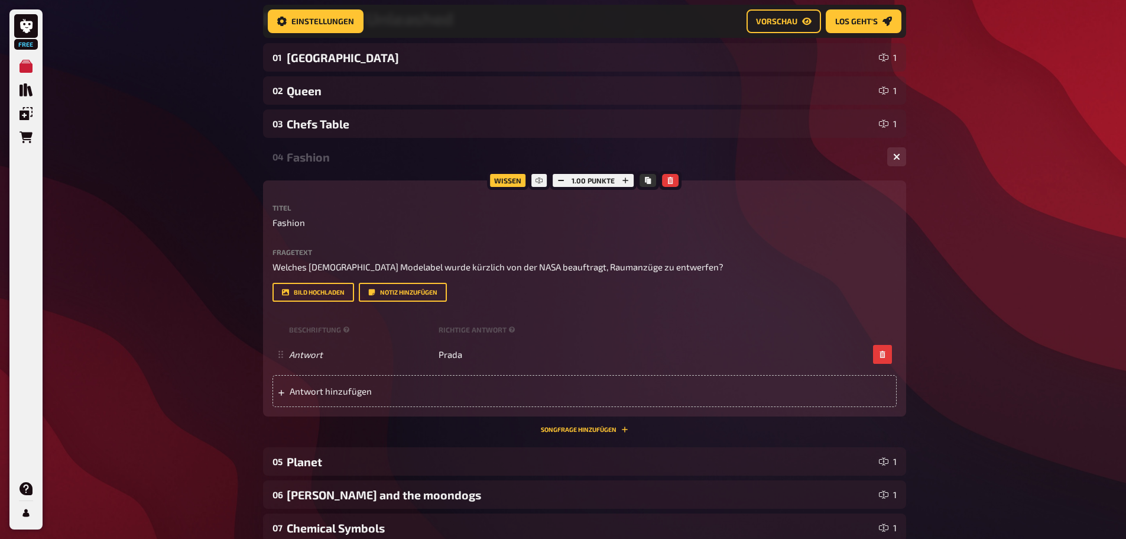
click at [316, 161] on div "Fashion" at bounding box center [582, 157] width 591 height 14
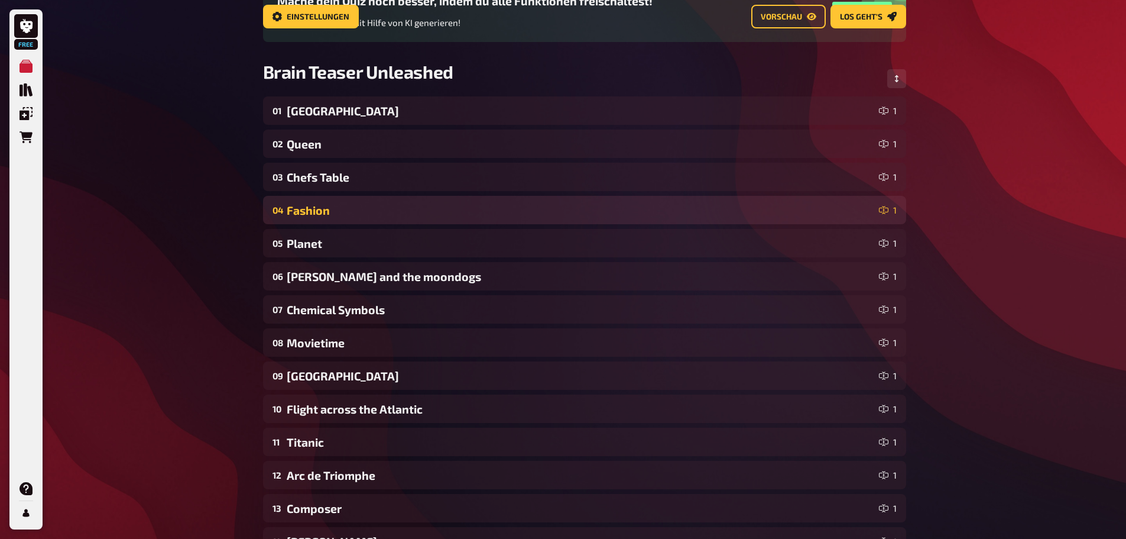
scroll to position [0, 0]
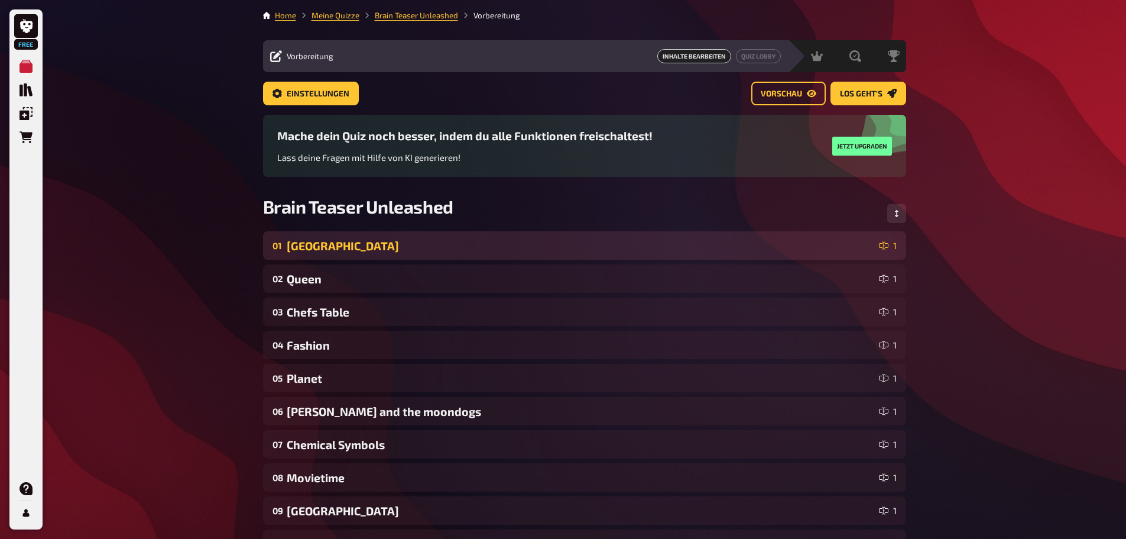
click at [305, 255] on div "01 Antarctica 1" at bounding box center [584, 245] width 643 height 28
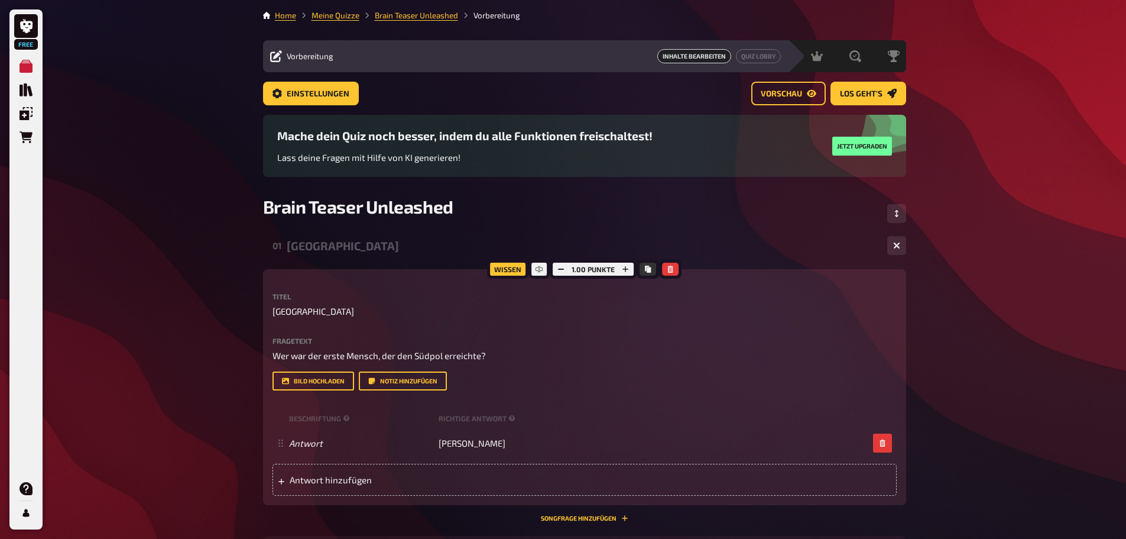
click at [304, 241] on div "Antarctica" at bounding box center [582, 246] width 591 height 14
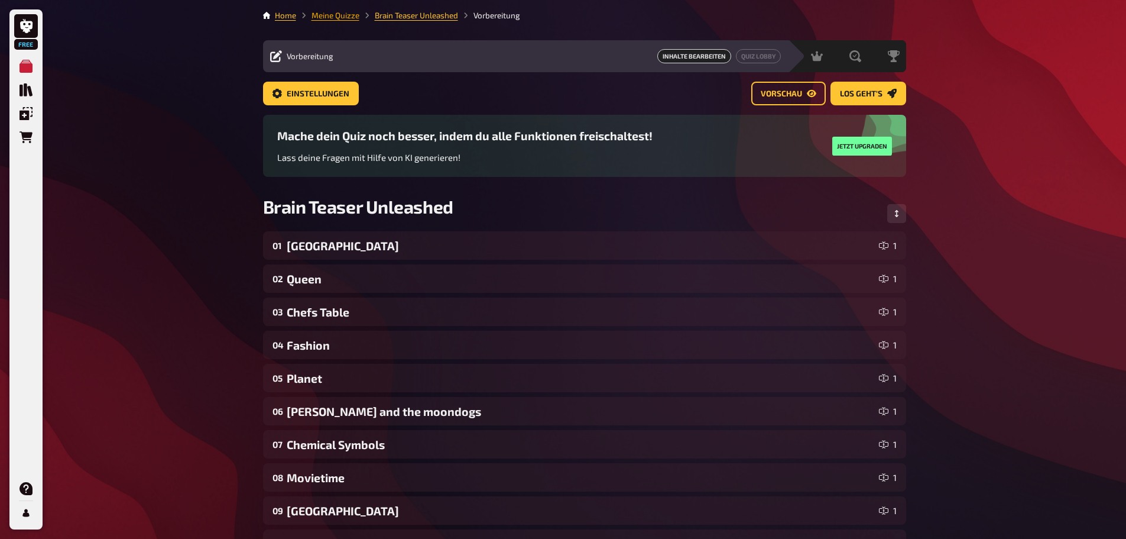
click at [353, 18] on link "Meine Quizze" at bounding box center [336, 15] width 48 height 9
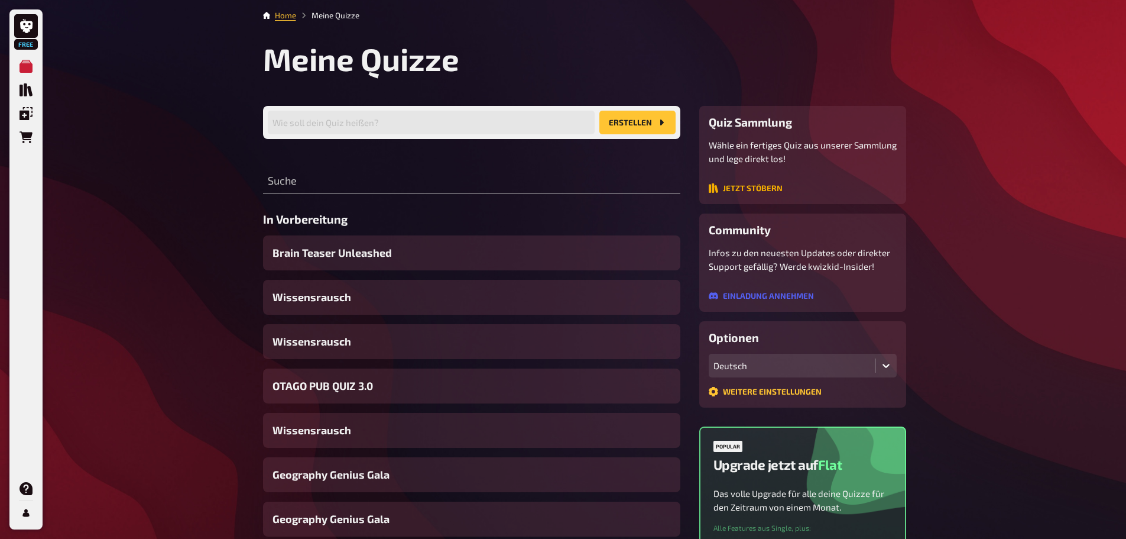
click at [736, 186] on button "Jetzt stöbern" at bounding box center [746, 187] width 74 height 9
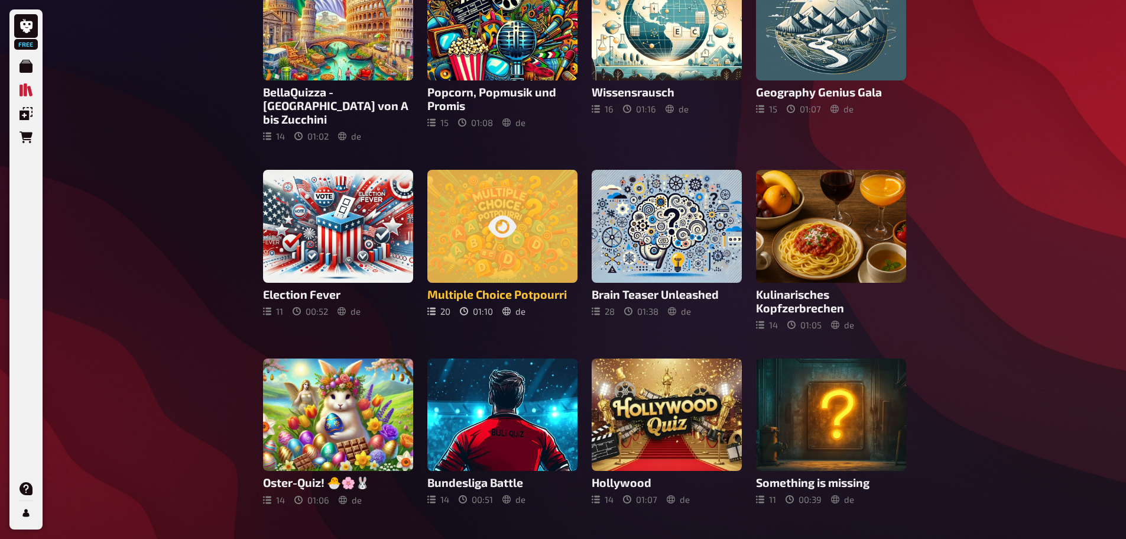
scroll to position [323, 0]
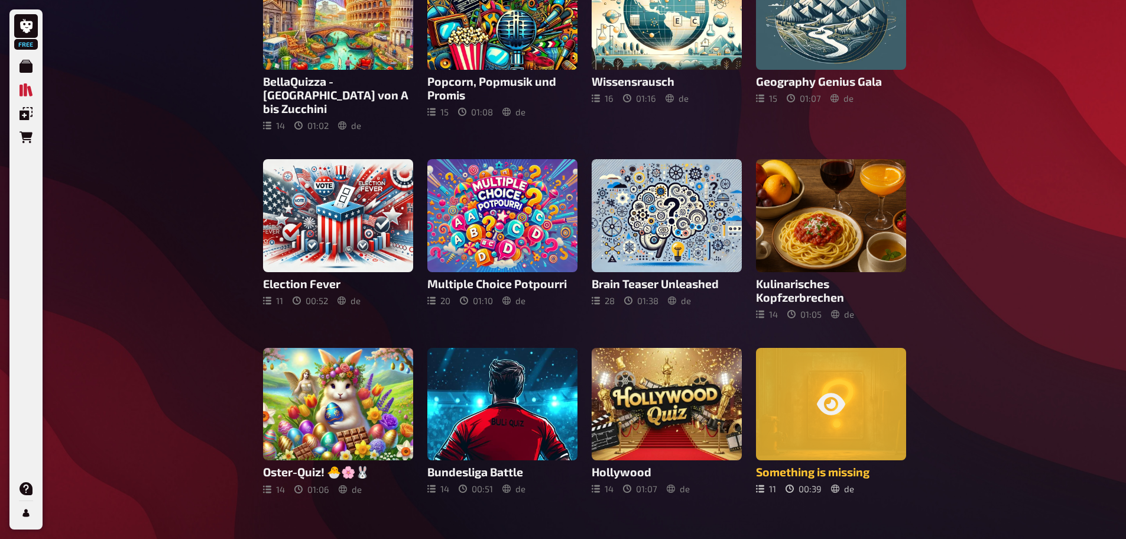
click at [860, 361] on div at bounding box center [831, 404] width 150 height 113
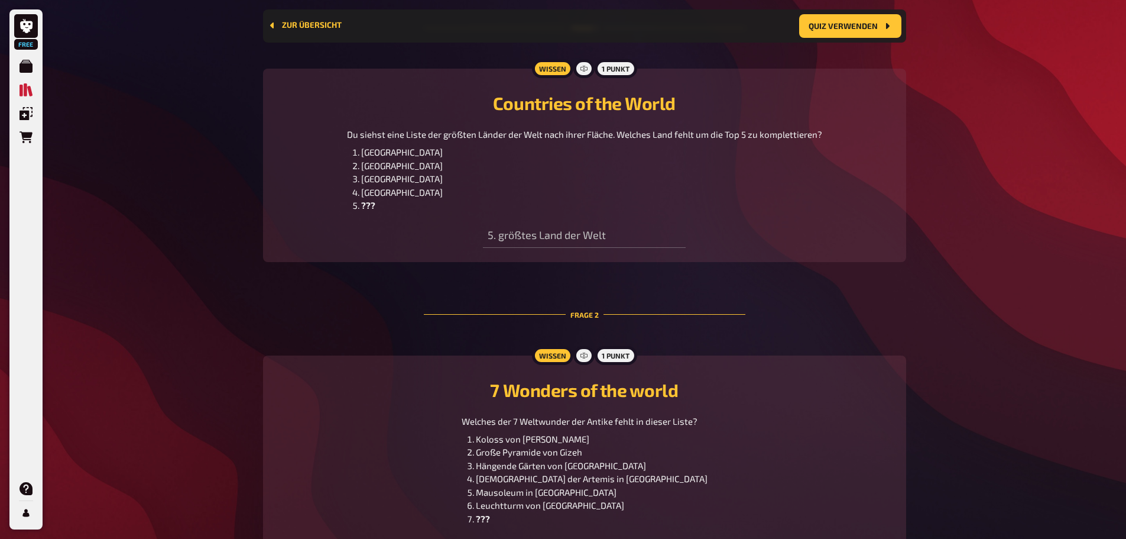
scroll to position [542, 0]
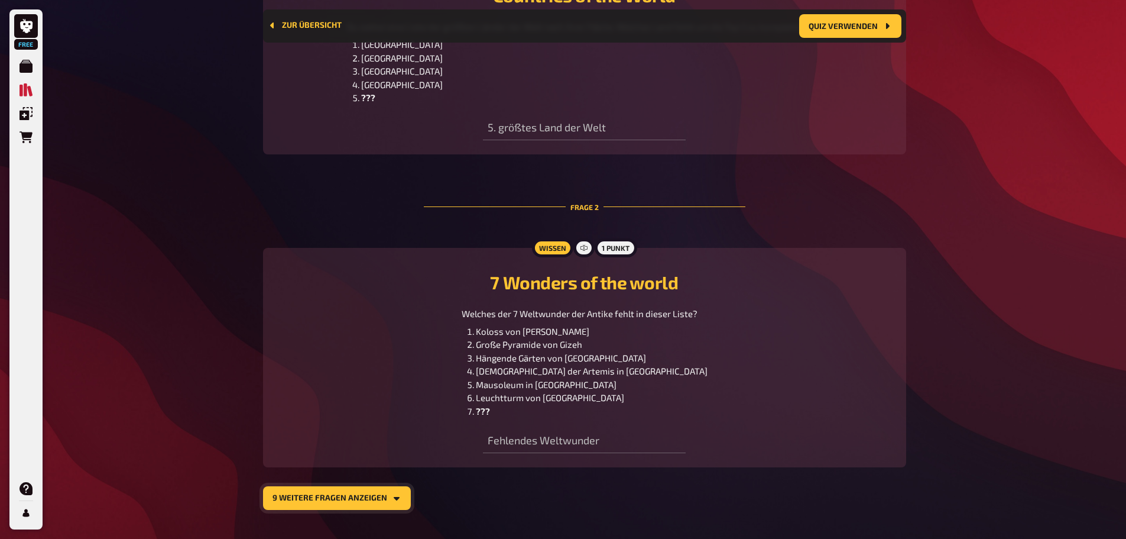
click at [368, 493] on button "9 weitere Fragen anzeigen" at bounding box center [337, 498] width 148 height 24
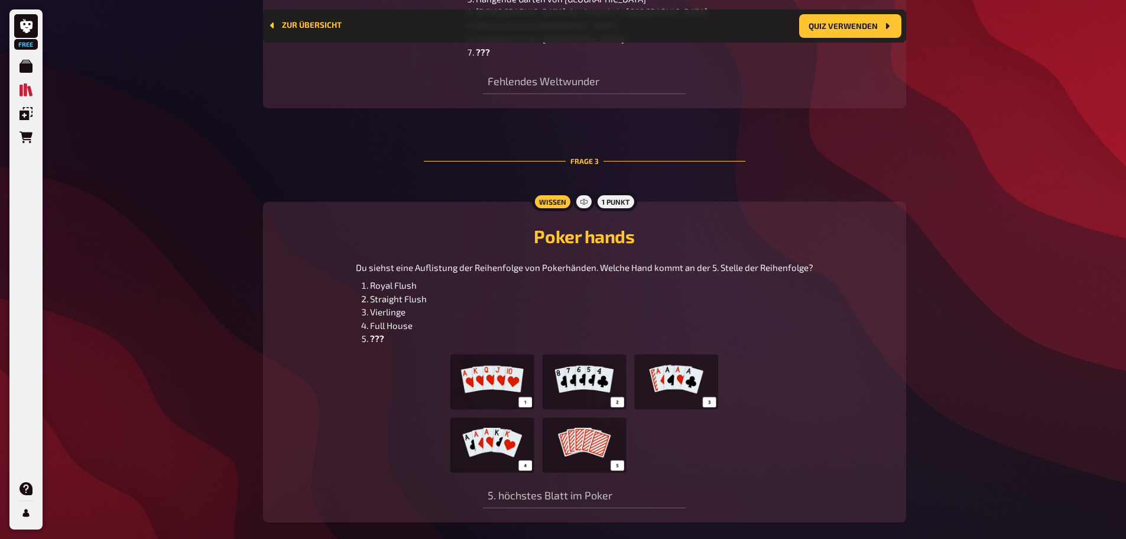
scroll to position [1015, 0]
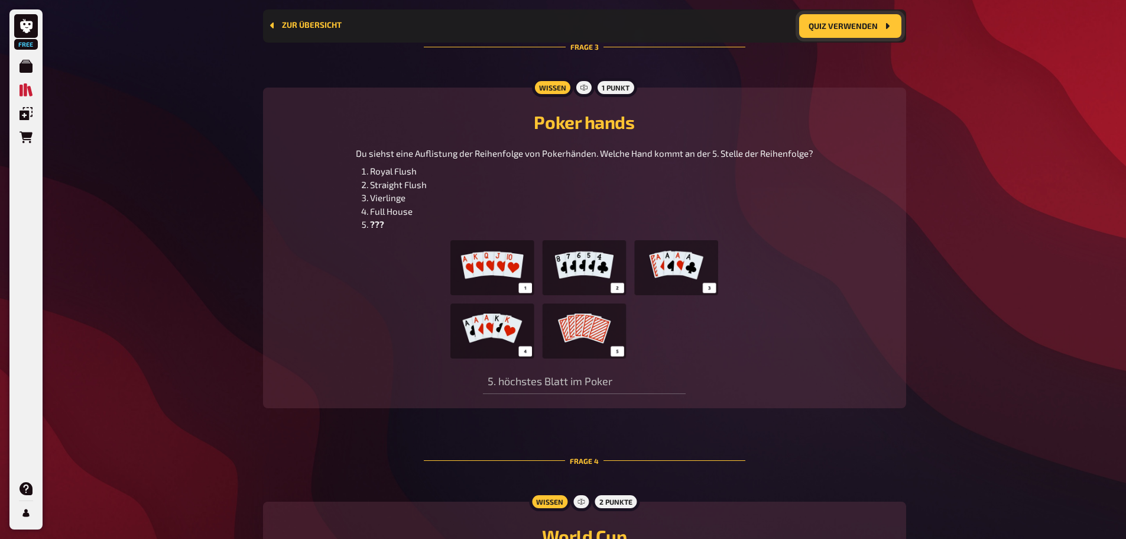
click at [836, 27] on button "Quiz verwenden" at bounding box center [850, 26] width 102 height 24
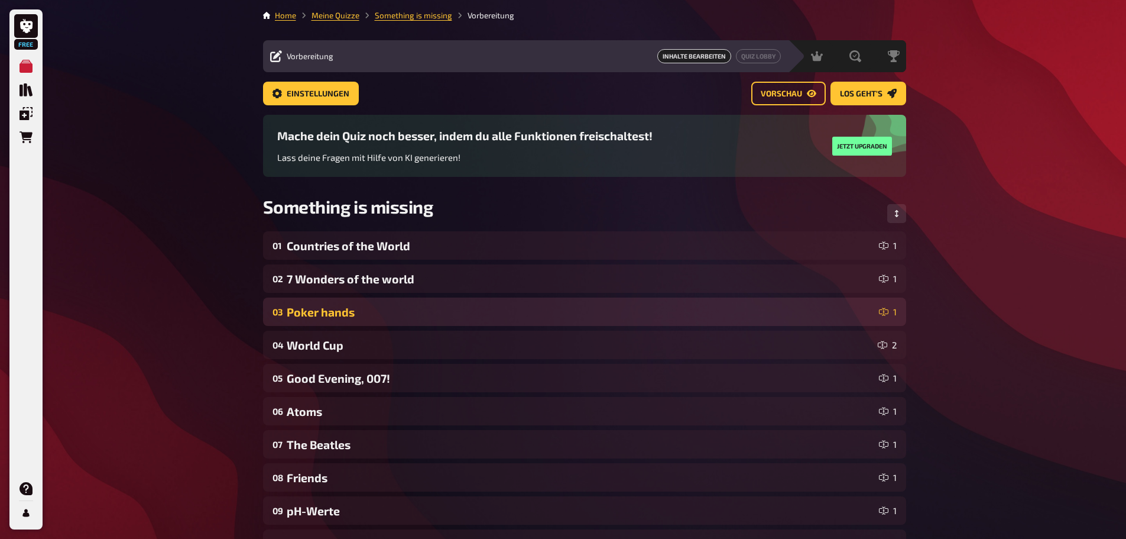
click at [363, 316] on div "Poker hands" at bounding box center [581, 312] width 588 height 14
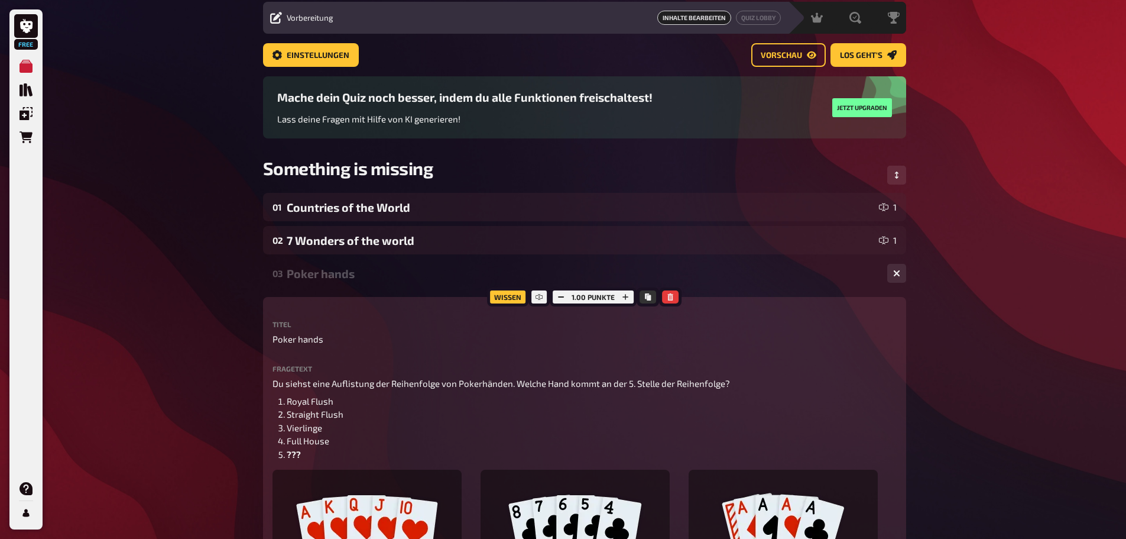
scroll to position [59, 0]
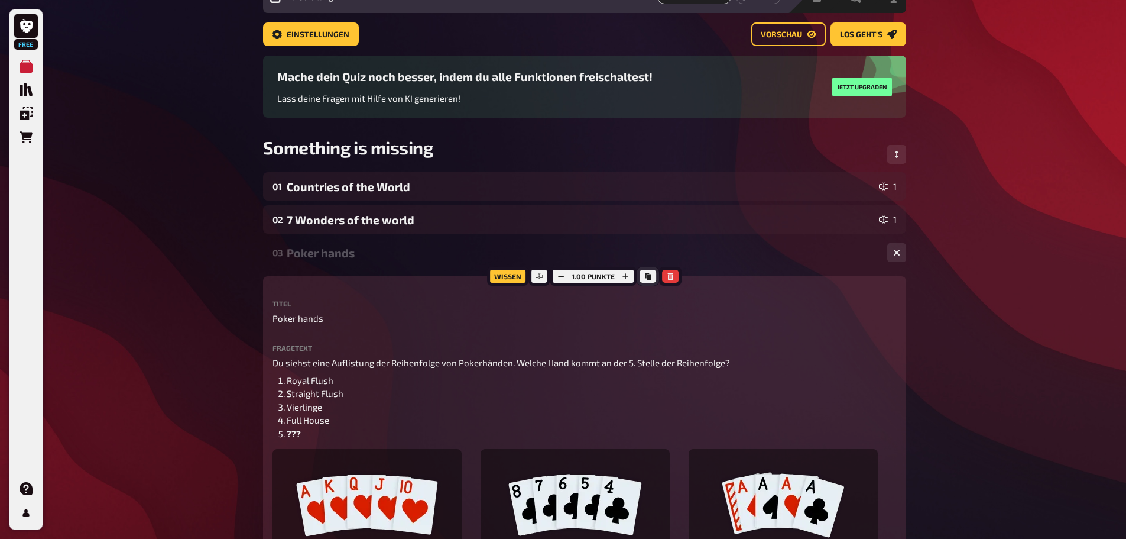
click at [644, 280] on icon "Kopieren" at bounding box center [647, 276] width 7 height 7
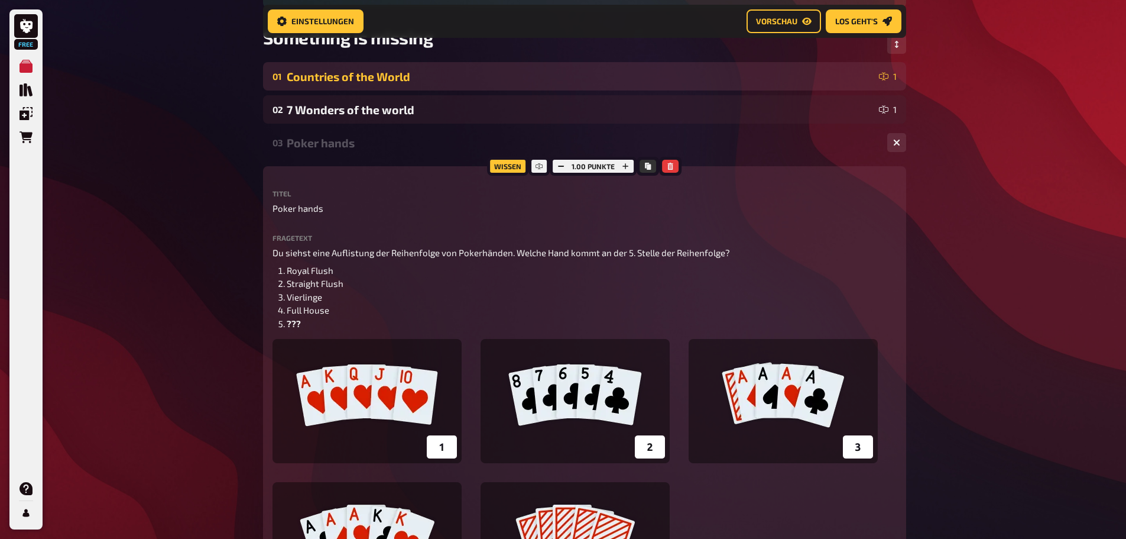
scroll to position [187, 0]
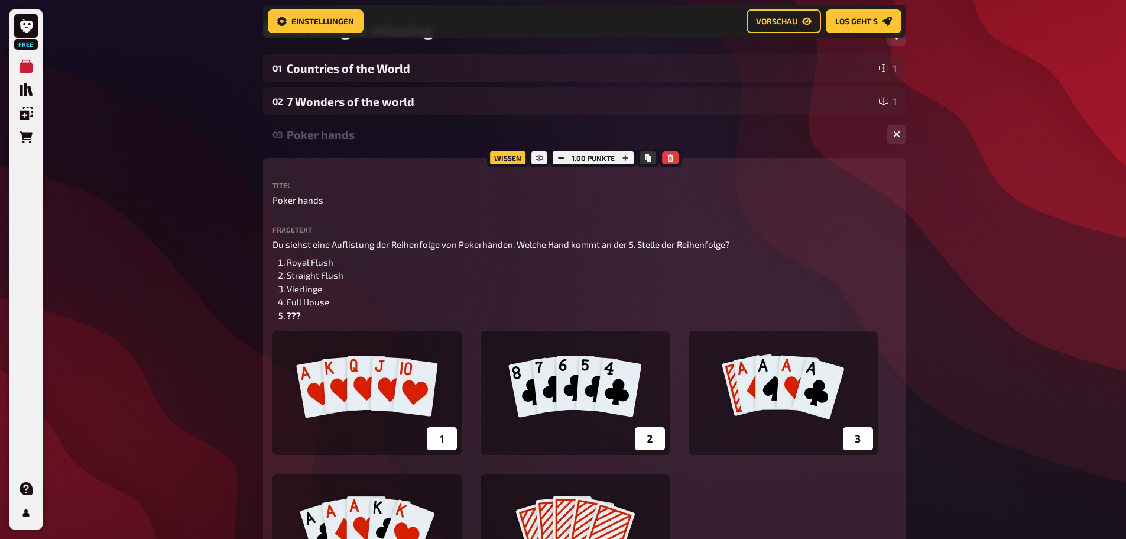
click at [298, 142] on div "03 Poker hands 1" at bounding box center [584, 134] width 643 height 28
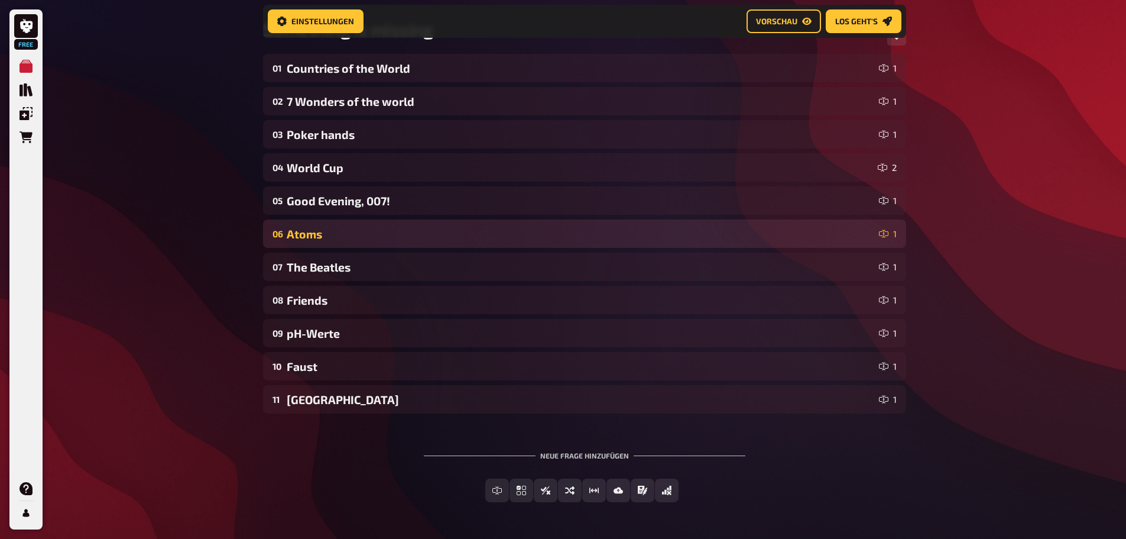
click at [304, 234] on div "Atoms" at bounding box center [581, 234] width 588 height 14
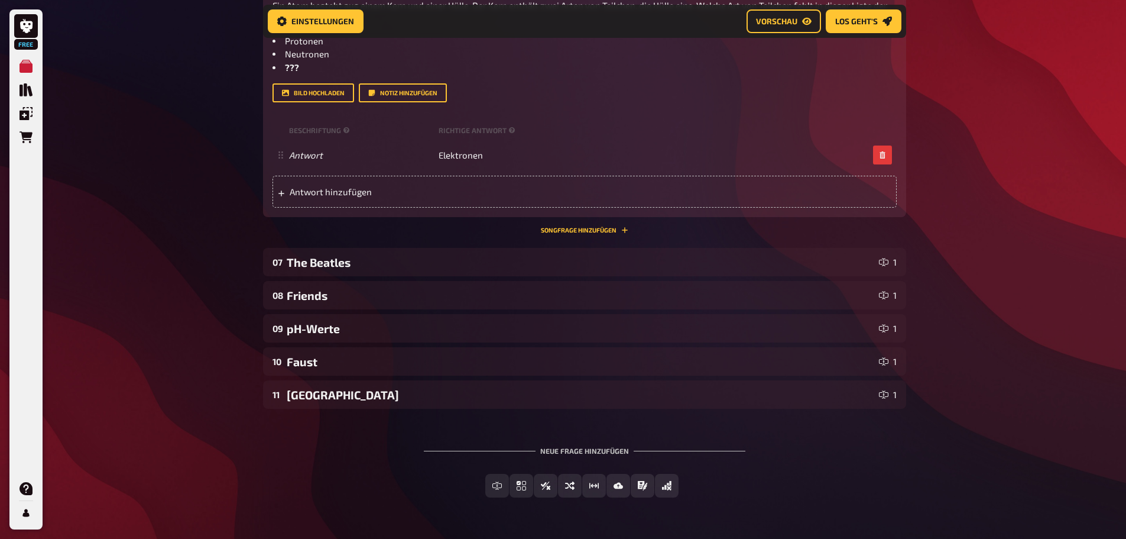
scroll to position [542, 0]
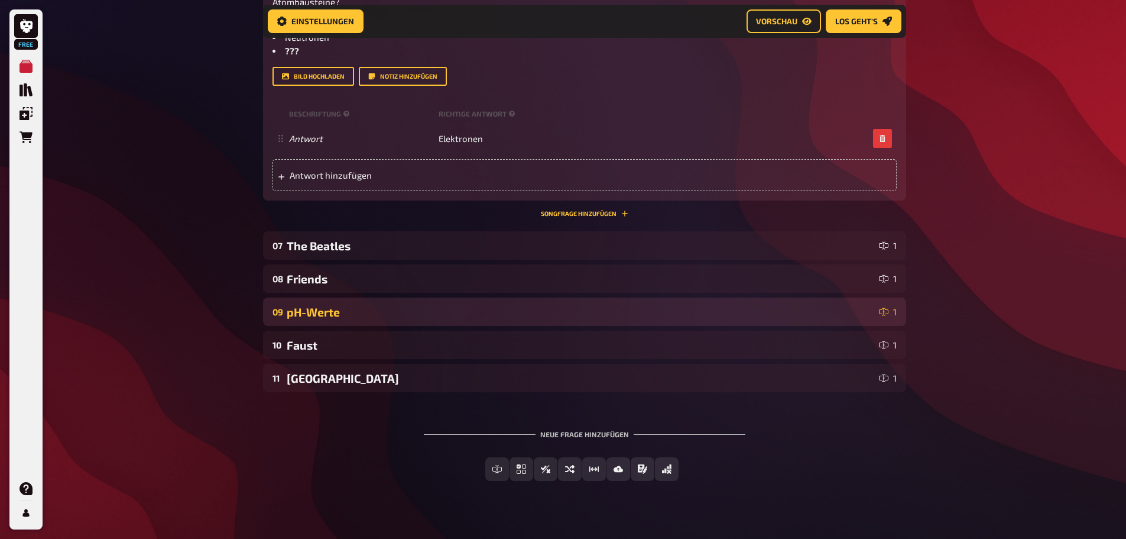
click at [312, 311] on div "pH-Werte" at bounding box center [581, 312] width 588 height 14
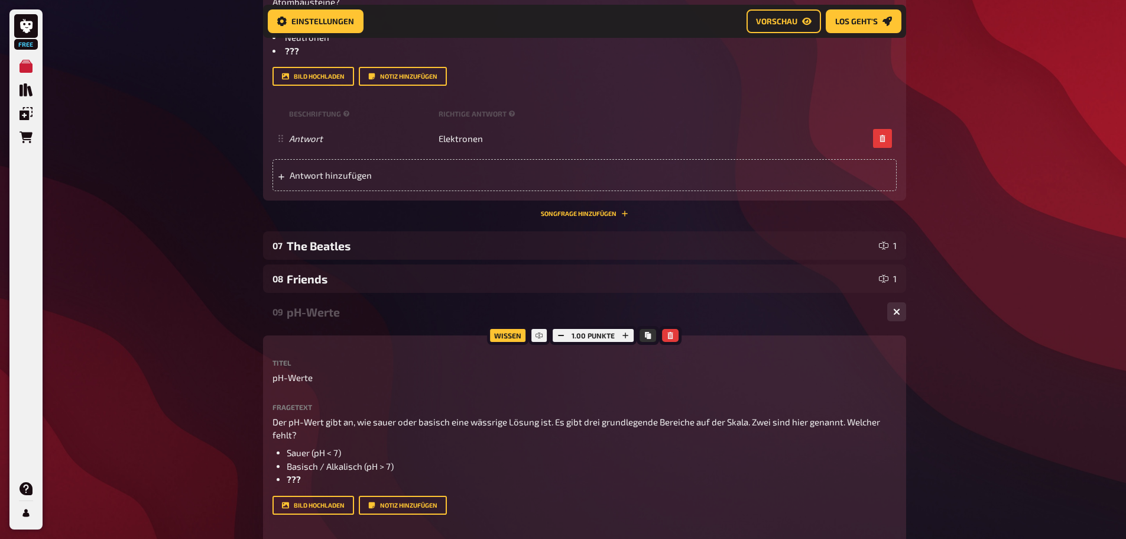
click at [308, 318] on div "pH-Werte" at bounding box center [582, 312] width 591 height 14
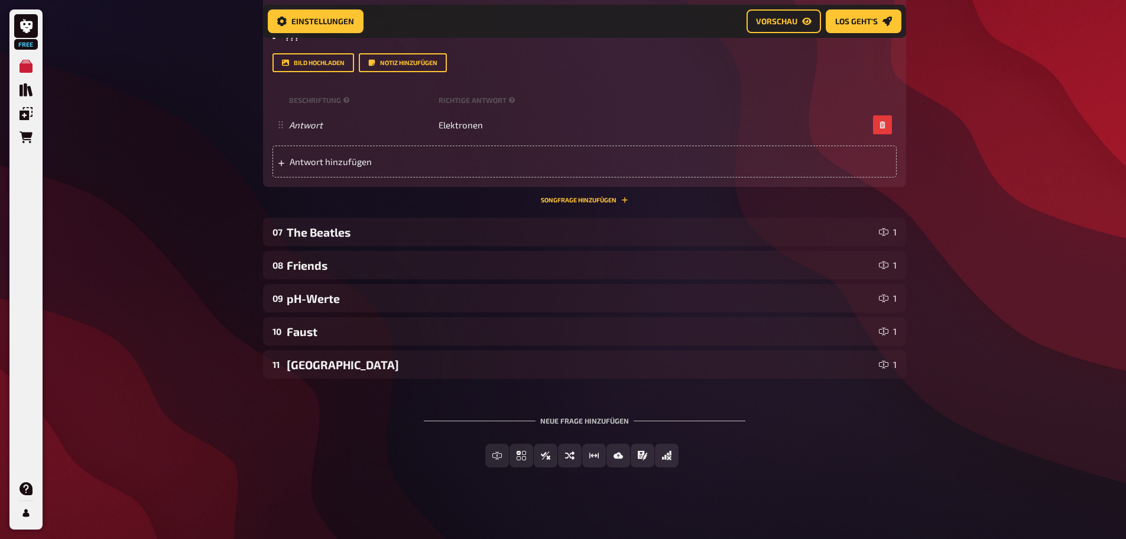
scroll to position [559, 0]
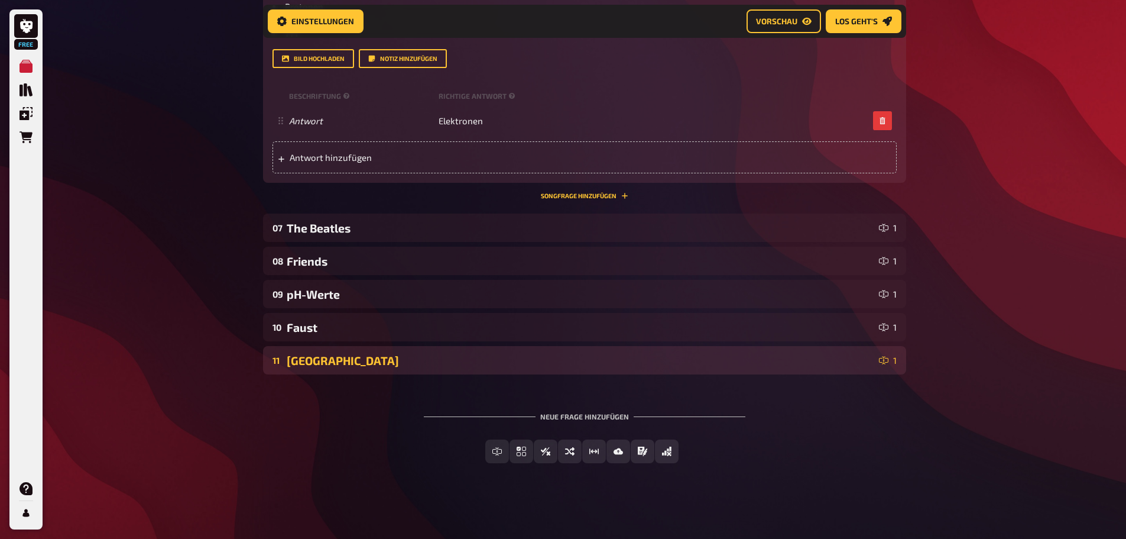
click at [309, 358] on div "Mount Rushmore" at bounding box center [581, 361] width 588 height 14
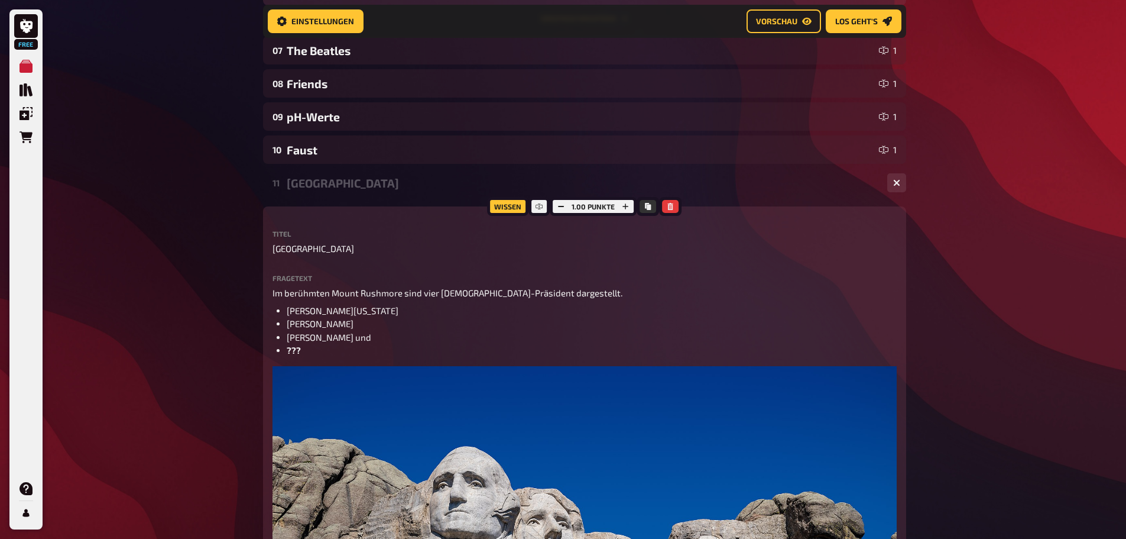
click at [314, 183] on div "Mount Rushmore" at bounding box center [582, 183] width 591 height 14
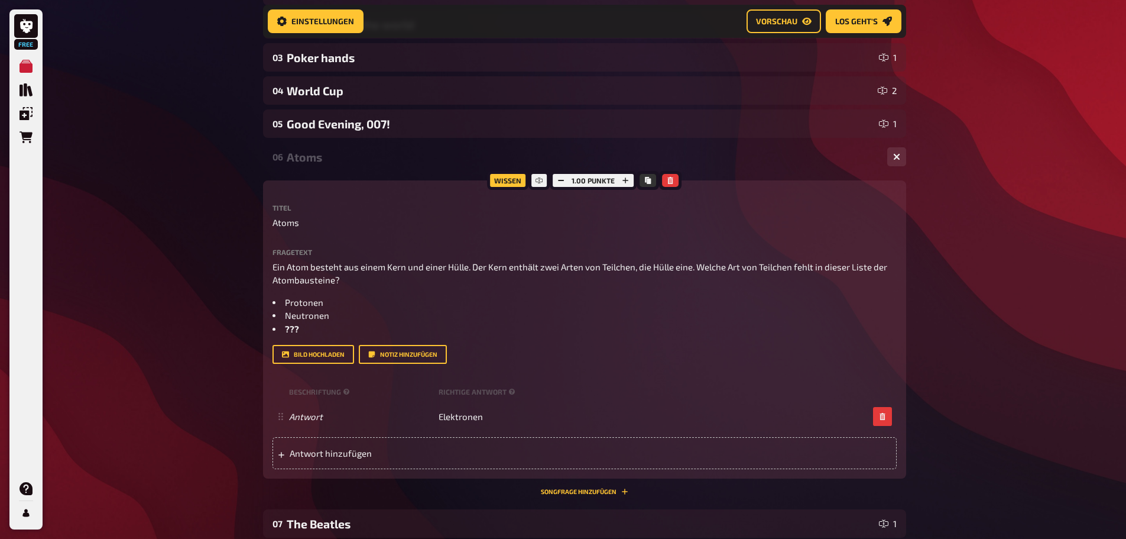
click at [301, 157] on div "Atoms" at bounding box center [582, 157] width 591 height 14
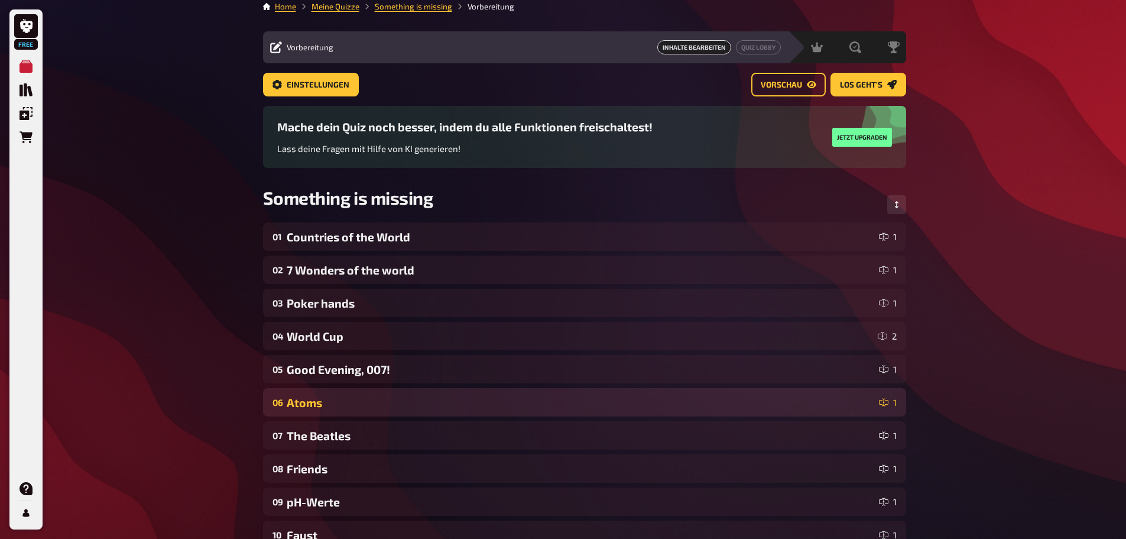
scroll to position [0, 0]
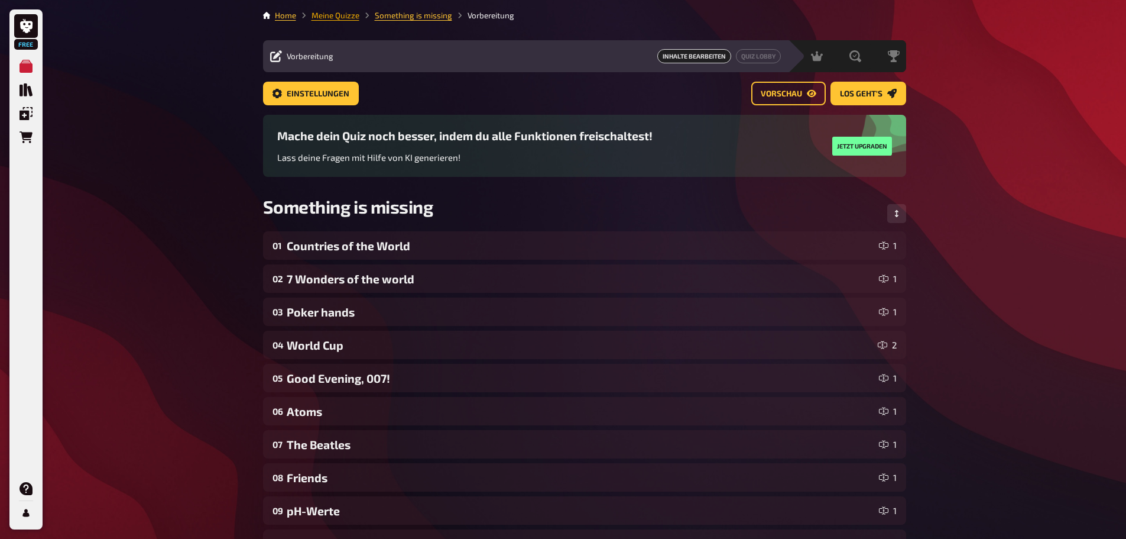
click at [340, 17] on link "Meine Quizze" at bounding box center [336, 15] width 48 height 9
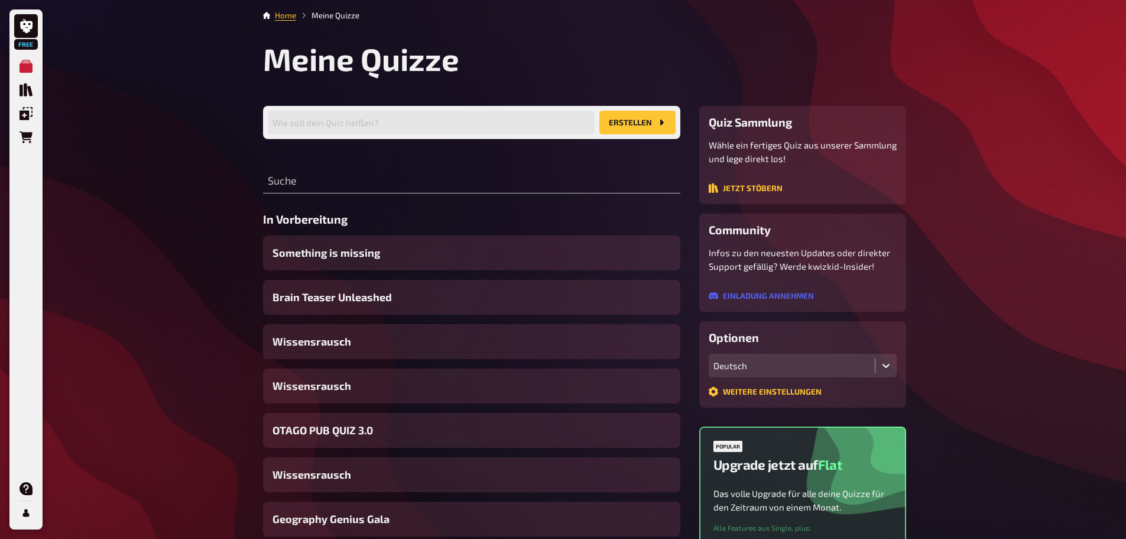
click at [736, 183] on div "Wähle ein fertiges Quiz aus unserer Sammlung und lege direkt los! Jetzt stöbern" at bounding box center [803, 166] width 188 height 56
click at [735, 189] on button "Jetzt stöbern" at bounding box center [746, 187] width 74 height 9
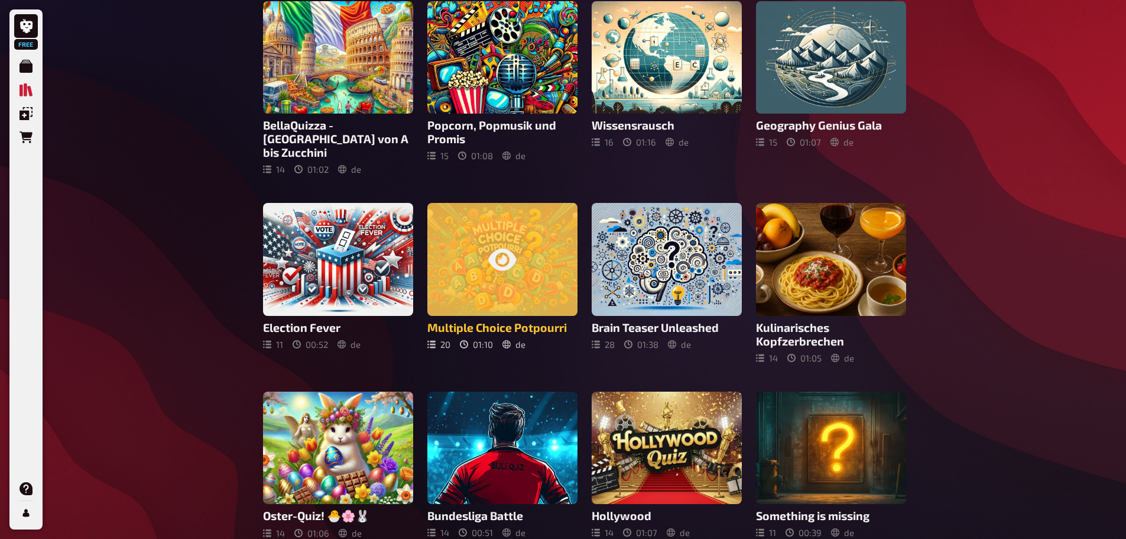
scroll to position [323, 0]
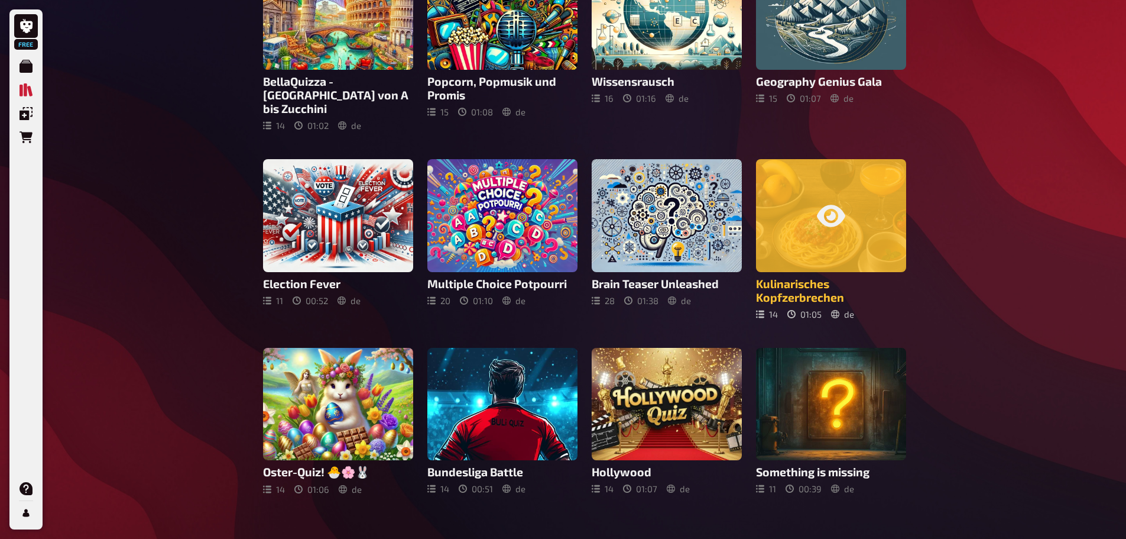
click at [834, 205] on icon at bounding box center [831, 216] width 28 height 22
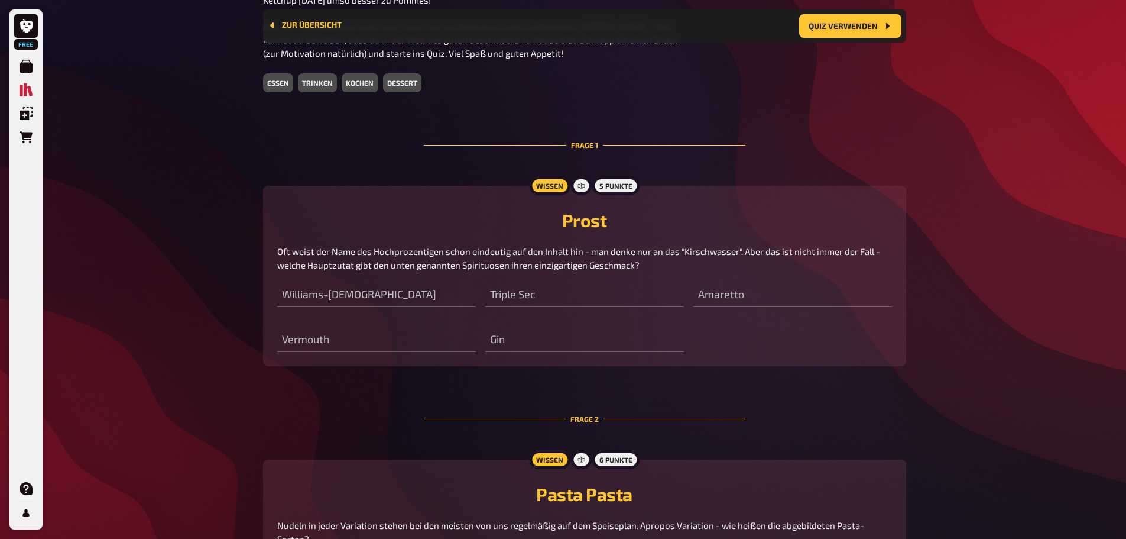
scroll to position [760, 0]
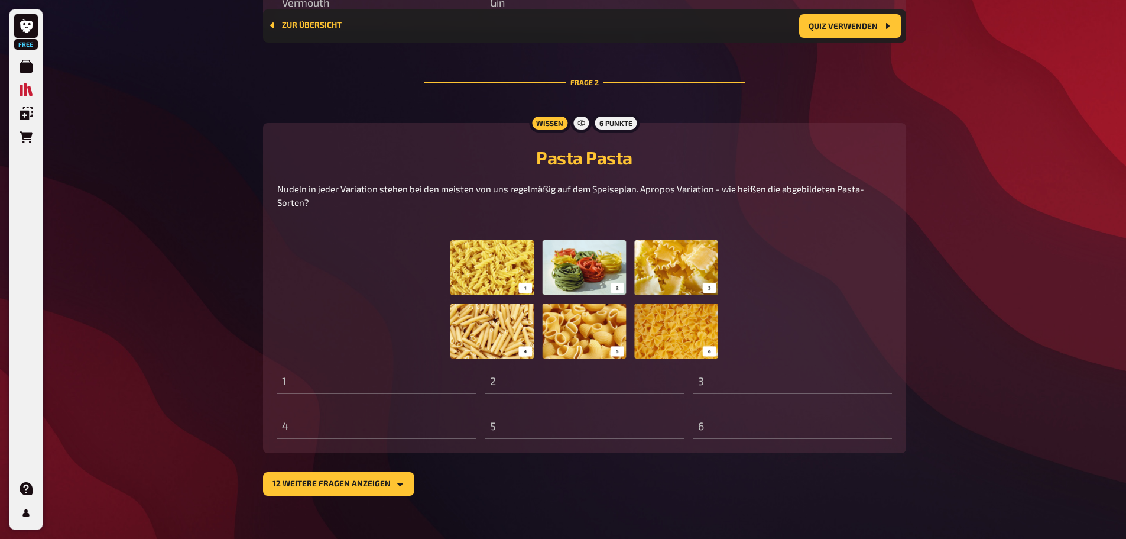
click at [347, 446] on section "Frage 1 Wissen 5 Punkte Prost Oft weist der Name des Hochprozentigen schon eind…" at bounding box center [584, 135] width 643 height 721
click at [341, 472] on button "12 weitere Fragen anzeigen" at bounding box center [338, 484] width 151 height 24
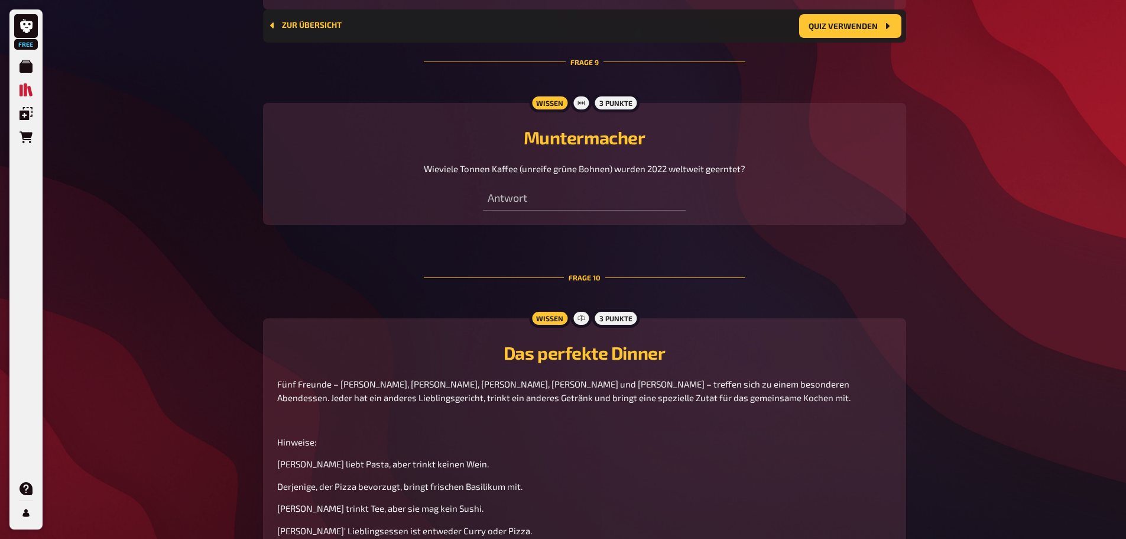
scroll to position [3007, 0]
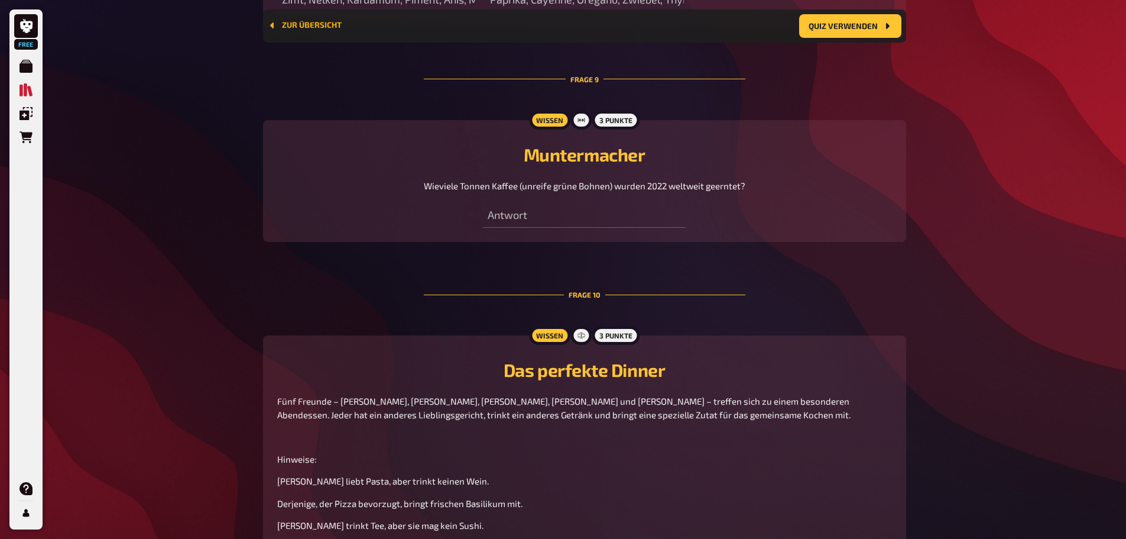
click at [311, 24] on button "Zur Übersicht" at bounding box center [305, 25] width 74 height 9
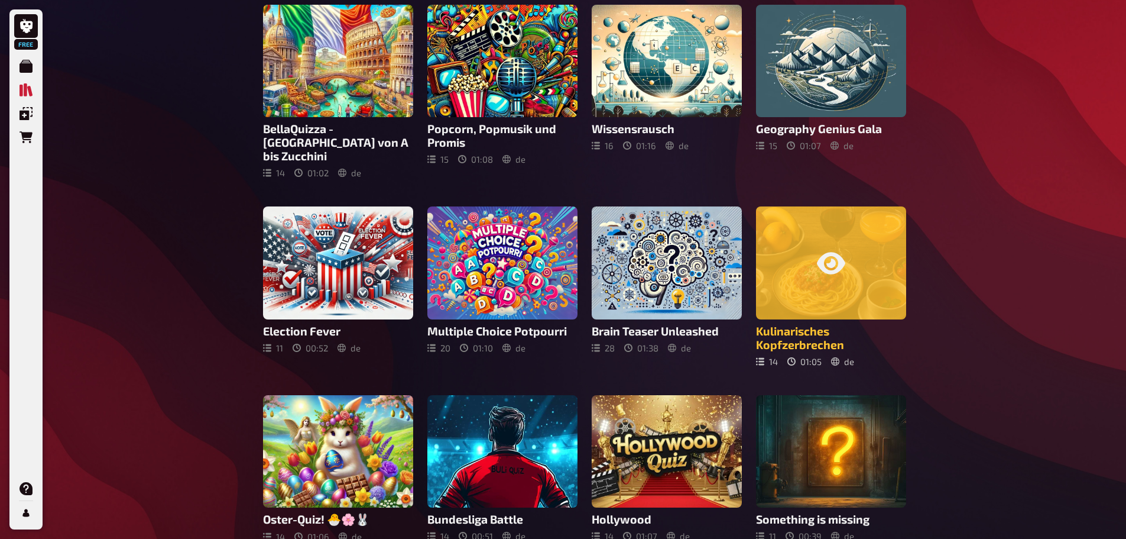
scroll to position [323, 0]
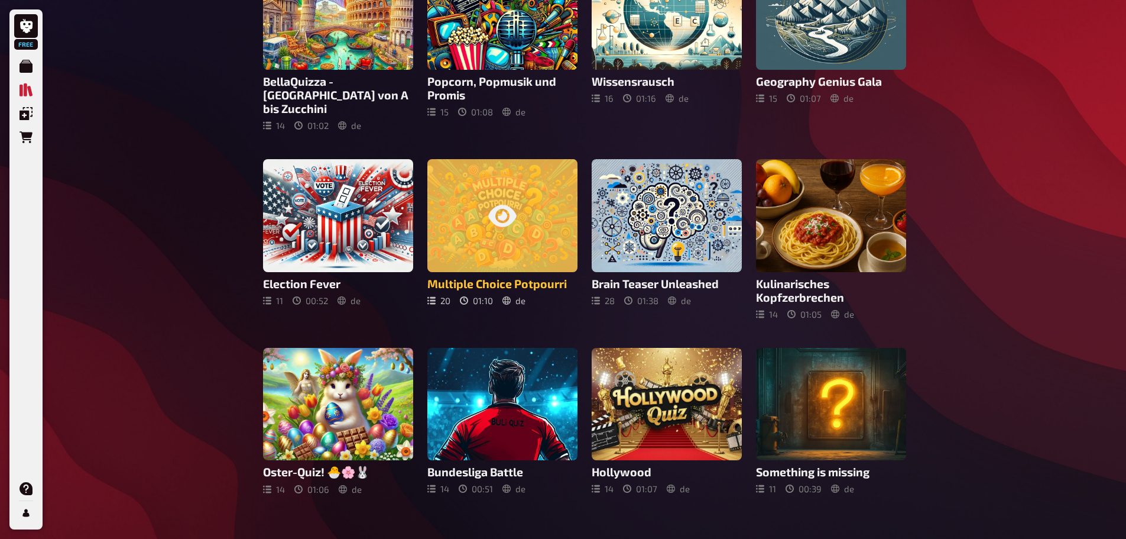
click at [440, 182] on div at bounding box center [502, 215] width 150 height 113
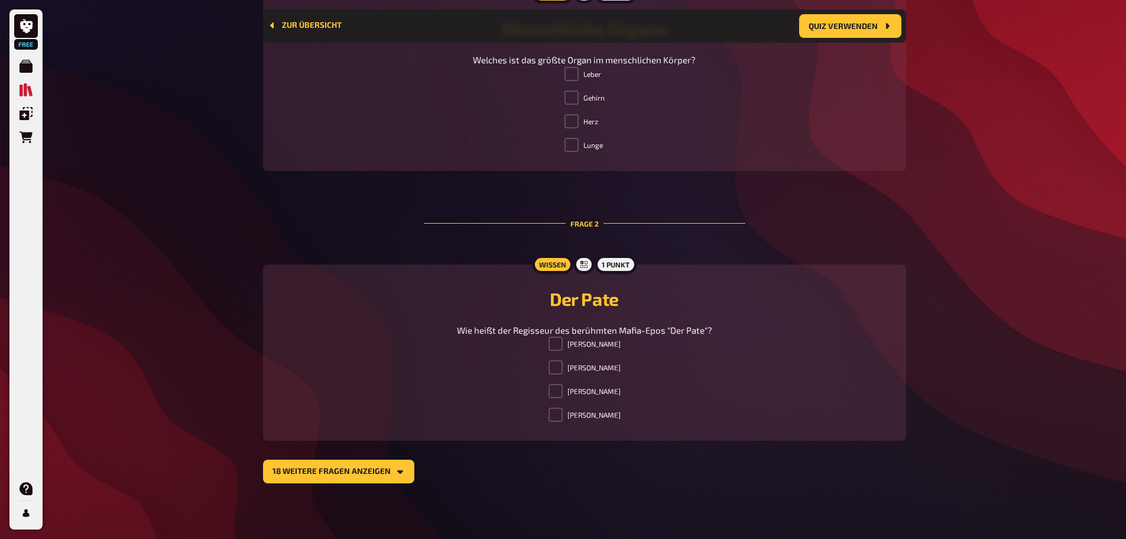
scroll to position [504, 0]
click at [576, 73] on span at bounding box center [572, 73] width 14 height 14
click at [381, 471] on button "18 weitere Fragen anzeigen" at bounding box center [338, 470] width 151 height 24
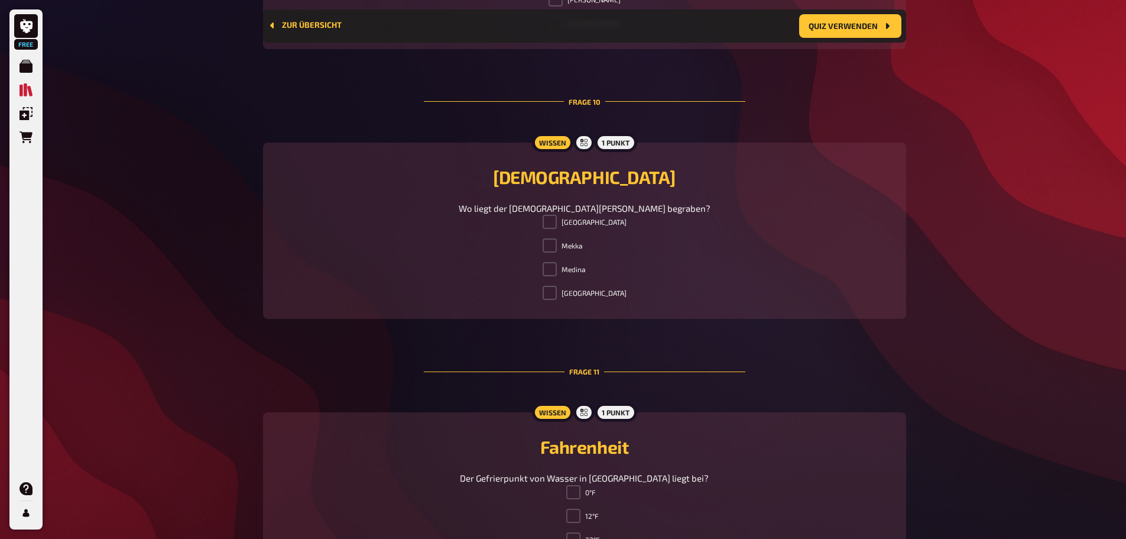
scroll to position [2929, 0]
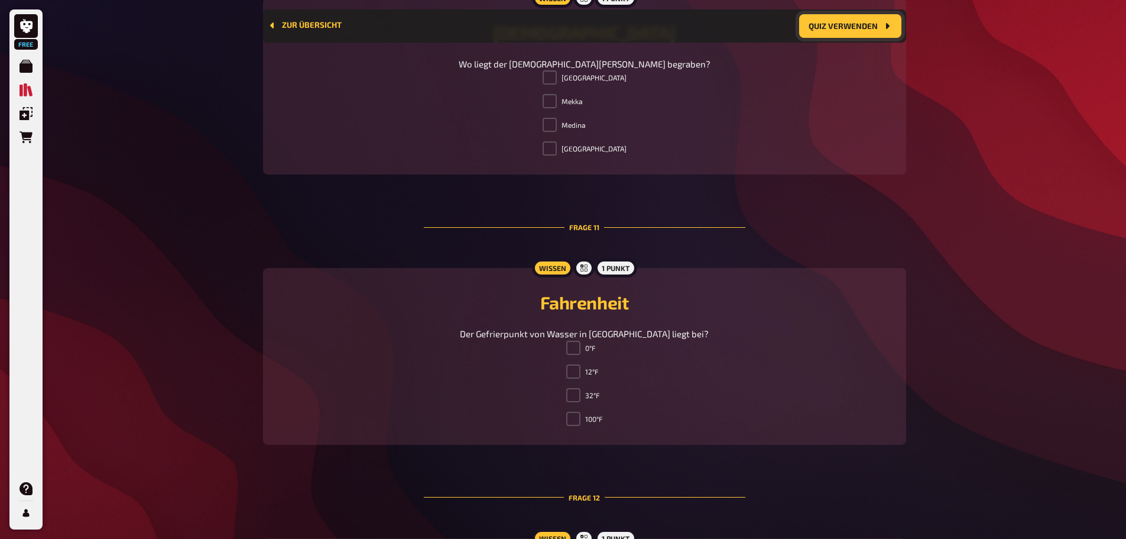
click at [857, 21] on button "Quiz verwenden" at bounding box center [850, 26] width 102 height 24
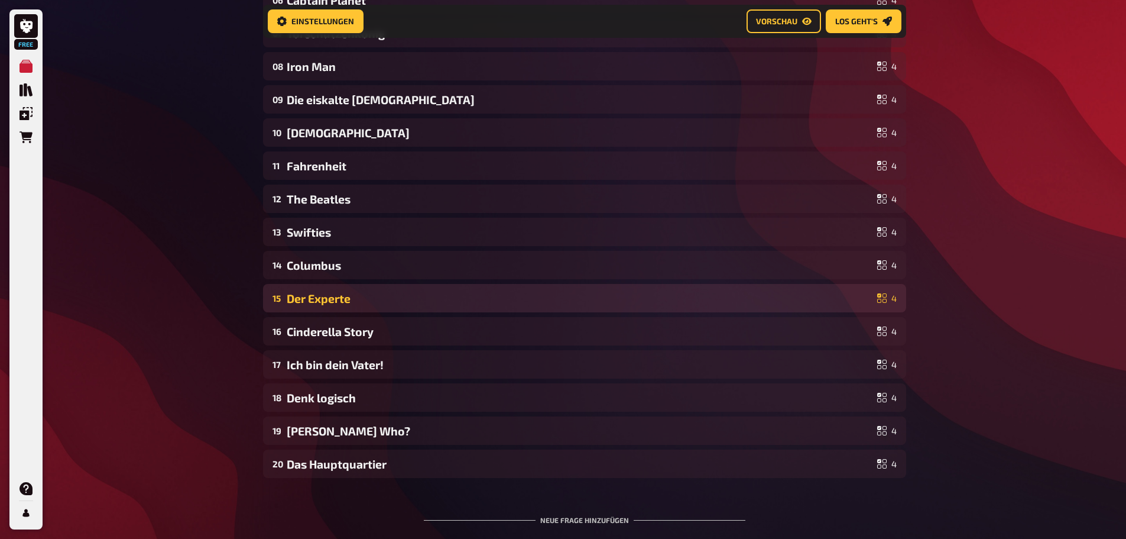
scroll to position [423, 0]
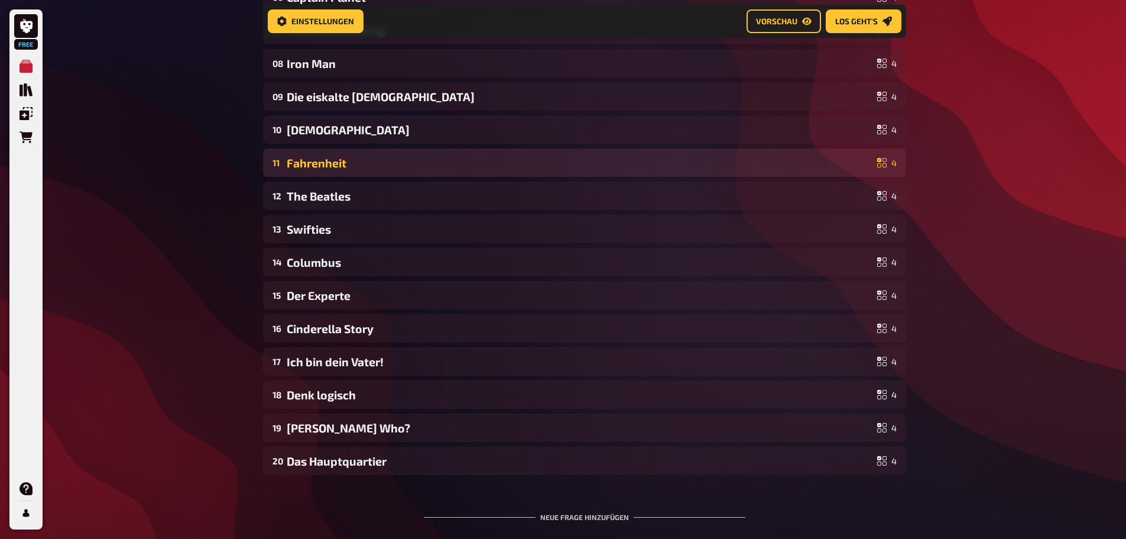
click at [442, 157] on div "Fahrenheit" at bounding box center [580, 163] width 586 height 14
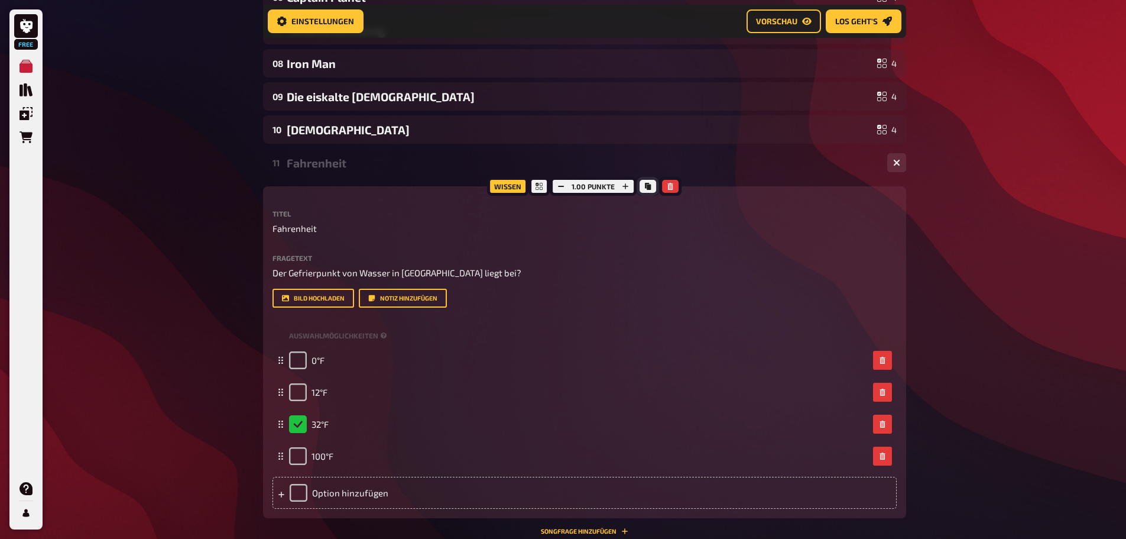
click at [647, 182] on button "Kopieren" at bounding box center [648, 186] width 17 height 13
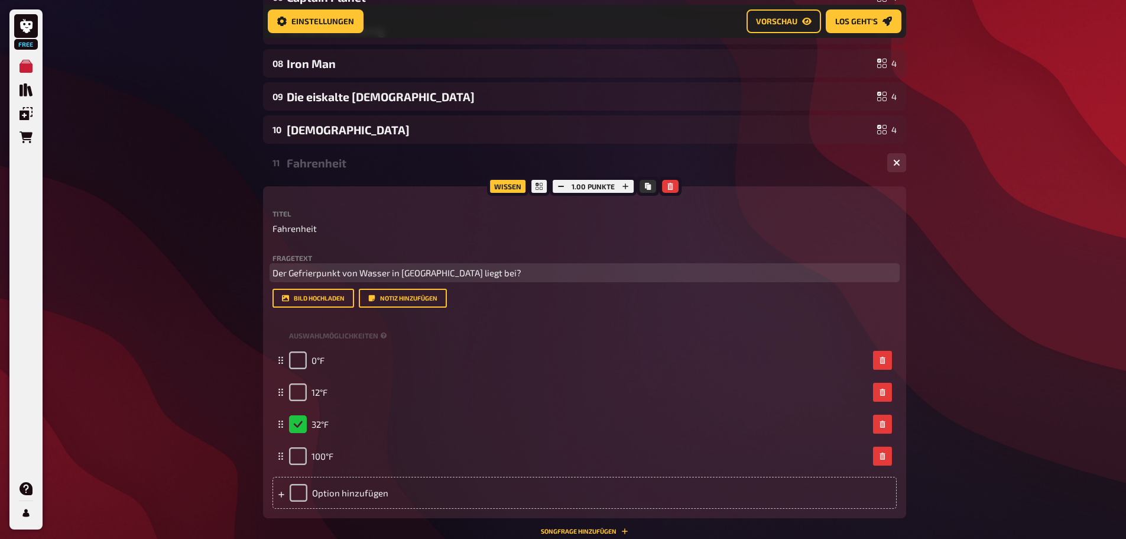
click at [412, 268] on span "Der Gefrierpunkt von Wasser in [GEOGRAPHIC_DATA] liegt bei?" at bounding box center [397, 272] width 249 height 11
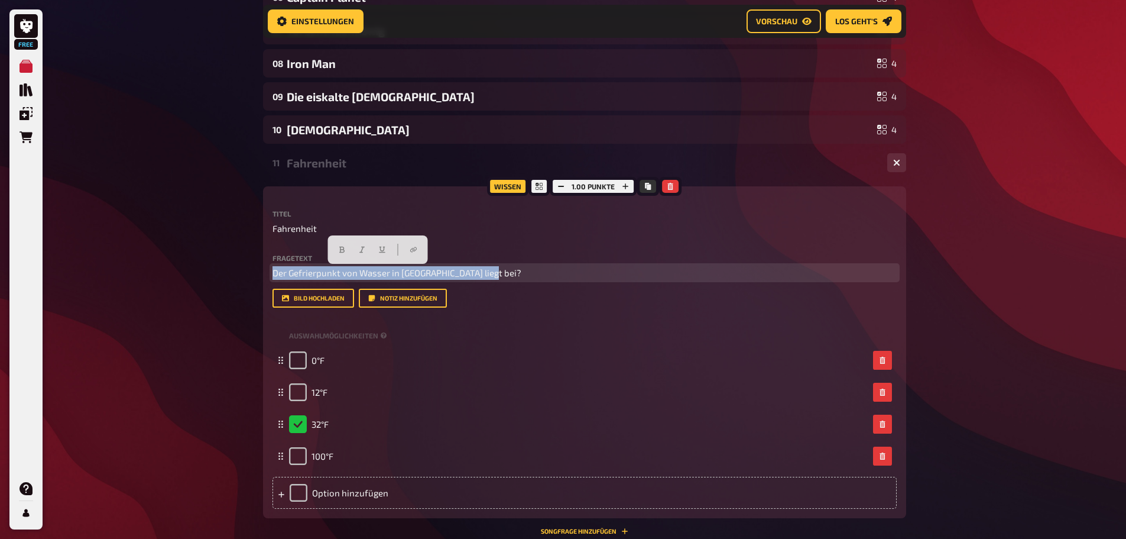
copy span "Der Gefrierpunkt von Wasser in [GEOGRAPHIC_DATA] liegt bei?"
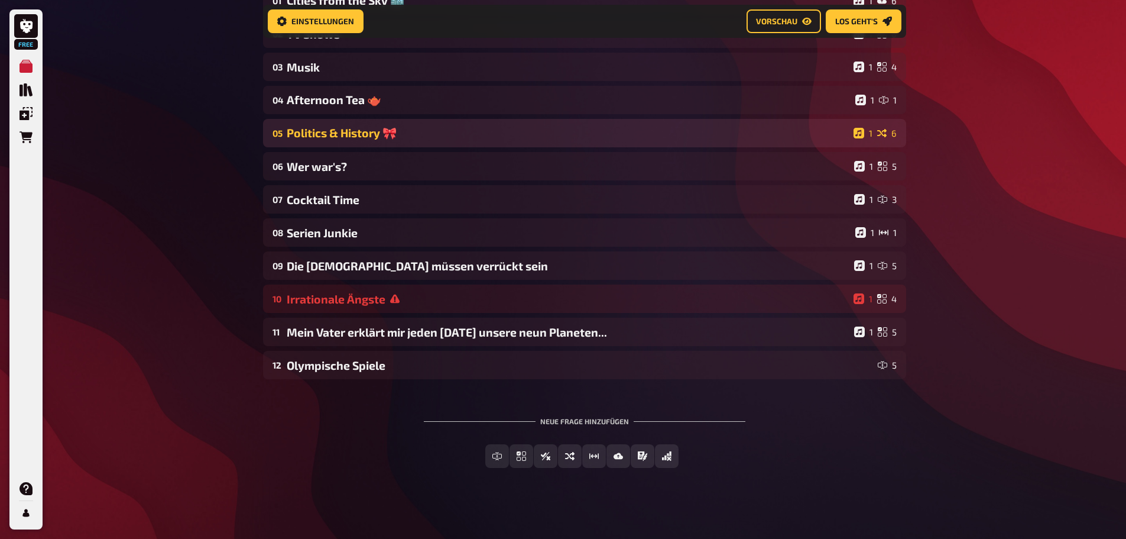
scroll to position [259, 0]
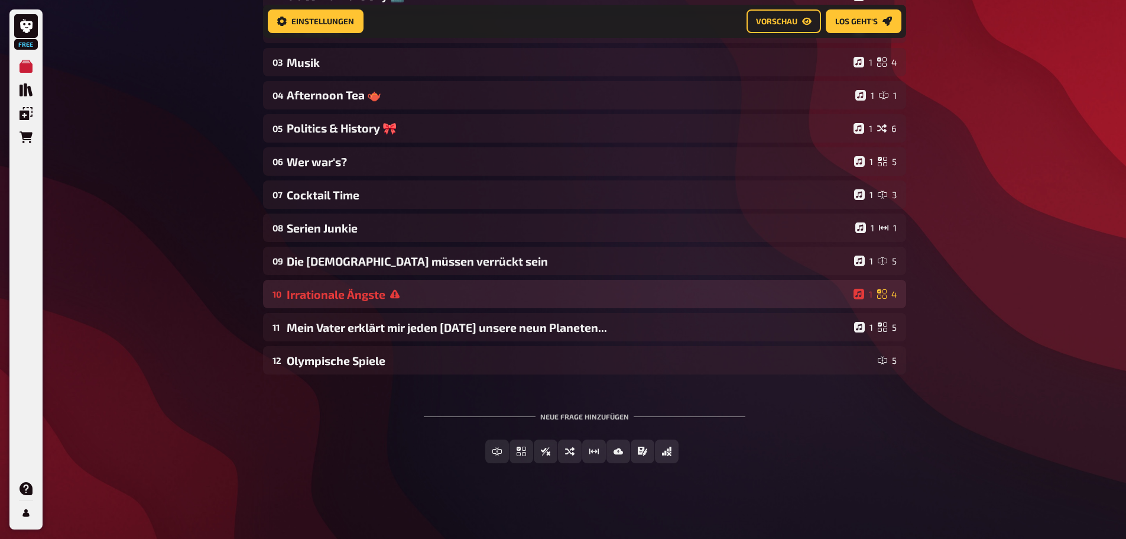
click at [393, 292] on icon at bounding box center [394, 294] width 9 height 9
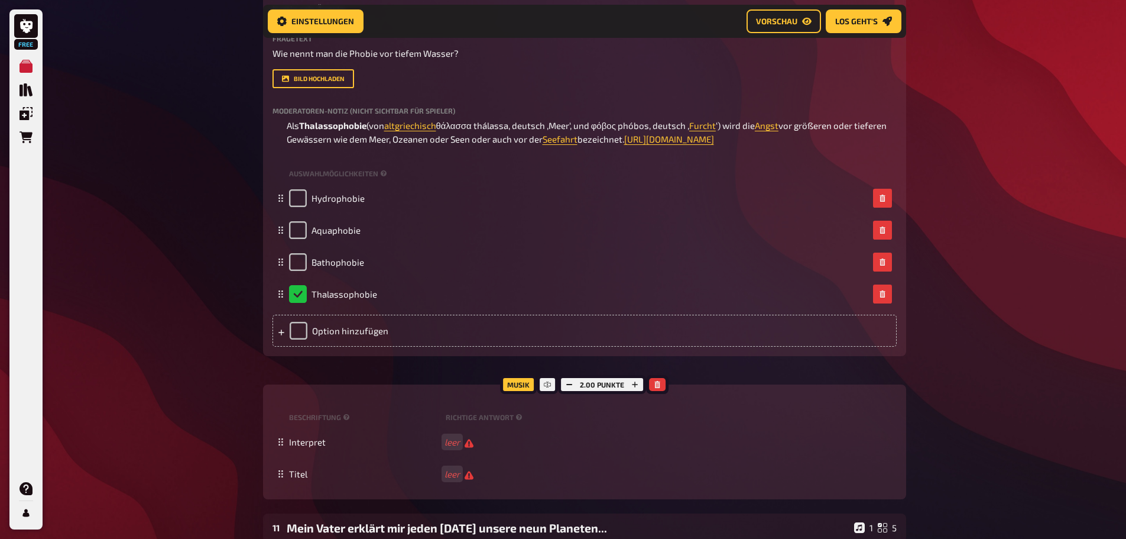
scroll to position [614, 0]
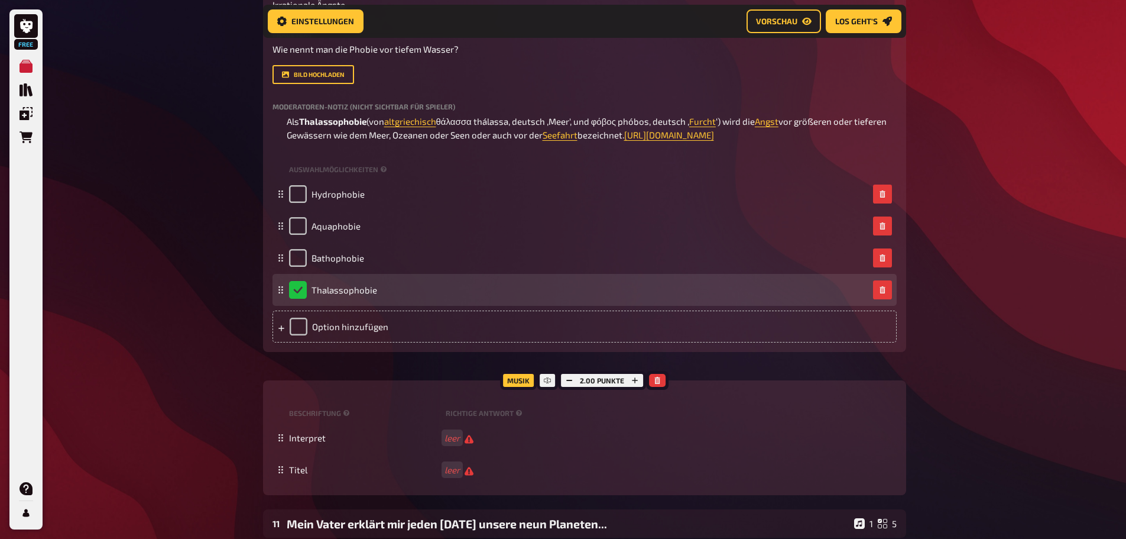
click at [291, 299] on div "Thalassophobie" at bounding box center [333, 290] width 88 height 18
click at [292, 299] on div "Thalassophobie" at bounding box center [333, 290] width 88 height 18
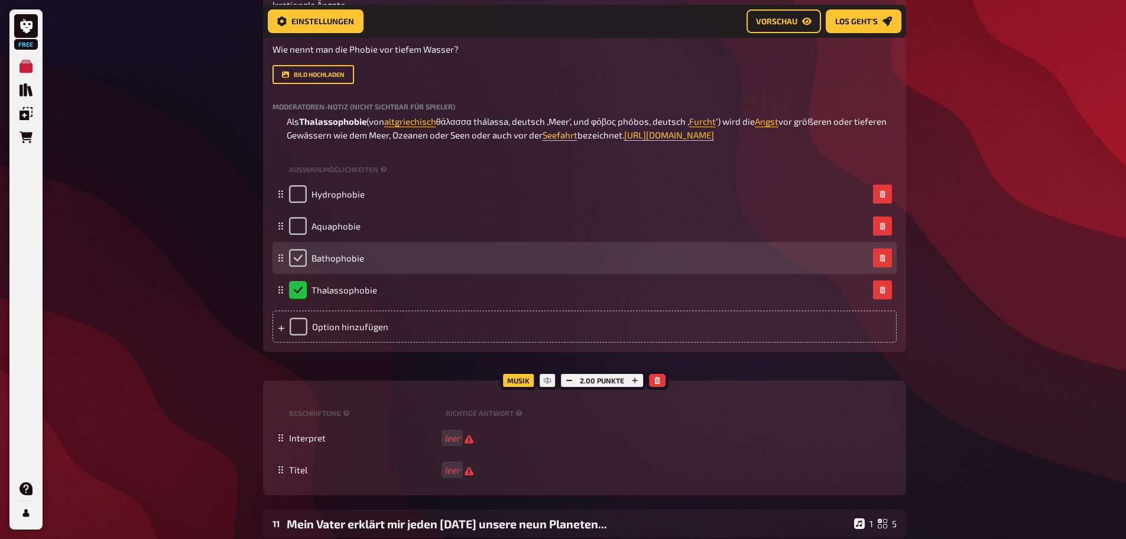
click at [295, 267] on input "checkbox" at bounding box center [298, 258] width 18 height 18
checkbox input "true"
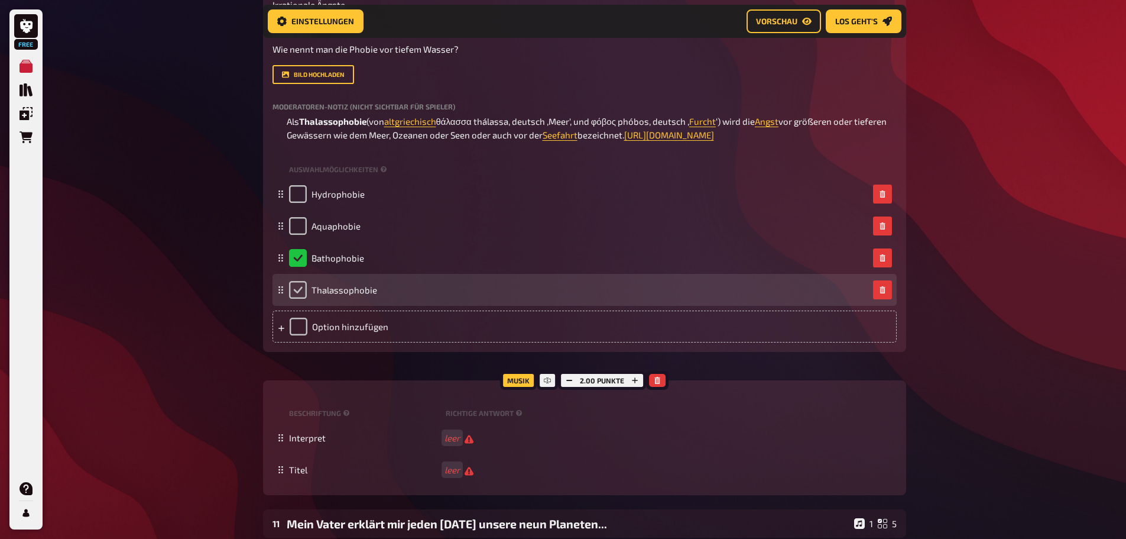
click at [302, 299] on input "checkbox" at bounding box center [298, 290] width 18 height 18
checkbox input "true"
checkbox input "false"
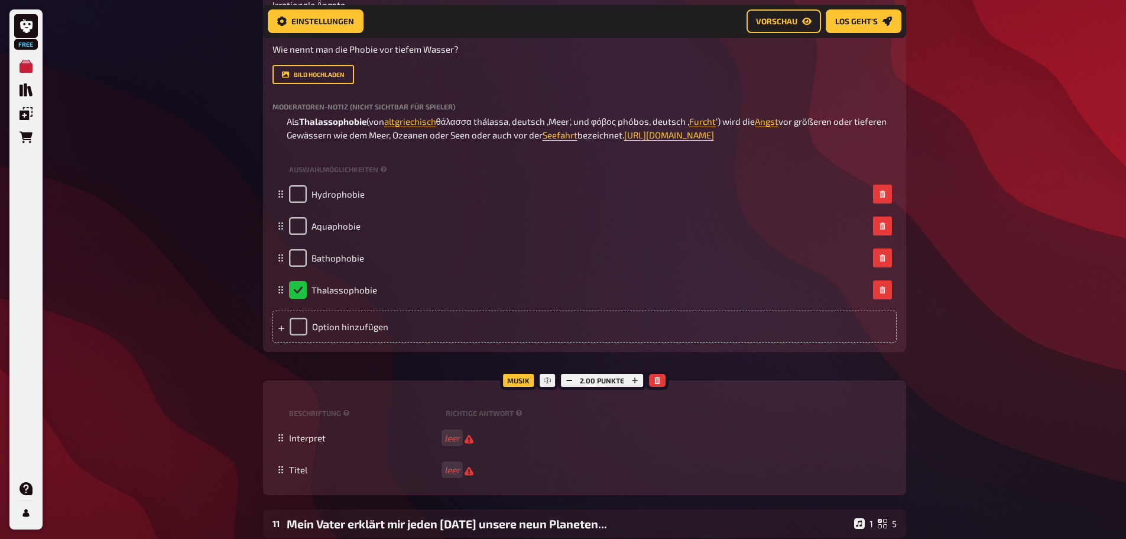
click at [212, 353] on div "Free Meine Quizze Quiz Sammlung Einblendungen Bestellungen Hilfe Profil Home Me…" at bounding box center [563, 60] width 1126 height 1349
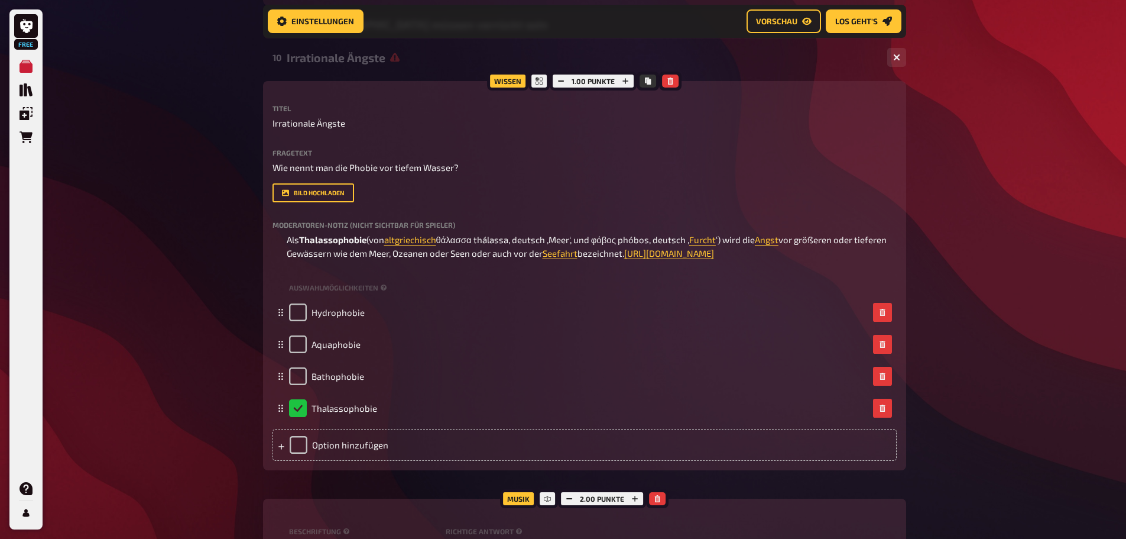
click at [228, 378] on div "Free Meine Quizze Quiz Sammlung Einblendungen Bestellungen Hilfe Profil Home Me…" at bounding box center [563, 179] width 1126 height 1349
click at [1082, 369] on div "Free Meine Quizze Quiz Sammlung Einblendungen Bestellungen Hilfe Profil Home Me…" at bounding box center [563, 179] width 1126 height 1349
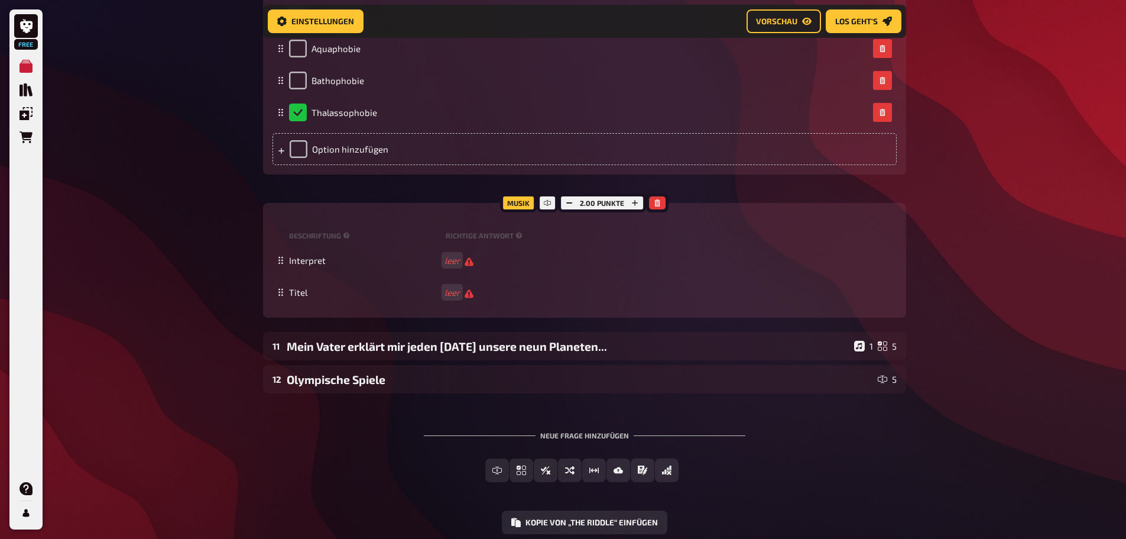
scroll to position [883, 0]
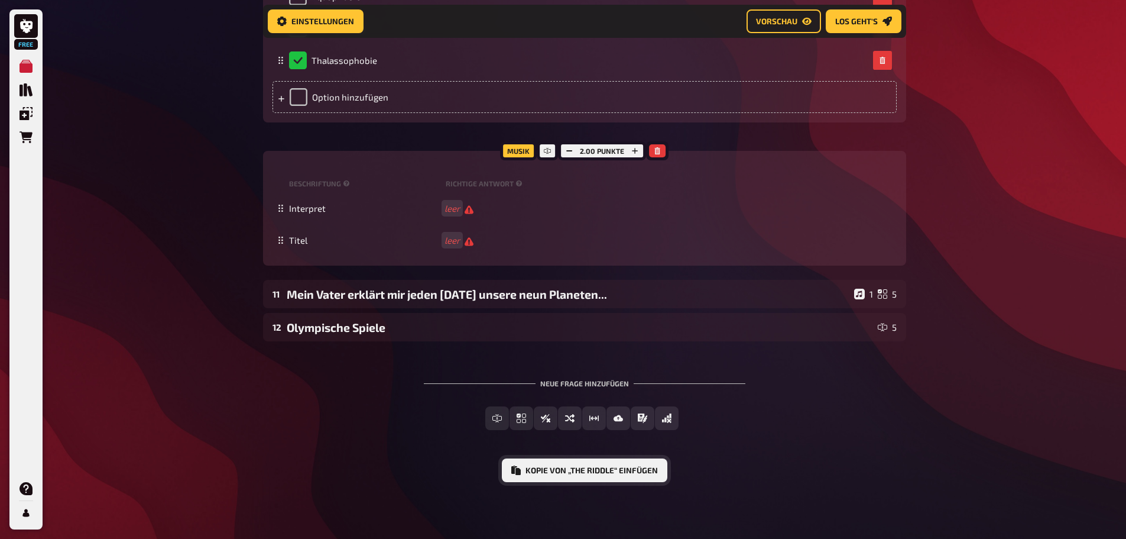
click at [613, 479] on button "Kopie von „The Riddle“ einfügen" at bounding box center [585, 470] width 166 height 24
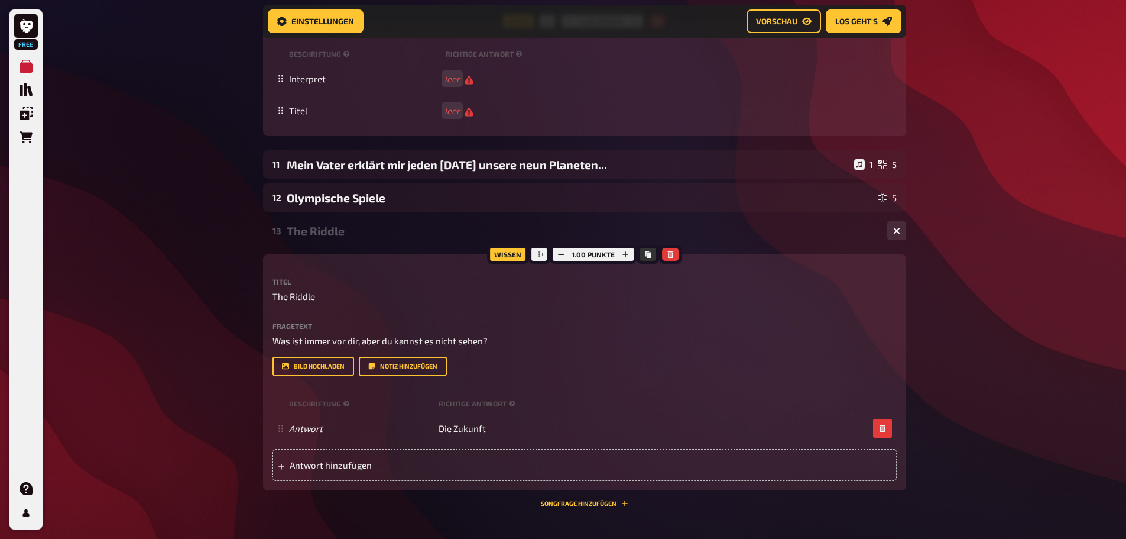
scroll to position [1120, 0]
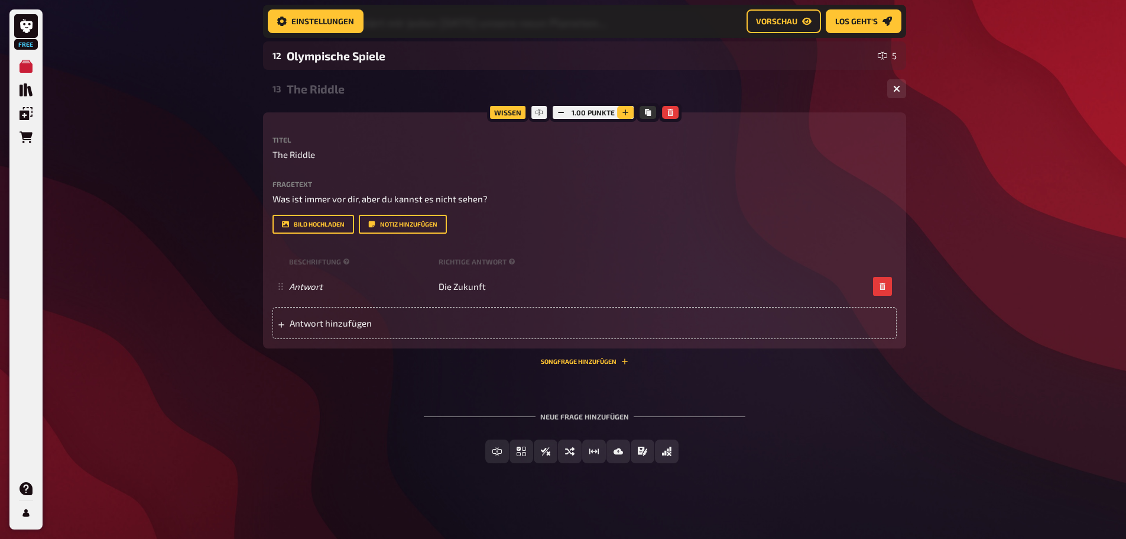
click at [624, 116] on icon "button" at bounding box center [625, 112] width 7 height 7
click at [902, 348] on div "Wissen 2.00 Punkte Titel The Riddle Fragetext Was ist immer vor dir, aber du ka…" at bounding box center [584, 230] width 643 height 236
click at [584, 365] on button "Songfrage hinzufügen" at bounding box center [585, 361] width 88 height 7
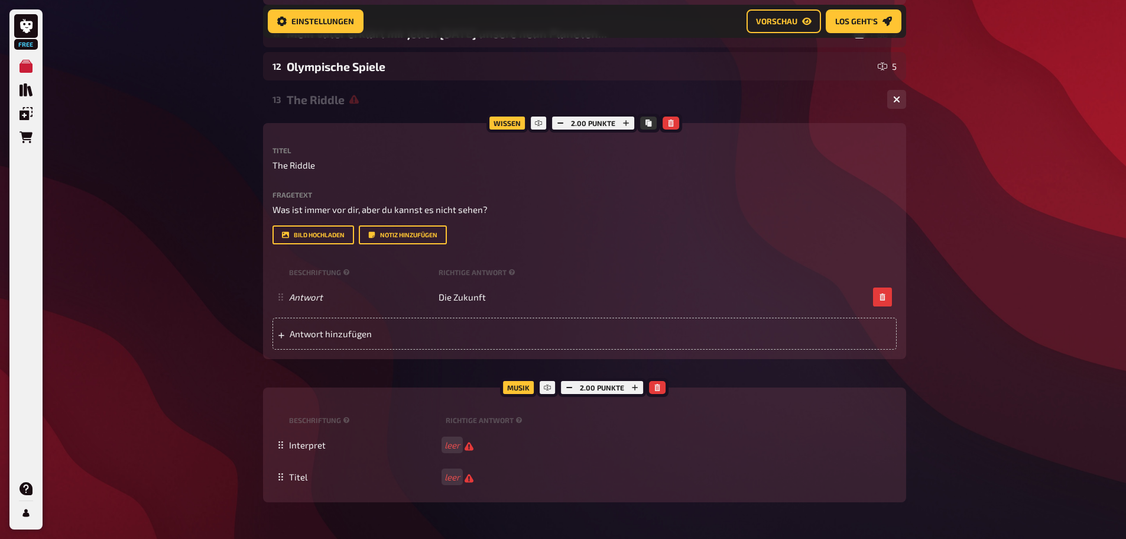
scroll to position [867, 0]
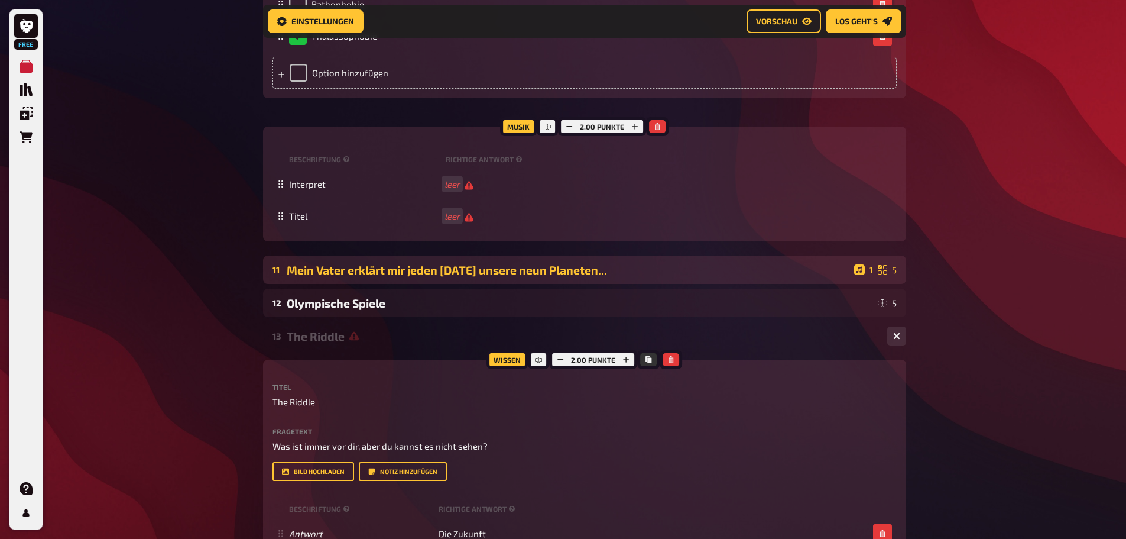
click at [506, 284] on div "11 Mein Vater erklärt mir jeden [DATE] unsere neun Planeten... 1 5" at bounding box center [584, 269] width 643 height 28
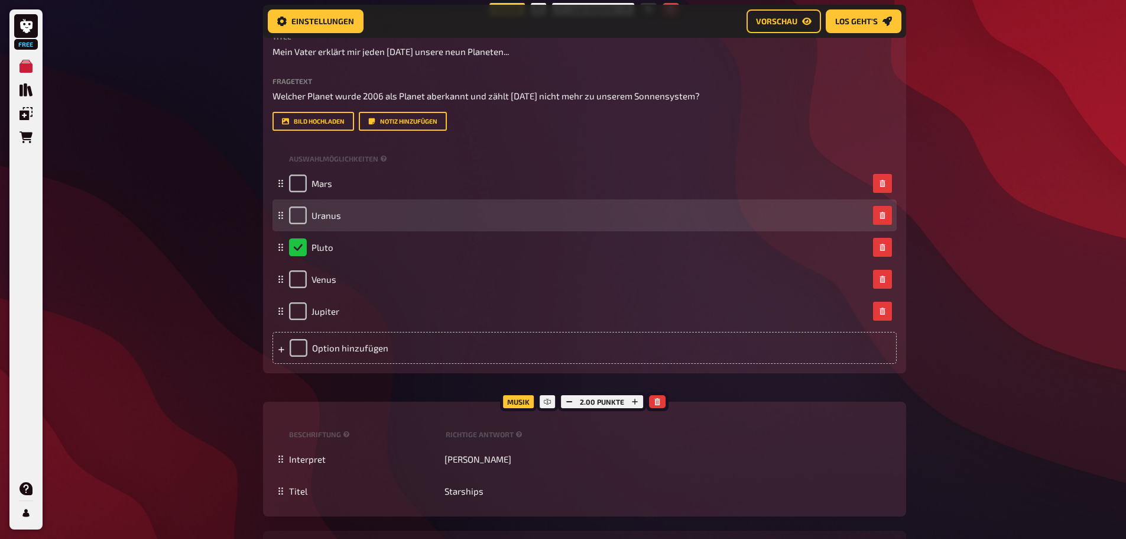
scroll to position [1104, 0]
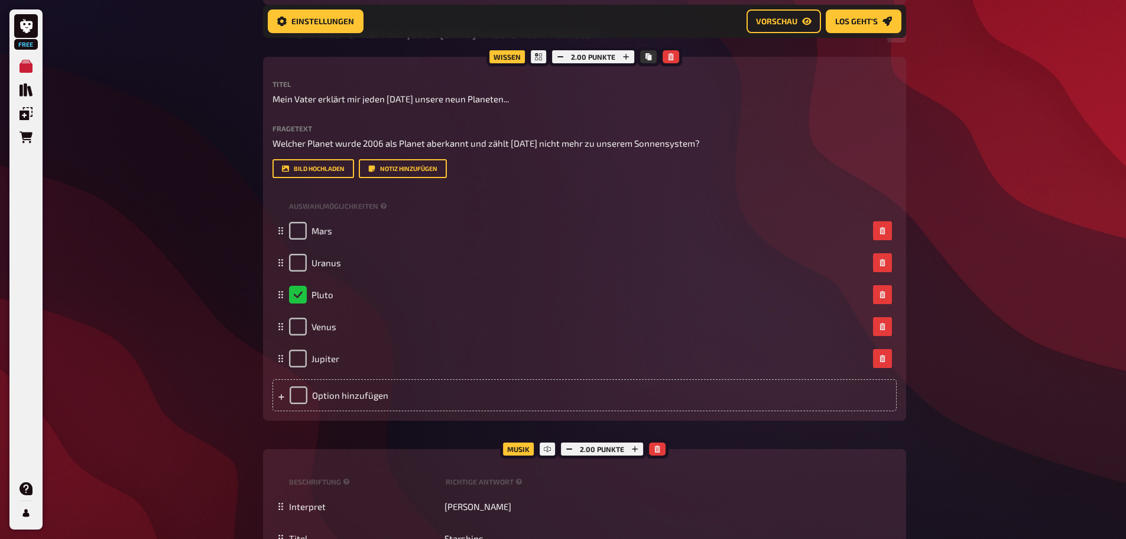
click at [472, 40] on div "Mein Vater erklärt mir jeden [DATE] unsere neun Planeten..." at bounding box center [582, 34] width 591 height 14
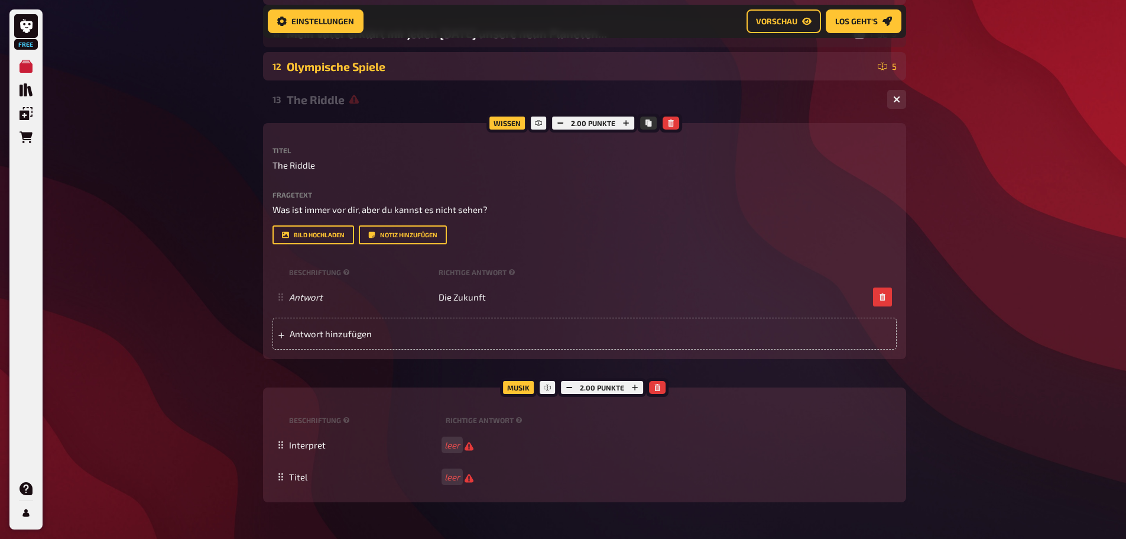
click at [417, 73] on div "Olympische Spiele" at bounding box center [580, 67] width 587 height 14
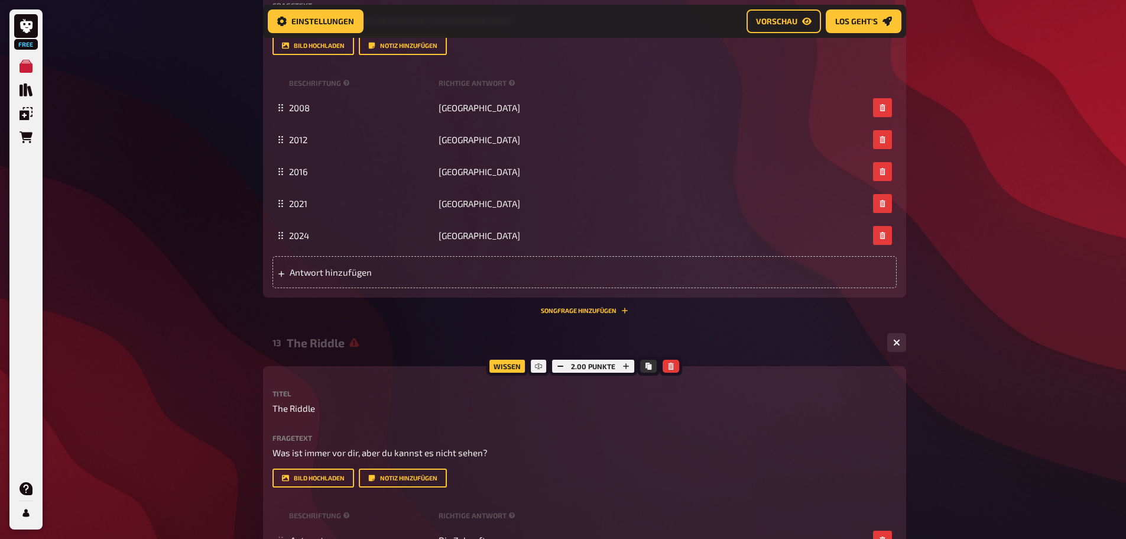
scroll to position [1281, 0]
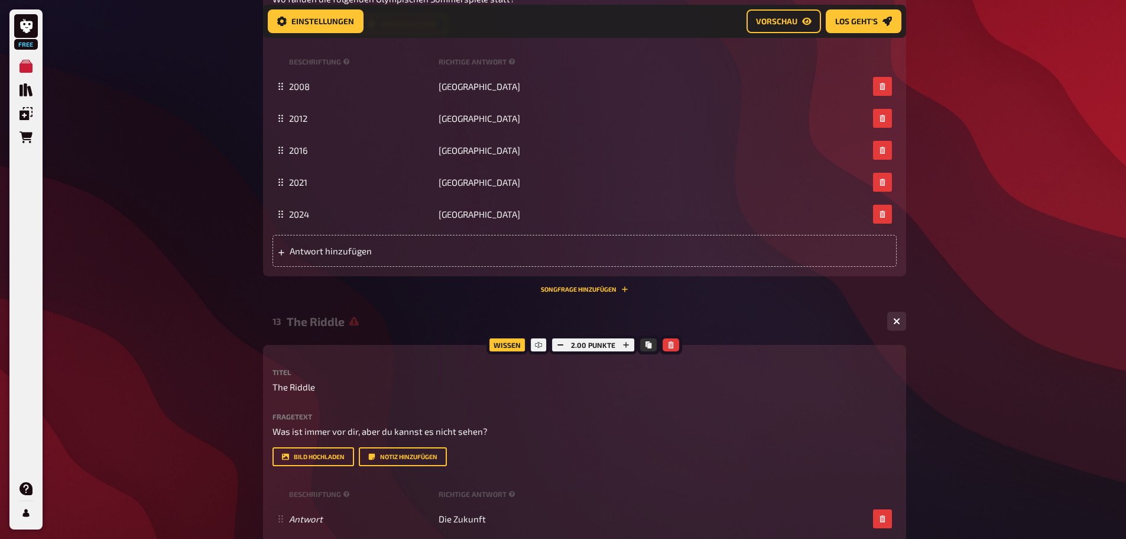
click at [598, 293] on div "Wissen 5.00 Punkte Titel Olympische Spiele Fragetext Wo fanden die folgenden Ol…" at bounding box center [584, 102] width 643 height 380
click at [598, 293] on button "Songfrage hinzufügen" at bounding box center [585, 289] width 88 height 7
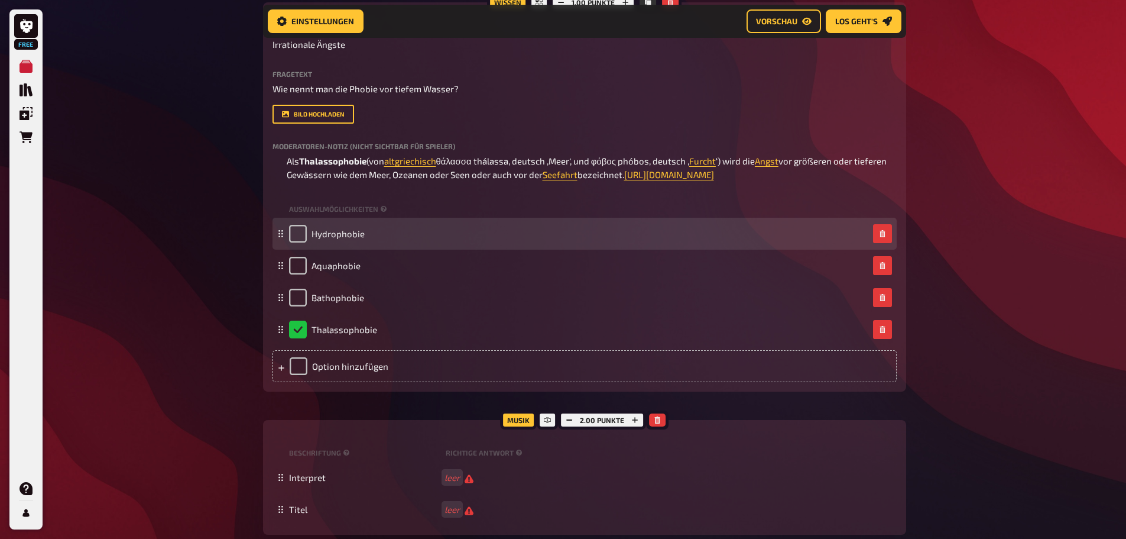
scroll to position [572, 0]
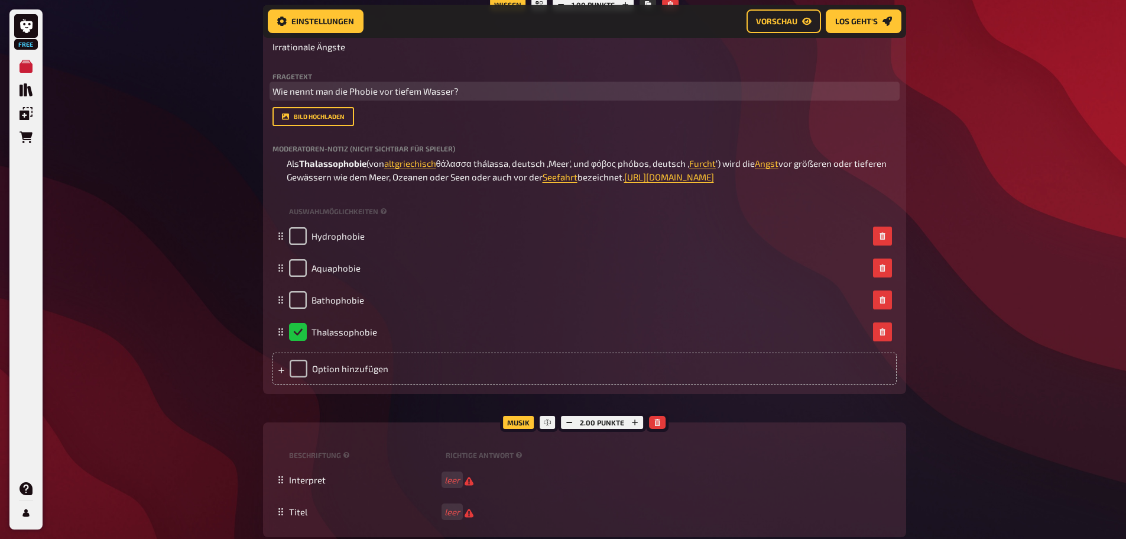
click at [389, 95] on span "Wie nennt man die Phobie vor tiefem Wasser?" at bounding box center [366, 91] width 186 height 11
copy span "Wie nennt man die Phobie vor tiefem Wasser?"
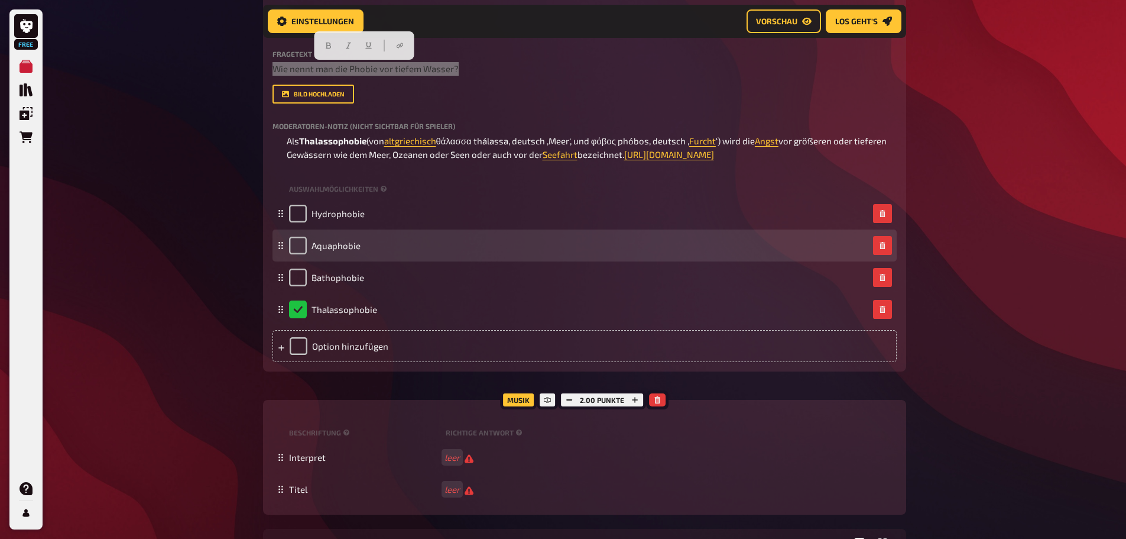
scroll to position [631, 0]
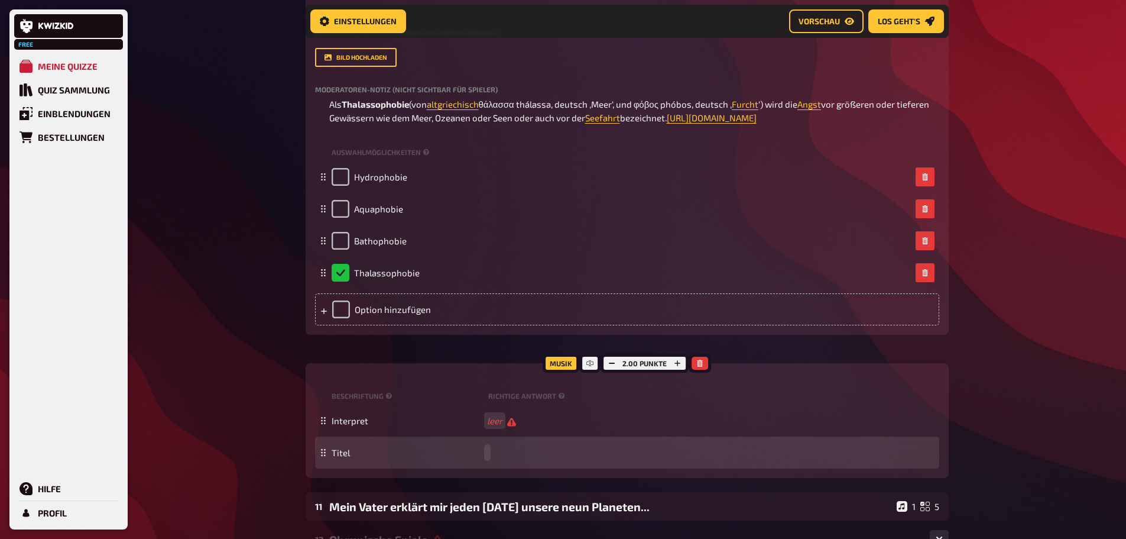
paste span
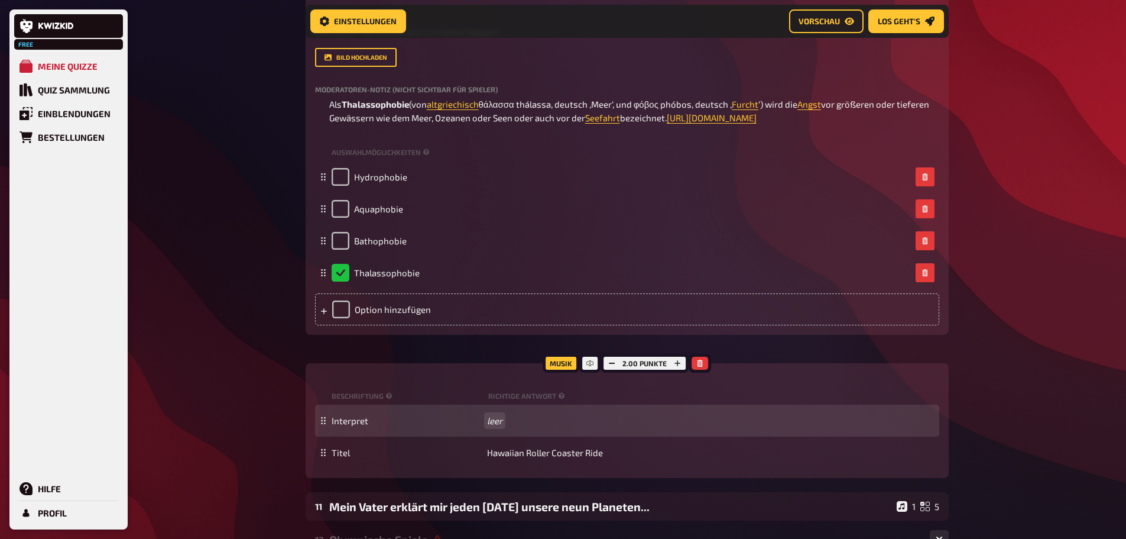
click at [495, 436] on div "Interpret leer" at bounding box center [627, 420] width 624 height 32
paste span
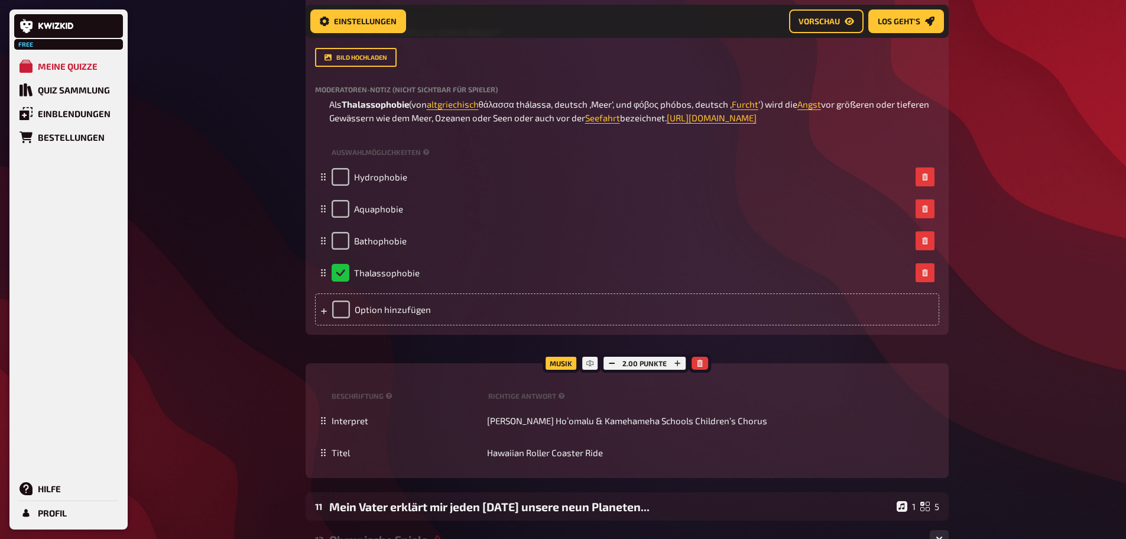
click at [1006, 437] on div "Free Meine Quizze Quiz Sammlung Einblendungen Bestellungen Hilfe Profil Home Me…" at bounding box center [563, 521] width 1126 height 2305
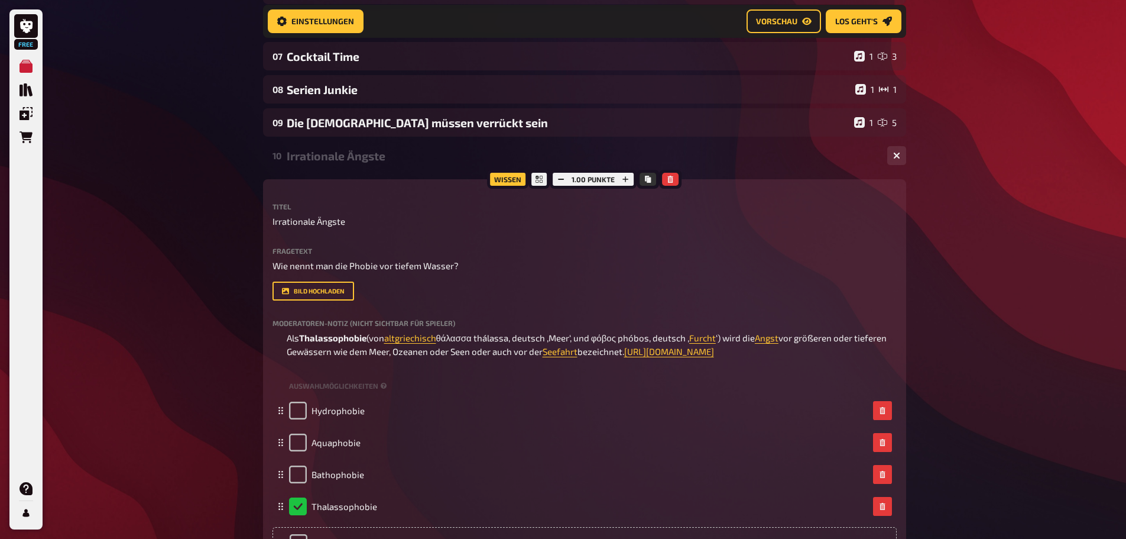
scroll to position [394, 0]
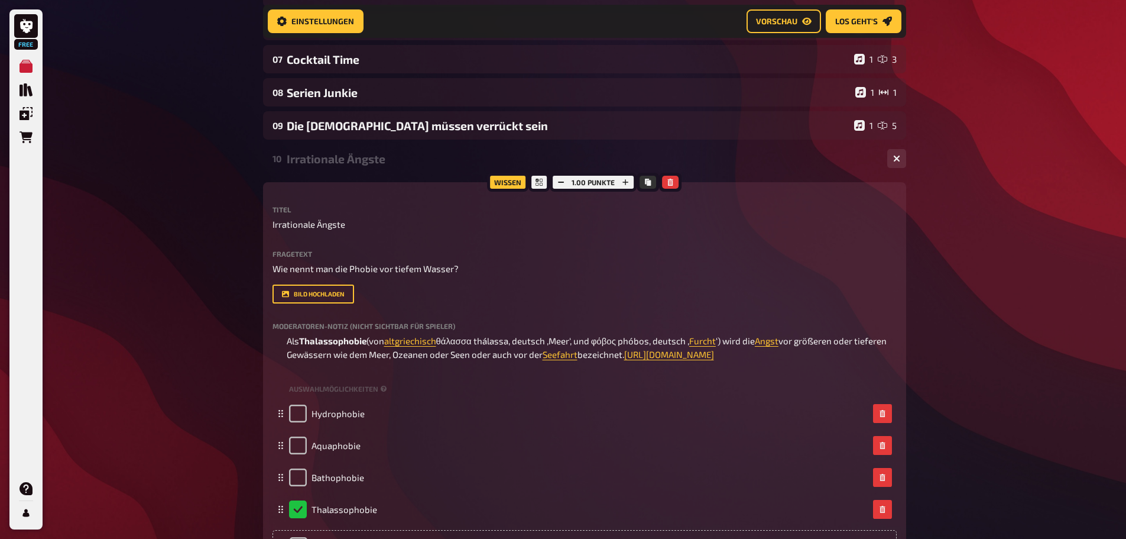
click at [344, 157] on div "Irrationale Ängste" at bounding box center [582, 159] width 591 height 14
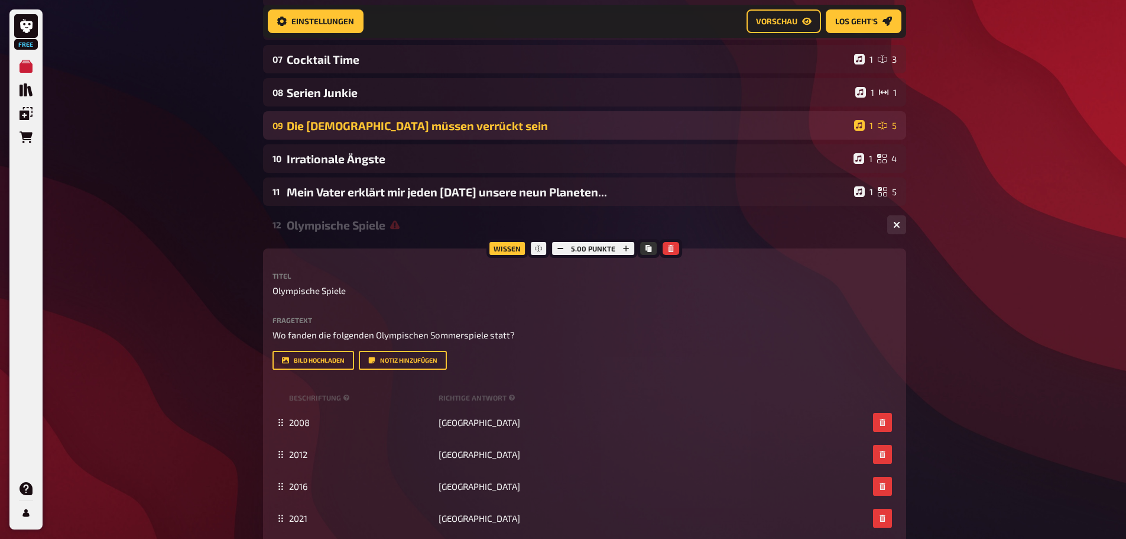
click at [437, 122] on div "Die [DEMOGRAPHIC_DATA] müssen verrückt sein" at bounding box center [568, 126] width 563 height 14
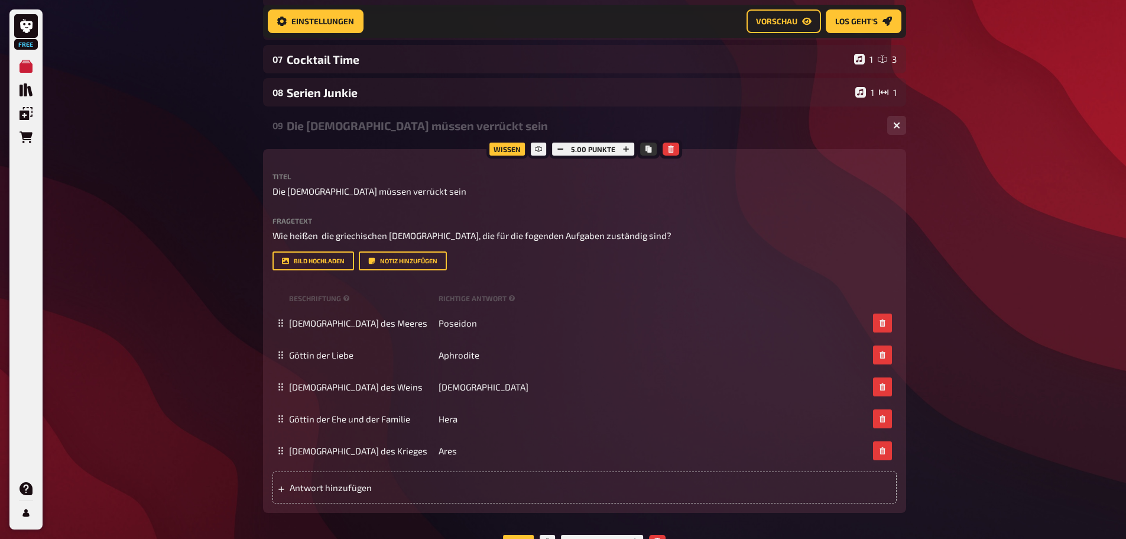
click at [387, 129] on div "Die [DEMOGRAPHIC_DATA] müssen verrückt sein" at bounding box center [582, 126] width 591 height 14
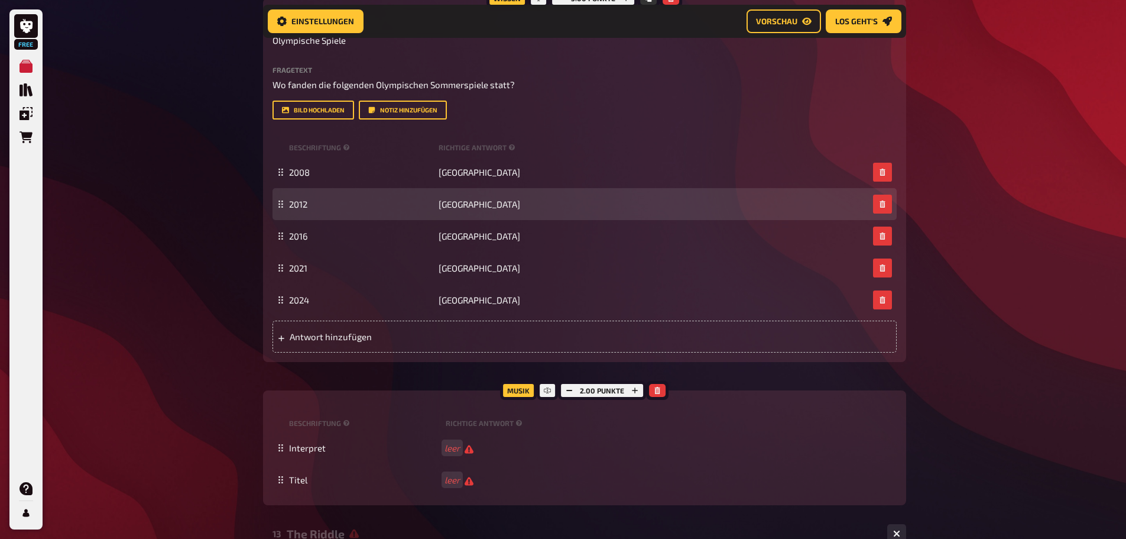
scroll to position [513, 0]
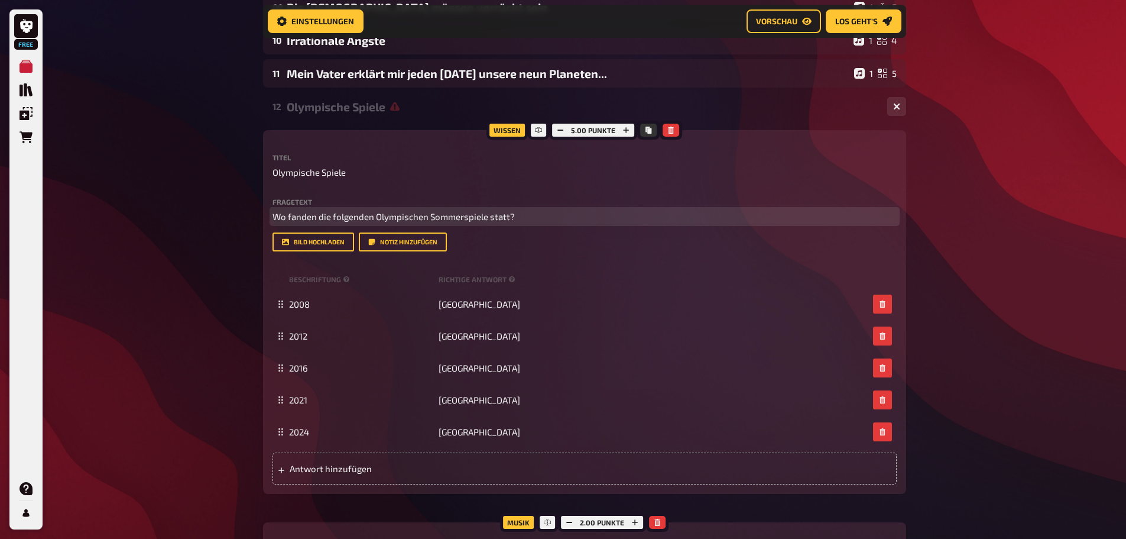
click at [324, 212] on span "Wo fanden die folgenden Olympischen Sommerspiele statt?" at bounding box center [394, 216] width 242 height 11
copy span "Wo fanden die folgenden Olympischen Sommerspiele statt?"
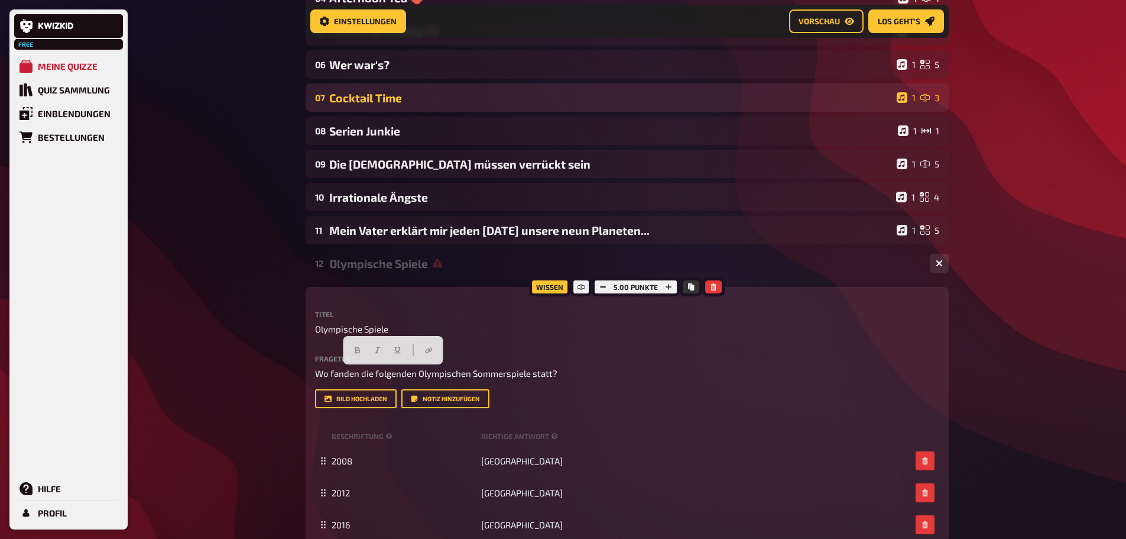
scroll to position [335, 0]
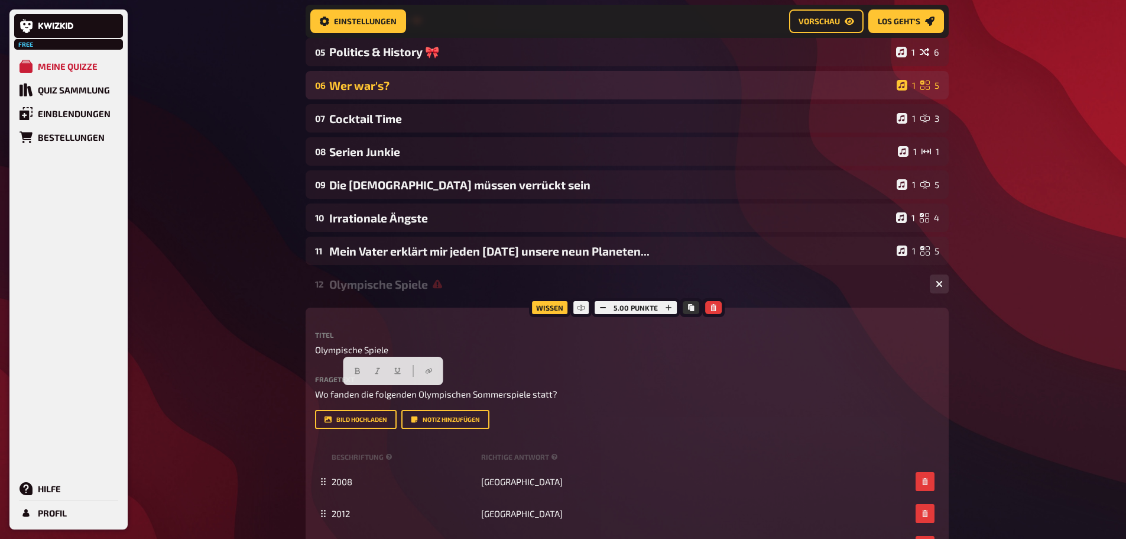
drag, startPoint x: 371, startPoint y: 88, endPoint x: 380, endPoint y: 92, distance: 9.0
click at [371, 88] on div "Wer war's?" at bounding box center [610, 86] width 563 height 14
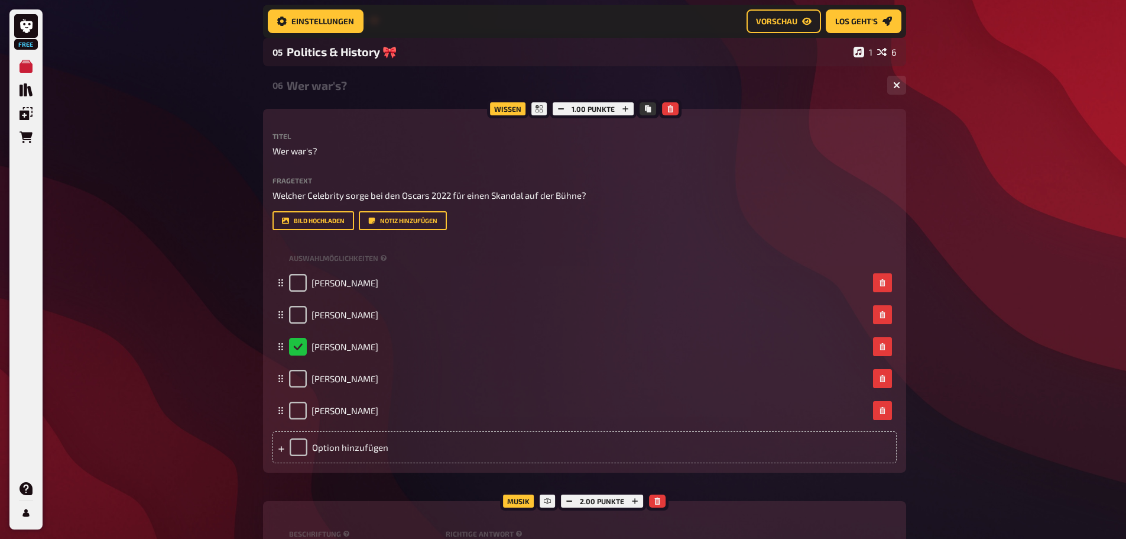
click at [322, 89] on div "Wer war's?" at bounding box center [582, 86] width 591 height 14
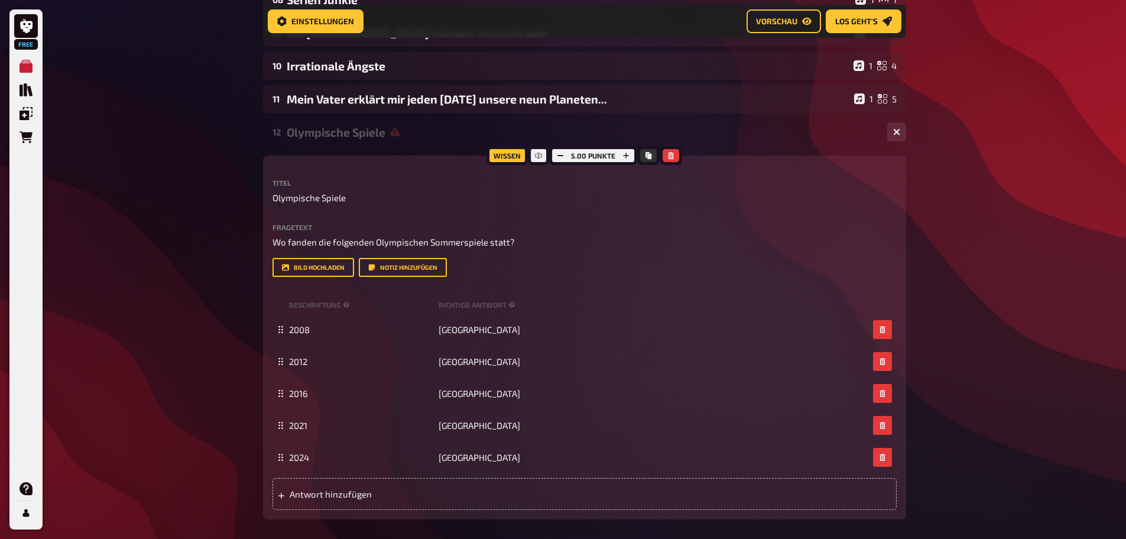
scroll to position [631, 0]
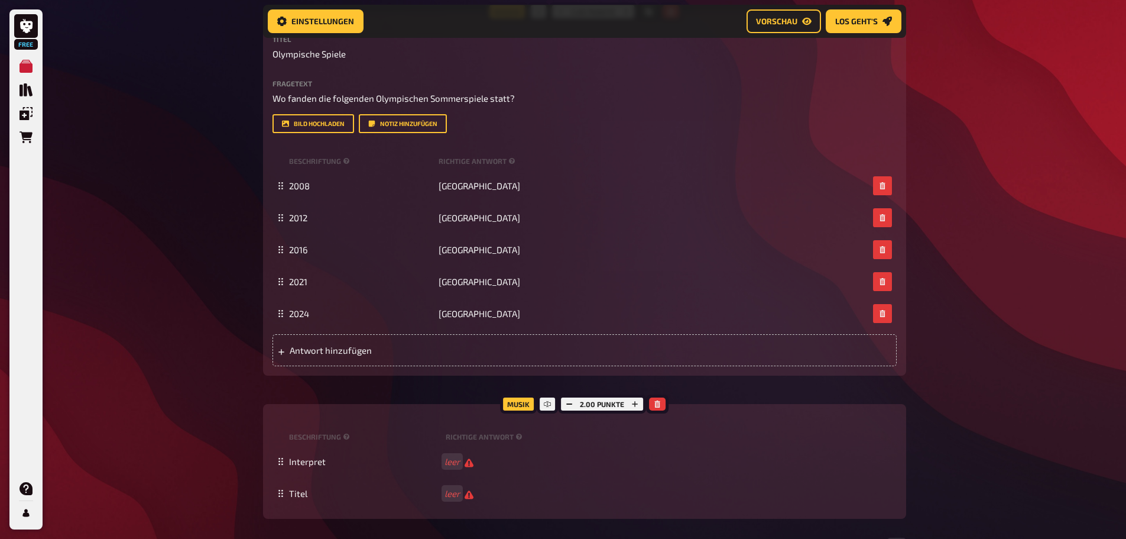
click at [218, 254] on div "Free Meine Quizze Quiz Sammlung Einblendungen Bestellungen Hilfe Profil Home Me…" at bounding box center [563, 246] width 1126 height 1754
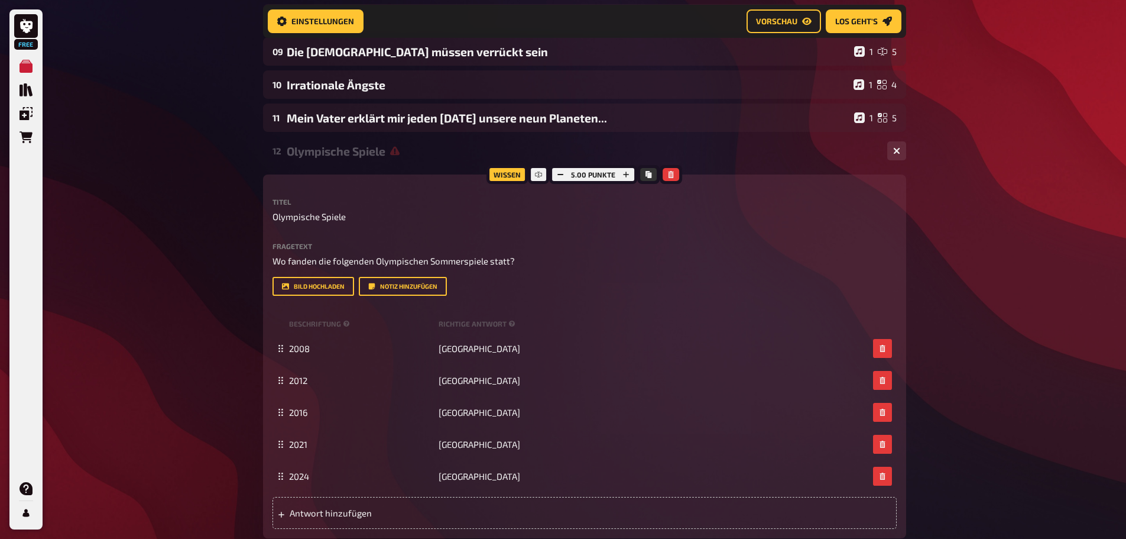
scroll to position [454, 0]
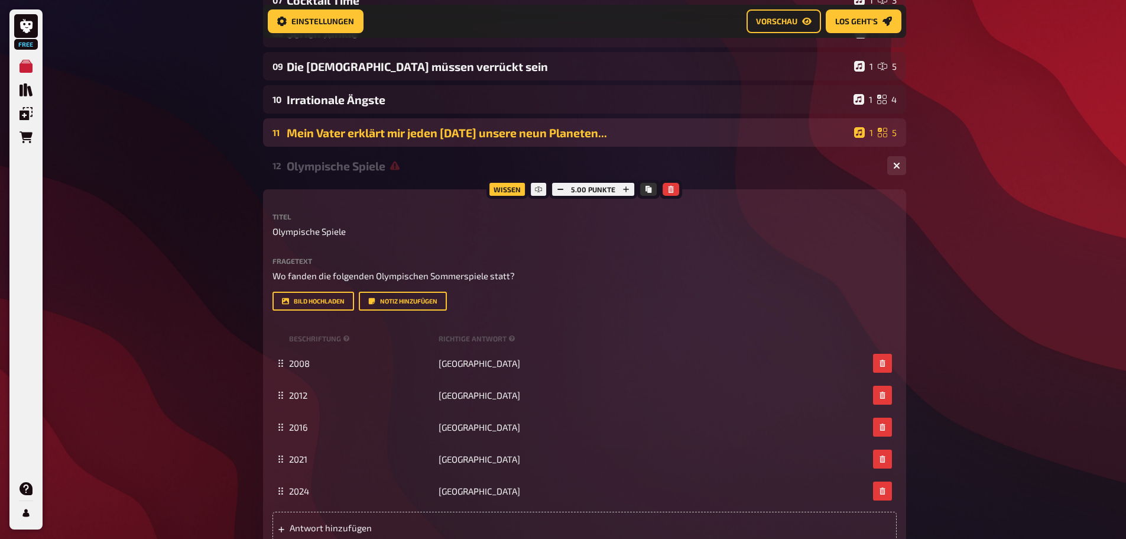
click at [404, 135] on div "Mein Vater erklärt mir jeden [DATE] unsere neun Planeten..." at bounding box center [568, 133] width 563 height 14
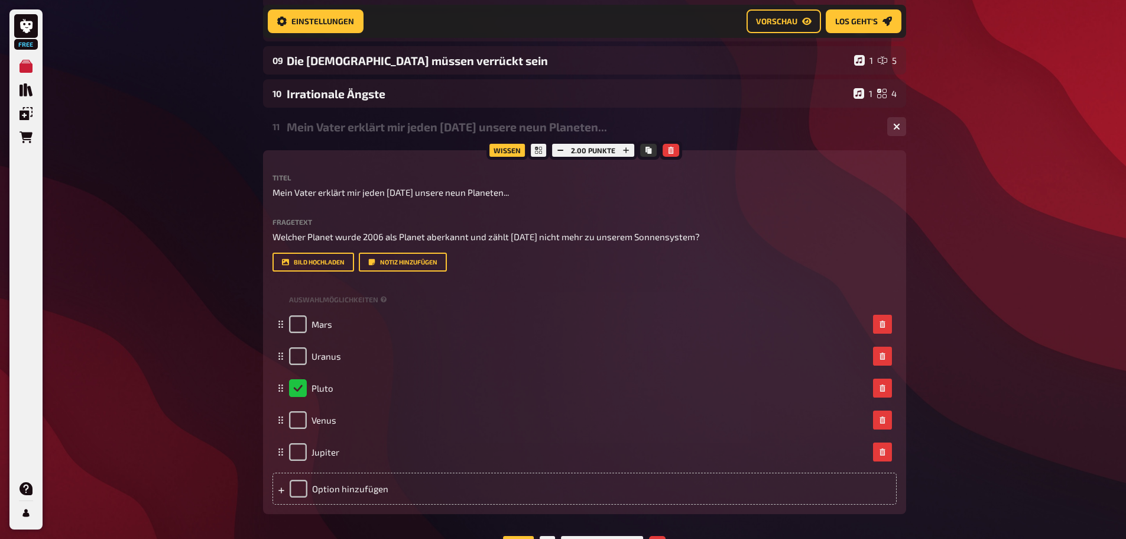
scroll to position [394, 0]
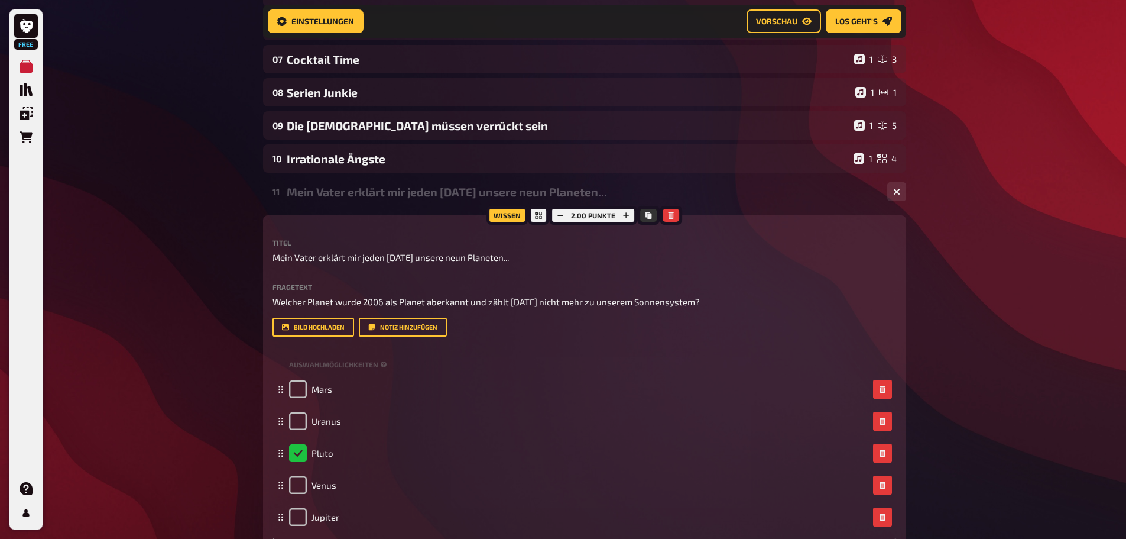
click at [364, 190] on div "Mein Vater erklärt mir jeden [DATE] unsere neun Planeten..." at bounding box center [582, 192] width 591 height 14
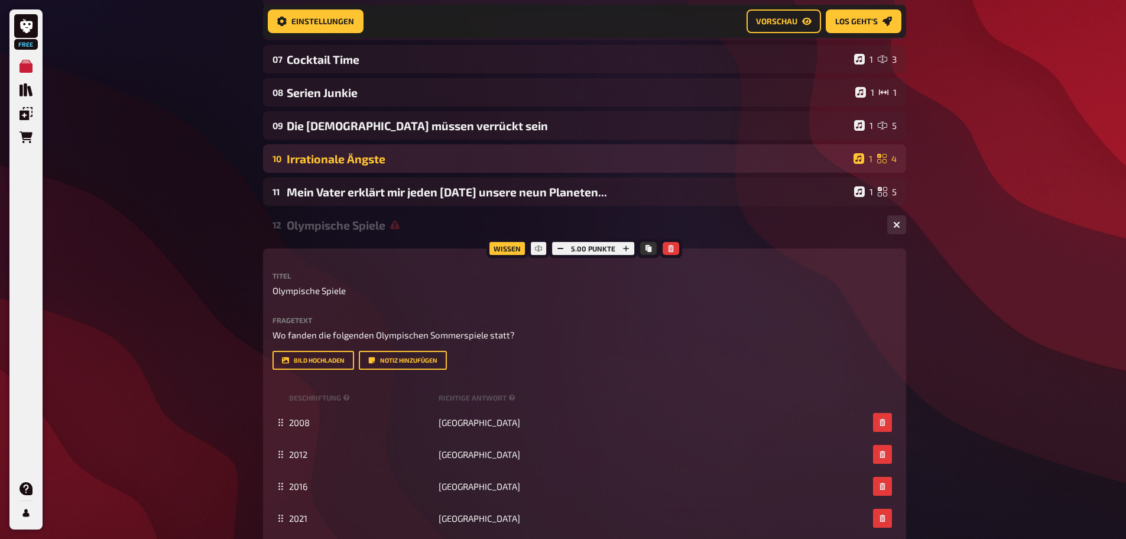
click at [361, 157] on div "Irrationale Ängste" at bounding box center [568, 159] width 562 height 14
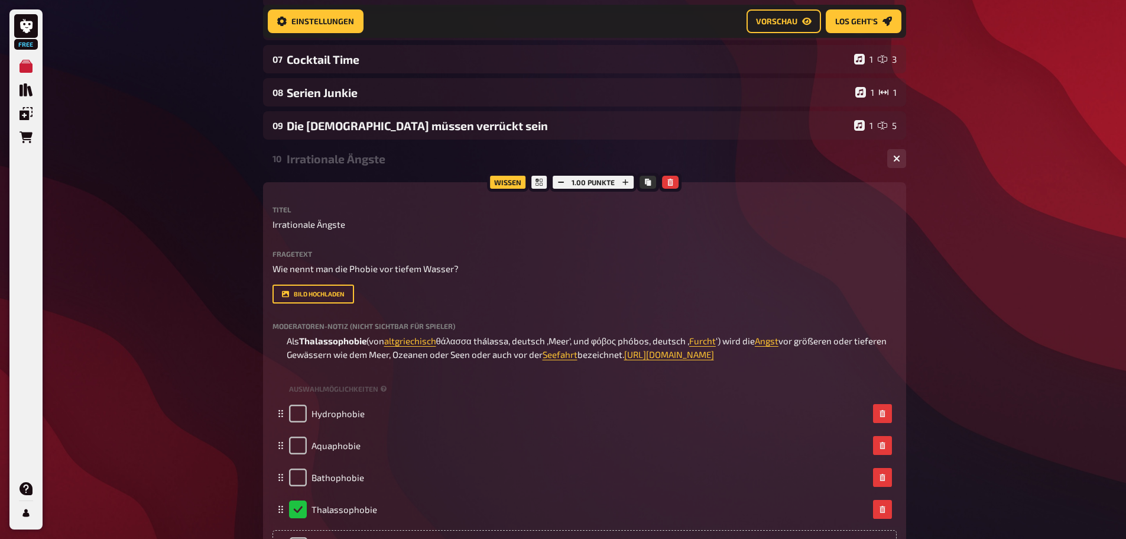
click at [361, 152] on div "Irrationale Ängste" at bounding box center [582, 159] width 591 height 14
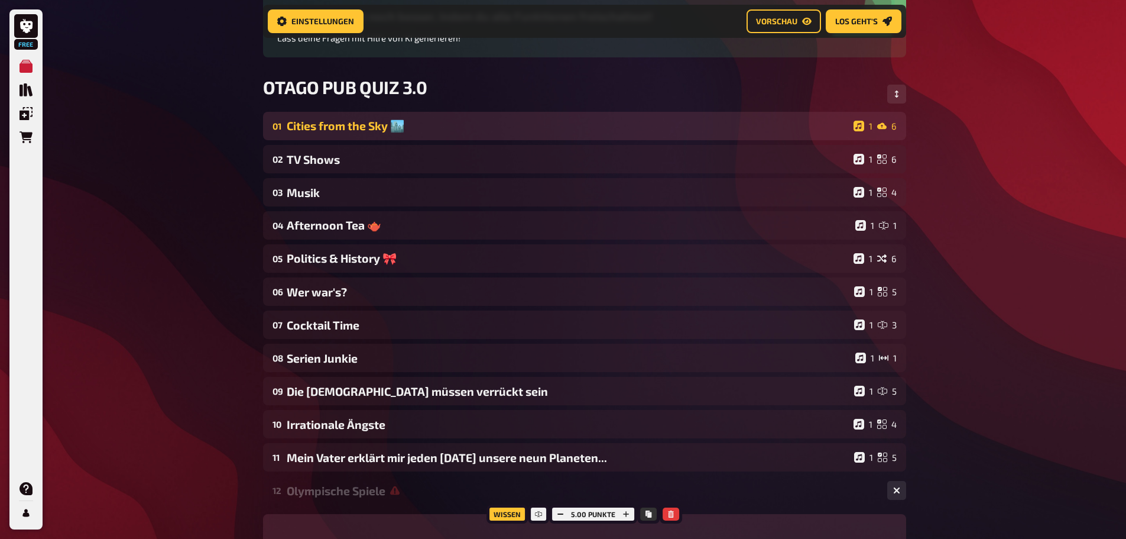
scroll to position [99, 0]
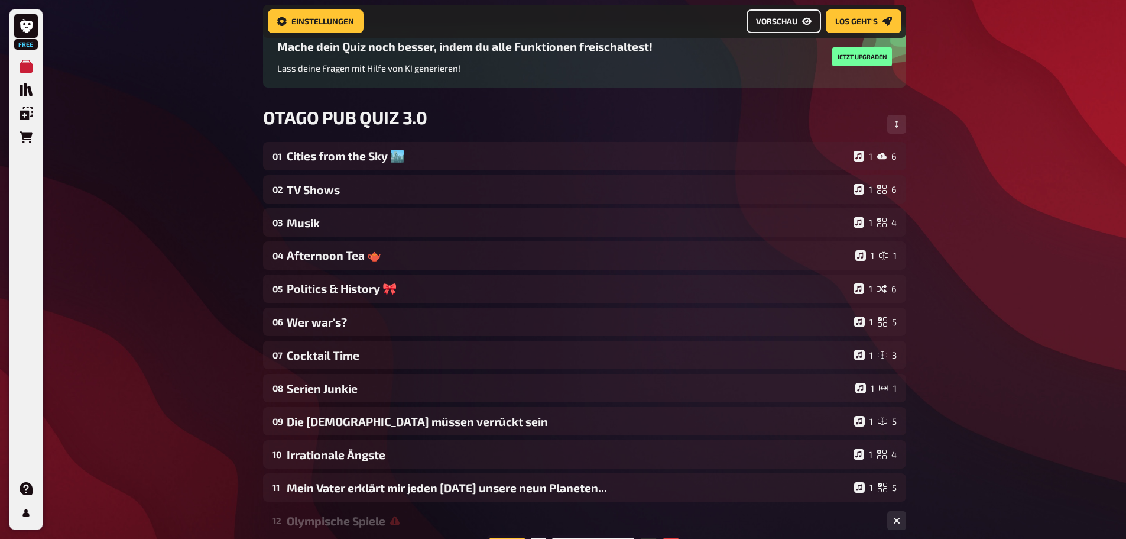
click at [783, 19] on span "Vorschau" at bounding box center [776, 21] width 41 height 8
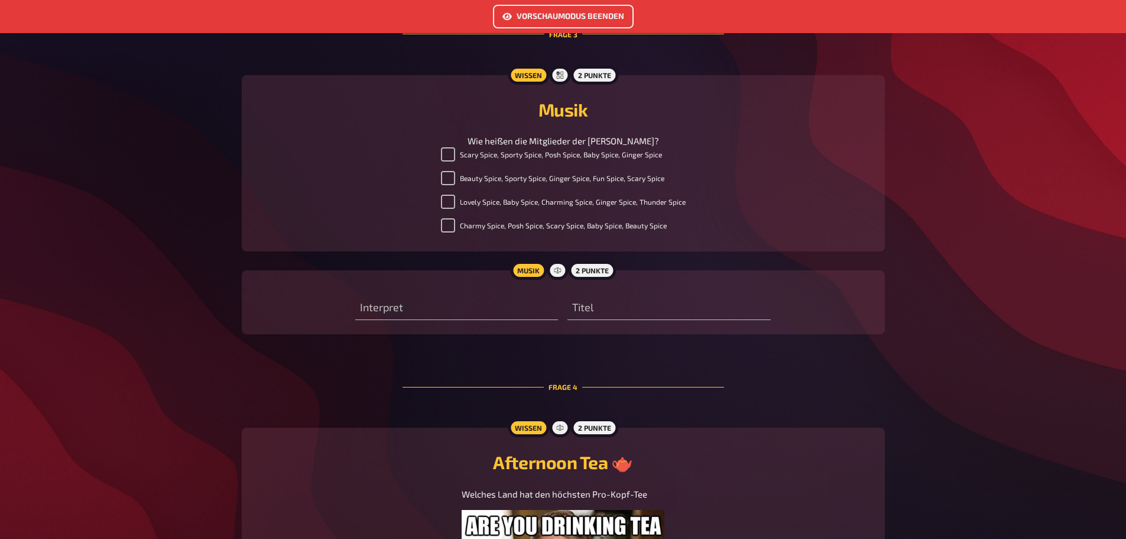
scroll to position [1360, 0]
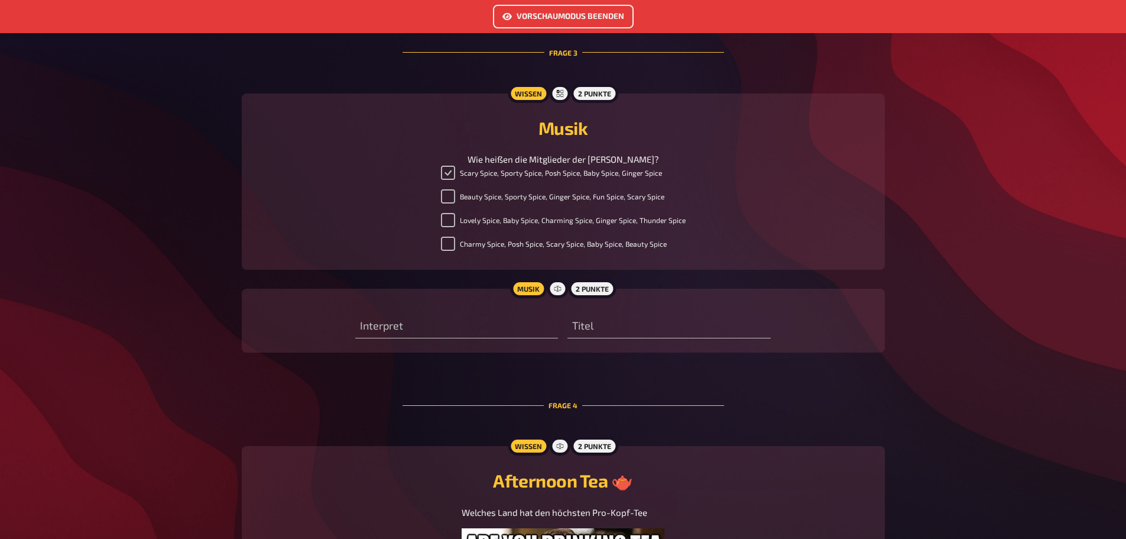
click at [448, 178] on input "Scary Spice, Sporty Spice, Posh Spice, Baby Spice, Ginger Spice" at bounding box center [448, 173] width 14 height 14
checkbox input "false"
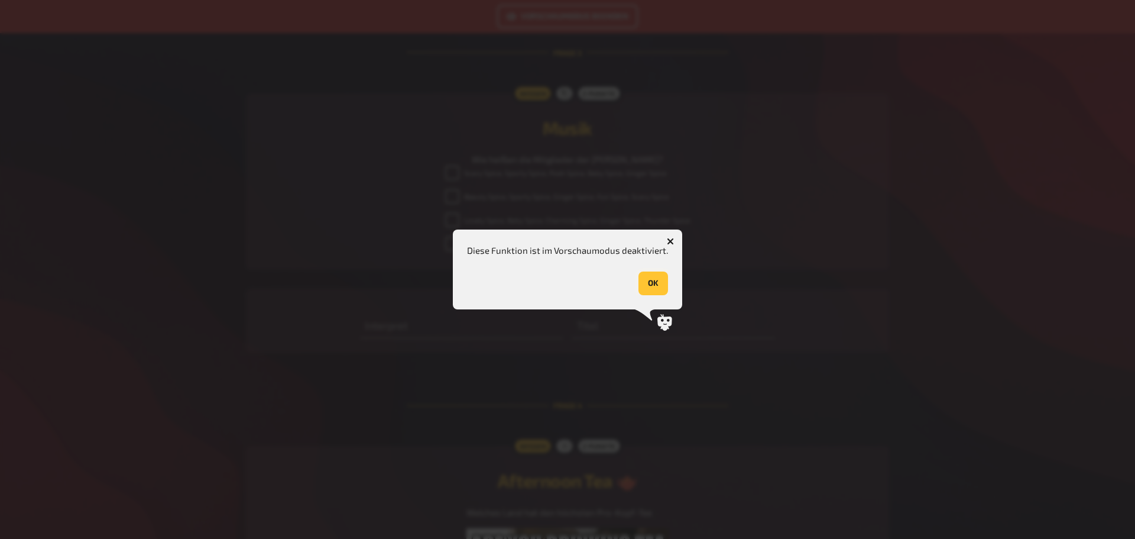
click at [653, 286] on button "OK" at bounding box center [654, 283] width 30 height 24
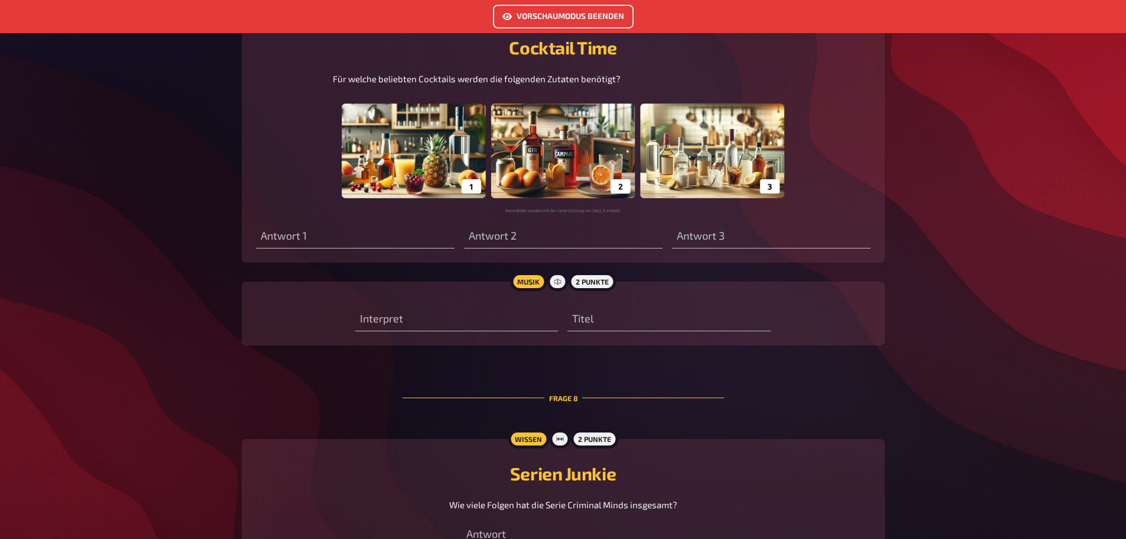
scroll to position [3015, 0]
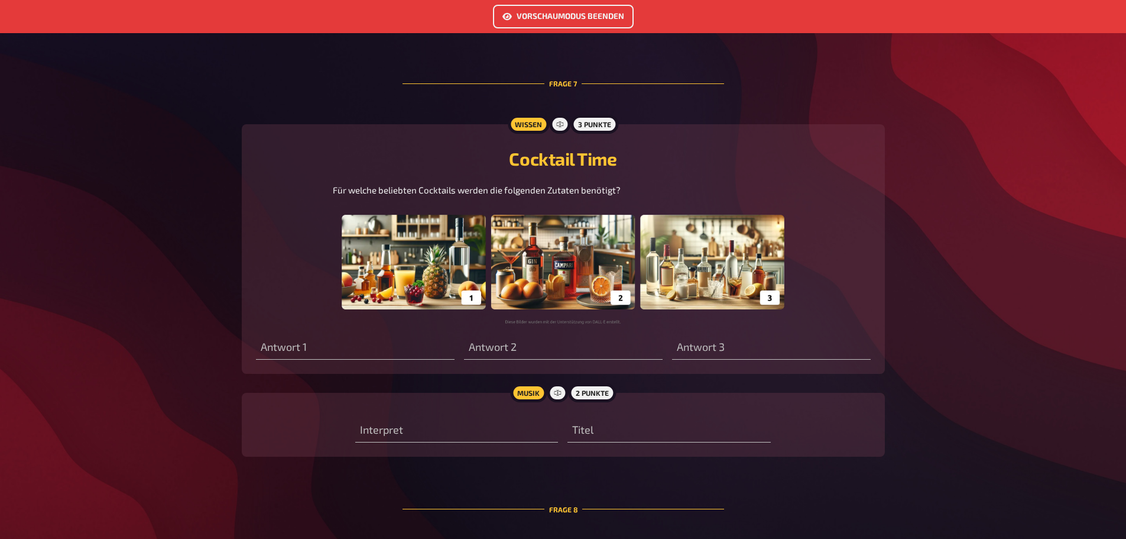
click at [587, 19] on button "Vorschaumodus beenden" at bounding box center [563, 17] width 141 height 24
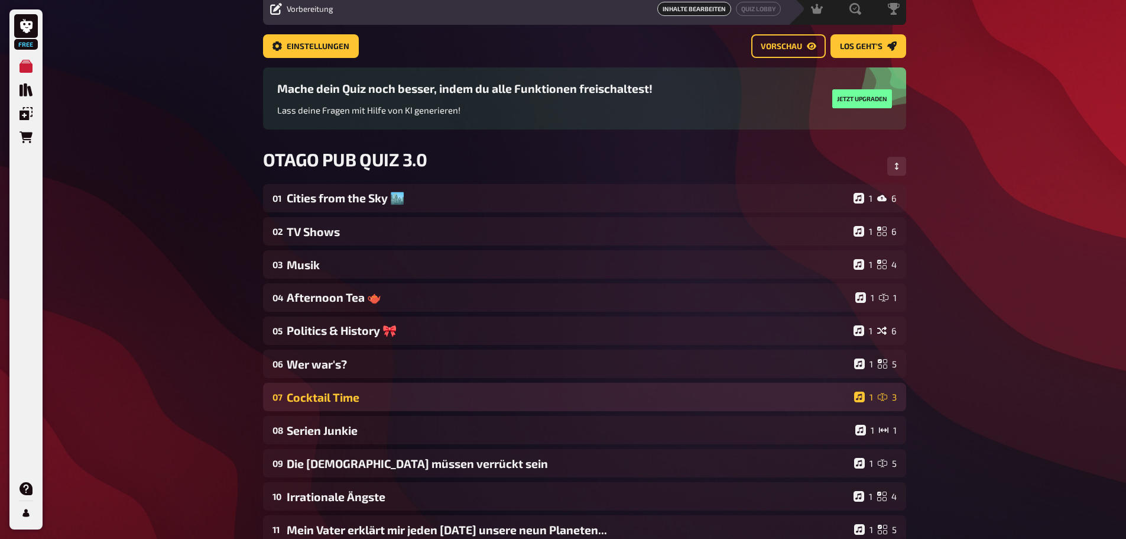
click at [312, 401] on div "Cocktail Time" at bounding box center [568, 397] width 563 height 14
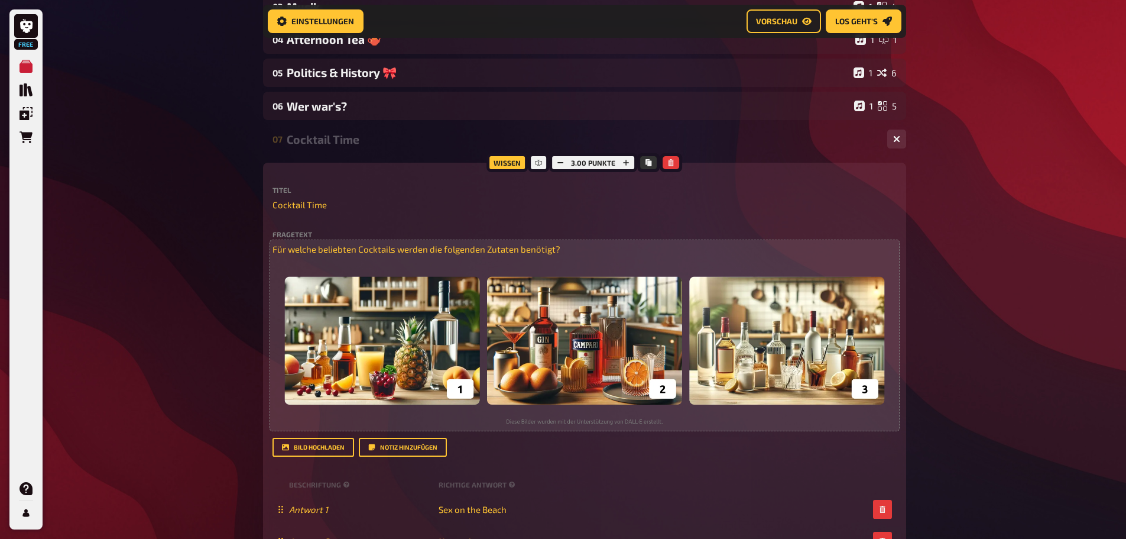
scroll to position [412, 0]
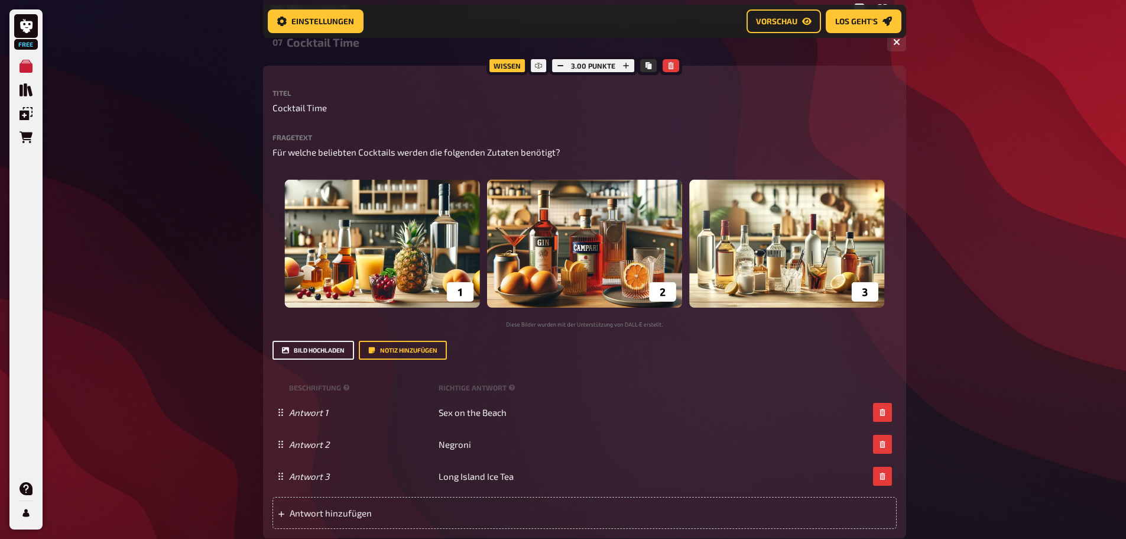
click at [323, 355] on button "Bild hochladen" at bounding box center [314, 350] width 82 height 19
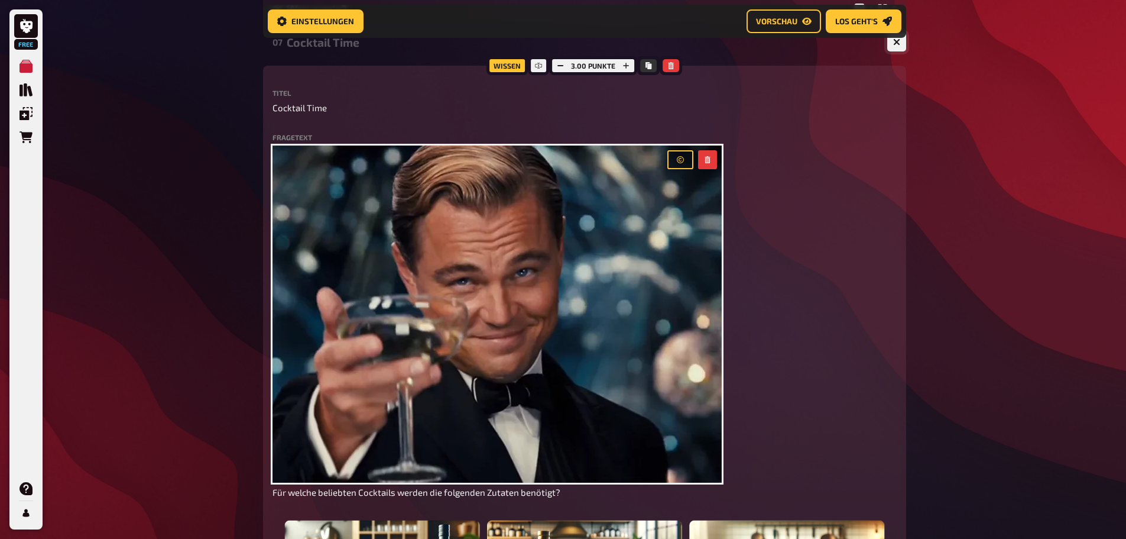
click at [900, 40] on button "button" at bounding box center [896, 42] width 19 height 19
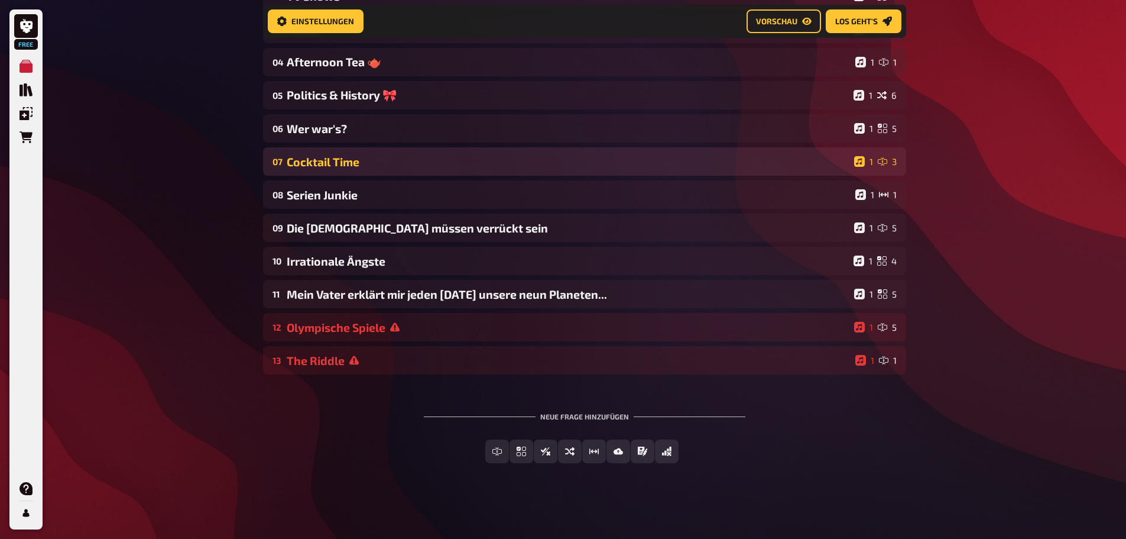
scroll to position [292, 0]
click at [781, 17] on span "Vorschau" at bounding box center [776, 21] width 41 height 8
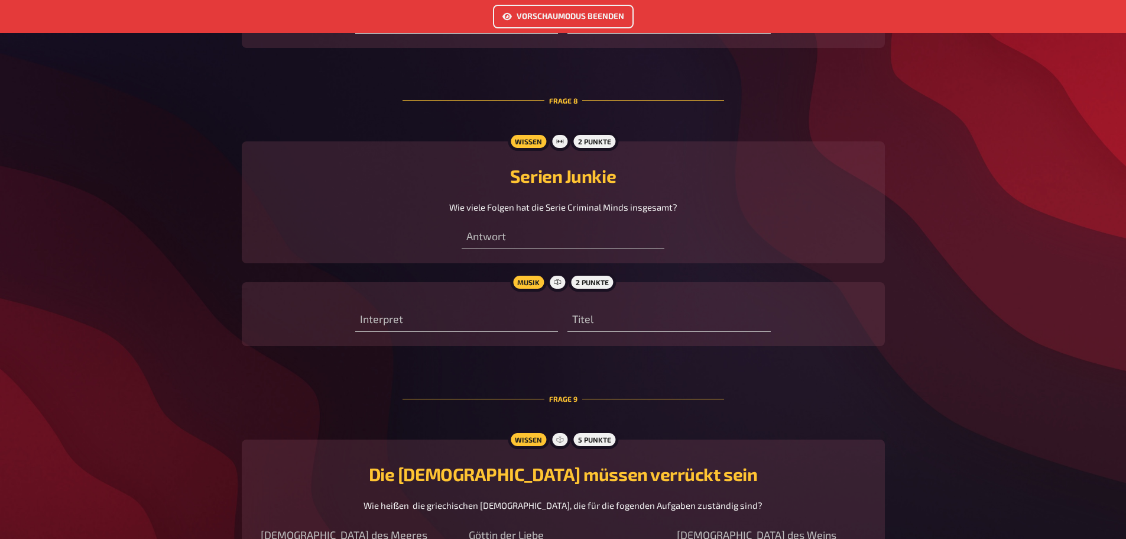
scroll to position [3429, 0]
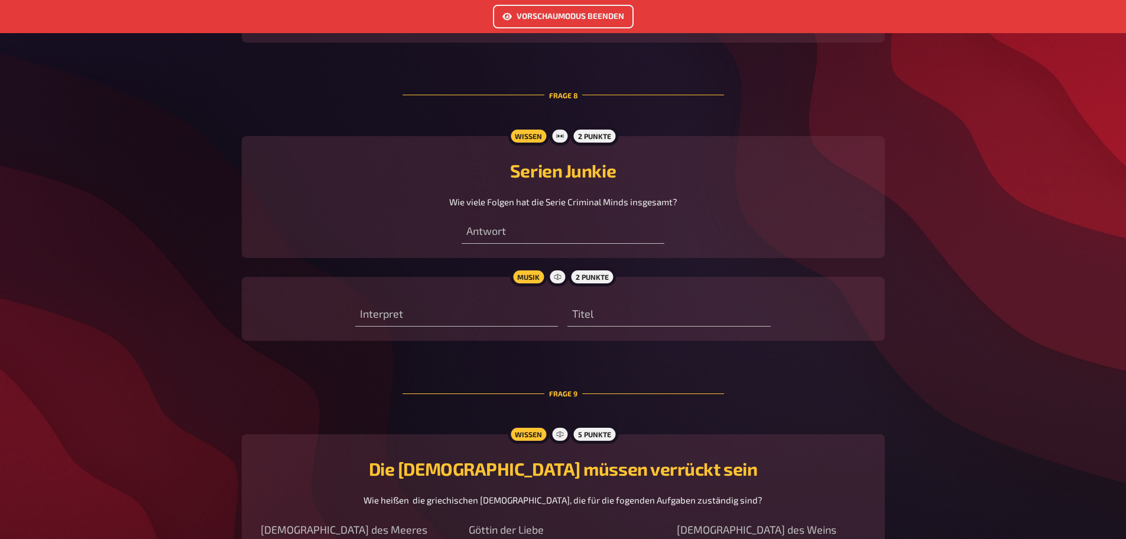
click at [566, 11] on button "Vorschaumodus beenden" at bounding box center [563, 17] width 141 height 24
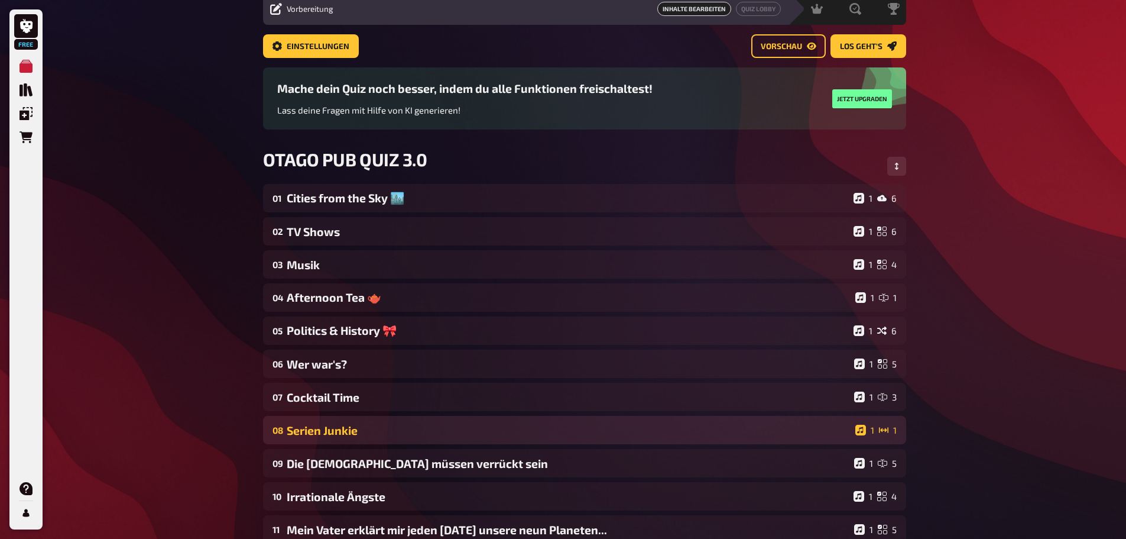
click at [383, 432] on div "Serien Junkie" at bounding box center [569, 430] width 564 height 14
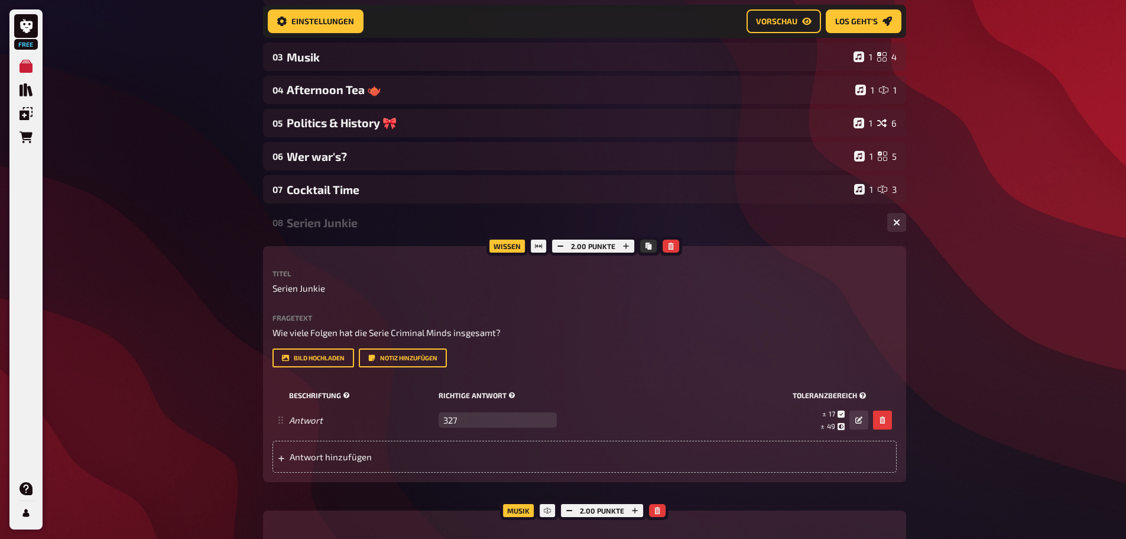
scroll to position [294, 0]
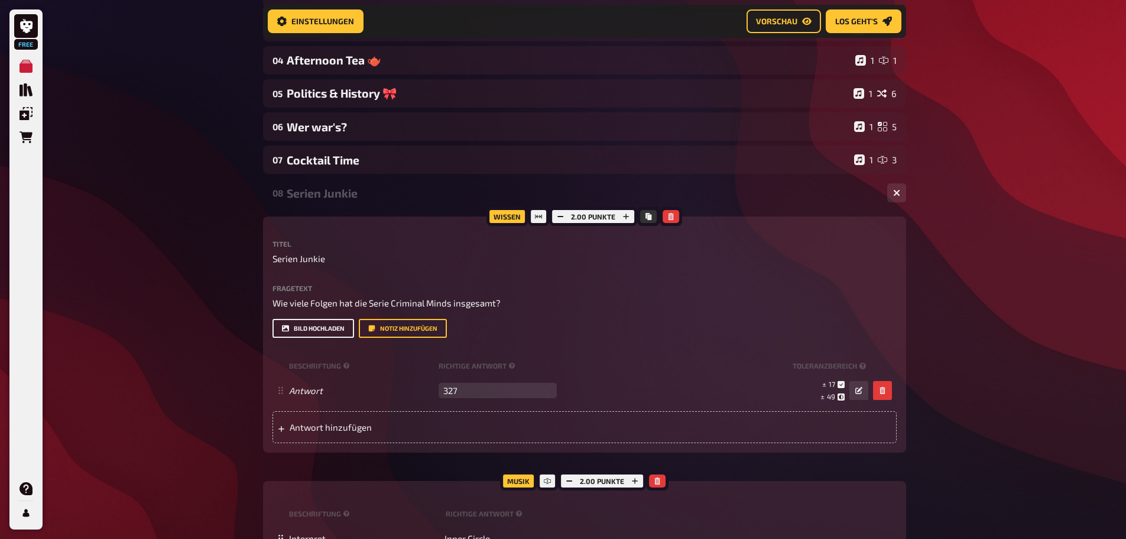
click at [328, 323] on button "Bild hochladen" at bounding box center [314, 328] width 82 height 19
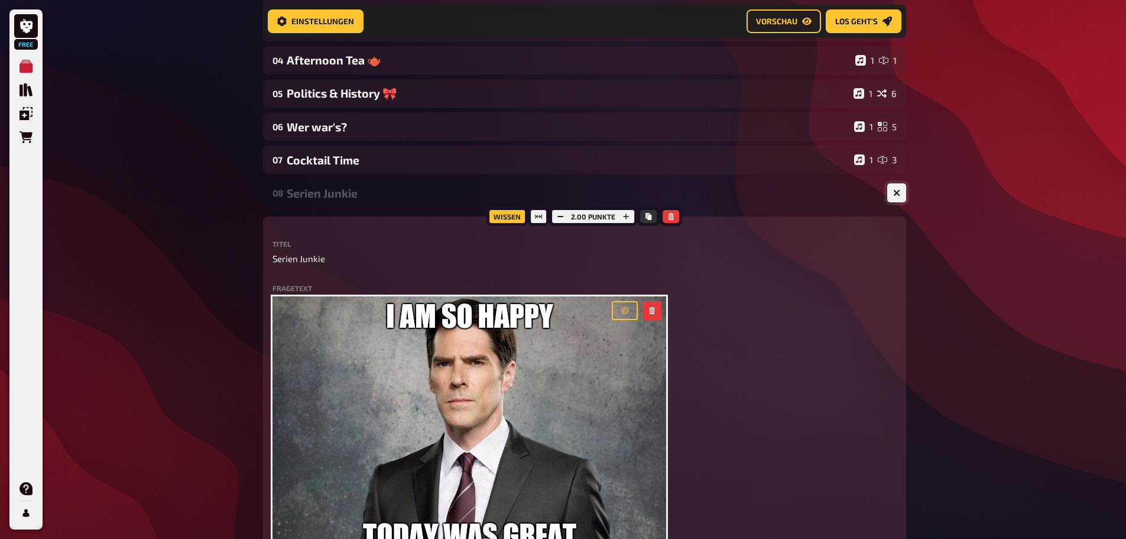
click at [899, 189] on button "button" at bounding box center [896, 192] width 19 height 19
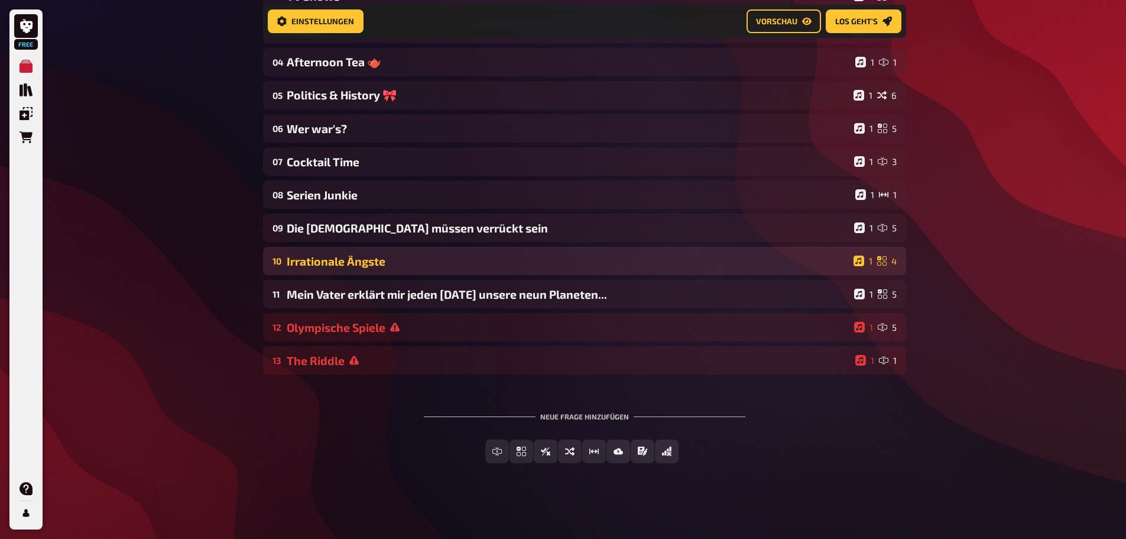
scroll to position [292, 0]
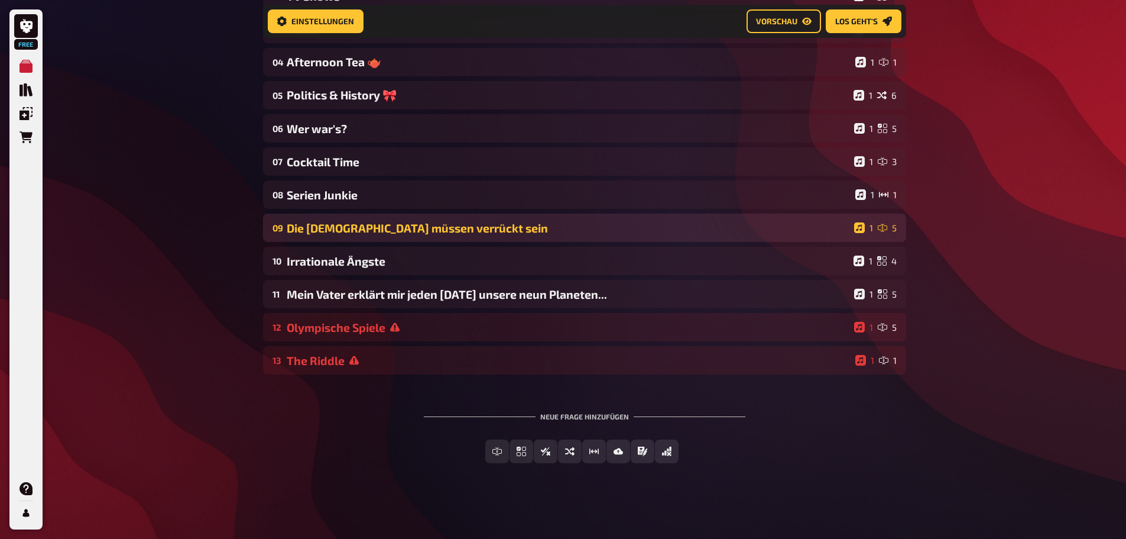
click at [440, 231] on div "Die [DEMOGRAPHIC_DATA] müssen verrückt sein" at bounding box center [568, 228] width 563 height 14
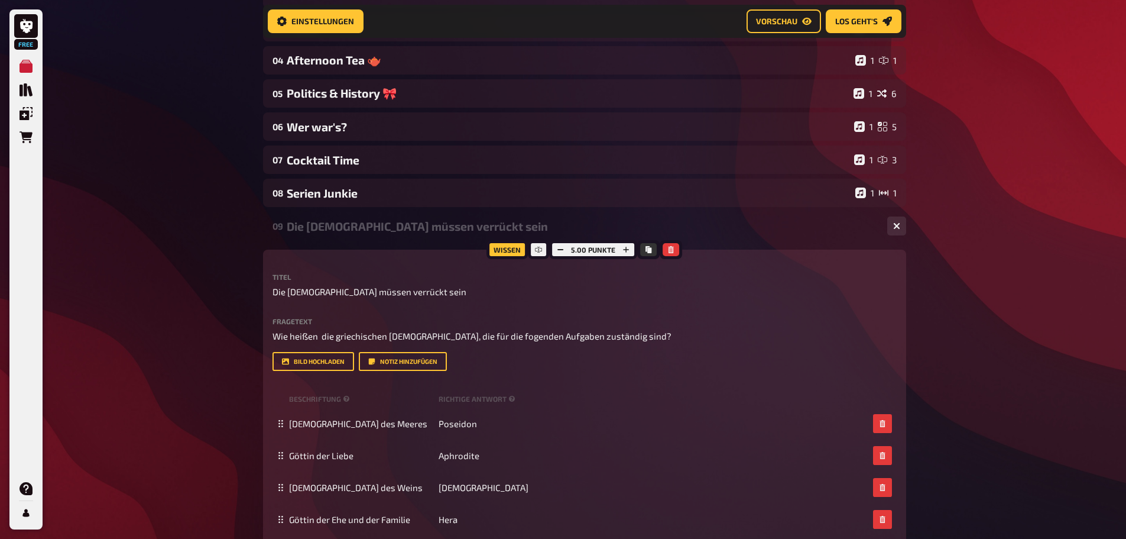
click at [369, 232] on div "Die [DEMOGRAPHIC_DATA] müssen verrückt sein" at bounding box center [582, 226] width 591 height 14
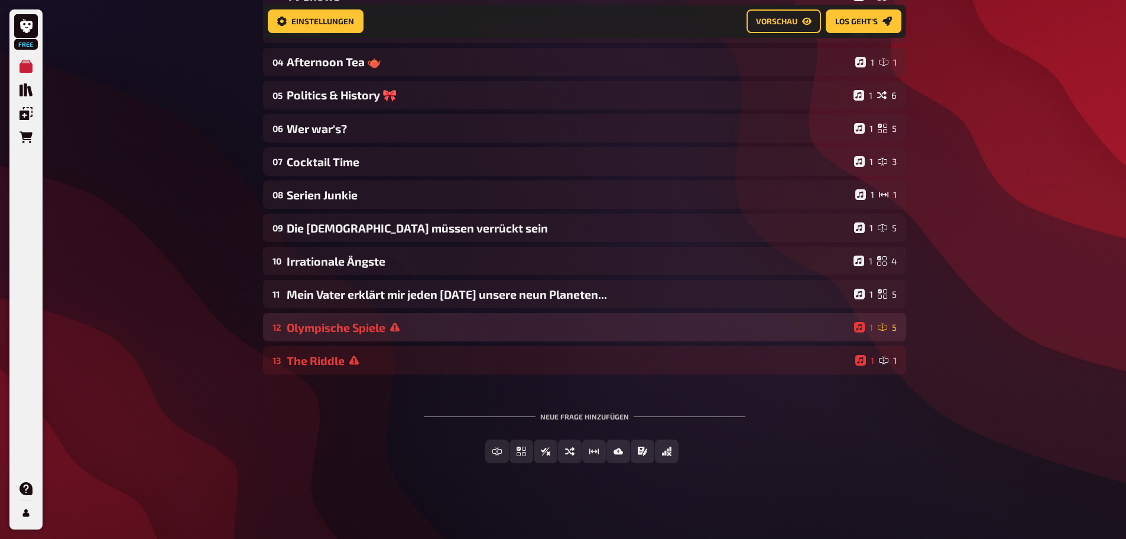
click at [401, 319] on div "12 Olympische Spiele 1 5" at bounding box center [584, 327] width 643 height 28
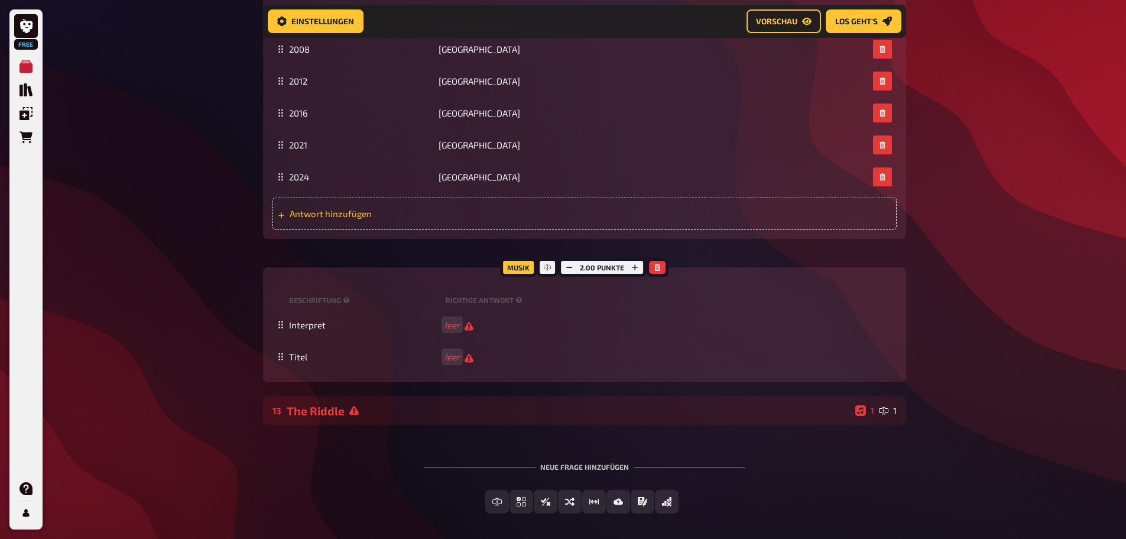
scroll to position [818, 0]
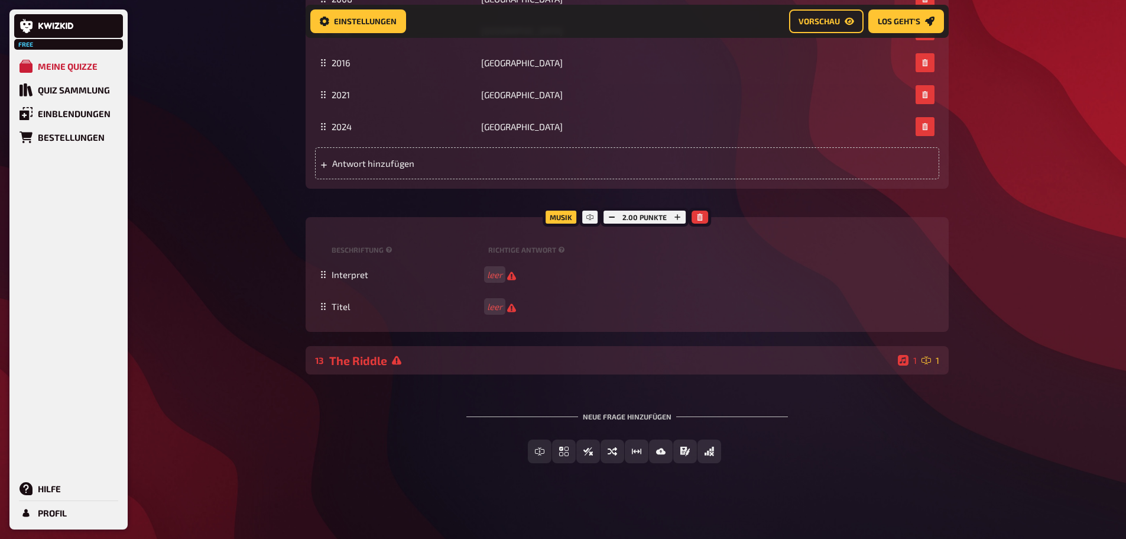
click at [449, 358] on div "The Riddle" at bounding box center [611, 361] width 564 height 14
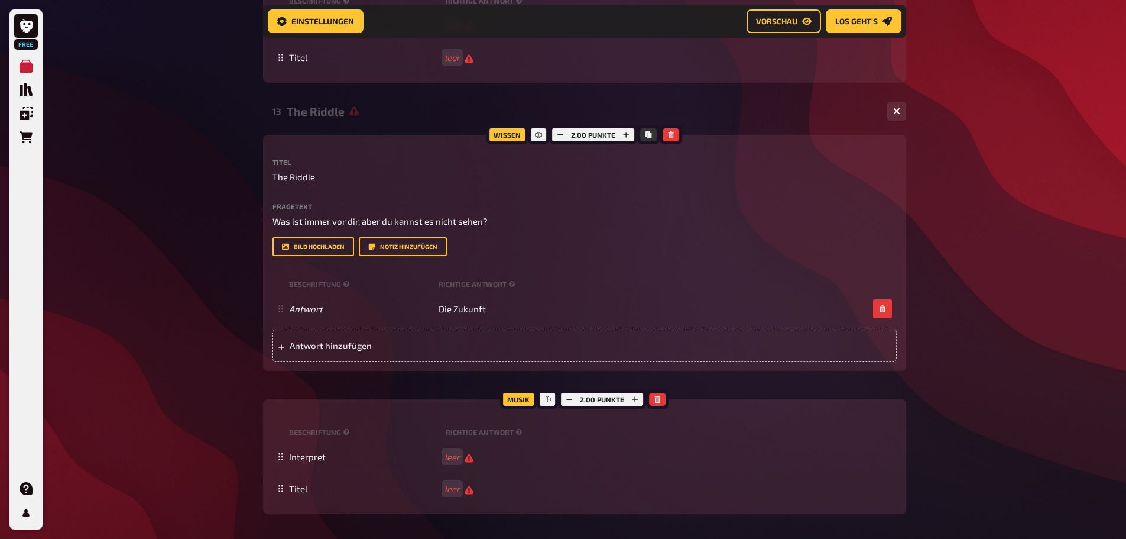
scroll to position [1038, 0]
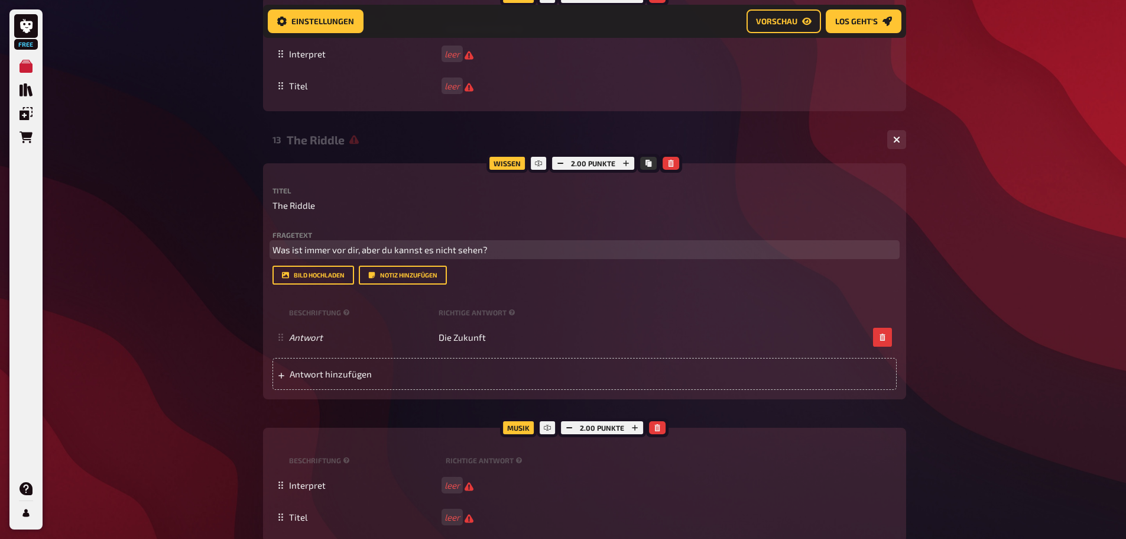
click at [281, 252] on span "Was ist immer vor dir, aber du kannst es nicht sehen?" at bounding box center [380, 249] width 215 height 11
copy span "Was ist immer vor dir, aber du kannst es nicht sehen?"
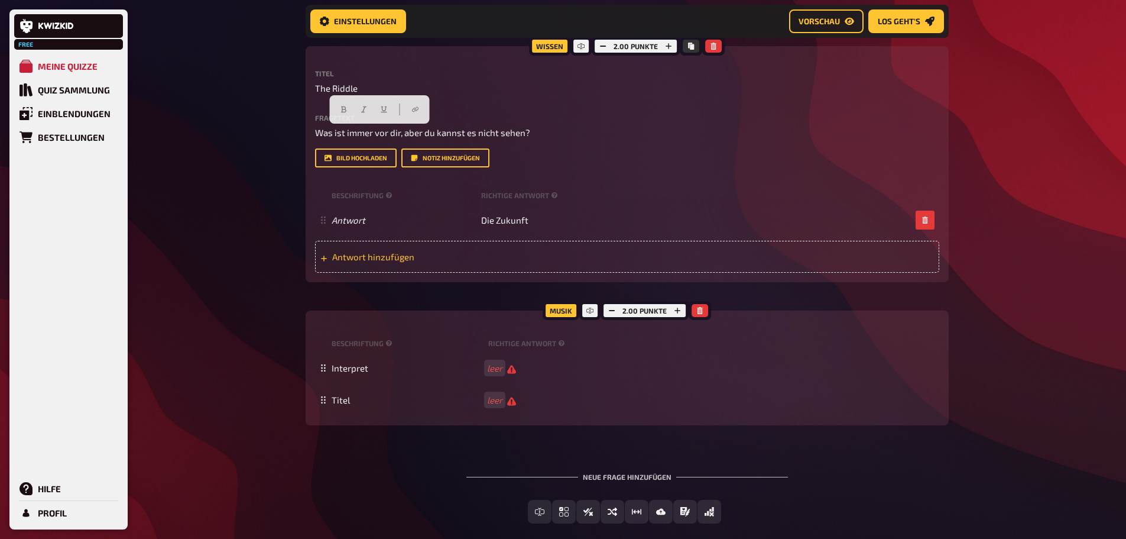
scroll to position [1157, 0]
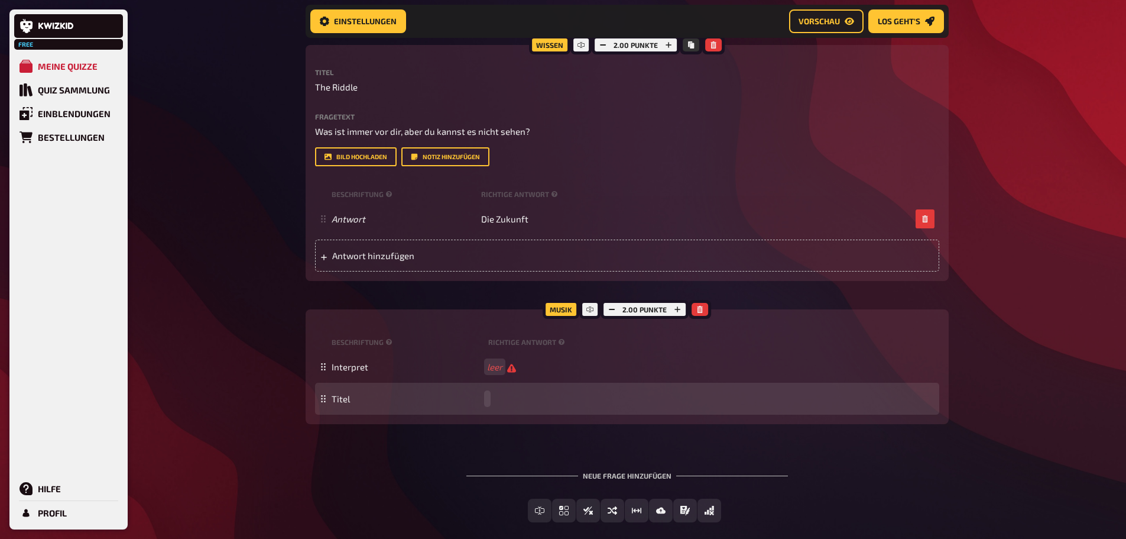
paste span
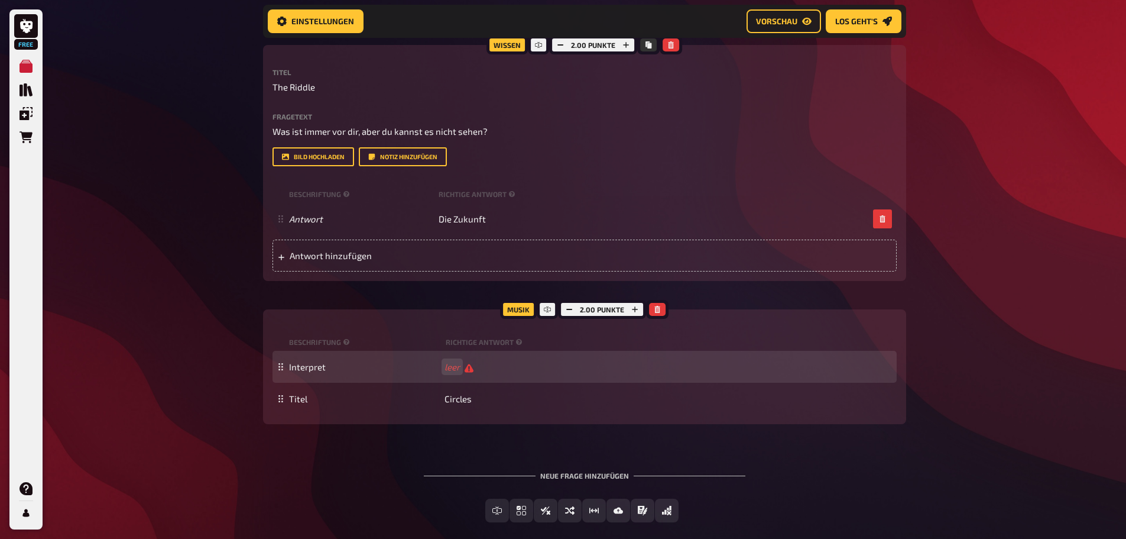
click at [494, 368] on div "Interpret leer" at bounding box center [590, 366] width 603 height 11
paste span
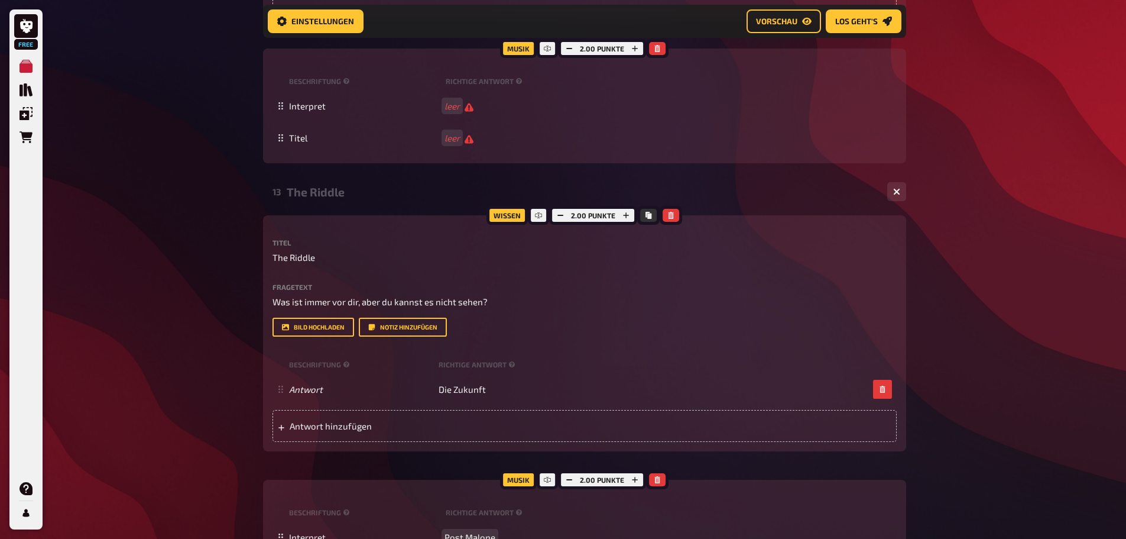
scroll to position [979, 0]
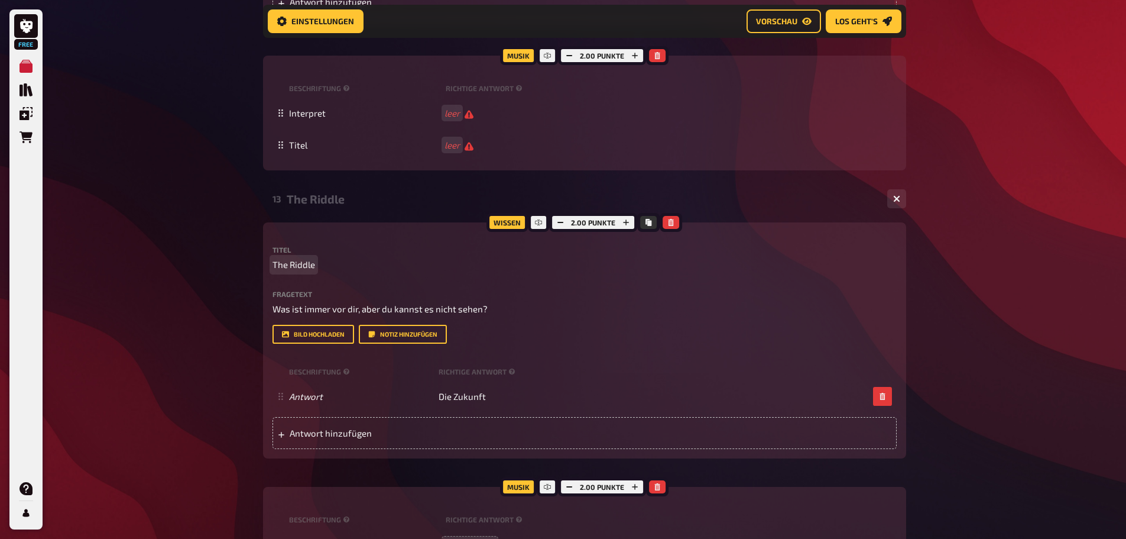
click at [890, 199] on button "button" at bounding box center [896, 198] width 19 height 19
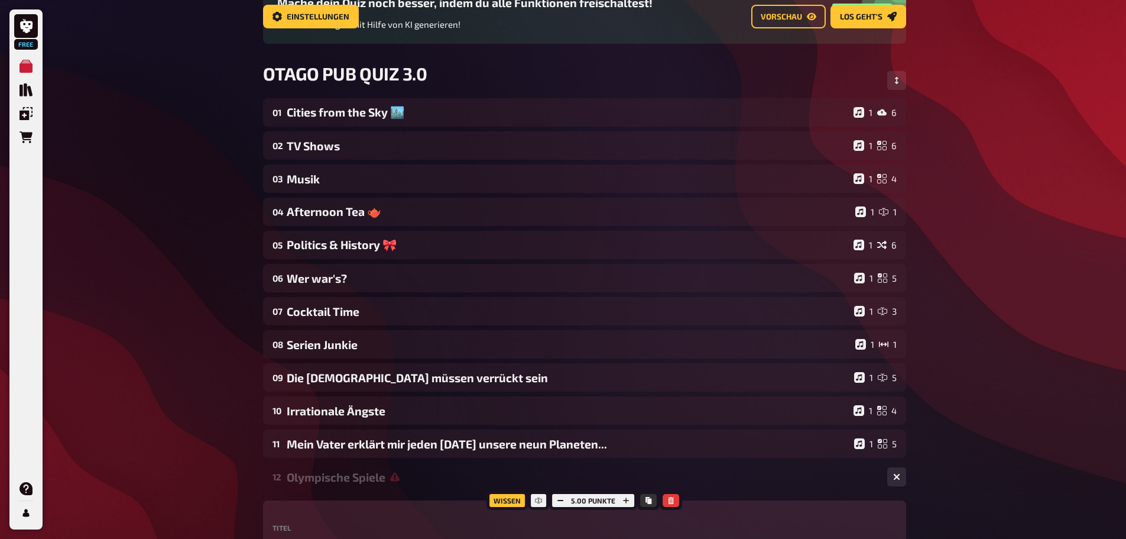
scroll to position [49, 0]
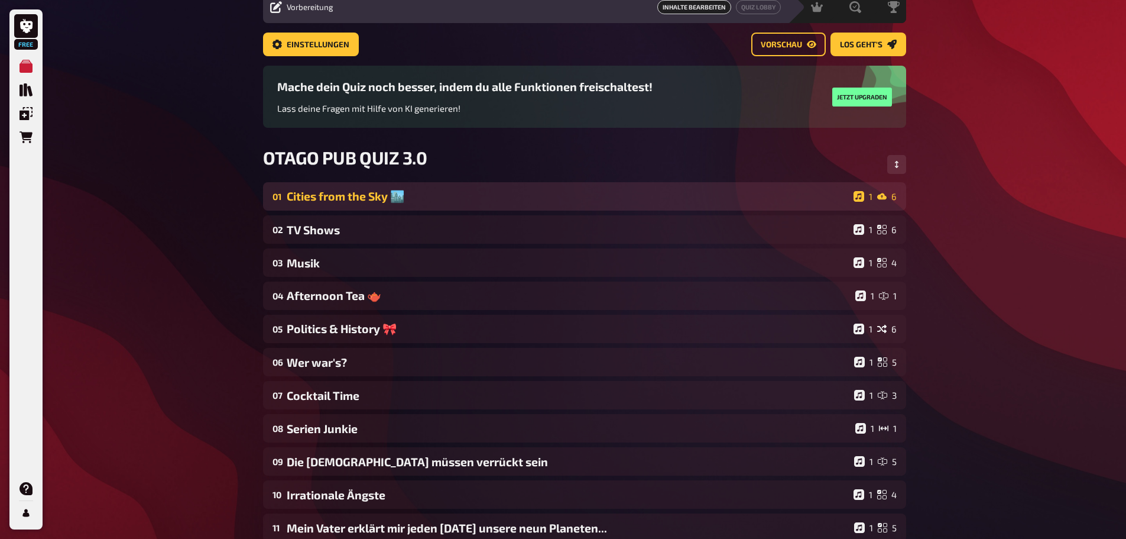
click at [354, 205] on div "01 Cities from the Sky 🏙️ 1 6" at bounding box center [584, 196] width 643 height 28
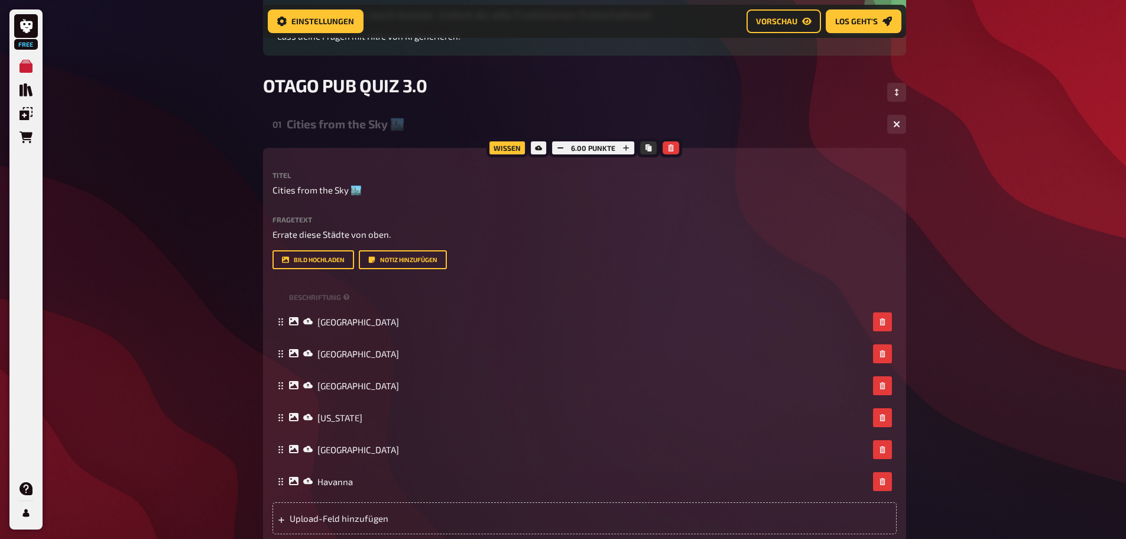
scroll to position [118, 0]
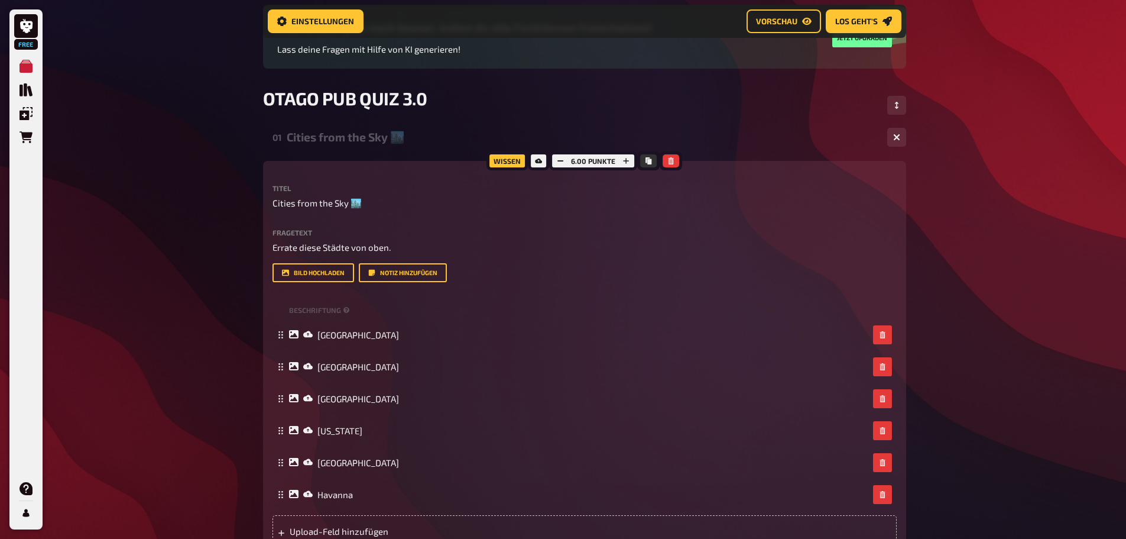
click at [390, 135] on div "Cities from the Sky 🏙️" at bounding box center [582, 137] width 591 height 14
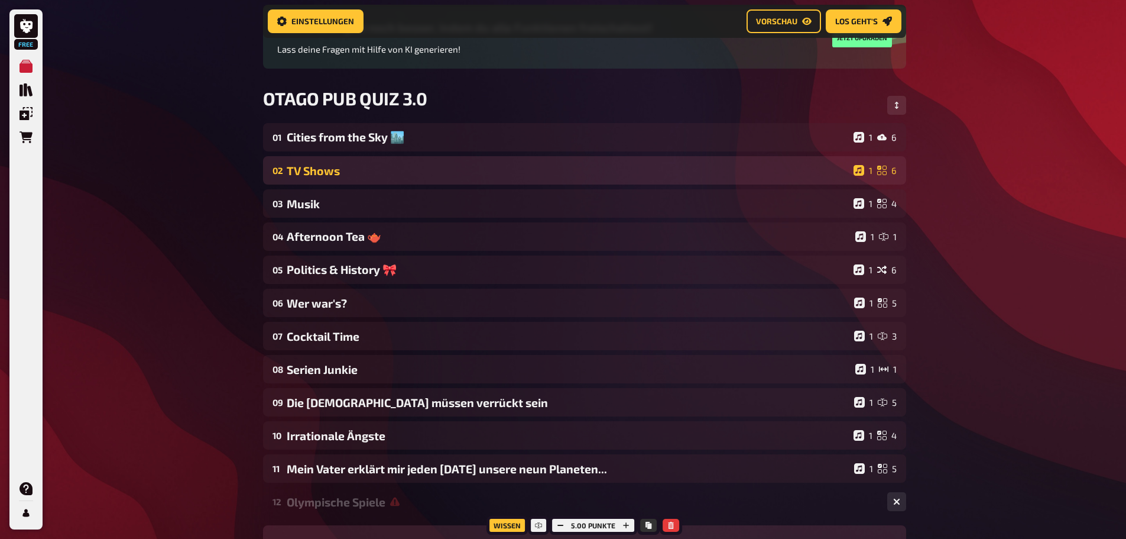
click at [366, 169] on div "TV Shows" at bounding box center [568, 171] width 562 height 14
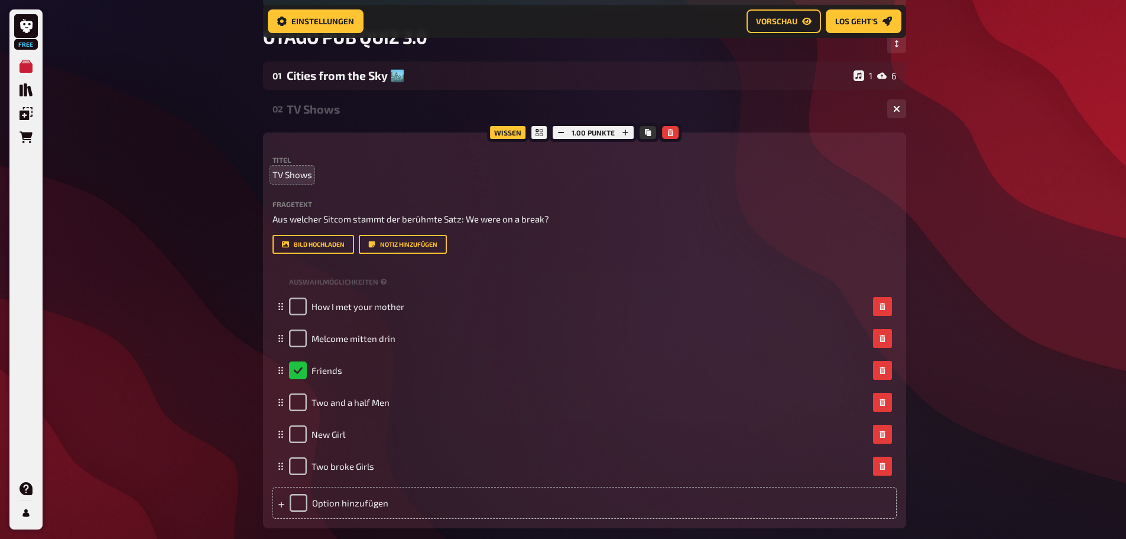
scroll to position [177, 0]
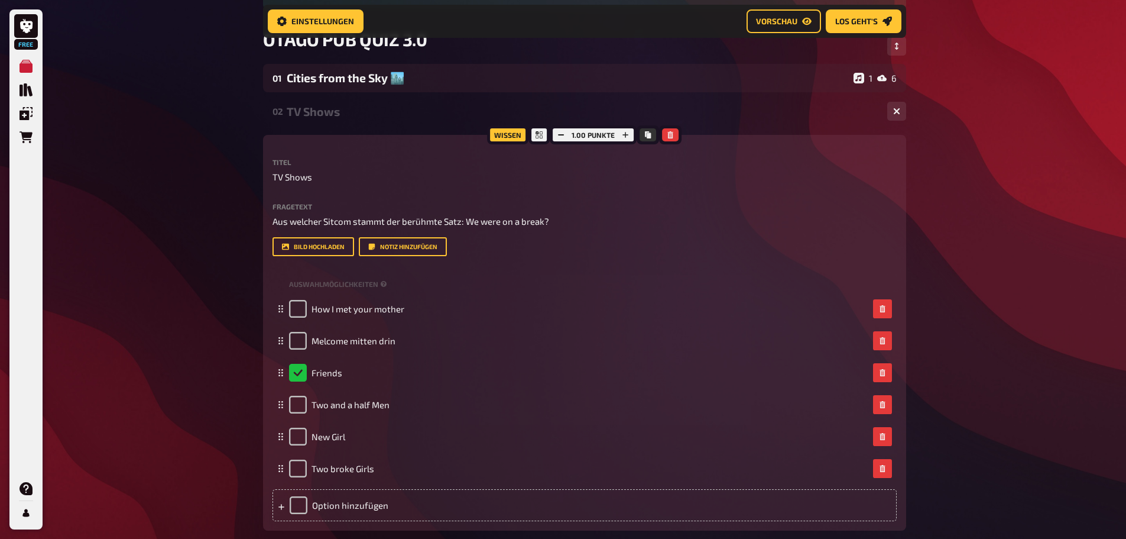
click at [303, 117] on div "TV Shows" at bounding box center [582, 112] width 591 height 14
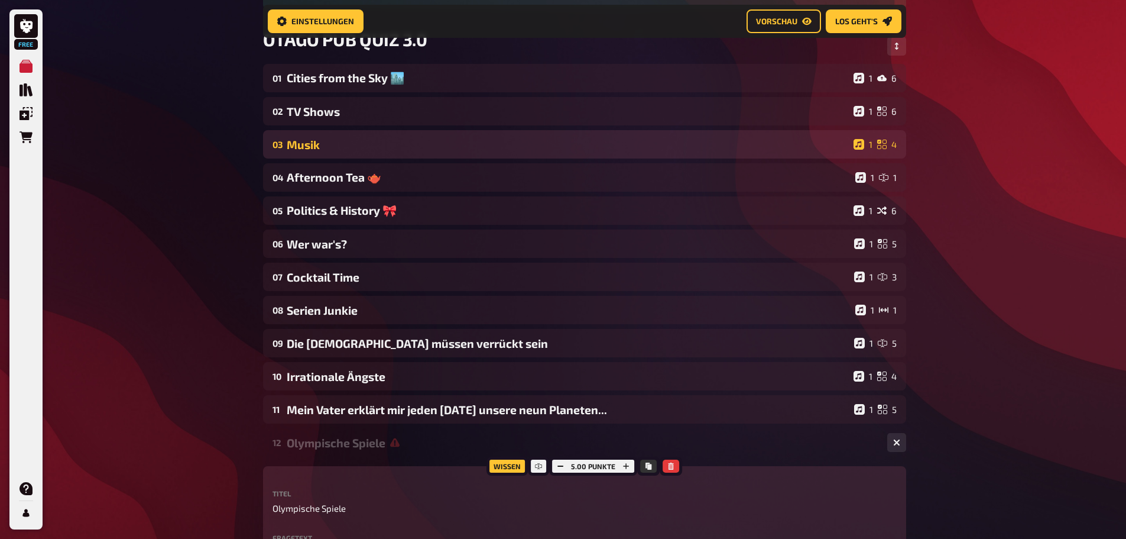
click at [302, 141] on div "Musik" at bounding box center [568, 145] width 562 height 14
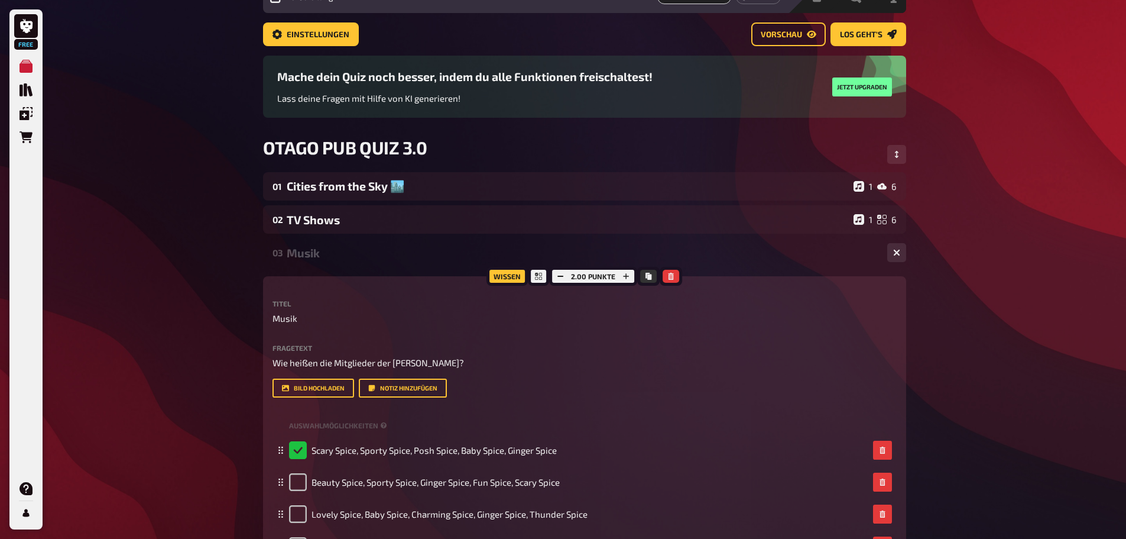
scroll to position [59, 0]
click at [310, 249] on div "Musik" at bounding box center [582, 254] width 591 height 14
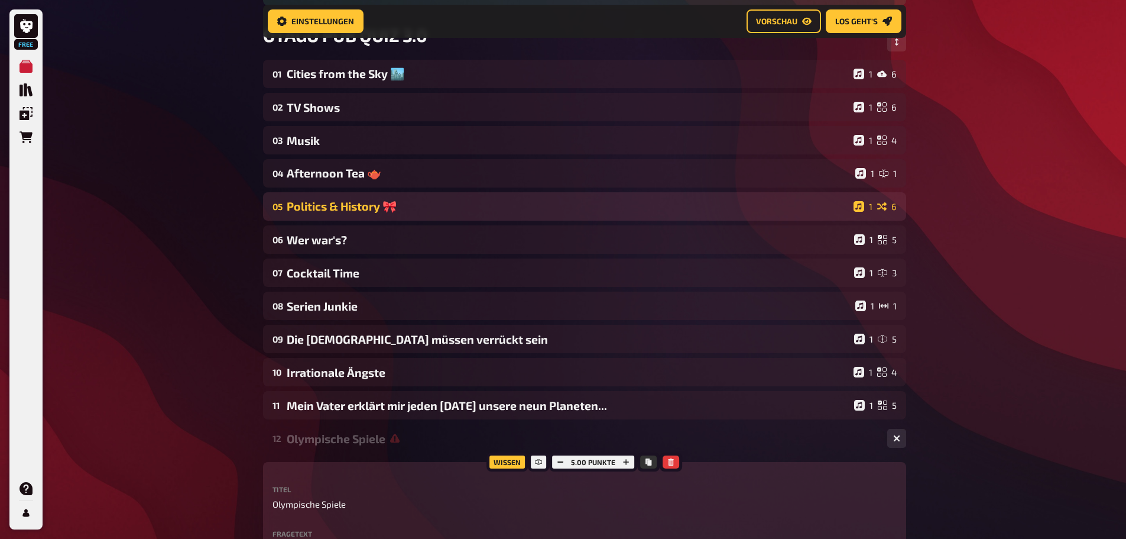
scroll to position [186, 0]
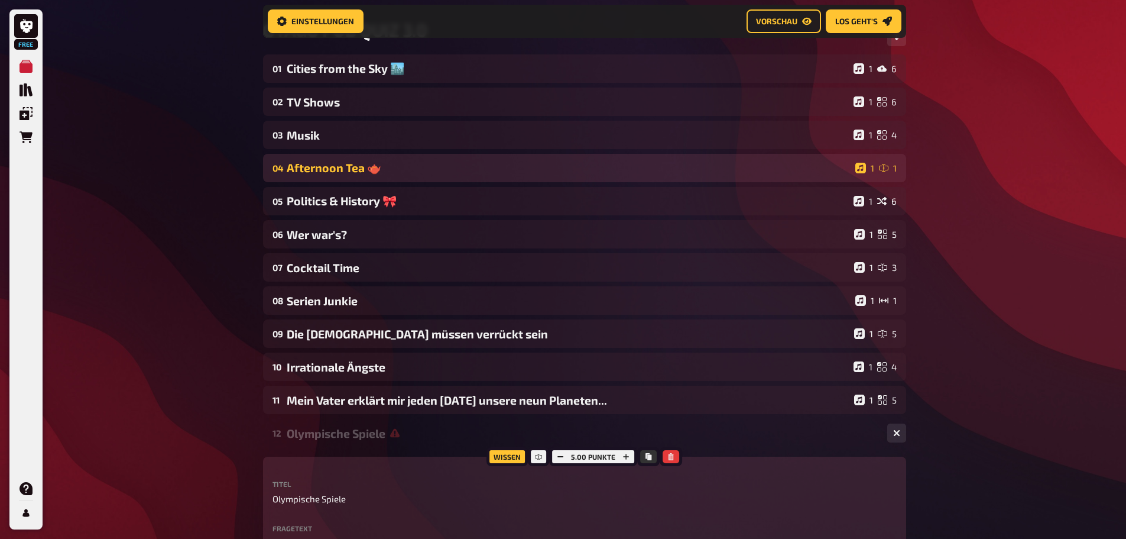
click at [300, 171] on div "Afternoon Tea 🫖" at bounding box center [569, 168] width 564 height 14
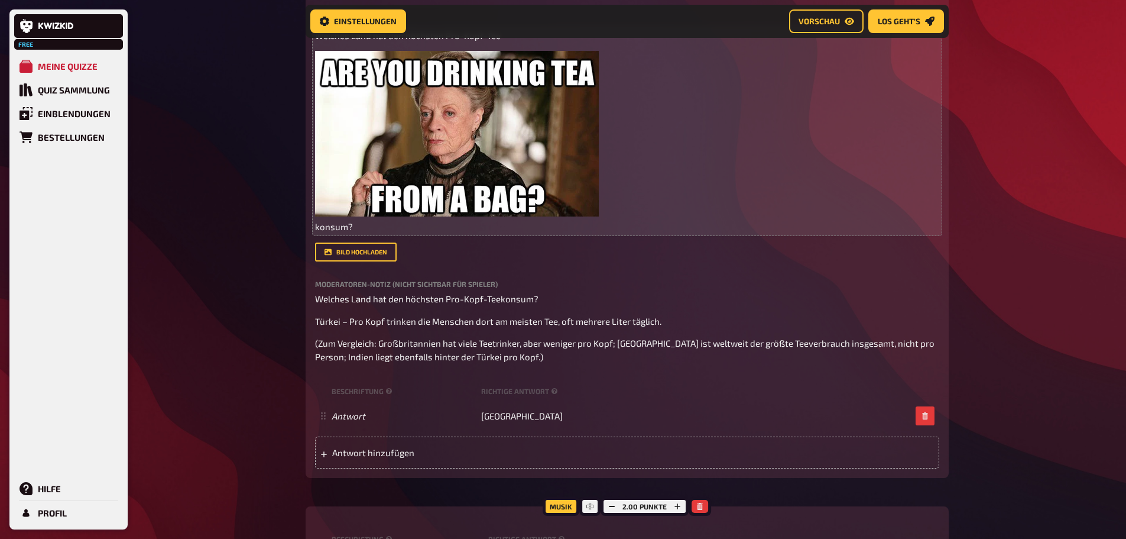
scroll to position [364, 0]
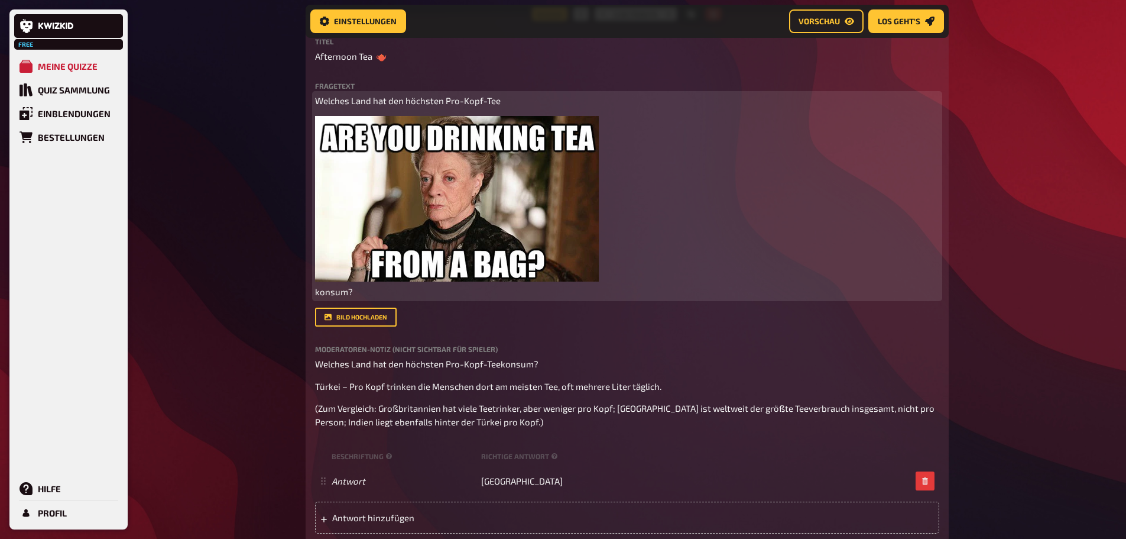
click at [370, 97] on span "Welches Land hat den höchsten Pro-Kopf-Tee" at bounding box center [408, 100] width 186 height 11
click at [514, 102] on p "Welches Land hat den höchsten Pro-Kopf-Tee" at bounding box center [627, 101] width 624 height 14
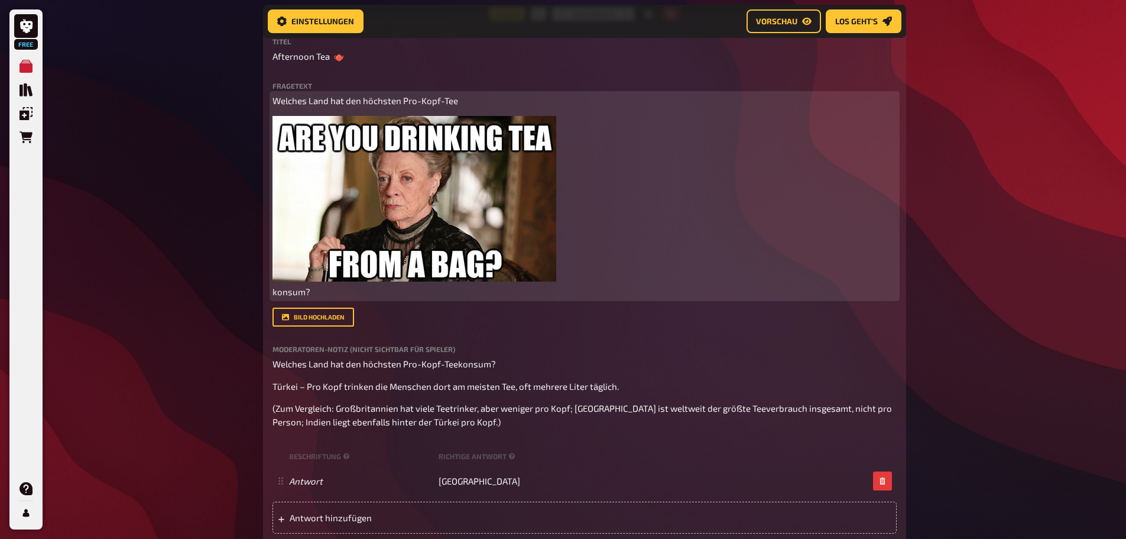
click at [365, 186] on img at bounding box center [415, 199] width 284 height 166
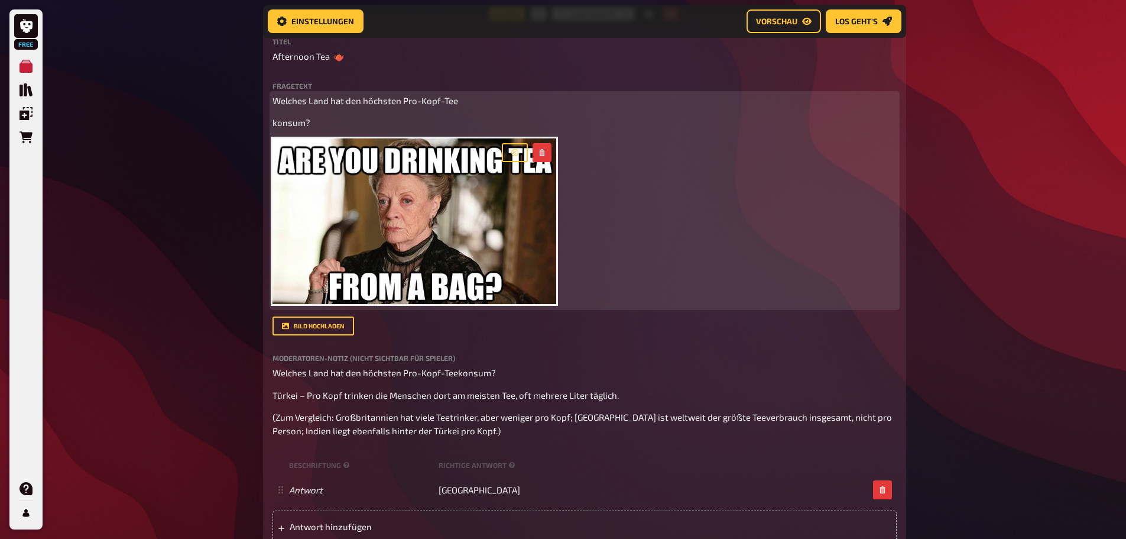
click at [274, 124] on span "konsum?" at bounding box center [292, 122] width 38 height 11
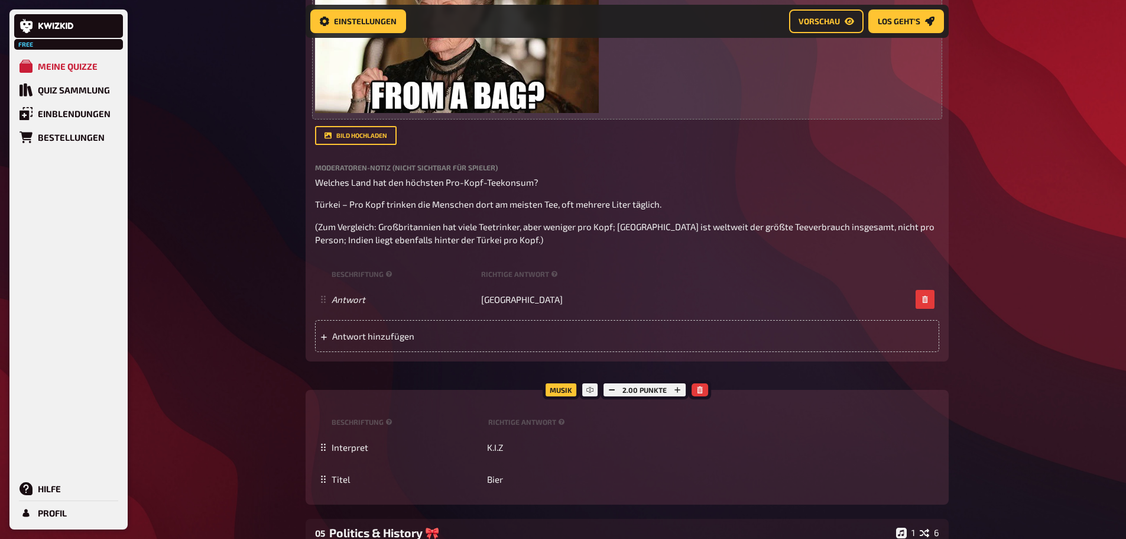
scroll to position [600, 0]
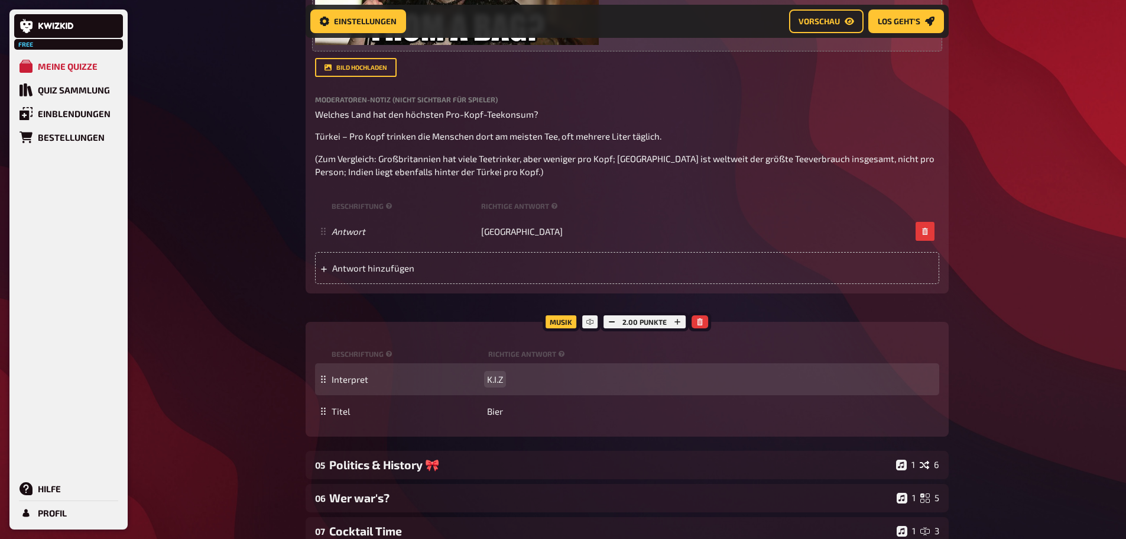
click at [490, 374] on span "K.I.Z" at bounding box center [495, 379] width 16 height 11
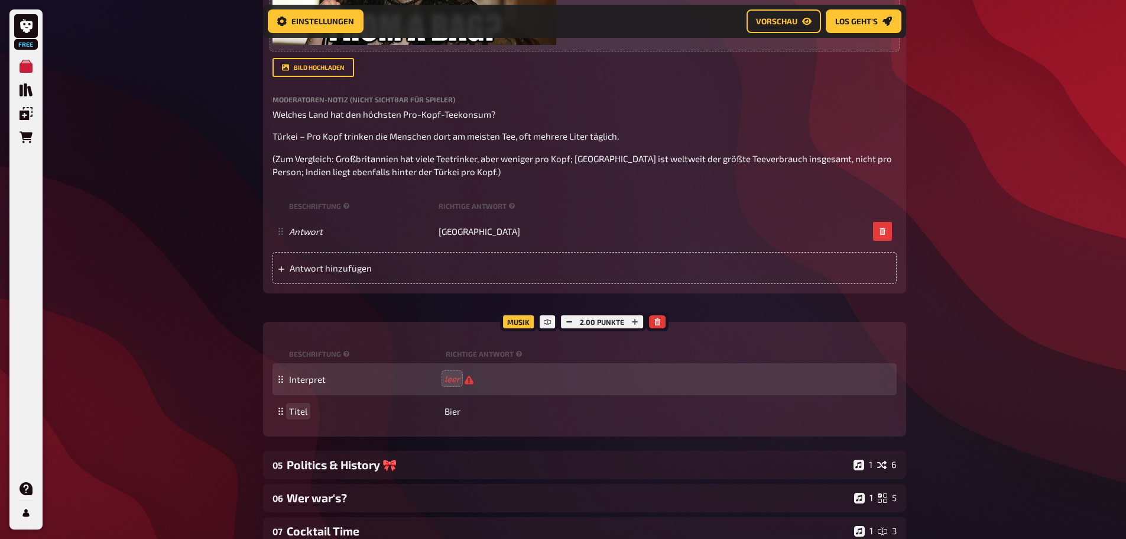
scroll to position [600, 0]
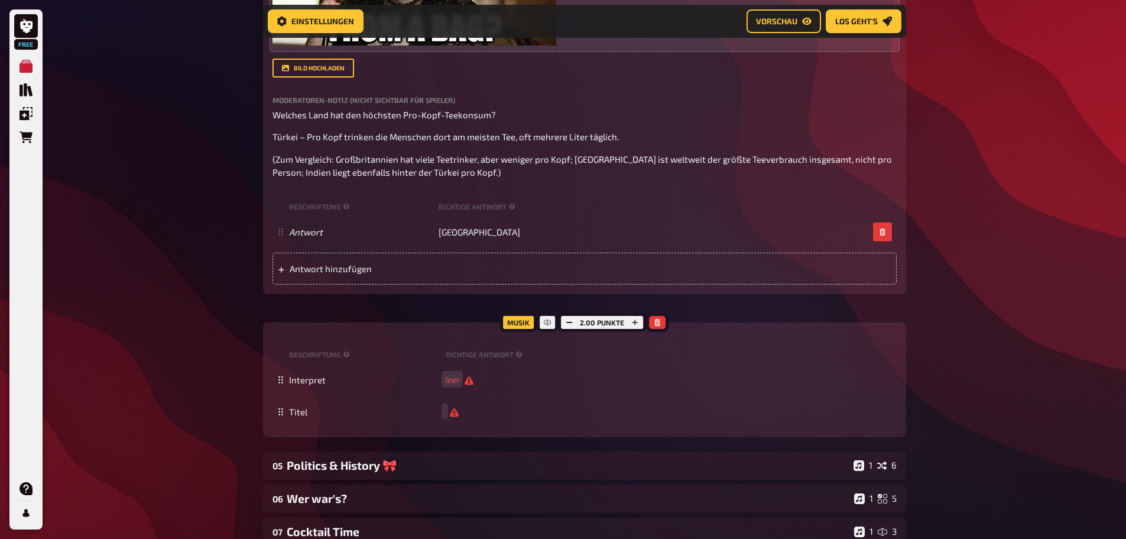
click at [151, 383] on div "Free Meine Quizze Quiz Sammlung Einblendungen Bestellungen Hilfe Profil Home Me…" at bounding box center [563, 417] width 1126 height 2034
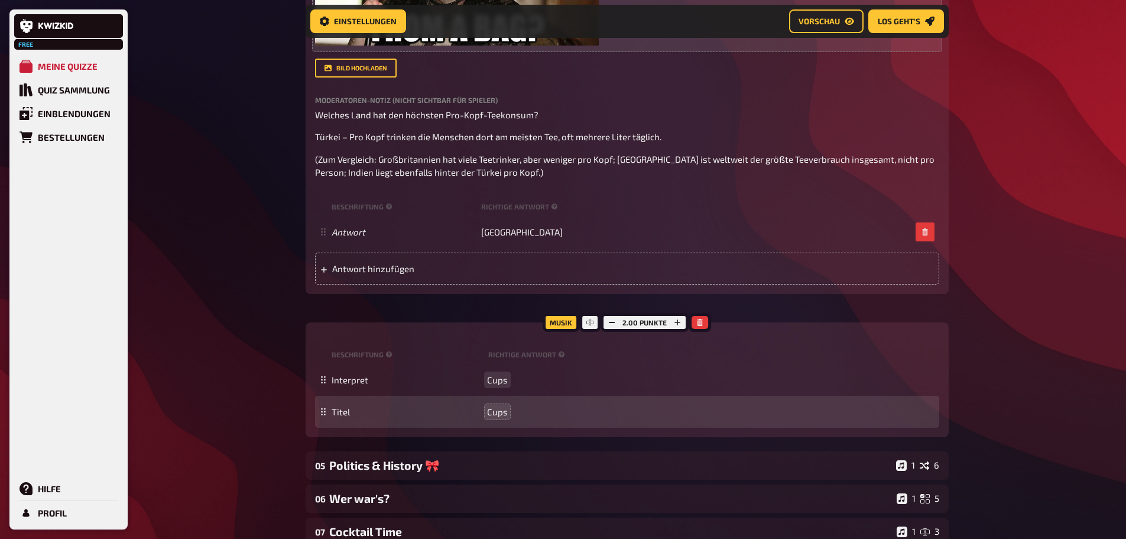
click at [491, 380] on span "Cups" at bounding box center [497, 379] width 21 height 11
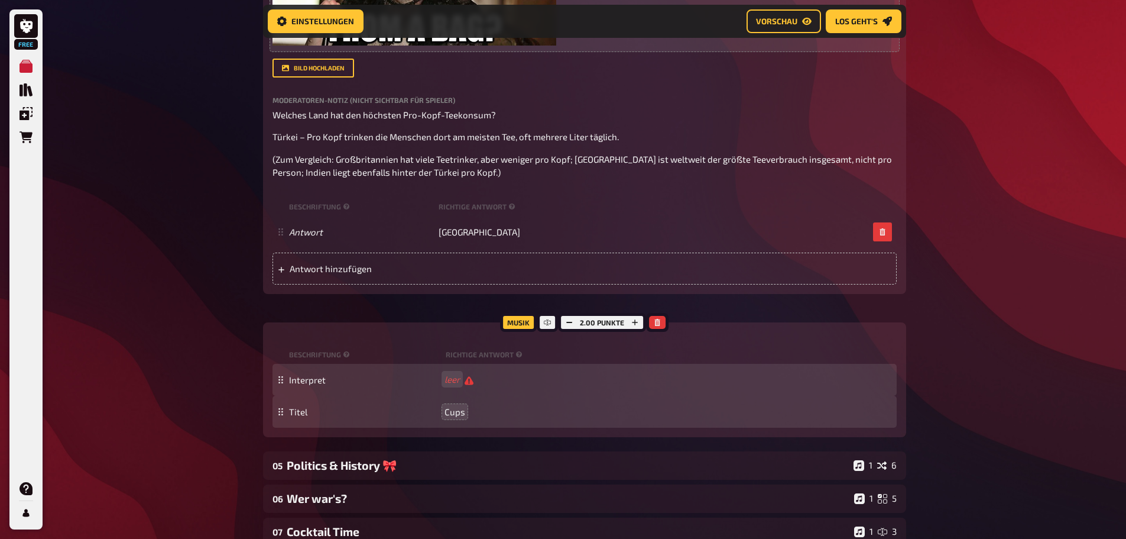
click at [454, 373] on div "Interpret leer" at bounding box center [585, 380] width 624 height 32
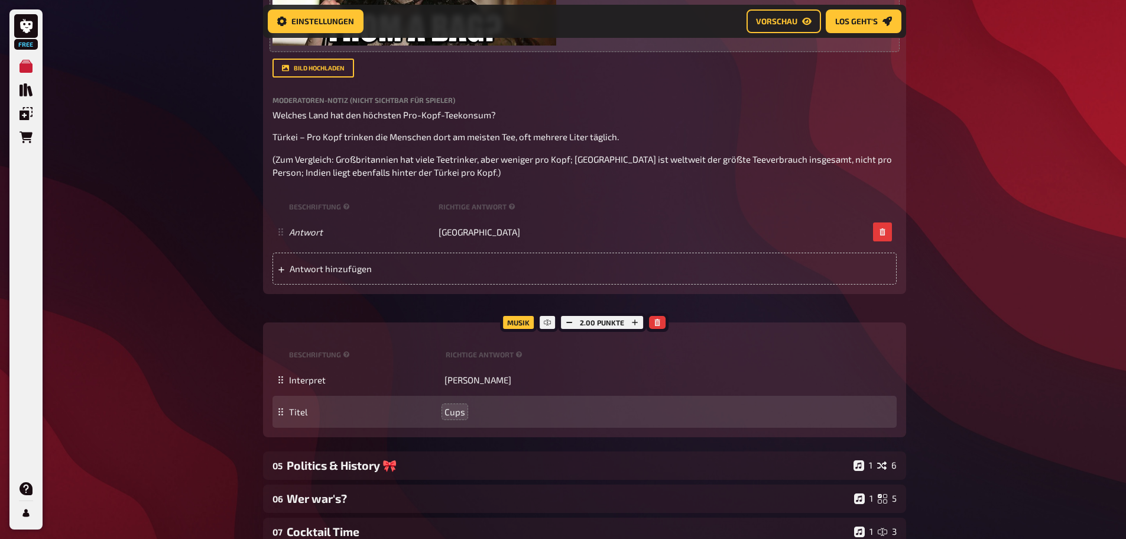
click at [189, 365] on div "Free Meine Quizze Quiz Sammlung Einblendungen Bestellungen Hilfe Profil Home Me…" at bounding box center [563, 417] width 1126 height 2034
click at [1035, 300] on div "Free Meine Quizze Quiz Sammlung Einblendungen Bestellungen Hilfe Profil Home Me…" at bounding box center [563, 417] width 1126 height 2034
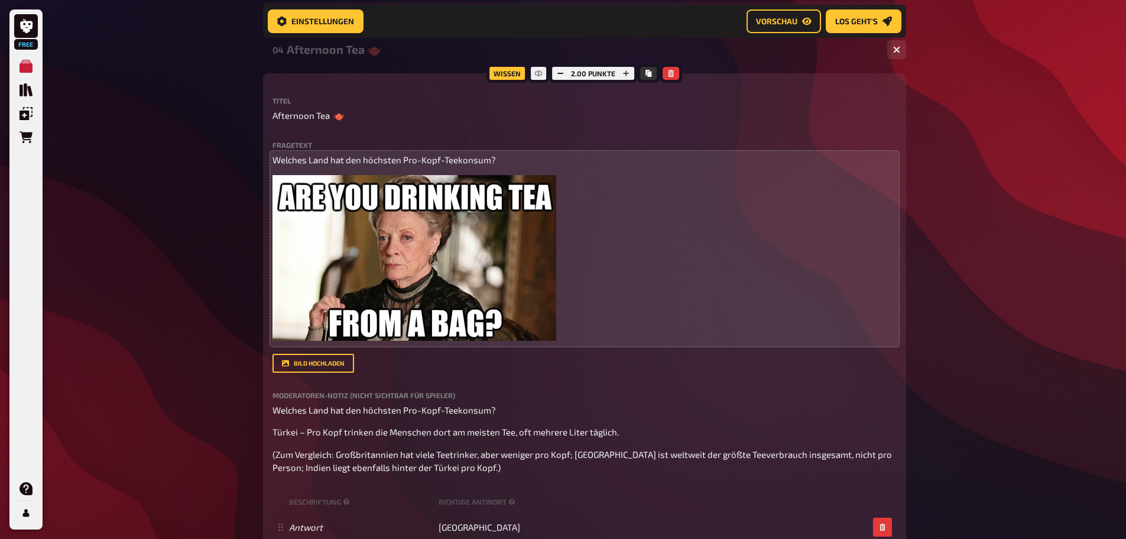
scroll to position [304, 0]
click at [423, 54] on div "Afternoon Tea 🫖" at bounding box center [582, 50] width 591 height 14
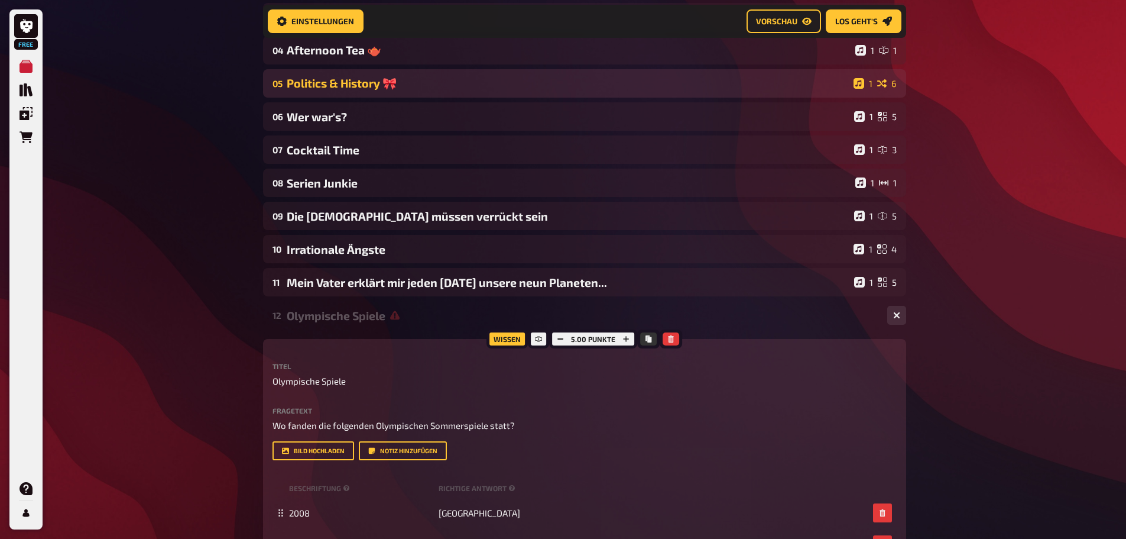
click at [356, 74] on div "05 Politics & History 🎀 1 6" at bounding box center [584, 83] width 643 height 28
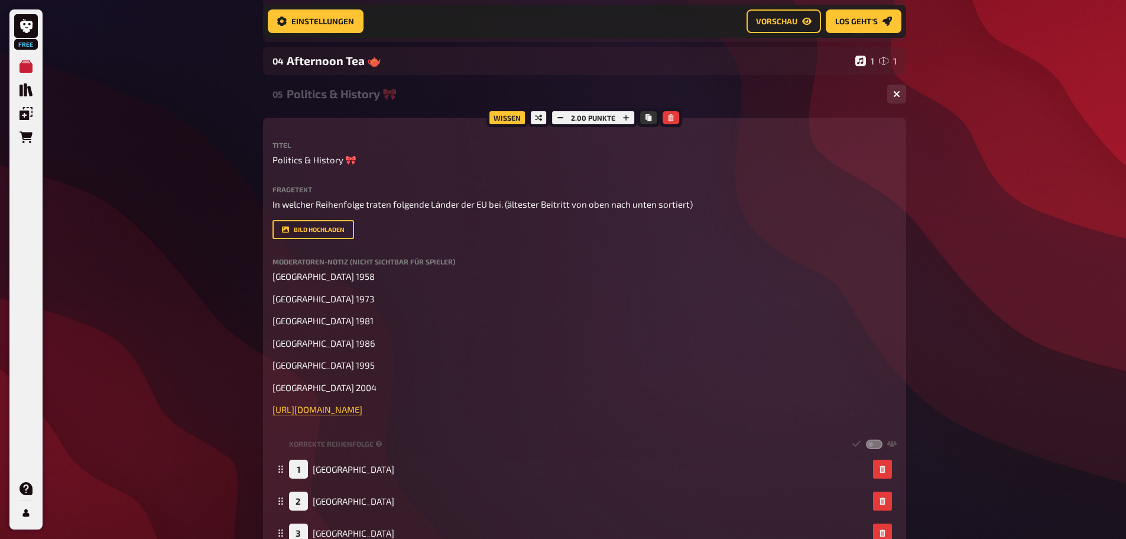
scroll to position [186, 0]
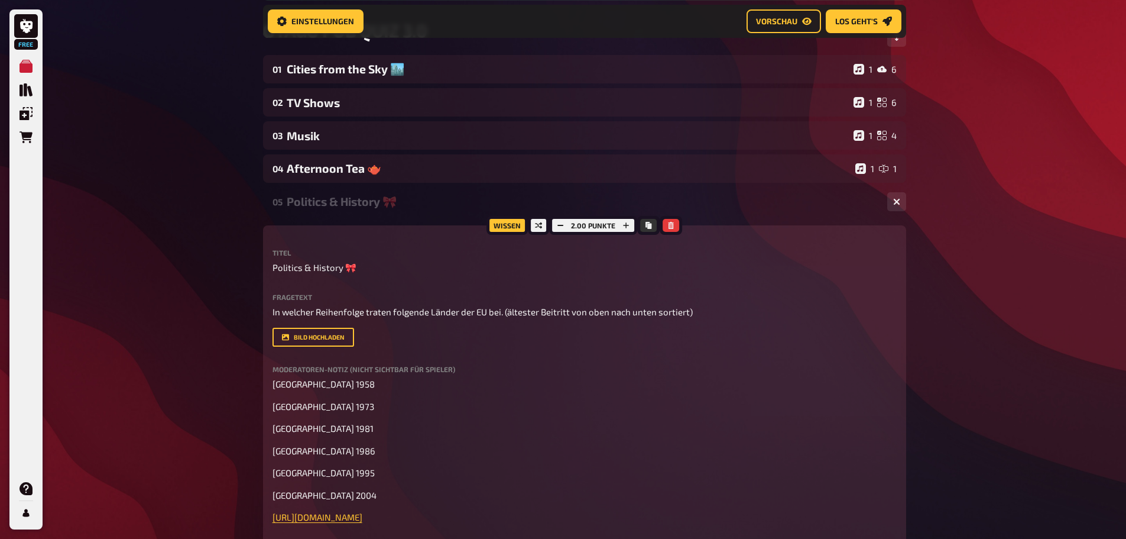
click at [362, 199] on div "Politics & History 🎀" at bounding box center [582, 202] width 591 height 14
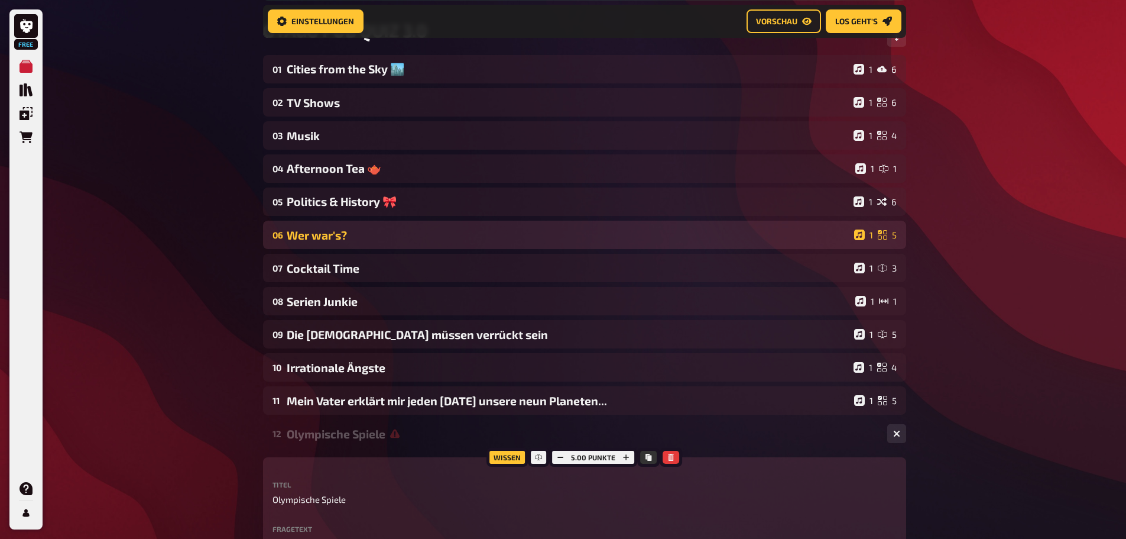
click at [366, 235] on div "Wer war's?" at bounding box center [568, 235] width 563 height 14
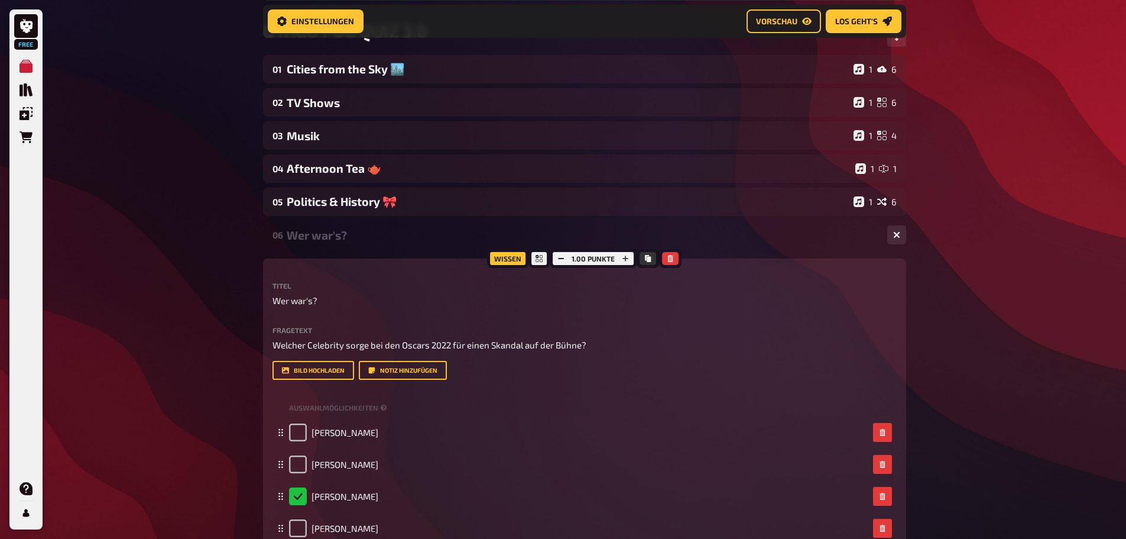
click at [356, 243] on div "06 Wer war's? 1 5" at bounding box center [584, 235] width 643 height 28
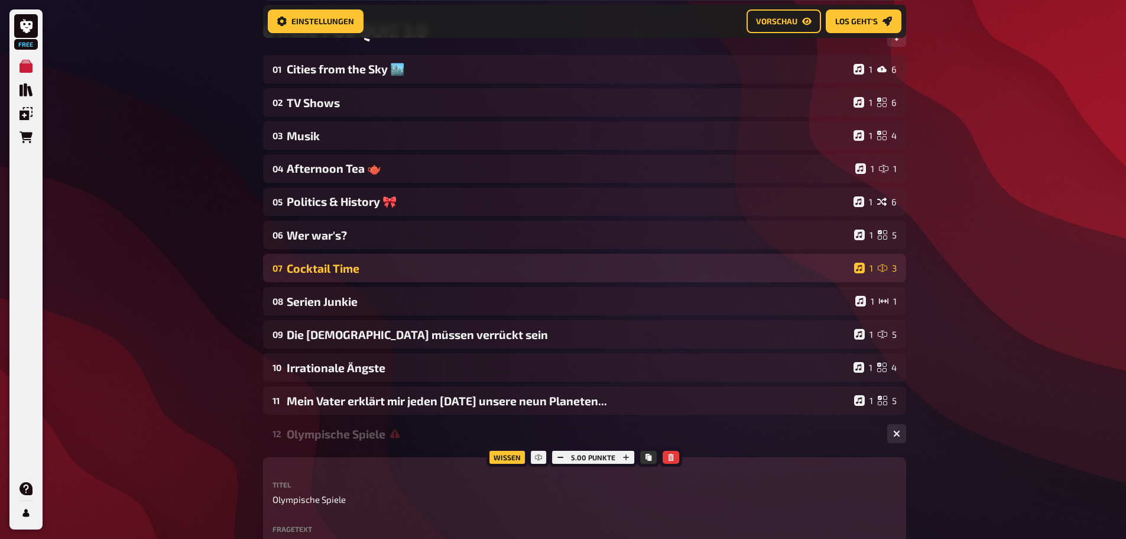
click at [319, 258] on div "07 Cocktail Time 1 3" at bounding box center [584, 268] width 643 height 28
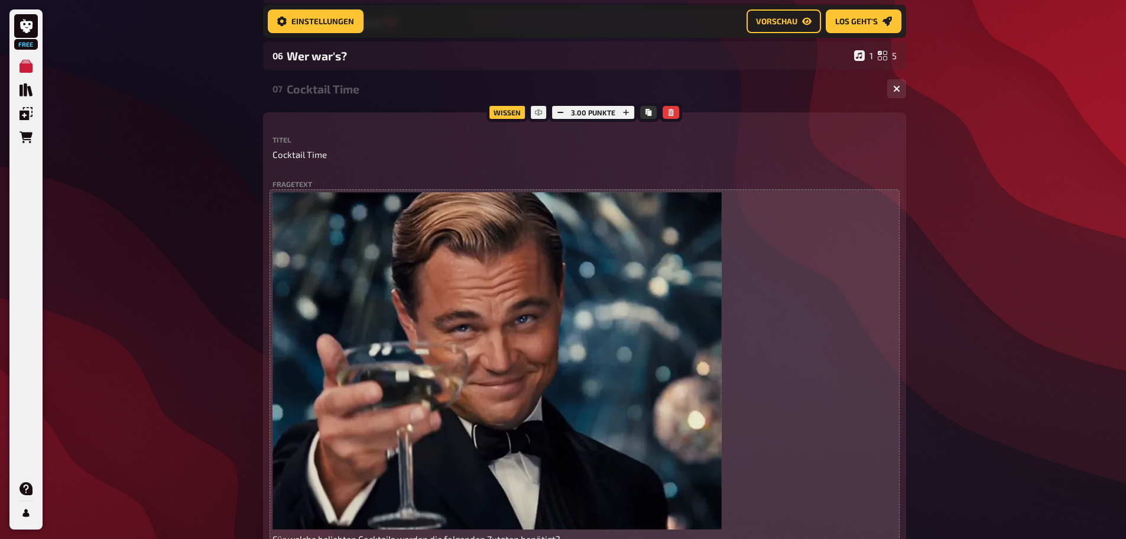
scroll to position [363, 0]
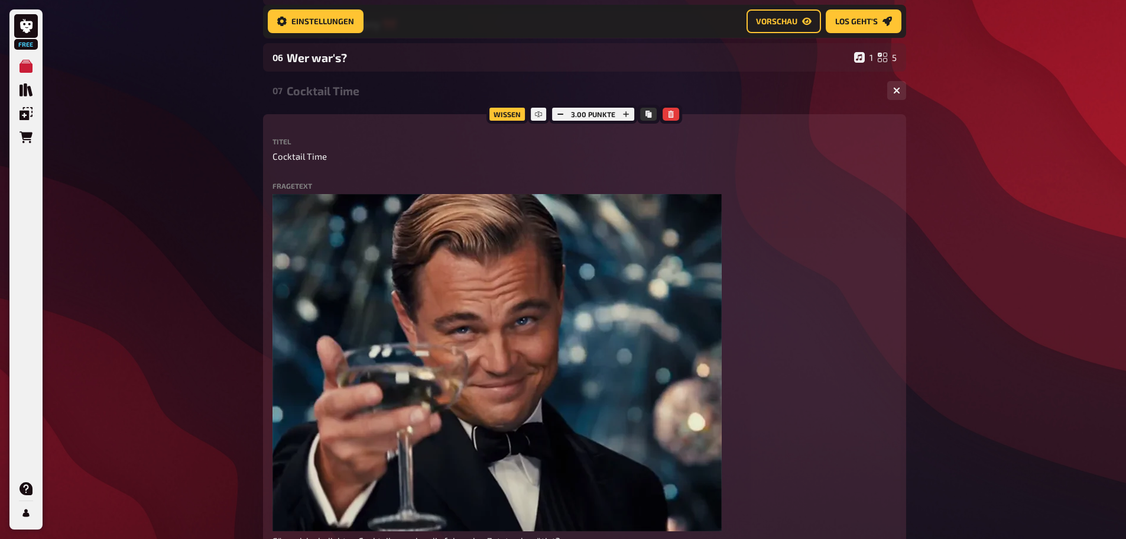
click at [346, 93] on div "Cocktail Time" at bounding box center [582, 91] width 591 height 14
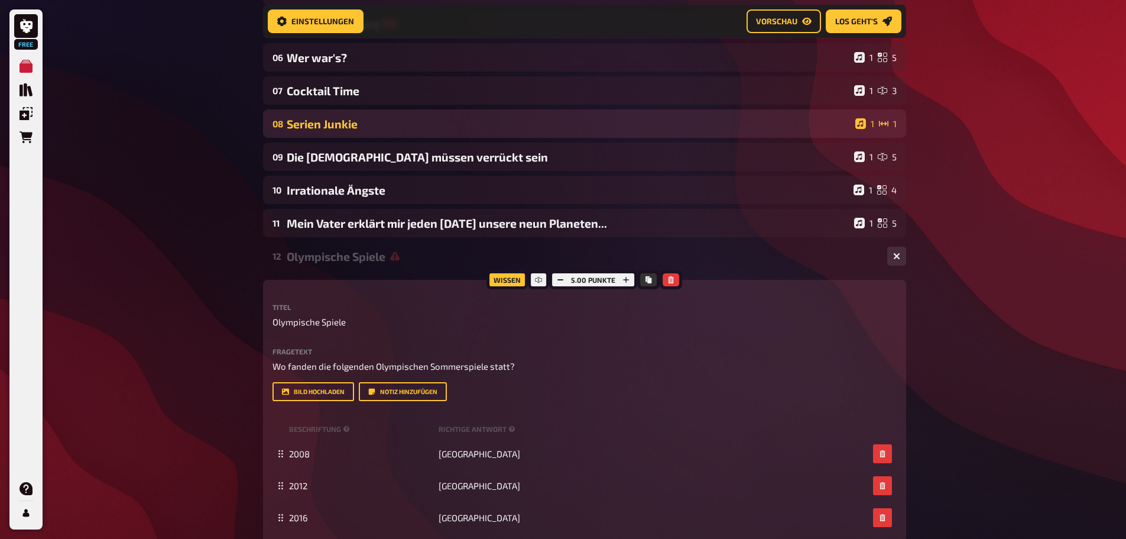
click at [346, 122] on div "Serien Junkie" at bounding box center [569, 124] width 564 height 14
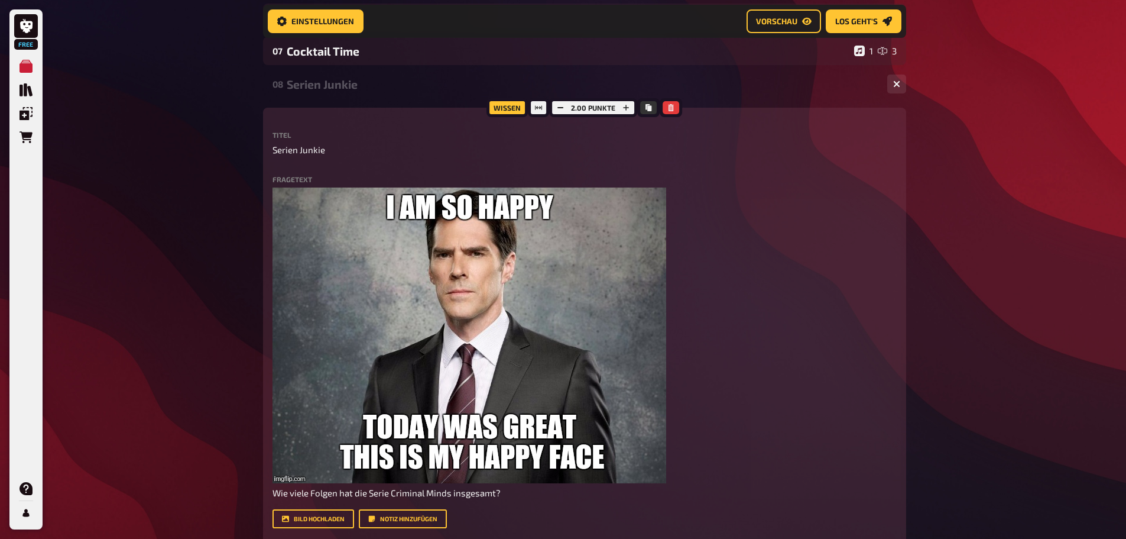
scroll to position [245, 0]
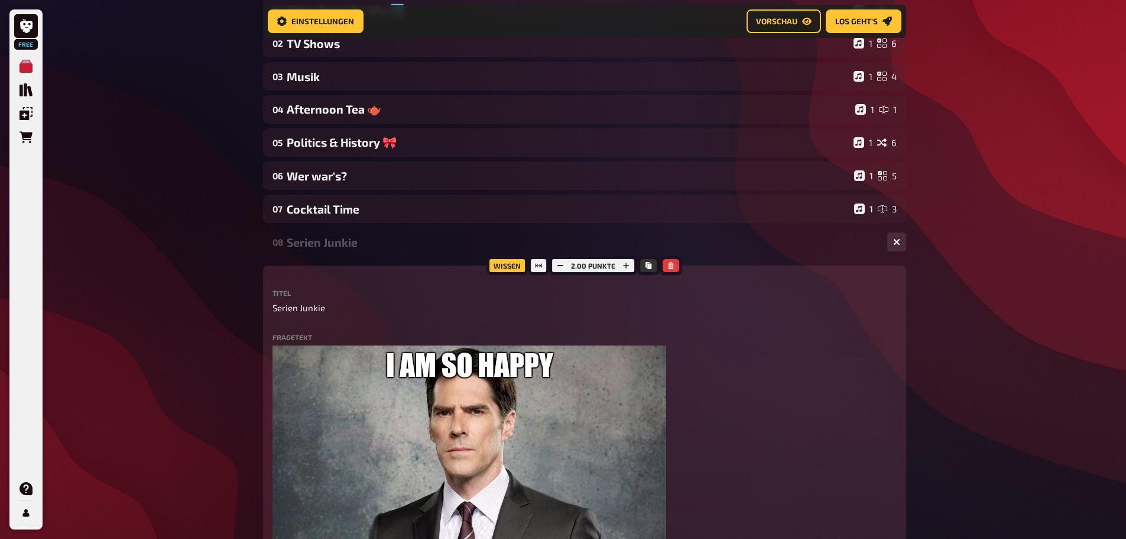
click at [336, 242] on div "Serien Junkie" at bounding box center [582, 242] width 591 height 14
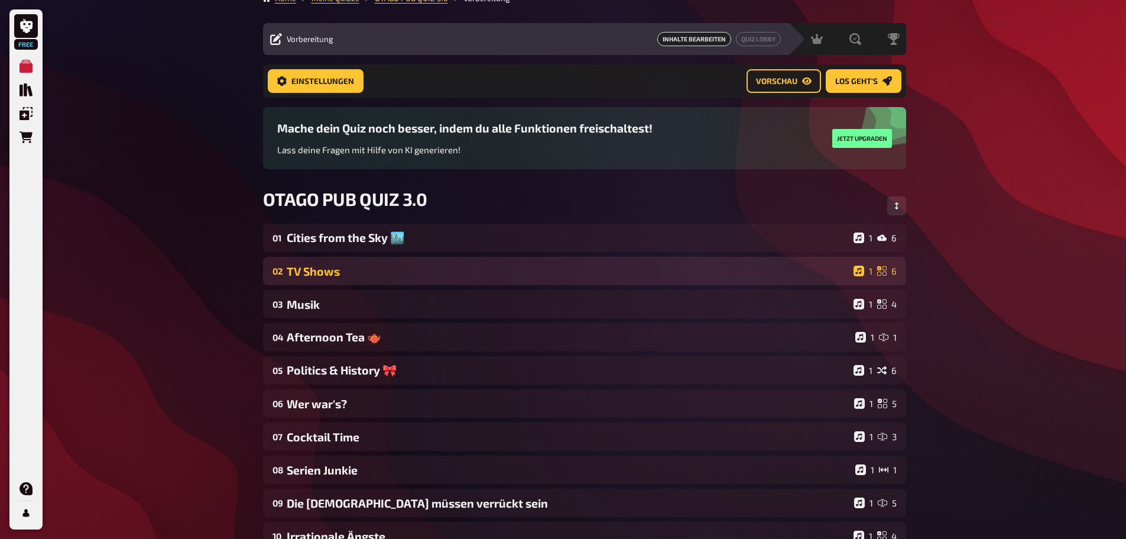
scroll to position [8, 0]
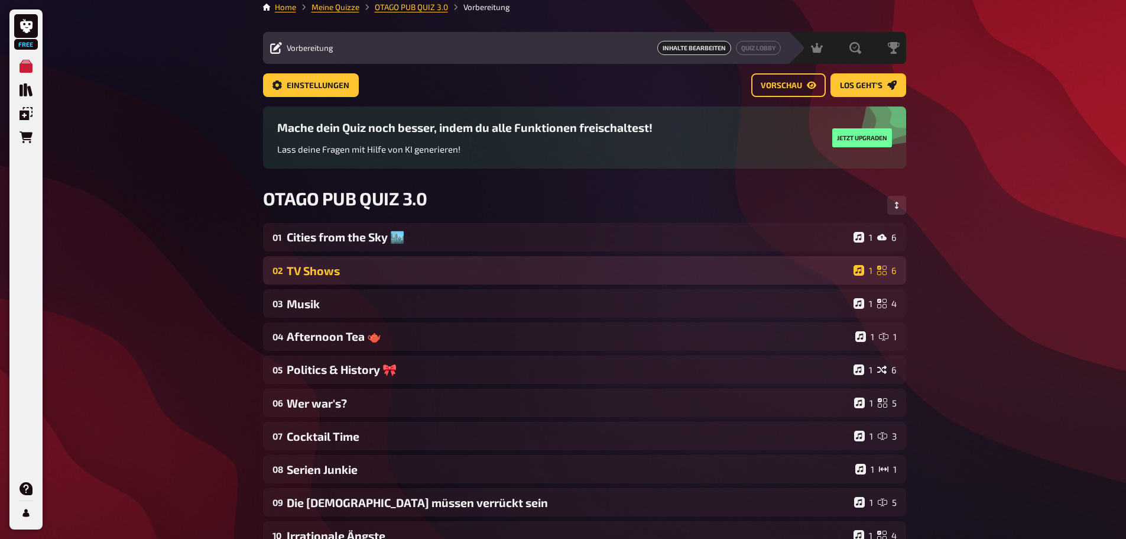
click at [335, 276] on div "TV Shows" at bounding box center [568, 271] width 562 height 14
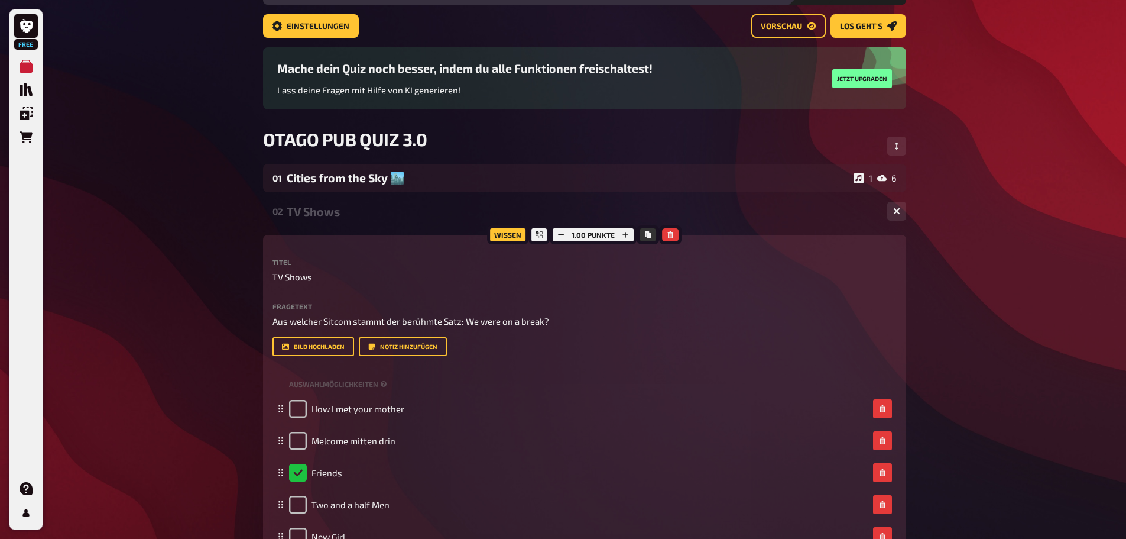
click at [317, 200] on div "02 TV Shows 1 6" at bounding box center [584, 211] width 643 height 28
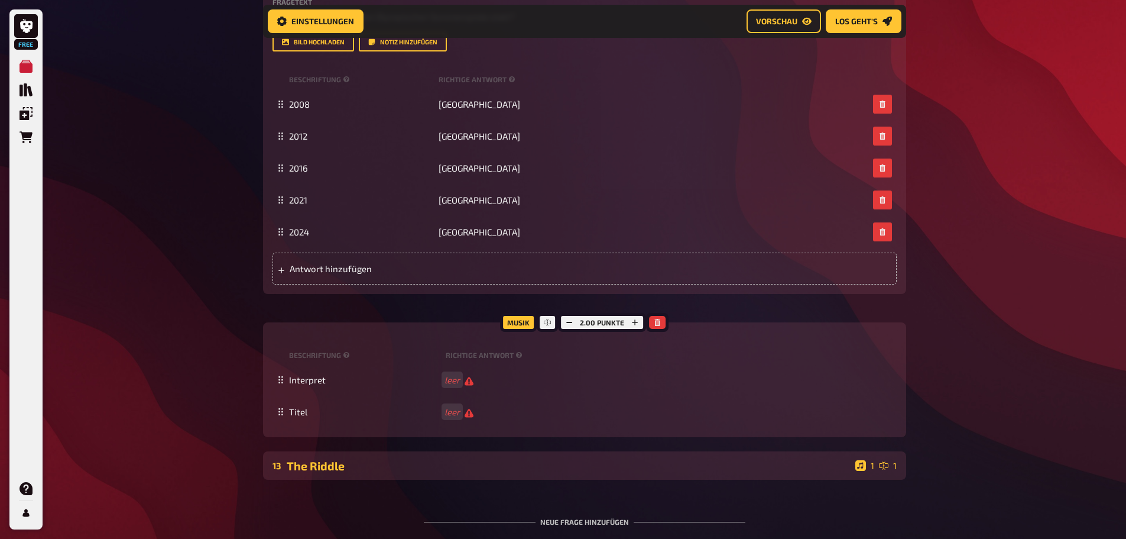
scroll to position [522, 0]
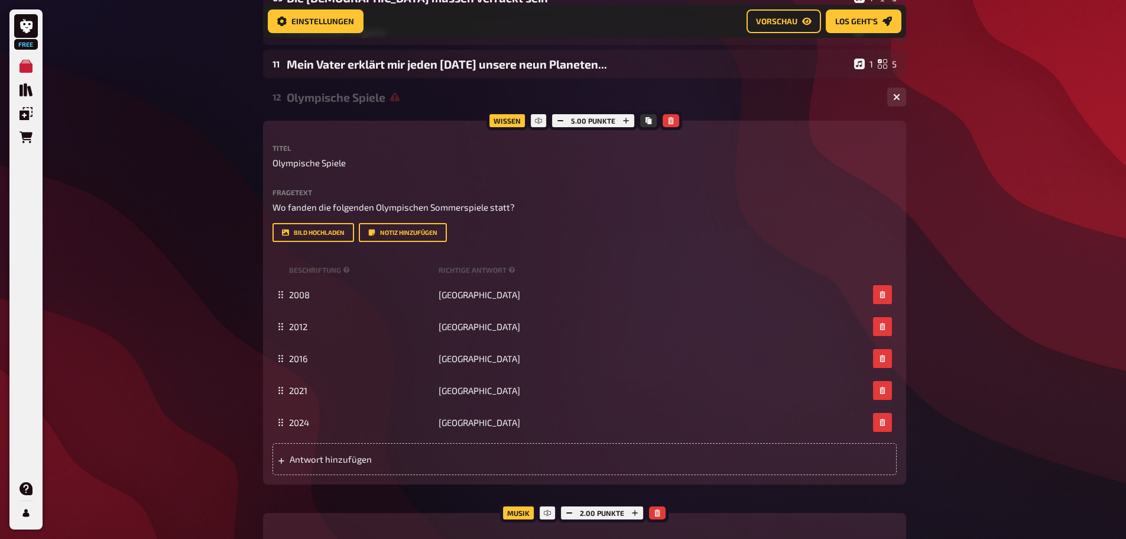
click at [350, 101] on div "Olympische Spiele" at bounding box center [582, 97] width 591 height 14
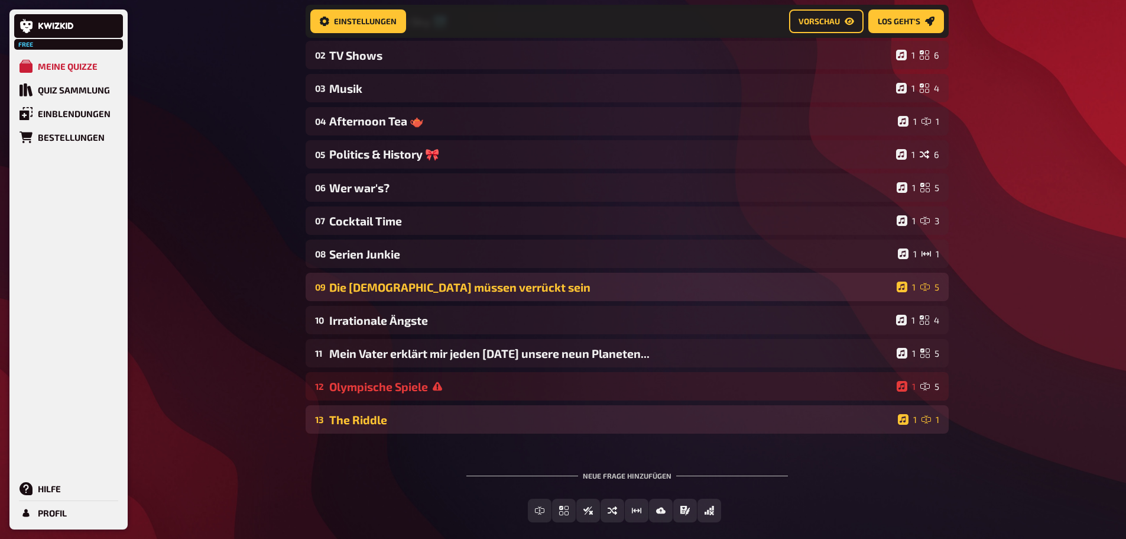
scroll to position [325, 0]
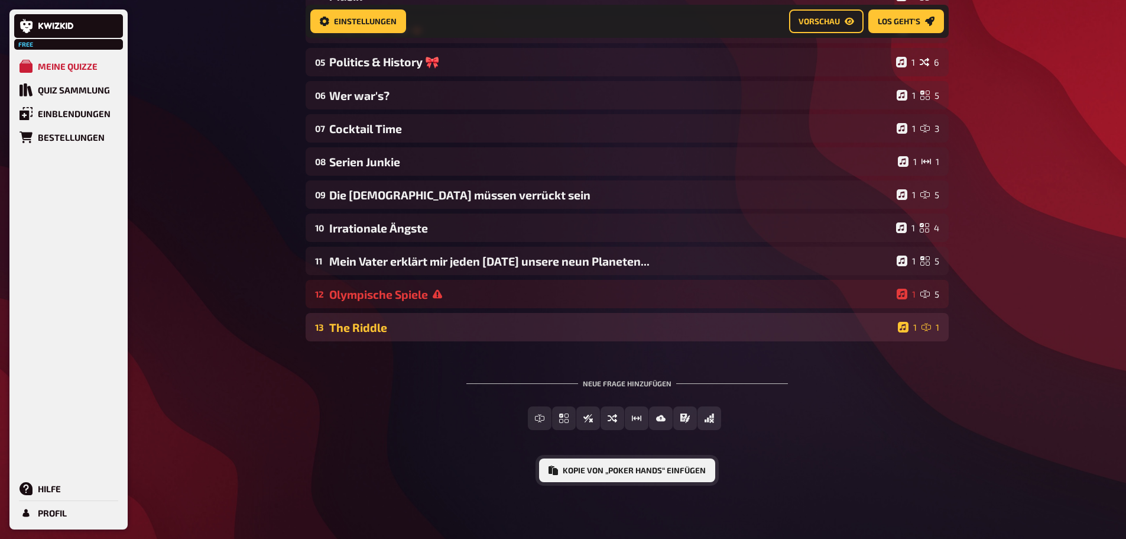
click at [599, 471] on button "Kopie von „Poker hands“ einfügen" at bounding box center [627, 470] width 176 height 24
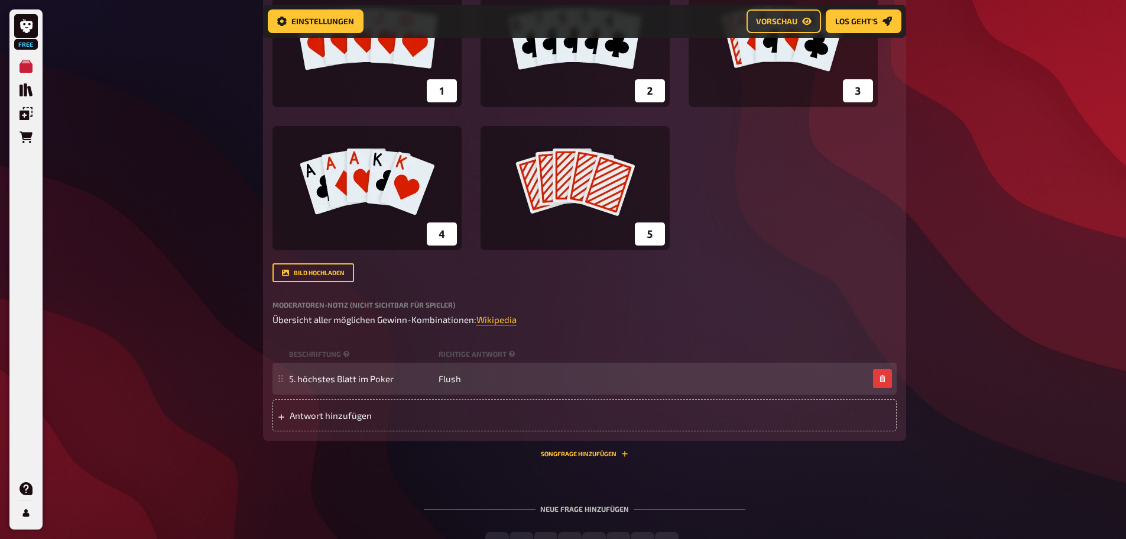
scroll to position [916, 0]
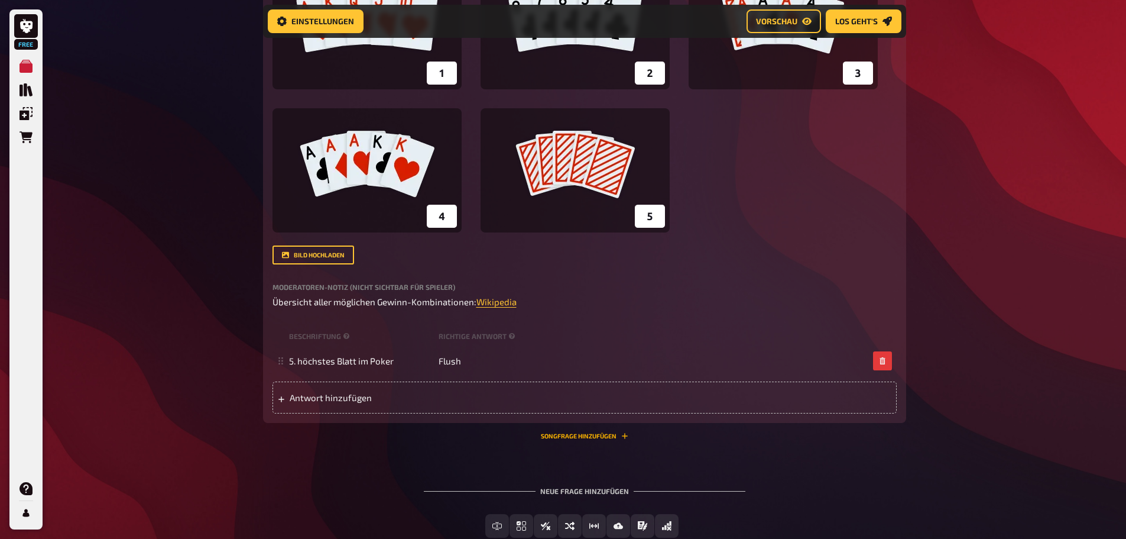
click at [568, 438] on button "Songfrage hinzufügen" at bounding box center [585, 435] width 88 height 7
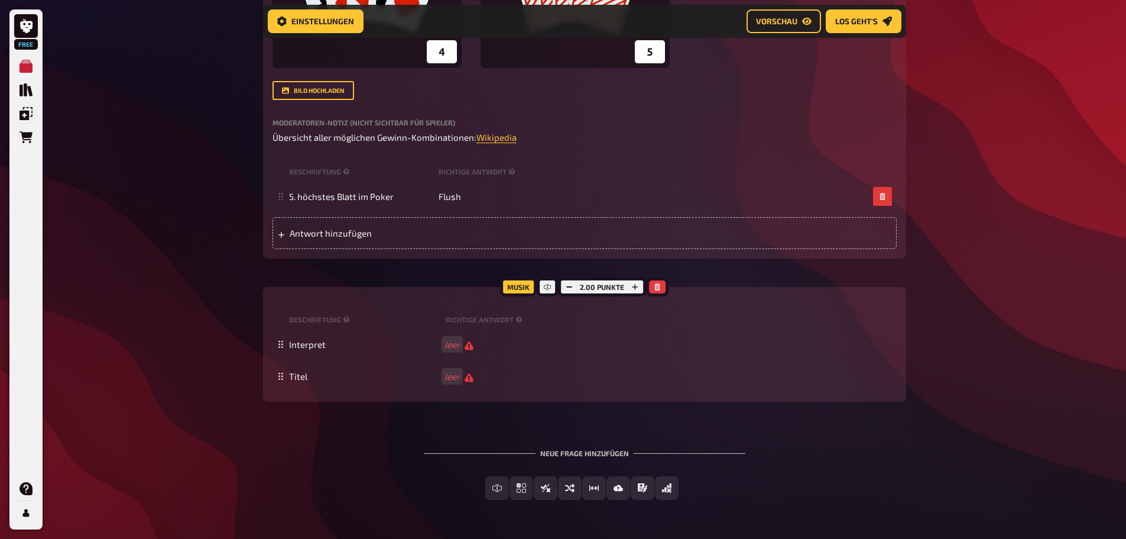
scroll to position [1094, 0]
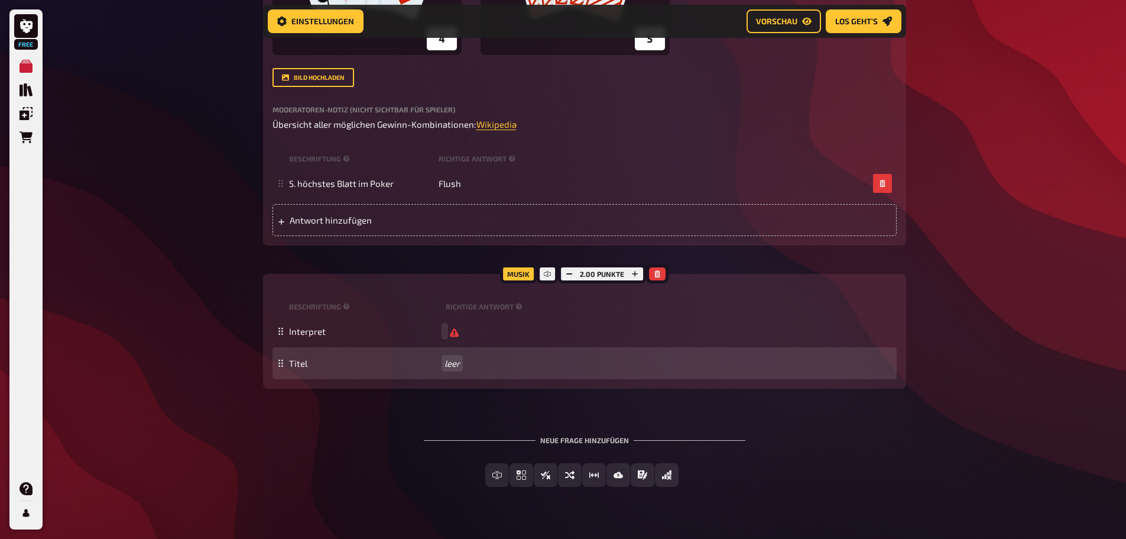
click at [455, 369] on div "Titel leer" at bounding box center [585, 363] width 624 height 32
paste span
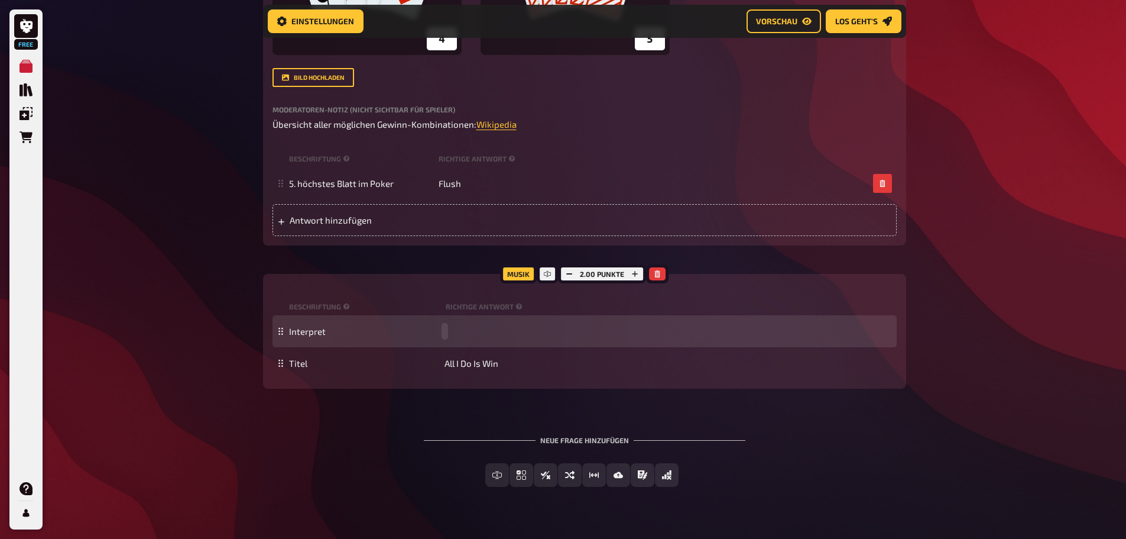
paste span
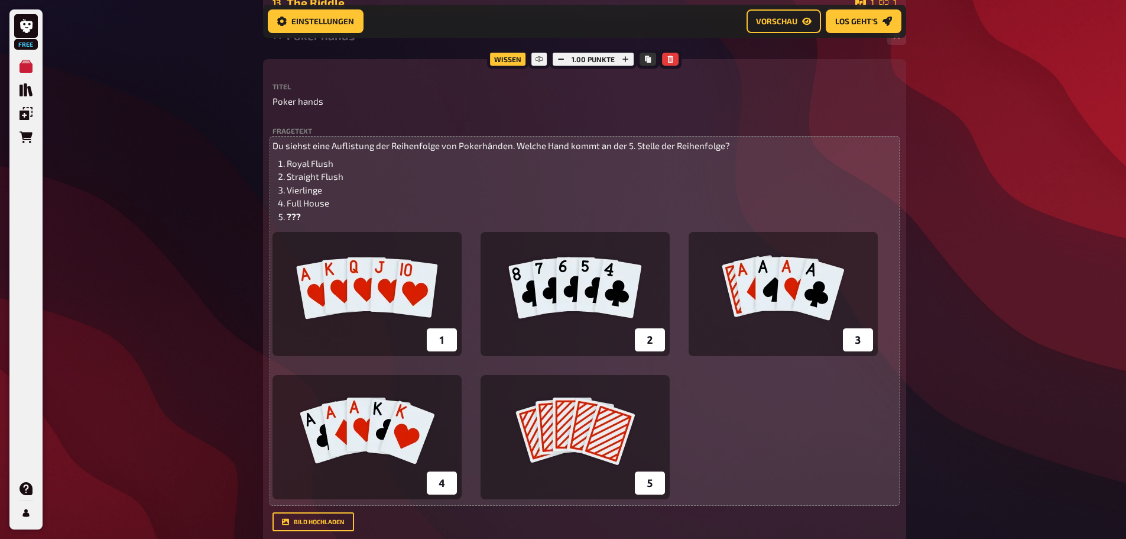
scroll to position [621, 0]
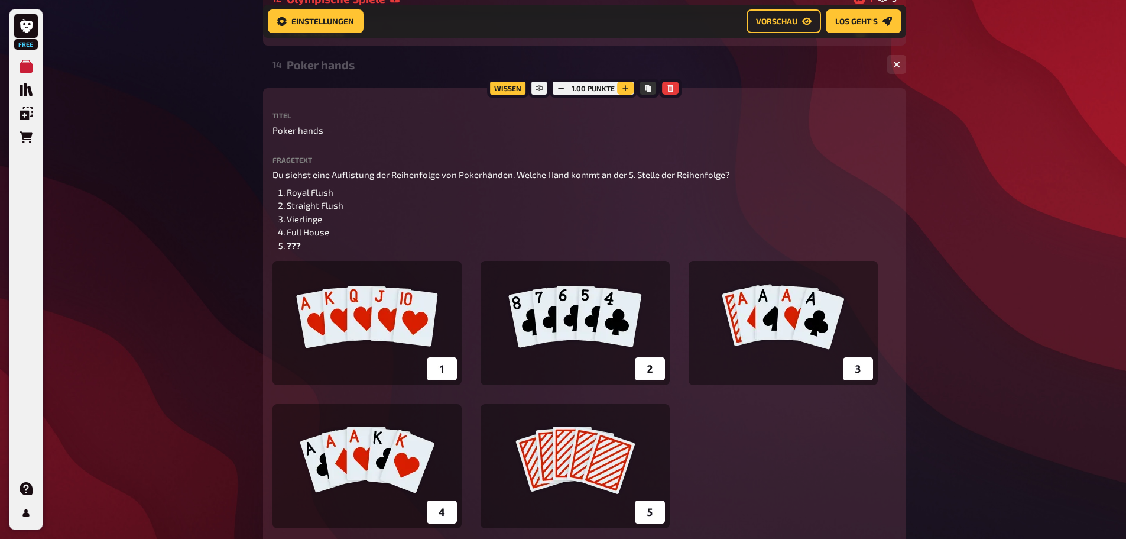
click at [626, 90] on icon "button" at bounding box center [625, 88] width 7 height 7
click at [896, 61] on icon "button" at bounding box center [896, 64] width 7 height 7
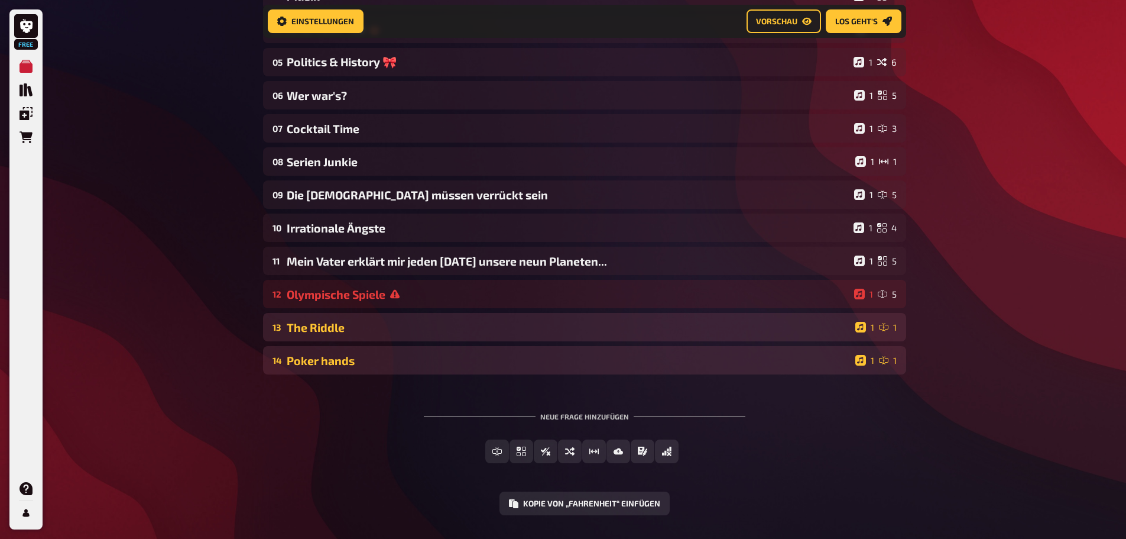
scroll to position [358, 0]
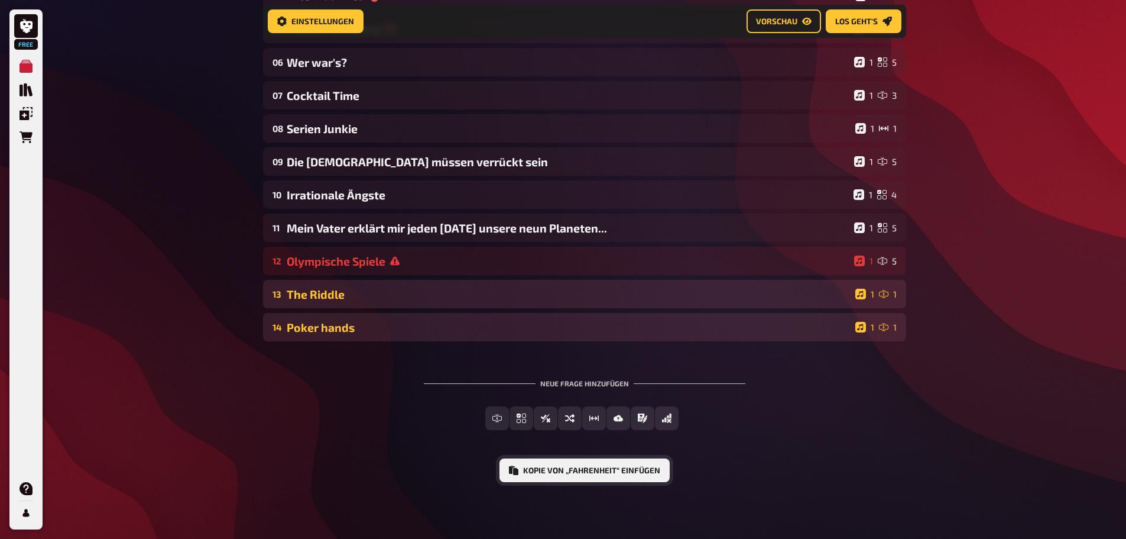
click at [643, 463] on button "Kopie von „Fahrenheit“ einfügen" at bounding box center [585, 470] width 170 height 24
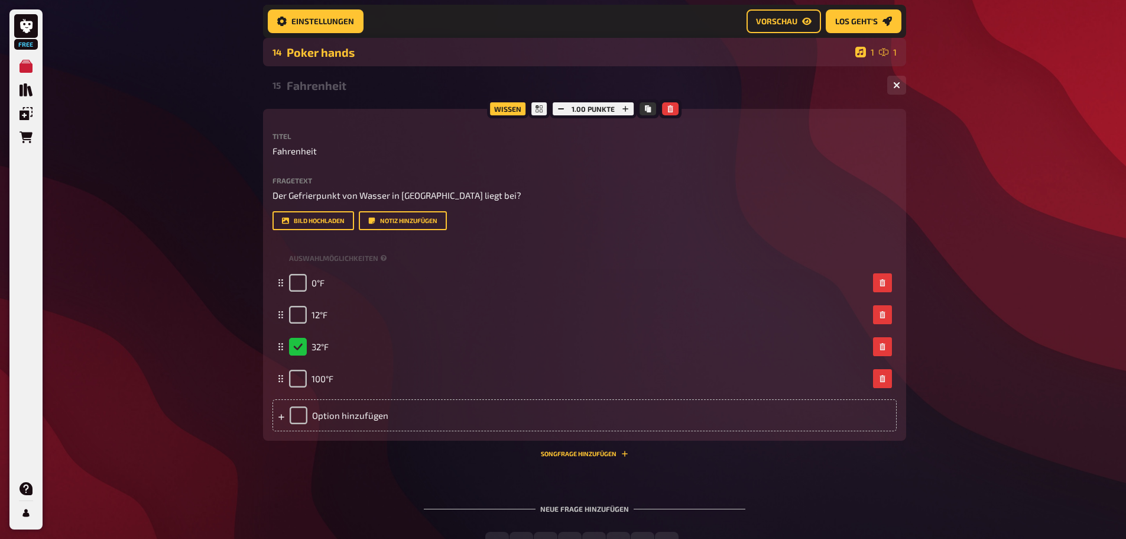
scroll to position [654, 0]
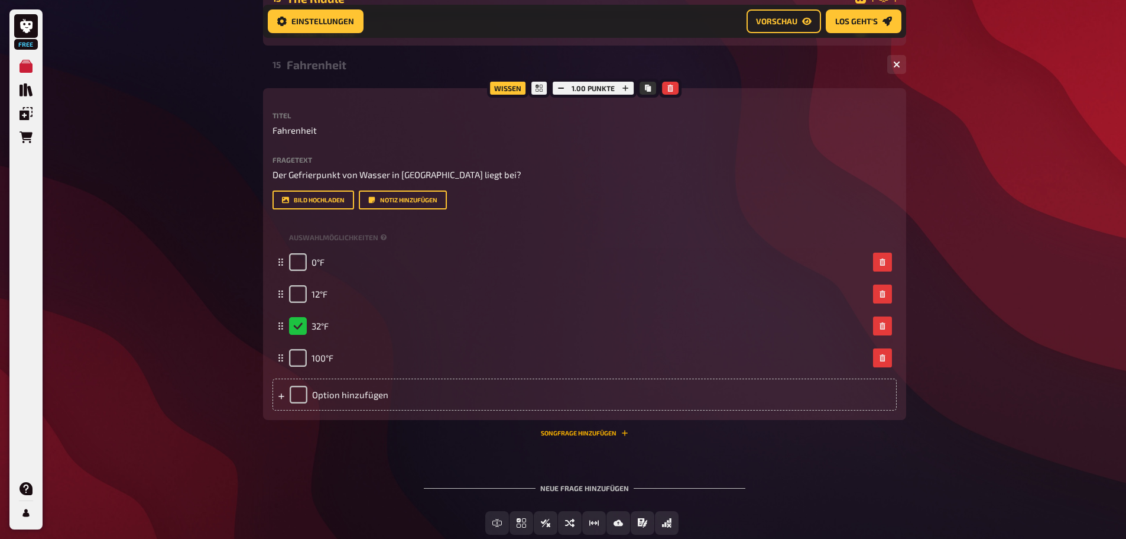
click at [589, 430] on button "Songfrage hinzufügen" at bounding box center [585, 432] width 88 height 7
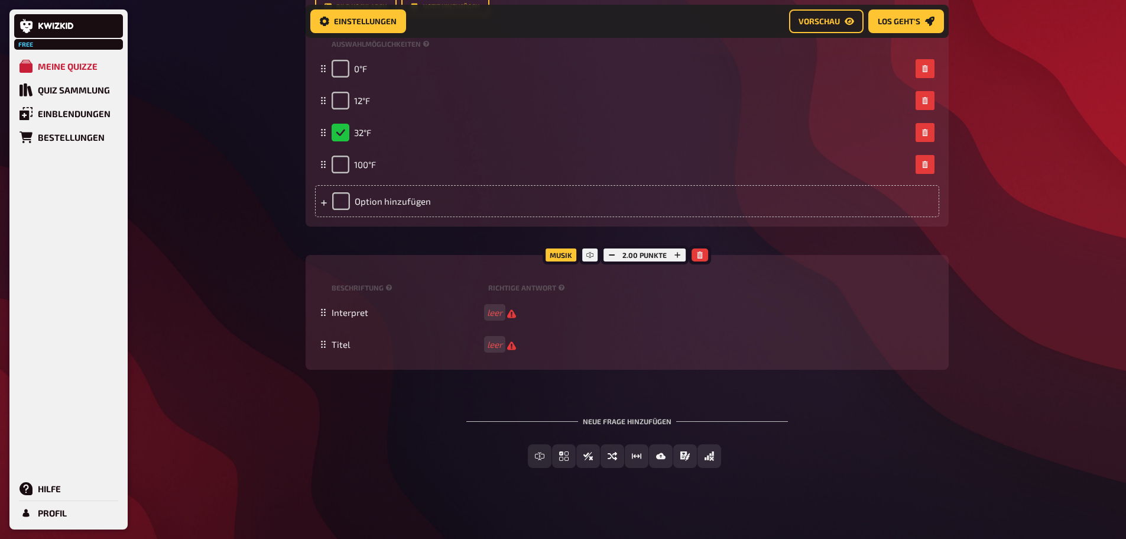
scroll to position [852, 0]
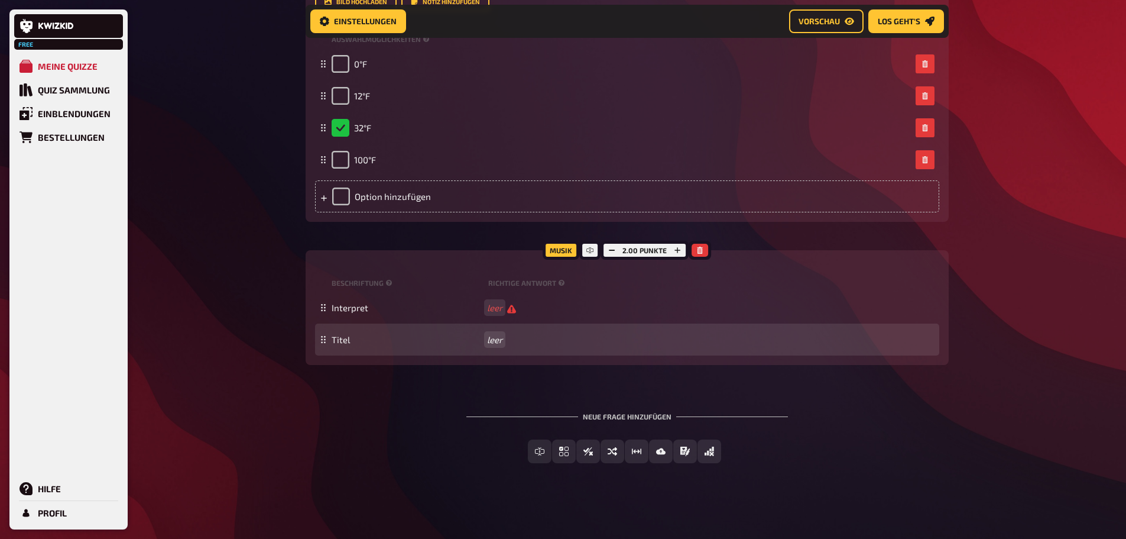
click at [485, 341] on div "Titel leer" at bounding box center [633, 339] width 603 height 11
paste span
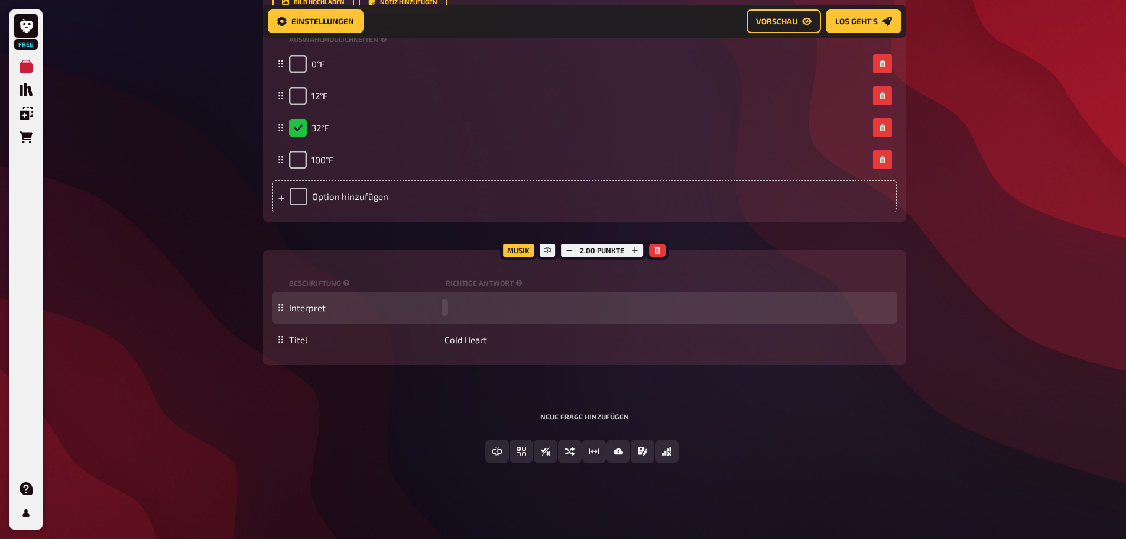
paste span
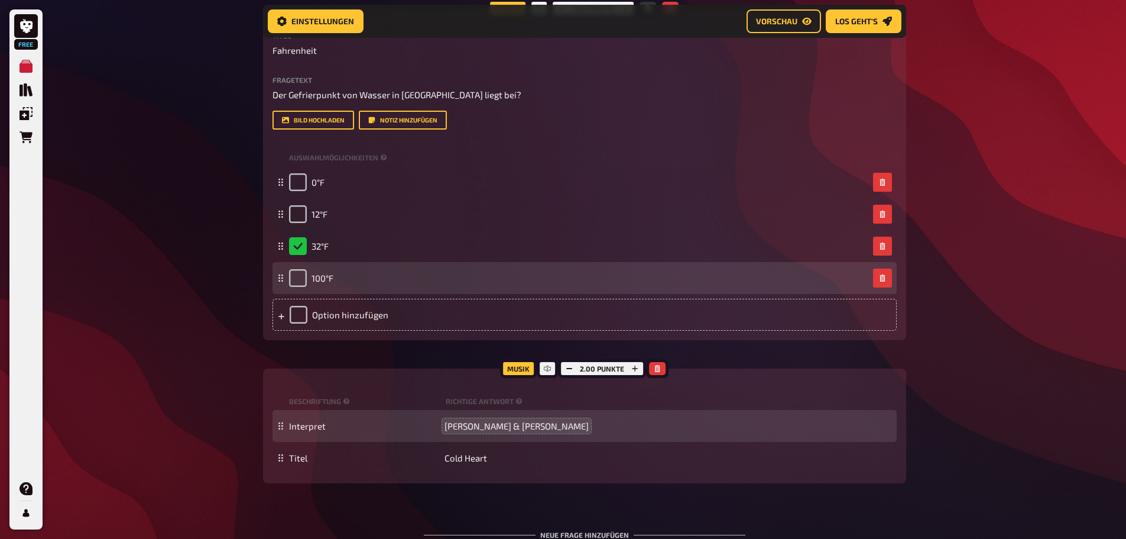
scroll to position [675, 0]
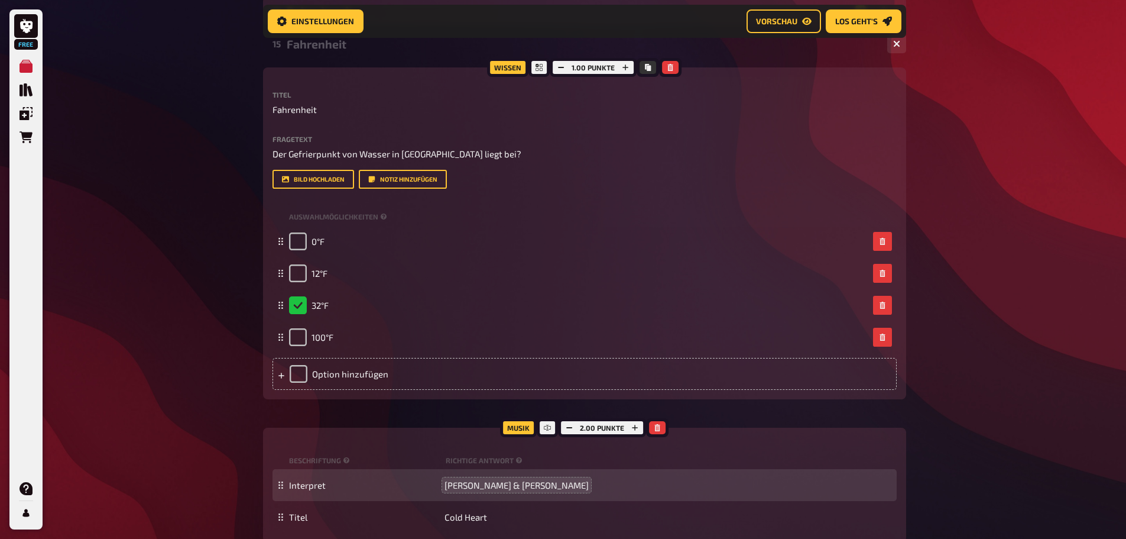
click at [832, 46] on div "Fahrenheit" at bounding box center [582, 44] width 591 height 14
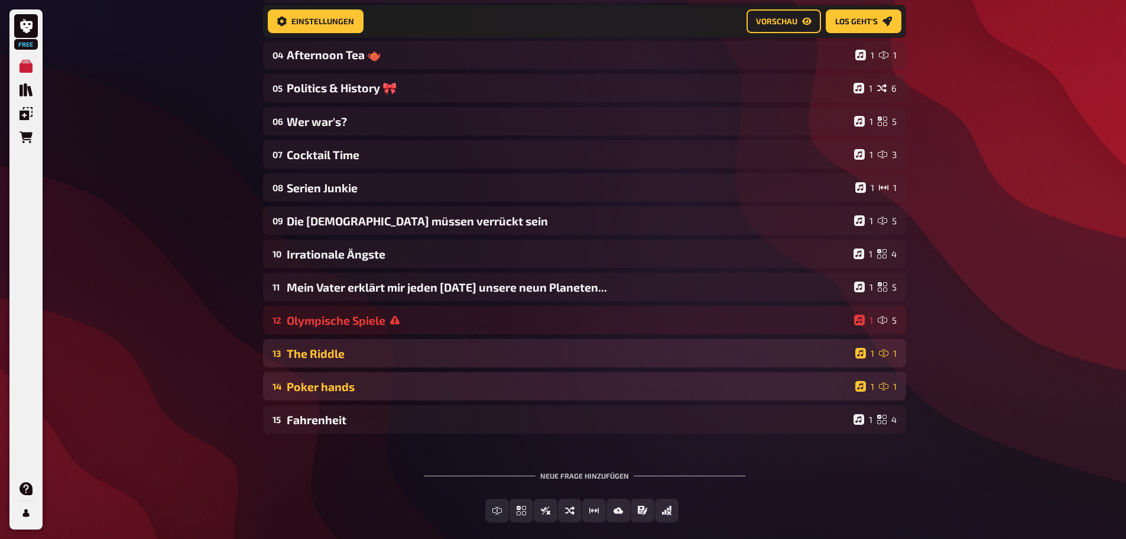
click at [258, 426] on div "Home Meine Quizze OTAGO PUB QUIZ 3.0 Vorbereitung Vorbereitung Inhalte Bearbeit…" at bounding box center [585, 149] width 662 height 897
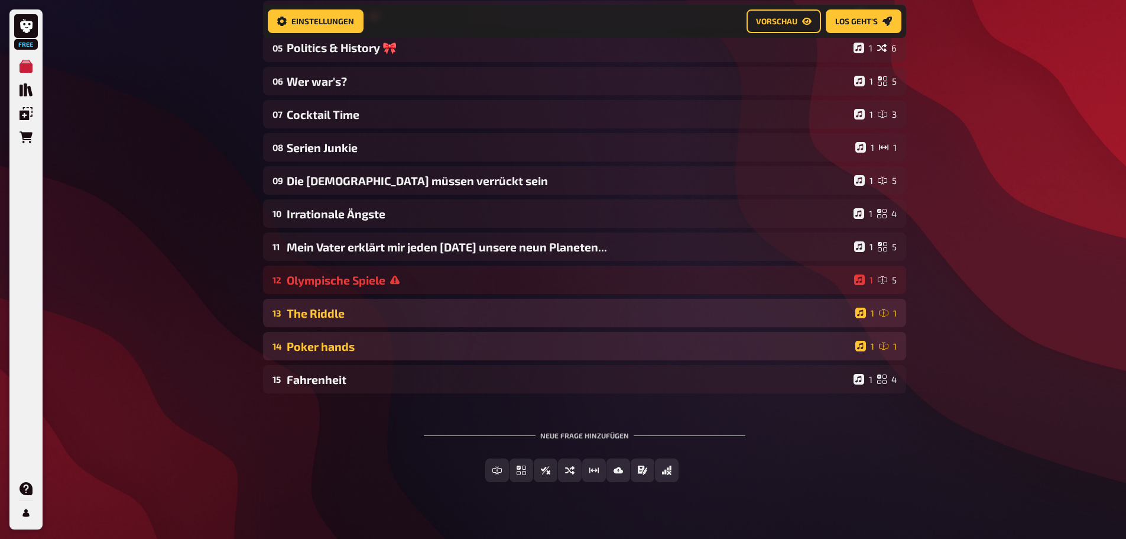
scroll to position [358, 0]
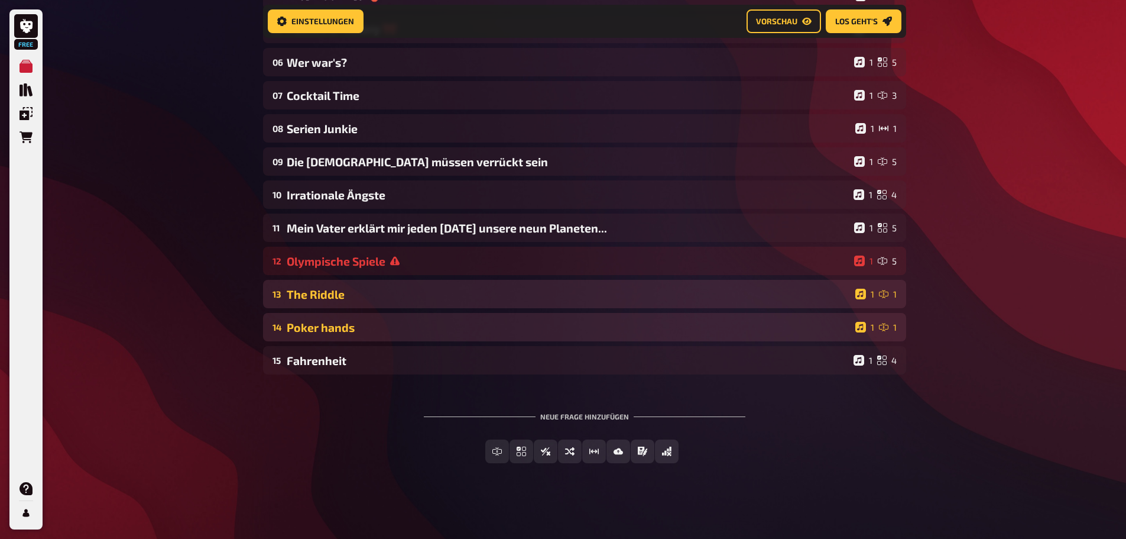
click at [180, 374] on div "Free Meine Quizze Quiz Sammlung Einblendungen Bestellungen Hilfe Profil Home Me…" at bounding box center [563, 90] width 1126 height 897
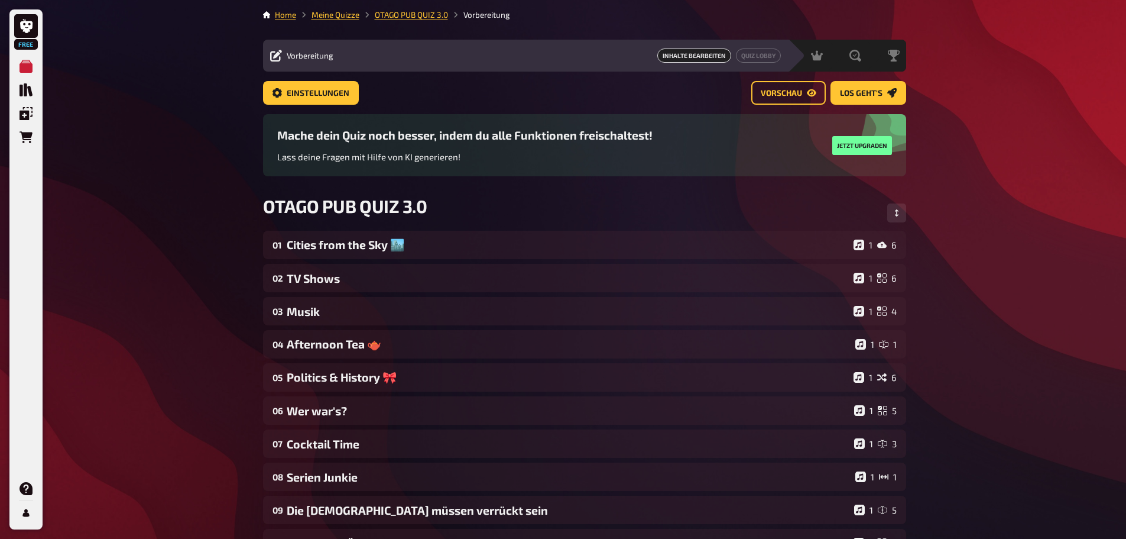
scroll to position [0, 0]
click at [899, 208] on button "Reihenfolge anpassen" at bounding box center [896, 213] width 19 height 19
click at [895, 213] on icon "Reihenfolge anpassen" at bounding box center [898, 213] width 7 height 7
click at [958, 212] on div "Free Meine Quizze Quiz Sammlung Einblendungen Bestellungen Hilfe Profil Home Me…" at bounding box center [563, 443] width 1126 height 887
